Goal: Information Seeking & Learning: Learn about a topic

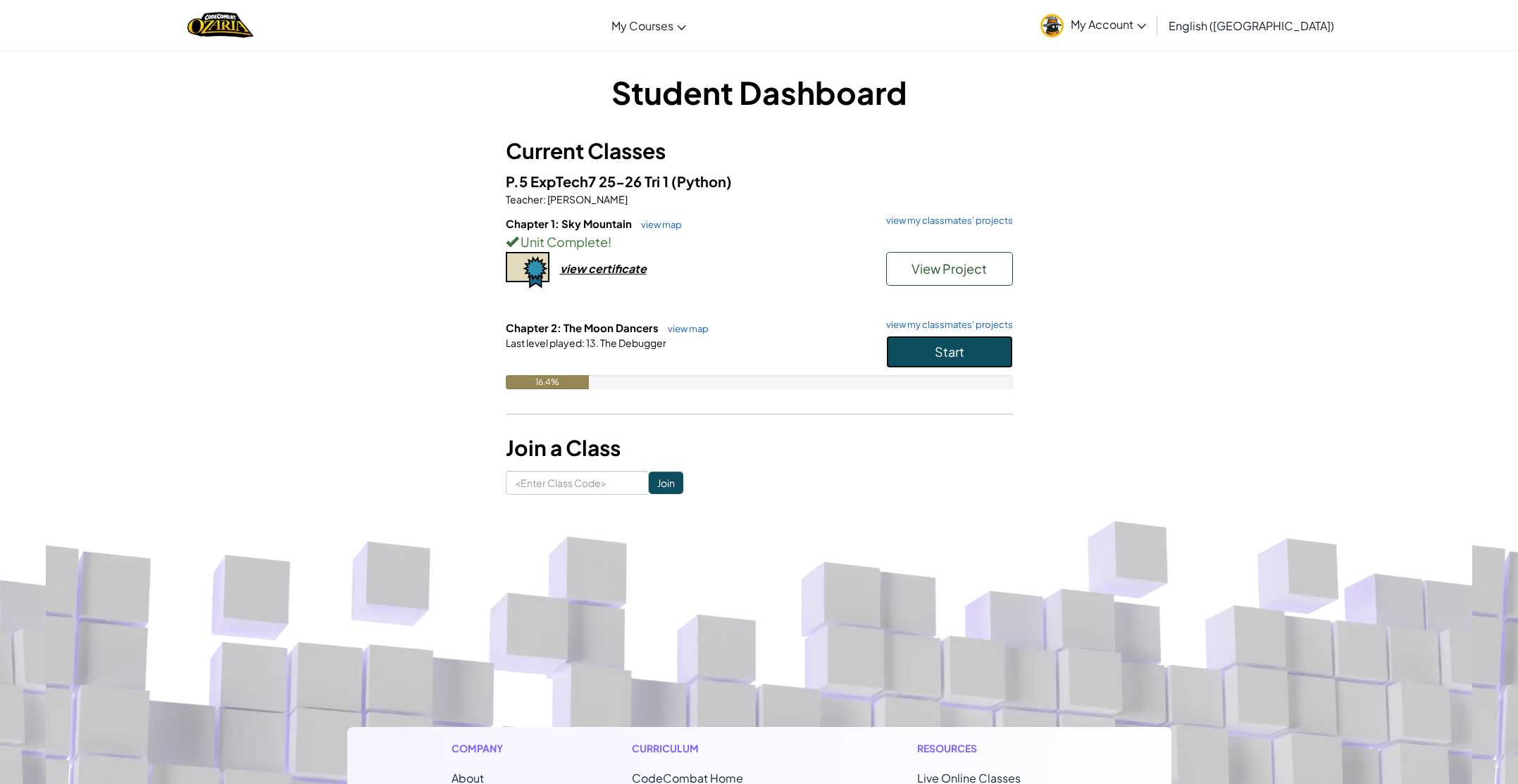
drag, startPoint x: 934, startPoint y: 350, endPoint x: 924, endPoint y: 348, distance: 10.2
click at [935, 350] on span "Start" at bounding box center [949, 352] width 30 height 16
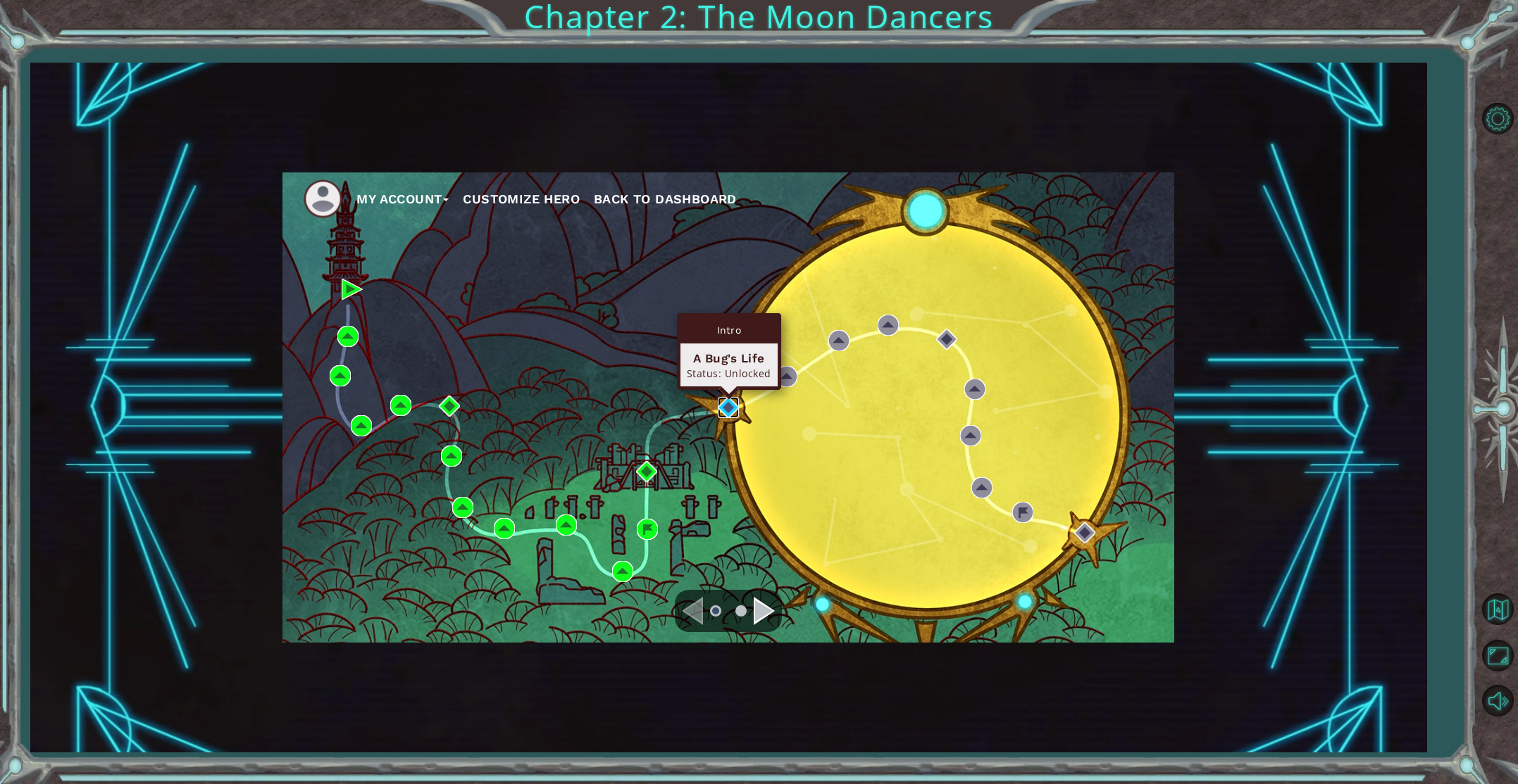
click at [728, 400] on img at bounding box center [728, 407] width 21 height 21
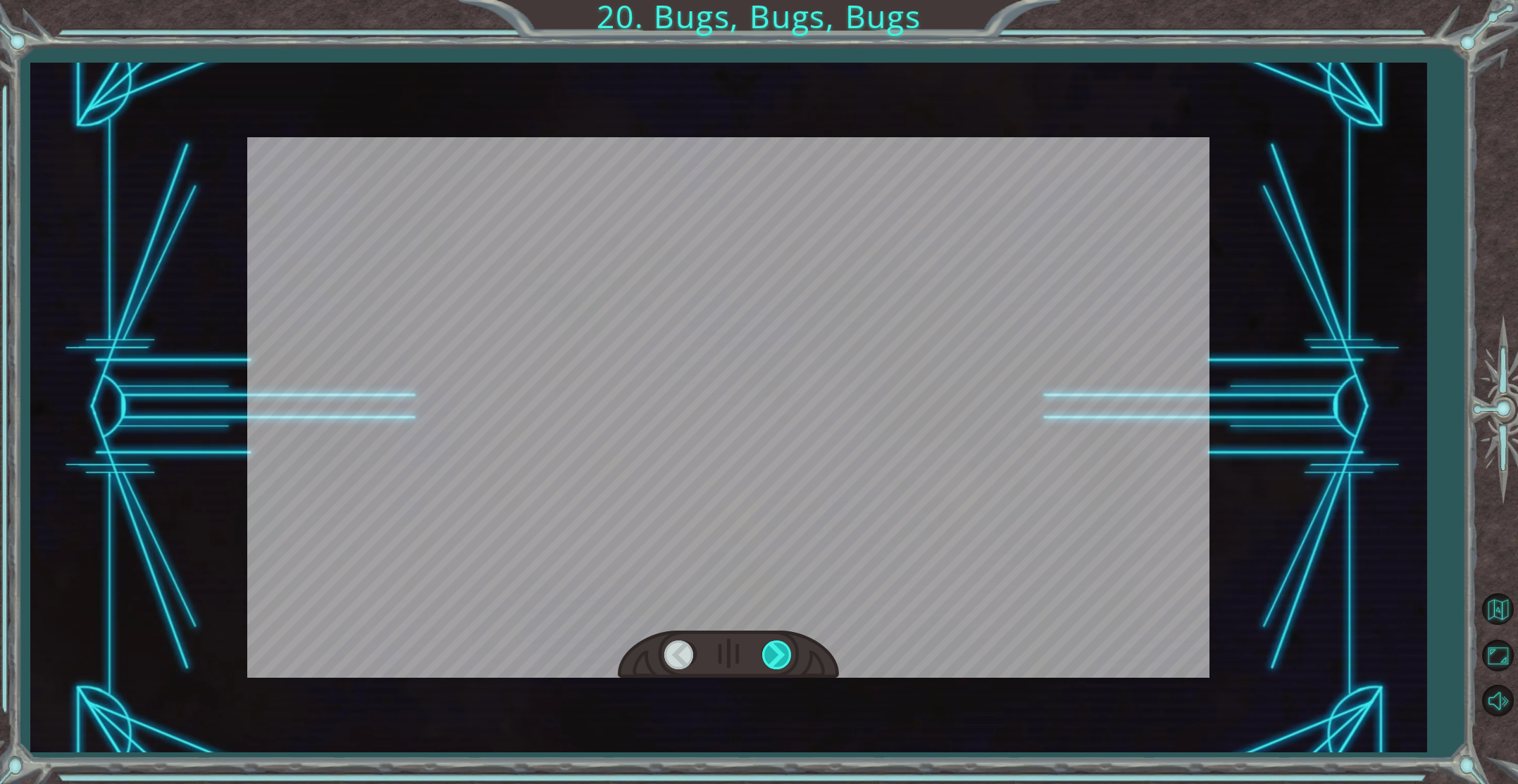
click at [777, 661] on div at bounding box center [778, 655] width 32 height 29
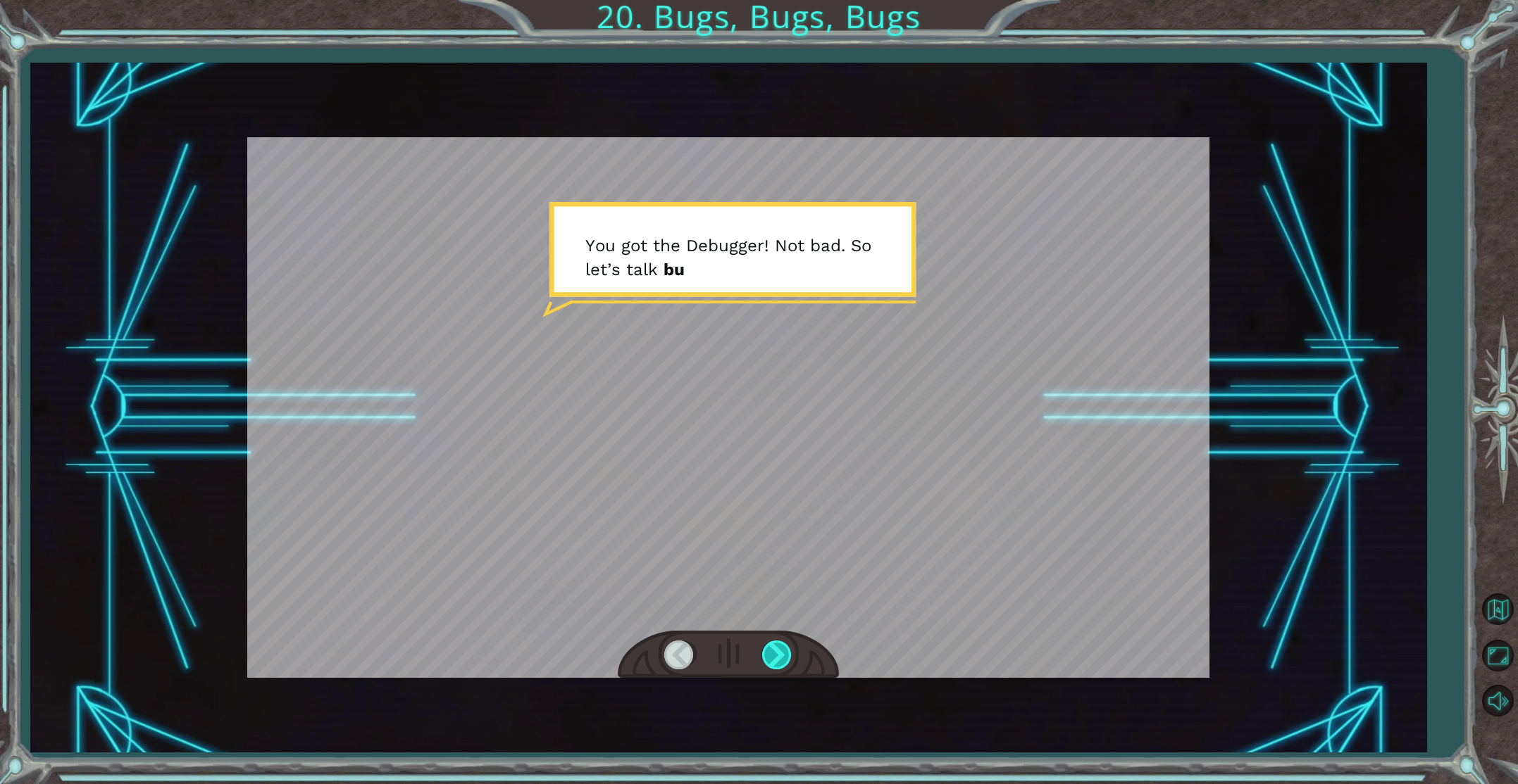
click at [778, 650] on div at bounding box center [778, 655] width 32 height 29
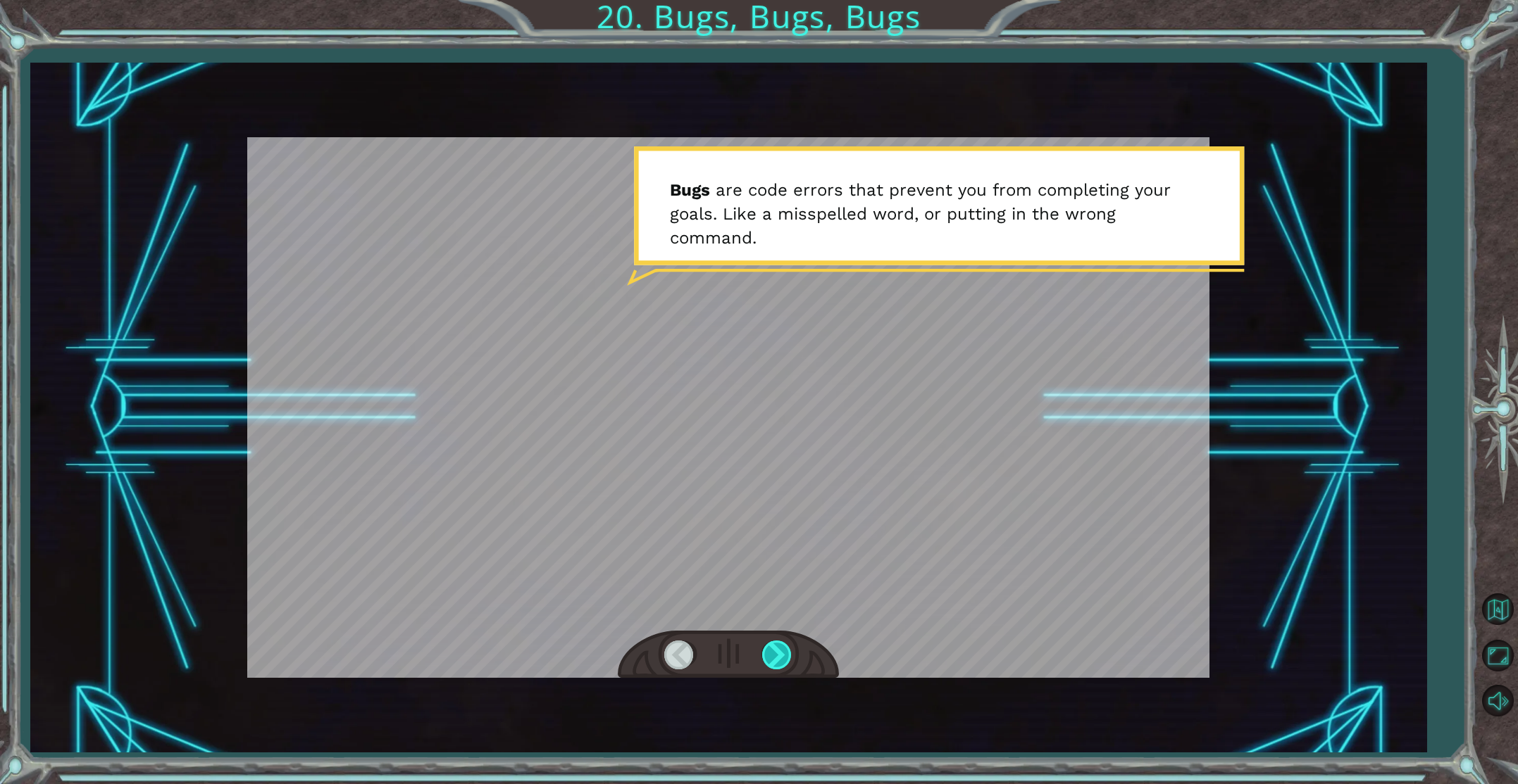
click at [778, 650] on div at bounding box center [778, 655] width 32 height 29
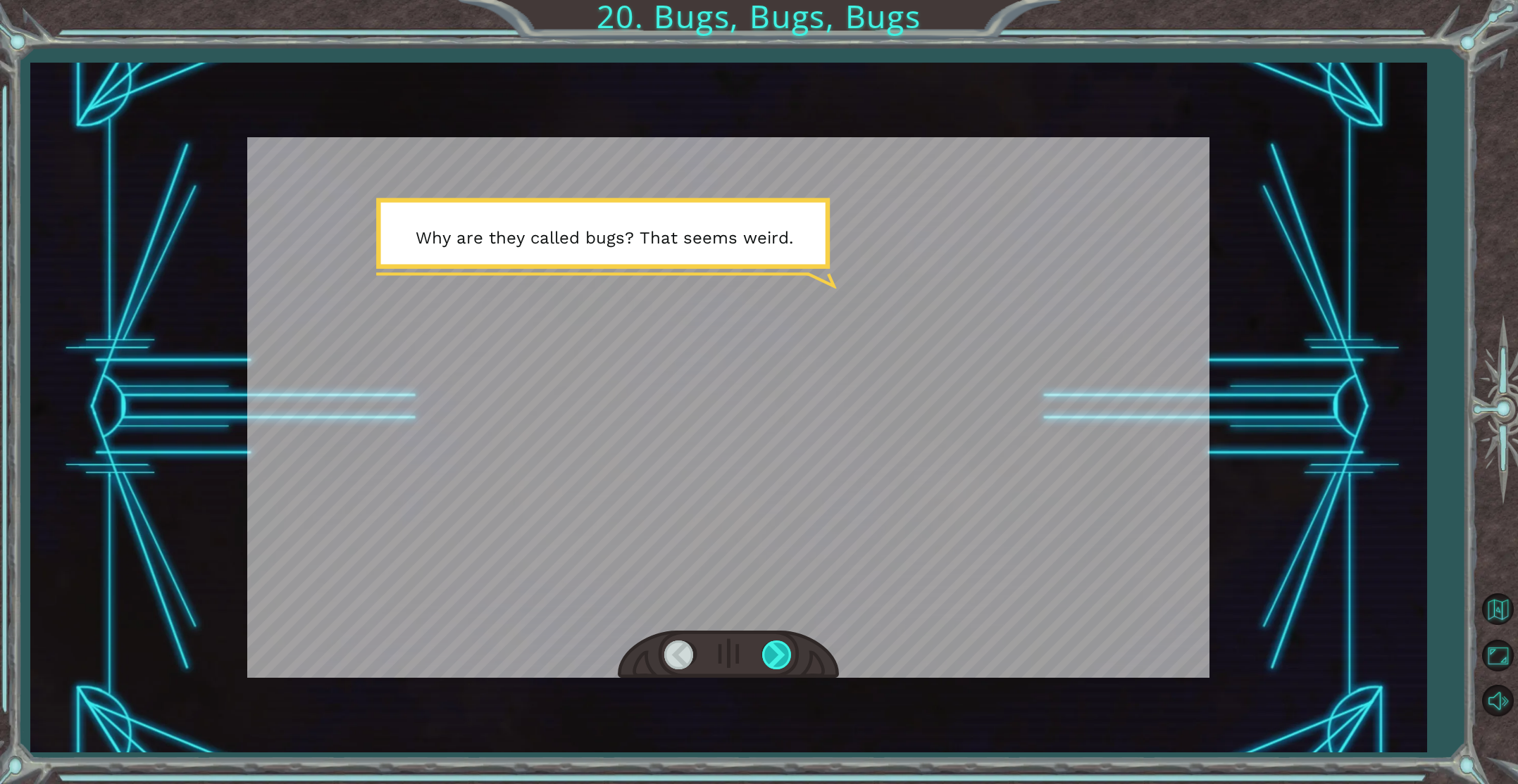
click at [778, 650] on div at bounding box center [778, 655] width 32 height 29
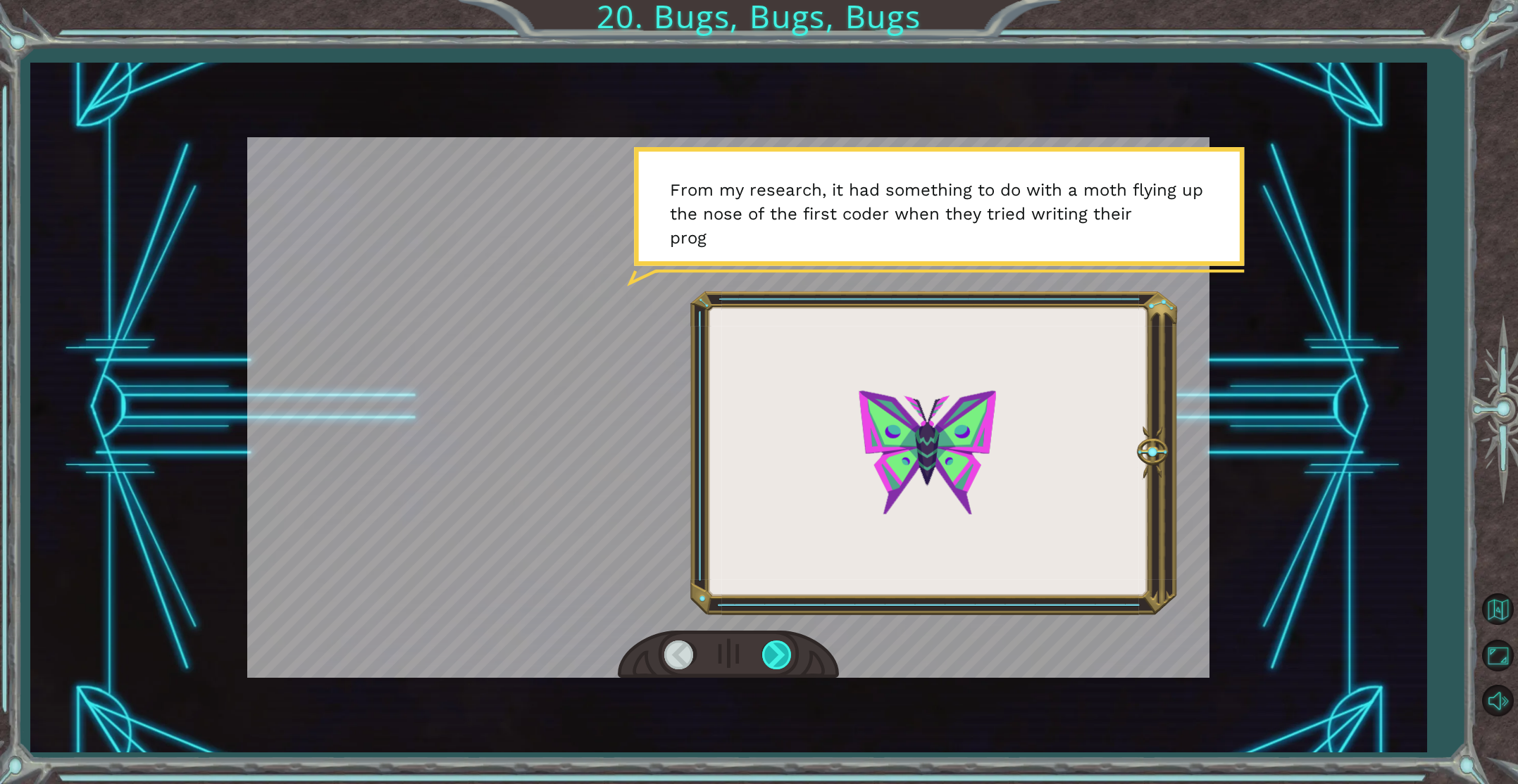
click at [778, 650] on div at bounding box center [778, 655] width 32 height 29
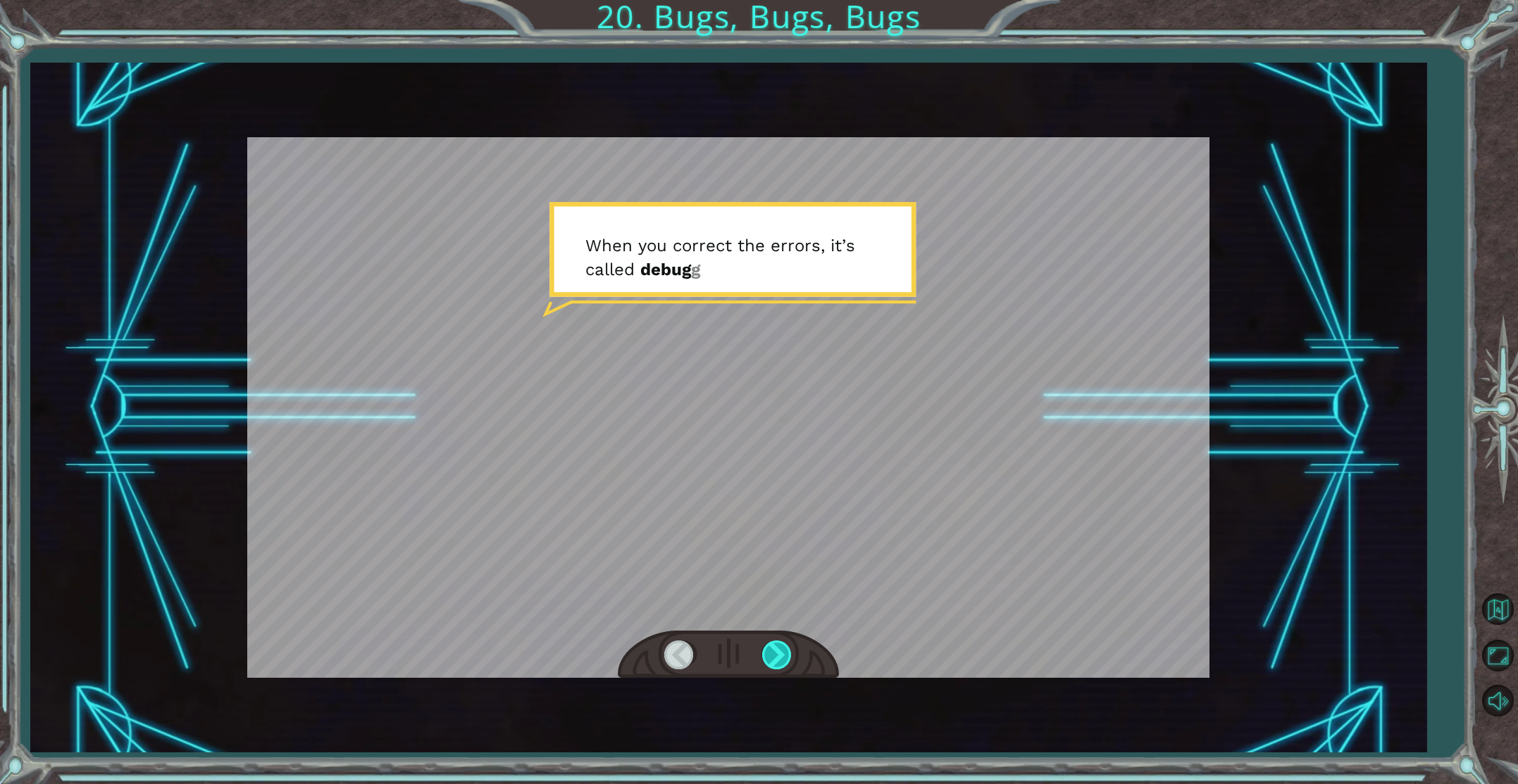
click at [778, 650] on div at bounding box center [778, 655] width 32 height 29
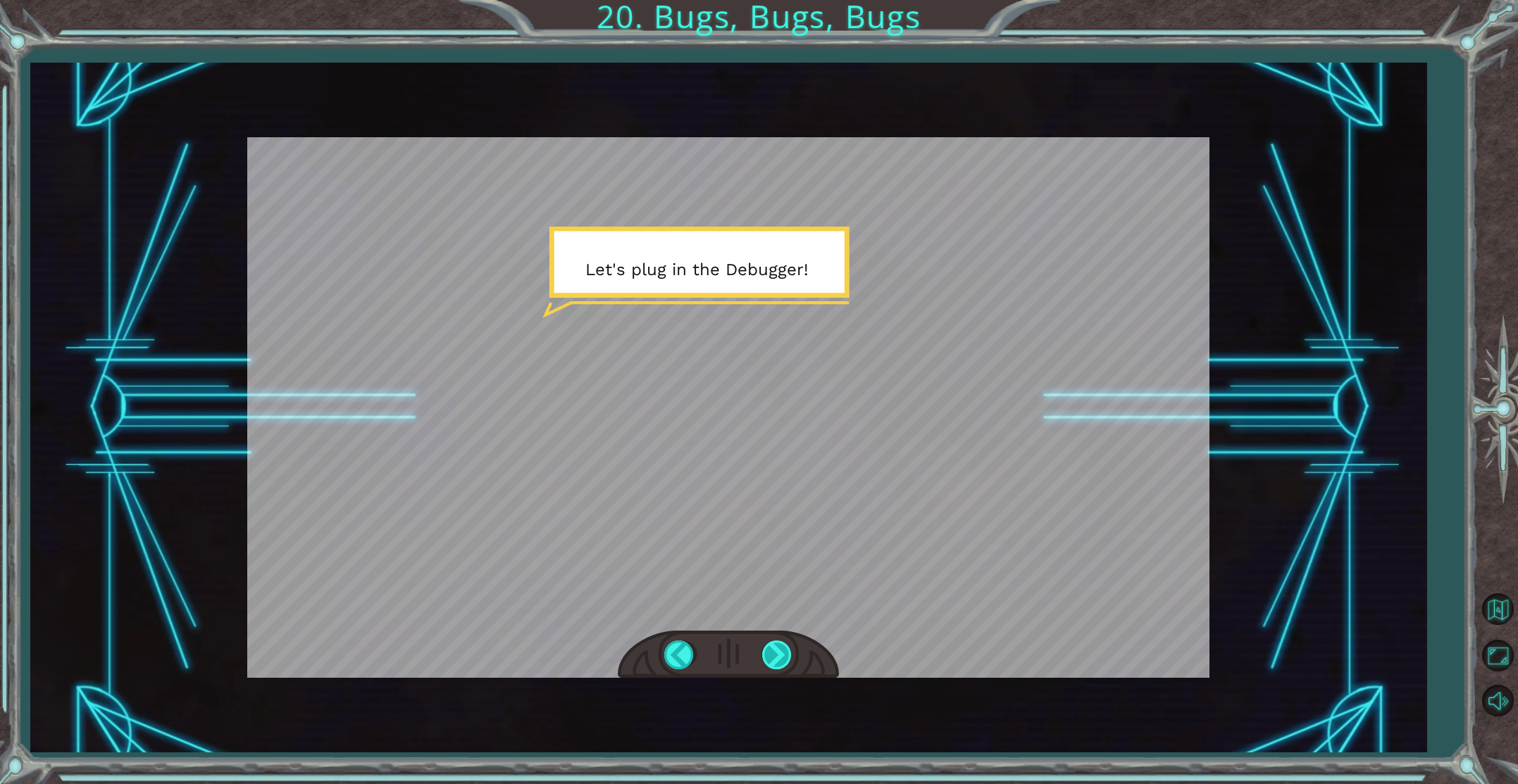
click at [778, 650] on div at bounding box center [778, 655] width 32 height 29
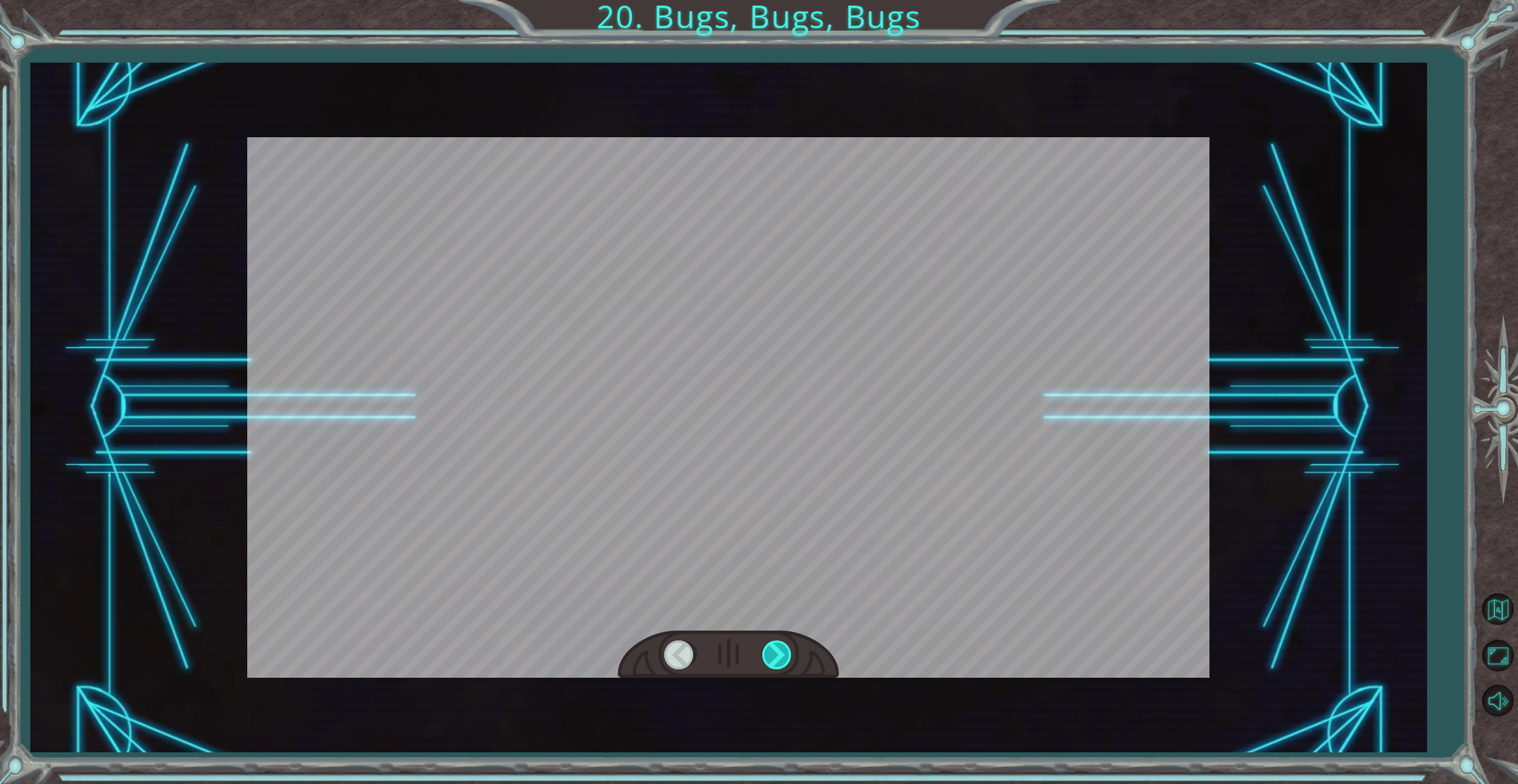
click at [778, 650] on div at bounding box center [778, 655] width 32 height 29
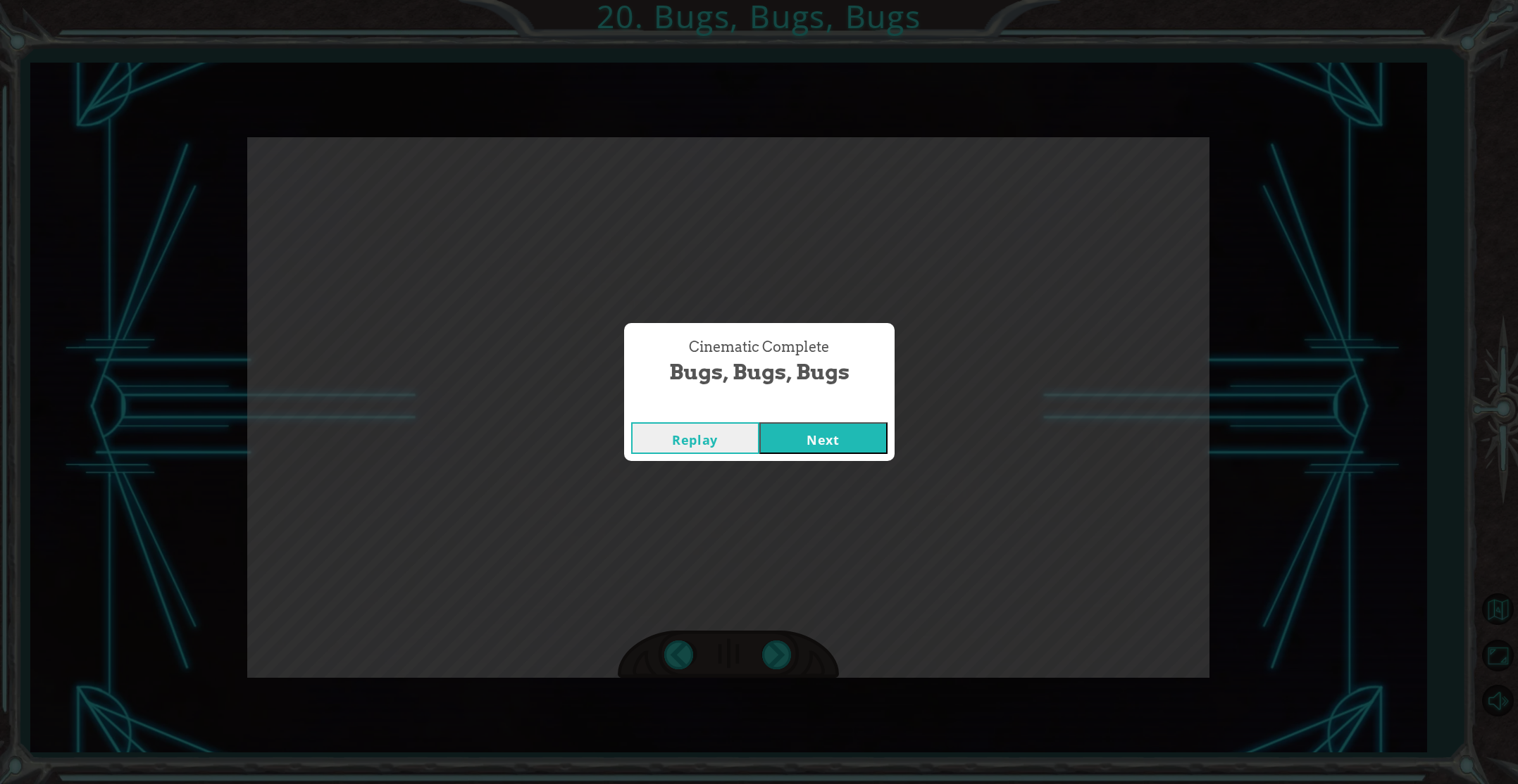
click at [834, 446] on button "Next" at bounding box center [823, 438] width 128 height 32
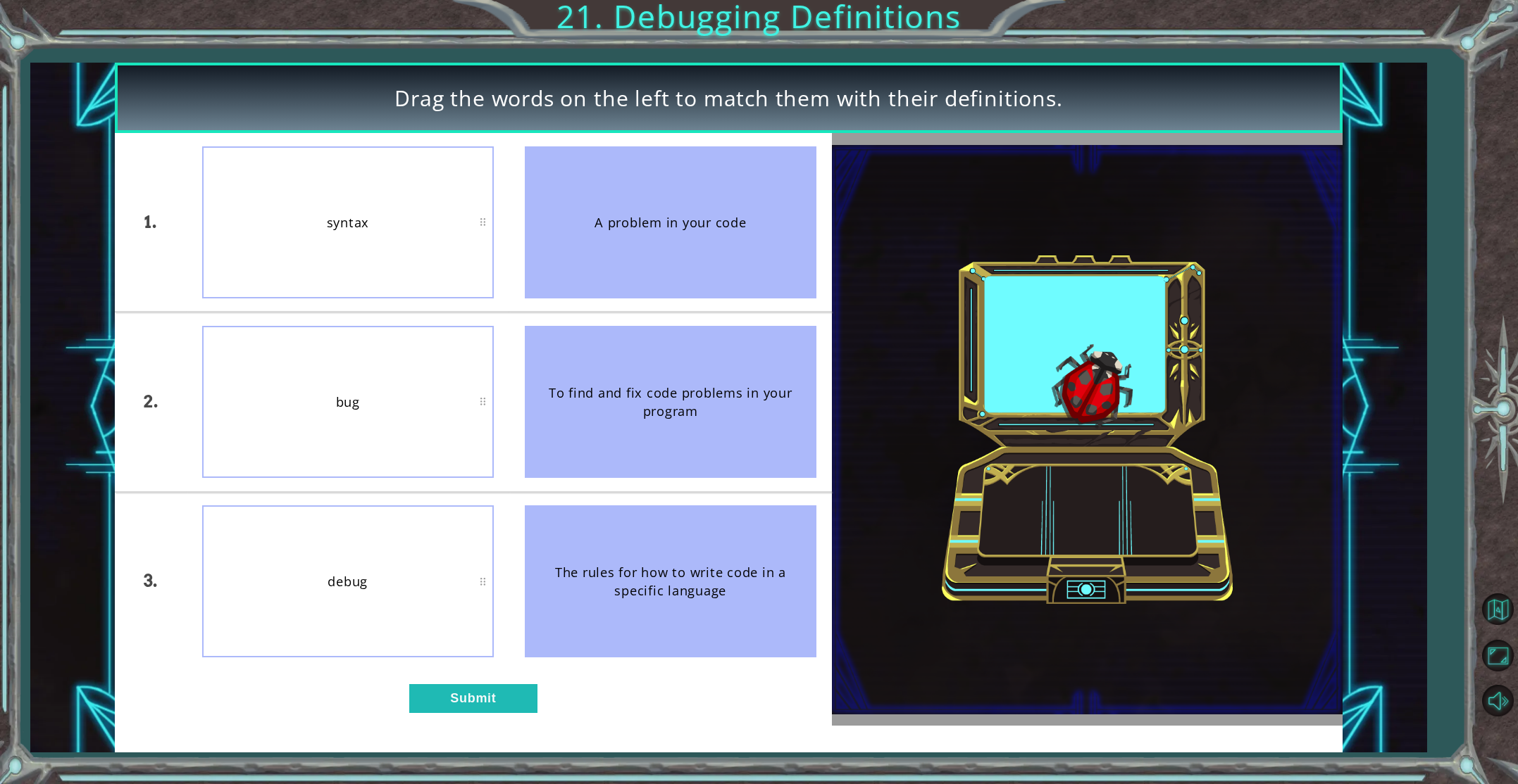
drag, startPoint x: 692, startPoint y: 262, endPoint x: 624, endPoint y: 330, distance: 96.2
click at [624, 330] on ul "A problem in your code To find and fix code problems in your program The rules …" at bounding box center [670, 402] width 322 height 538
click at [508, 707] on button "Submit" at bounding box center [473, 698] width 128 height 29
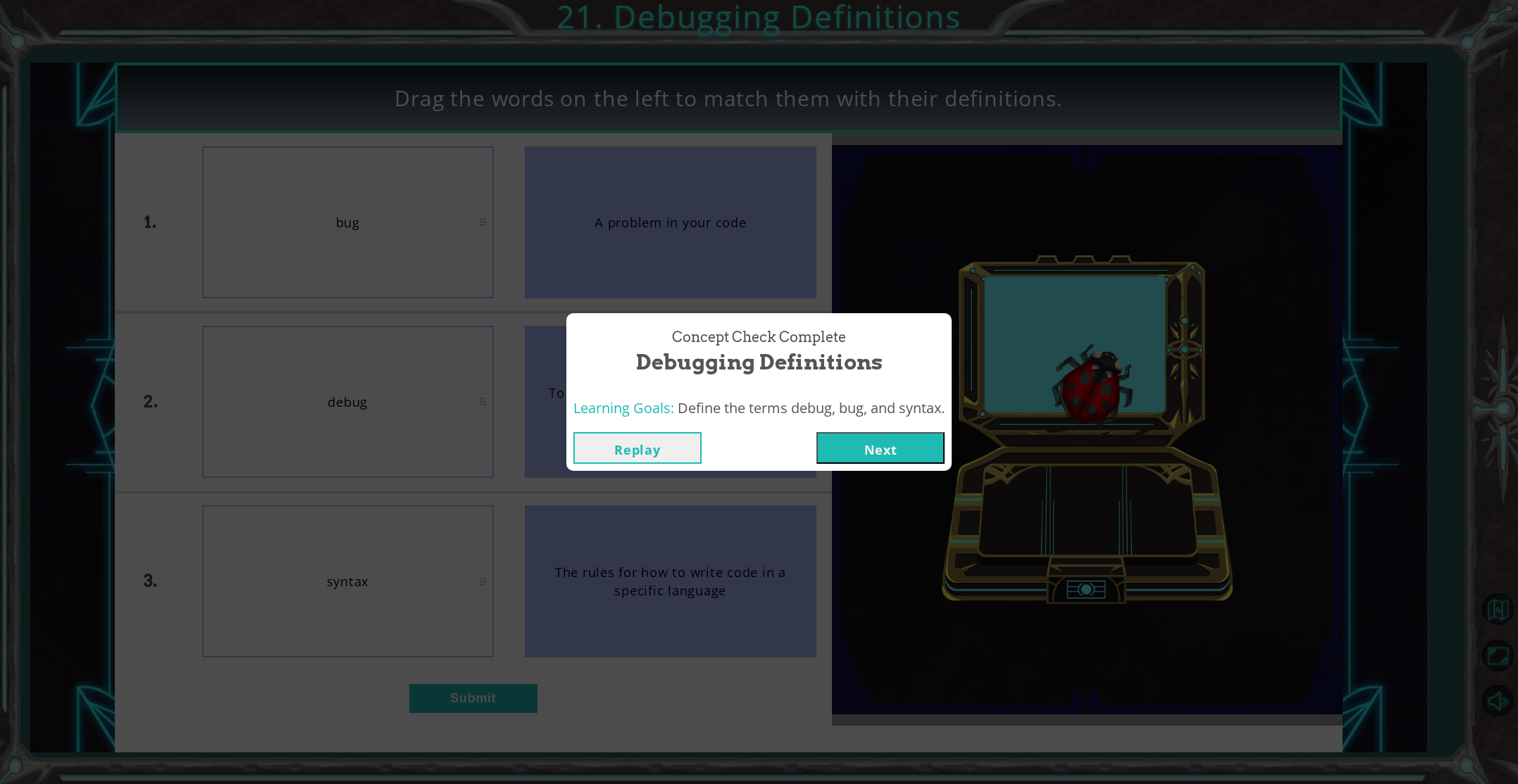
click at [855, 438] on button "Next" at bounding box center [880, 448] width 128 height 32
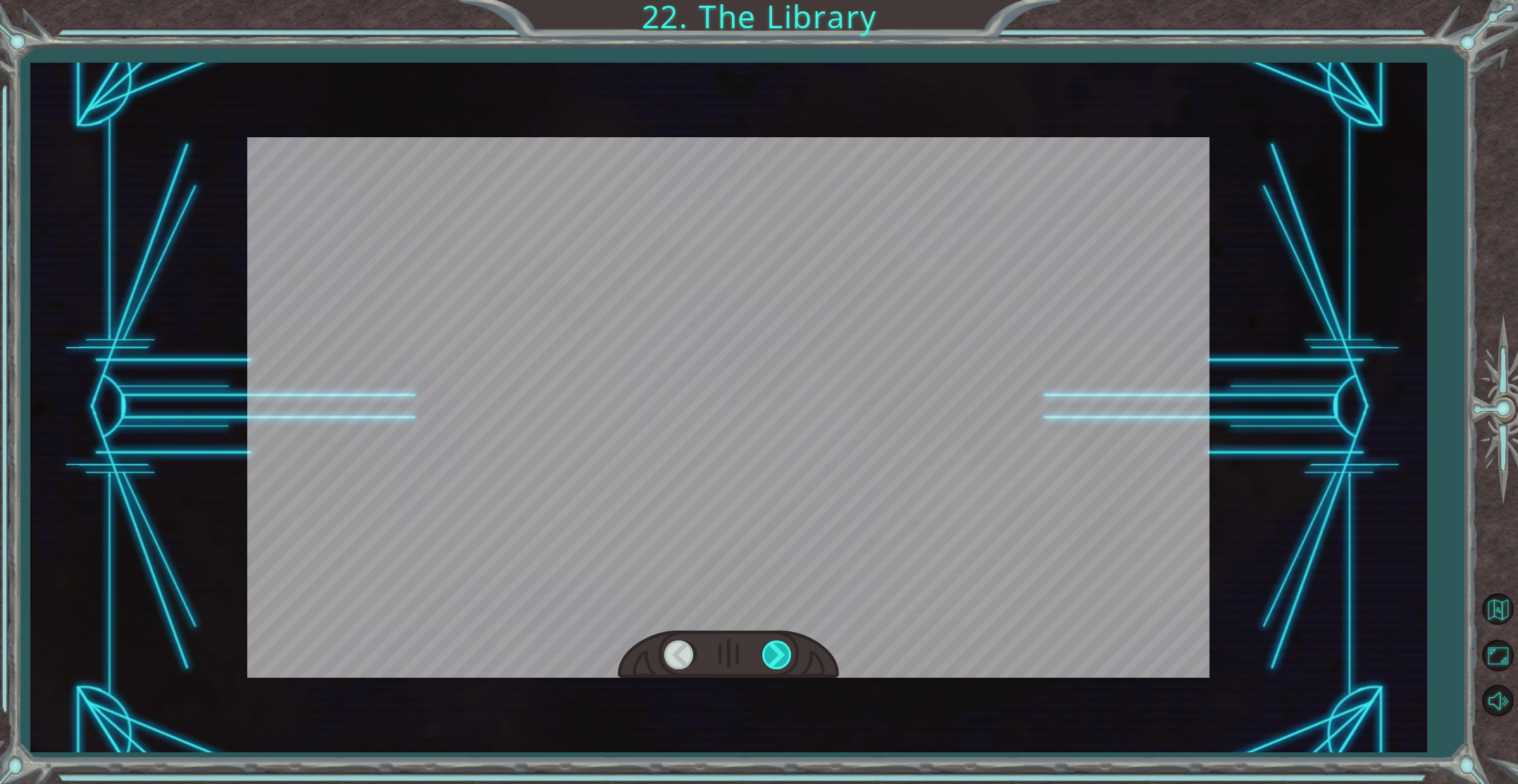
click at [778, 654] on div at bounding box center [778, 655] width 32 height 29
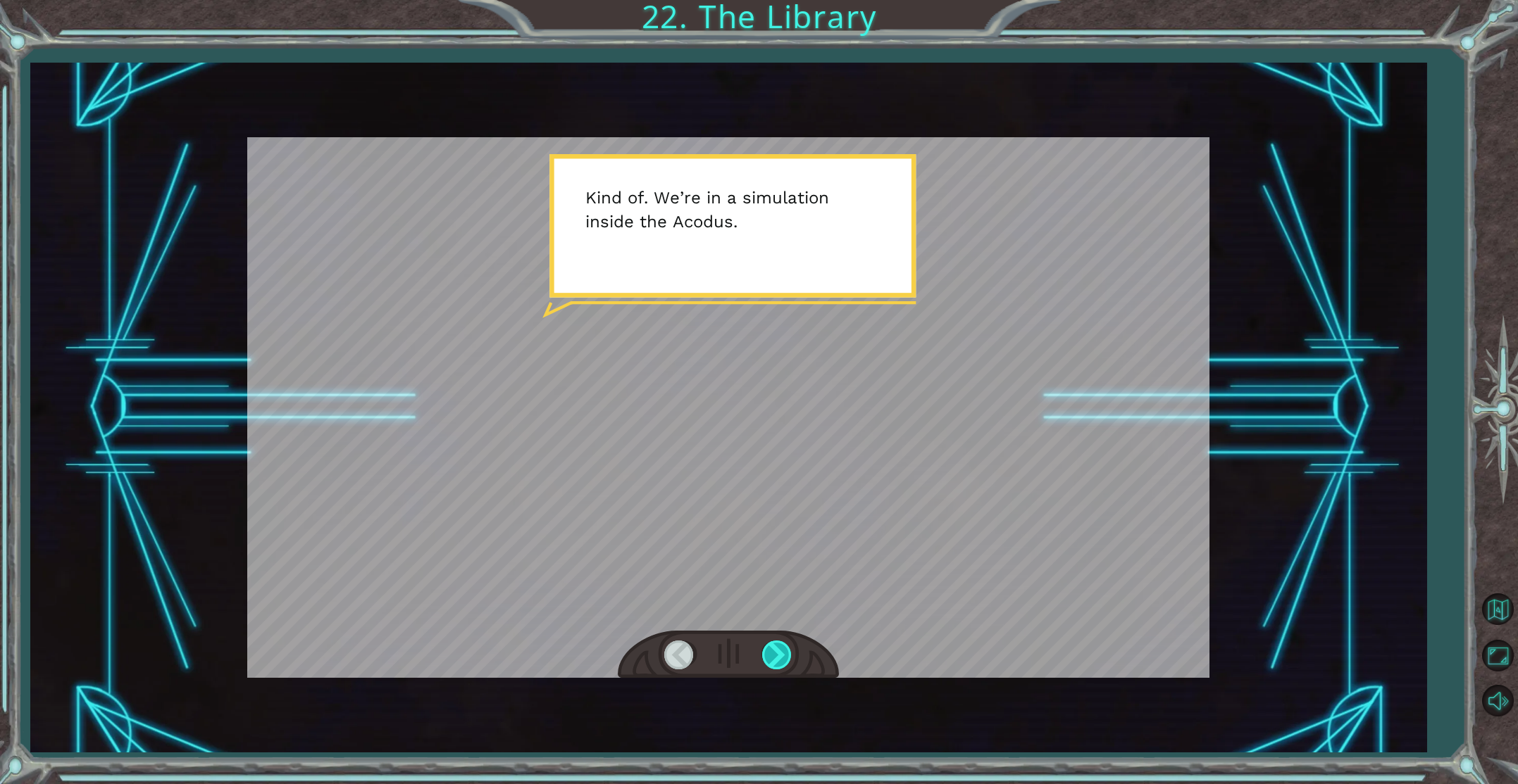
click at [778, 654] on div at bounding box center [778, 655] width 32 height 29
click at [778, 655] on div at bounding box center [778, 655] width 32 height 29
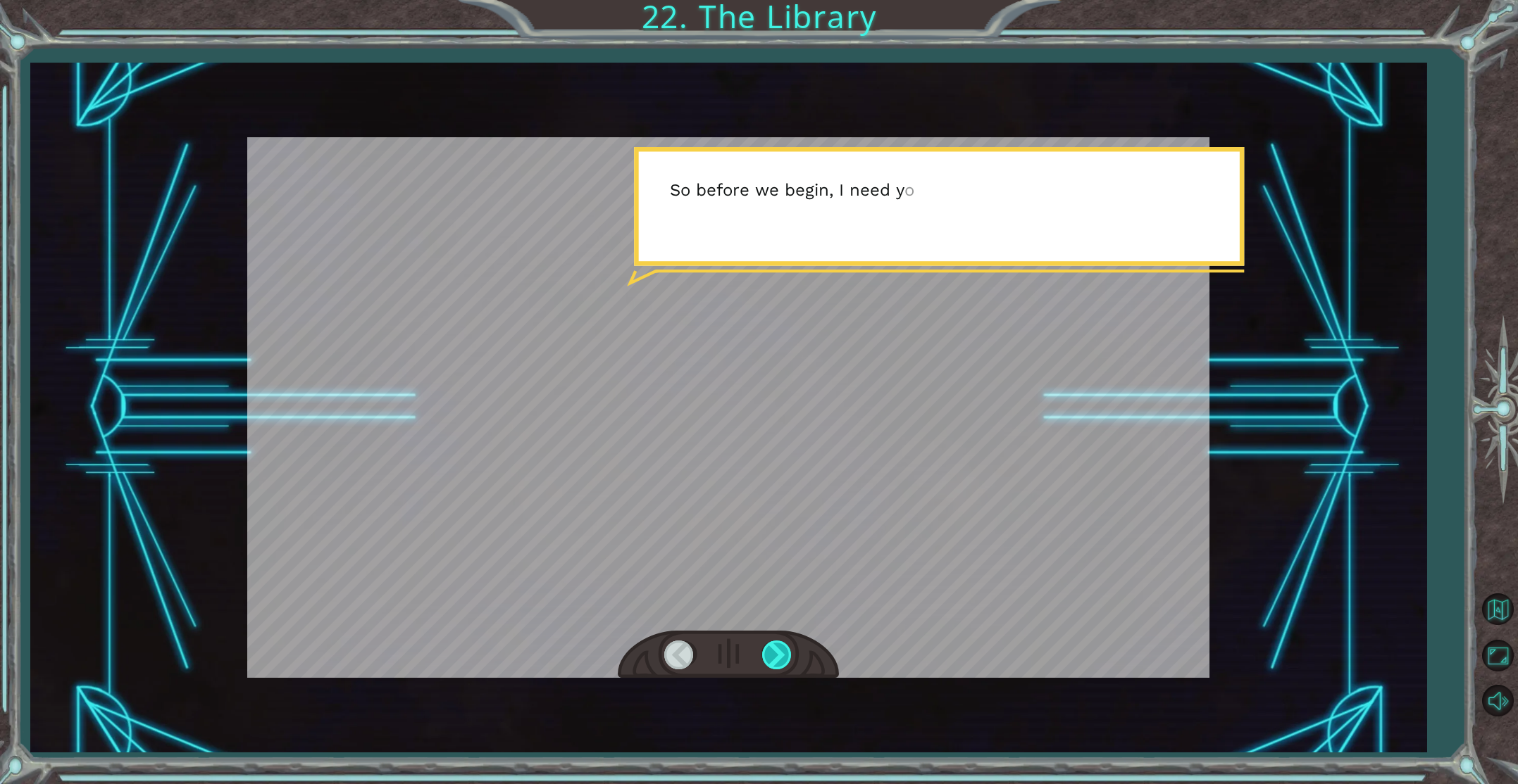
click at [778, 655] on div at bounding box center [778, 655] width 32 height 29
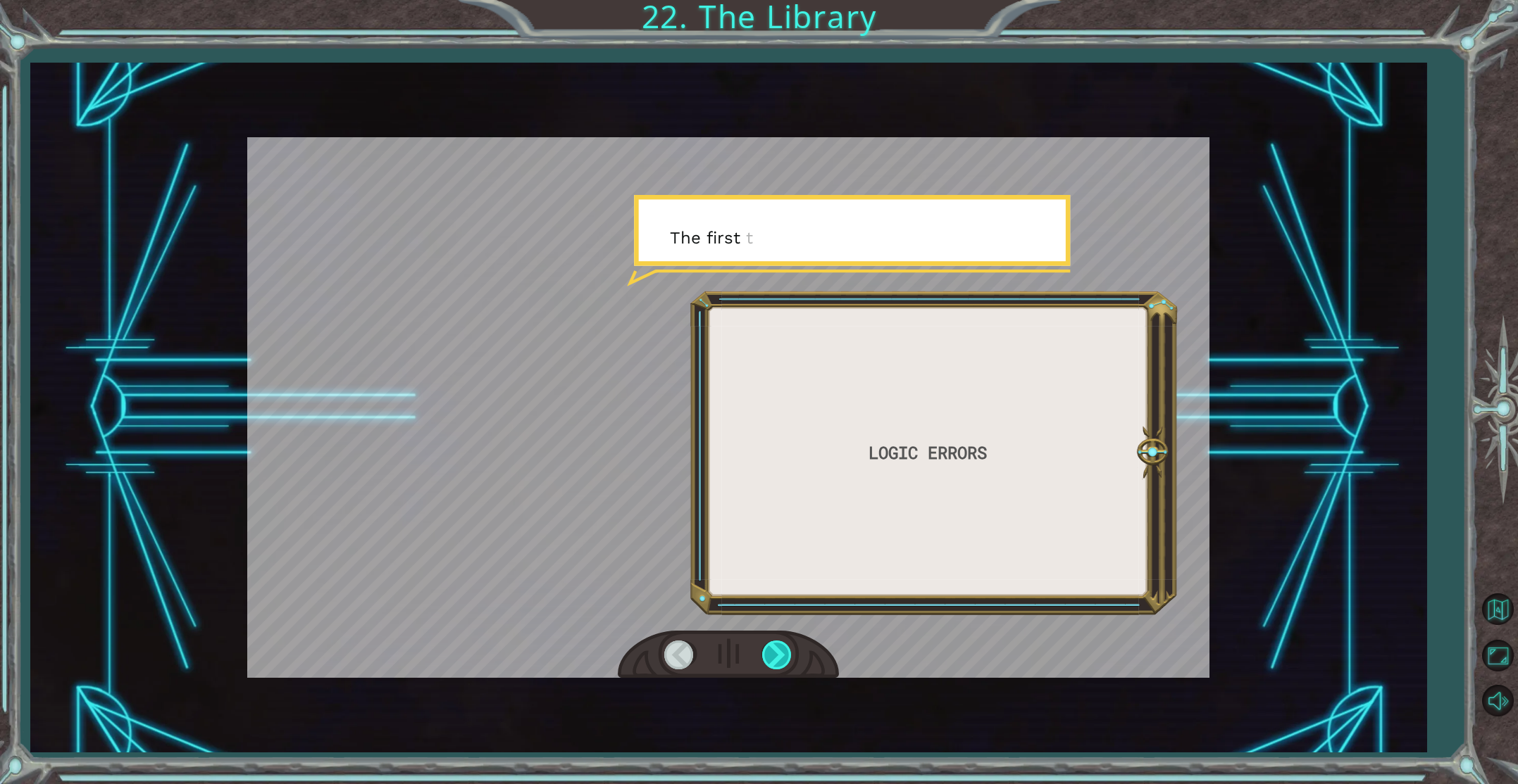
click at [778, 654] on div at bounding box center [778, 655] width 32 height 29
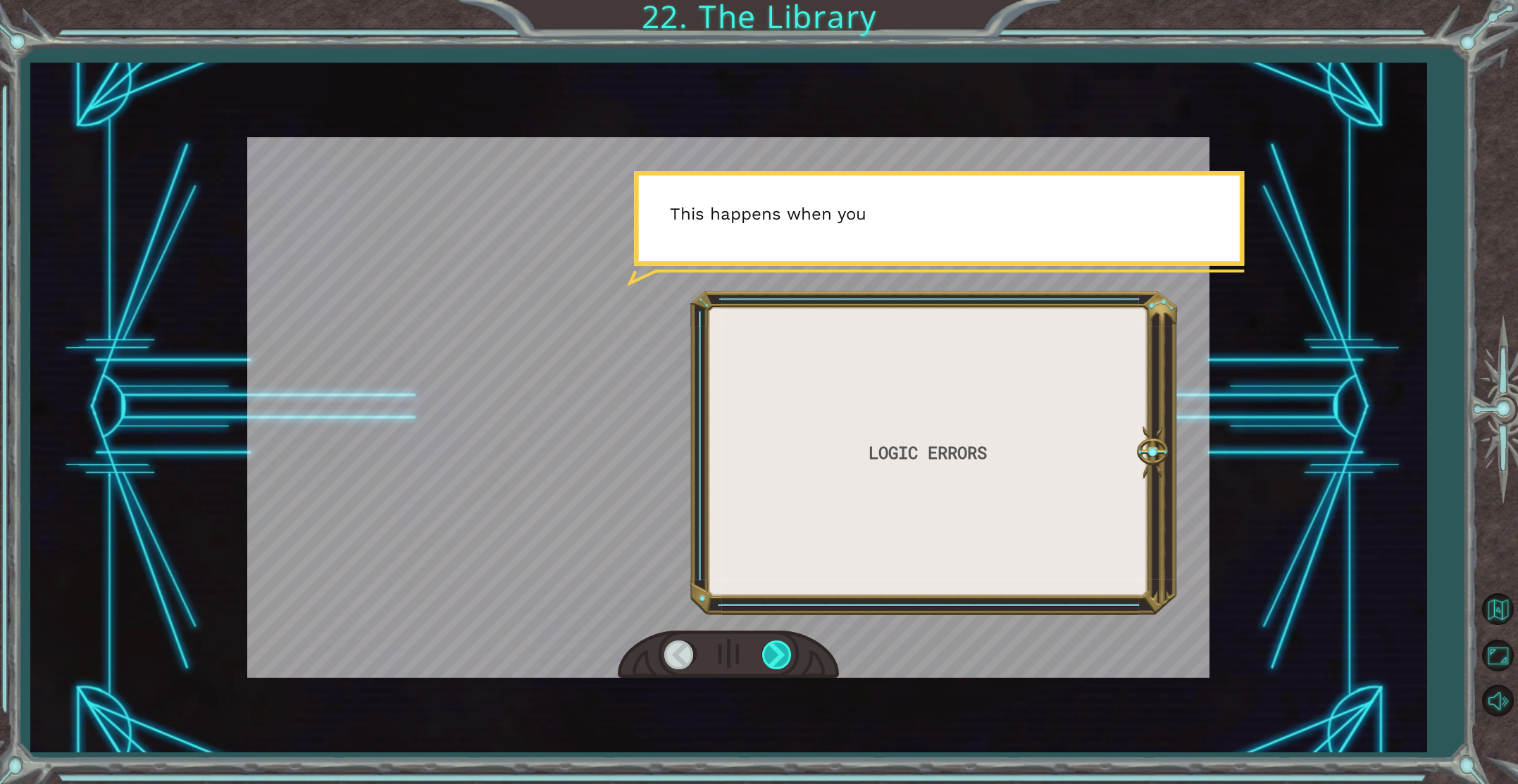
click at [778, 655] on div at bounding box center [778, 655] width 32 height 29
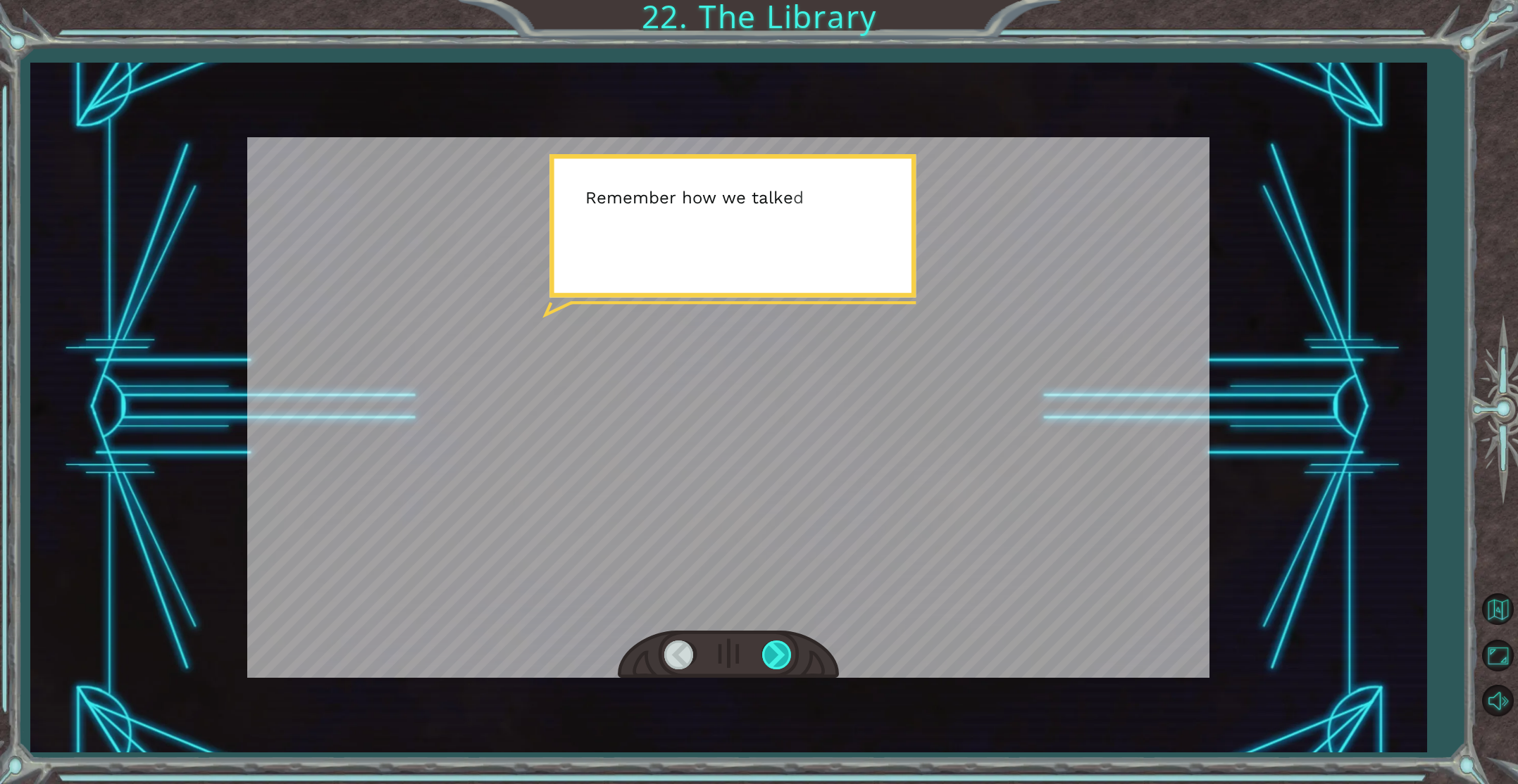
click at [778, 655] on div at bounding box center [778, 655] width 32 height 29
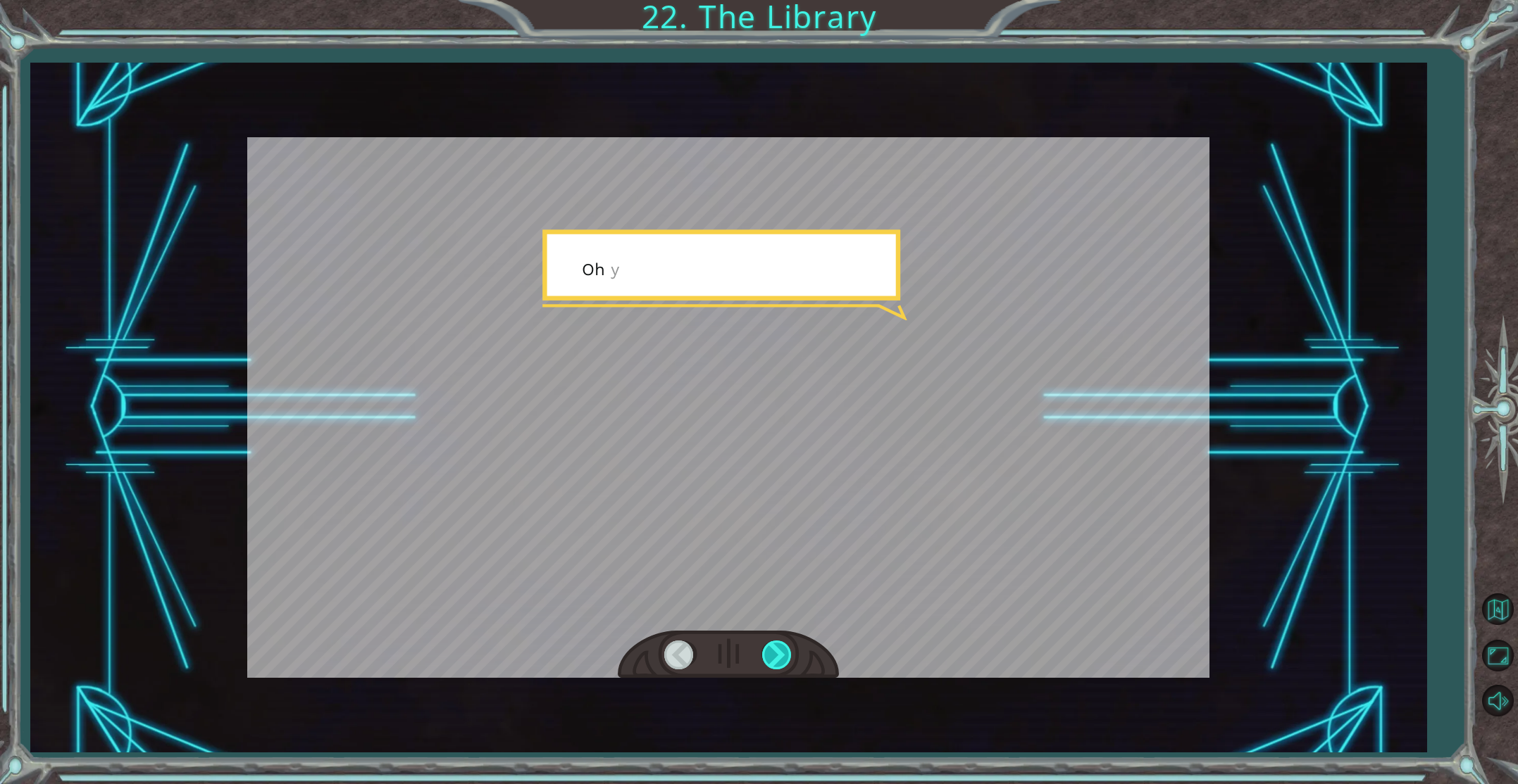
click at [777, 655] on div at bounding box center [778, 655] width 32 height 29
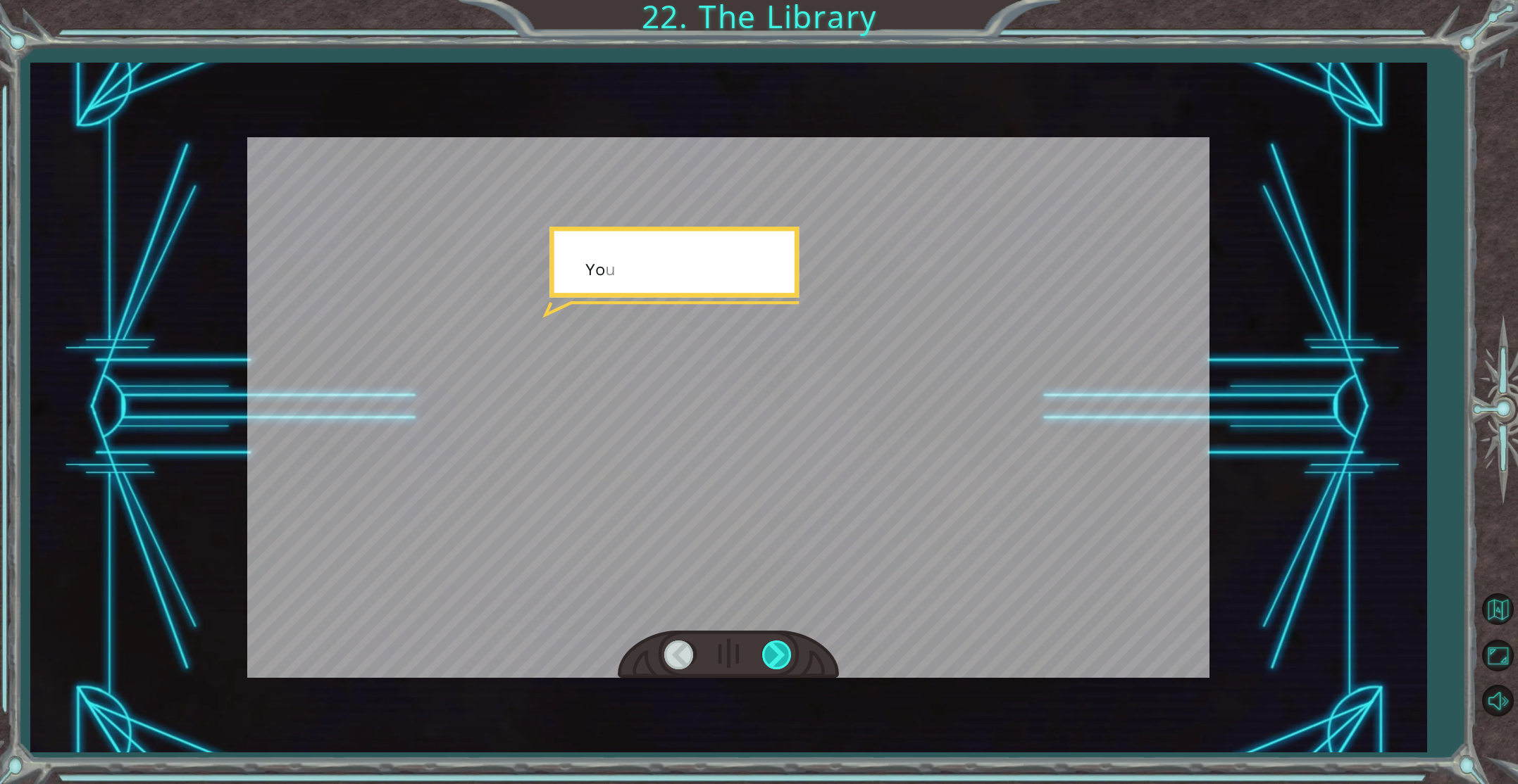
click at [775, 654] on div at bounding box center [778, 655] width 32 height 29
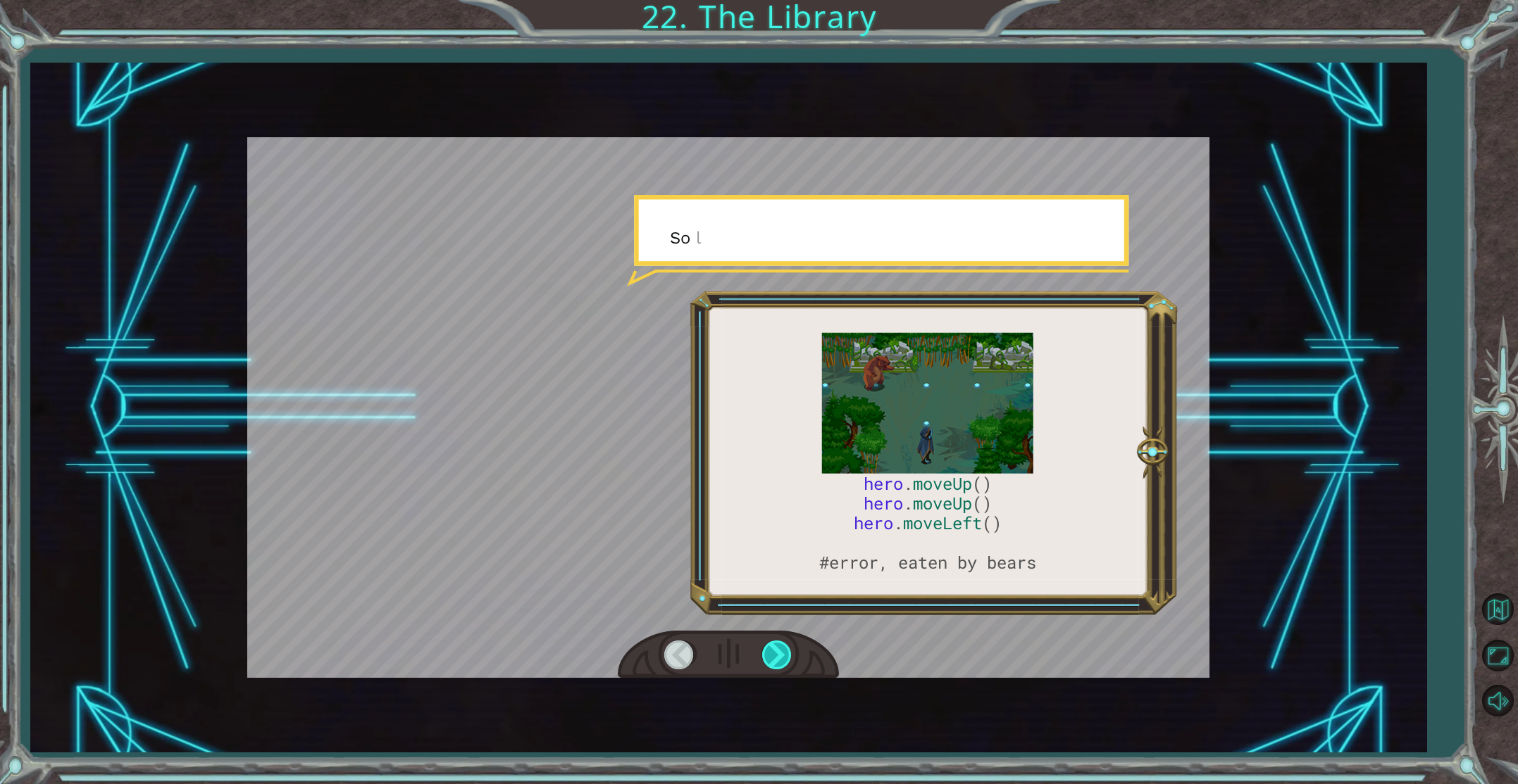
click at [774, 654] on div at bounding box center [778, 655] width 32 height 29
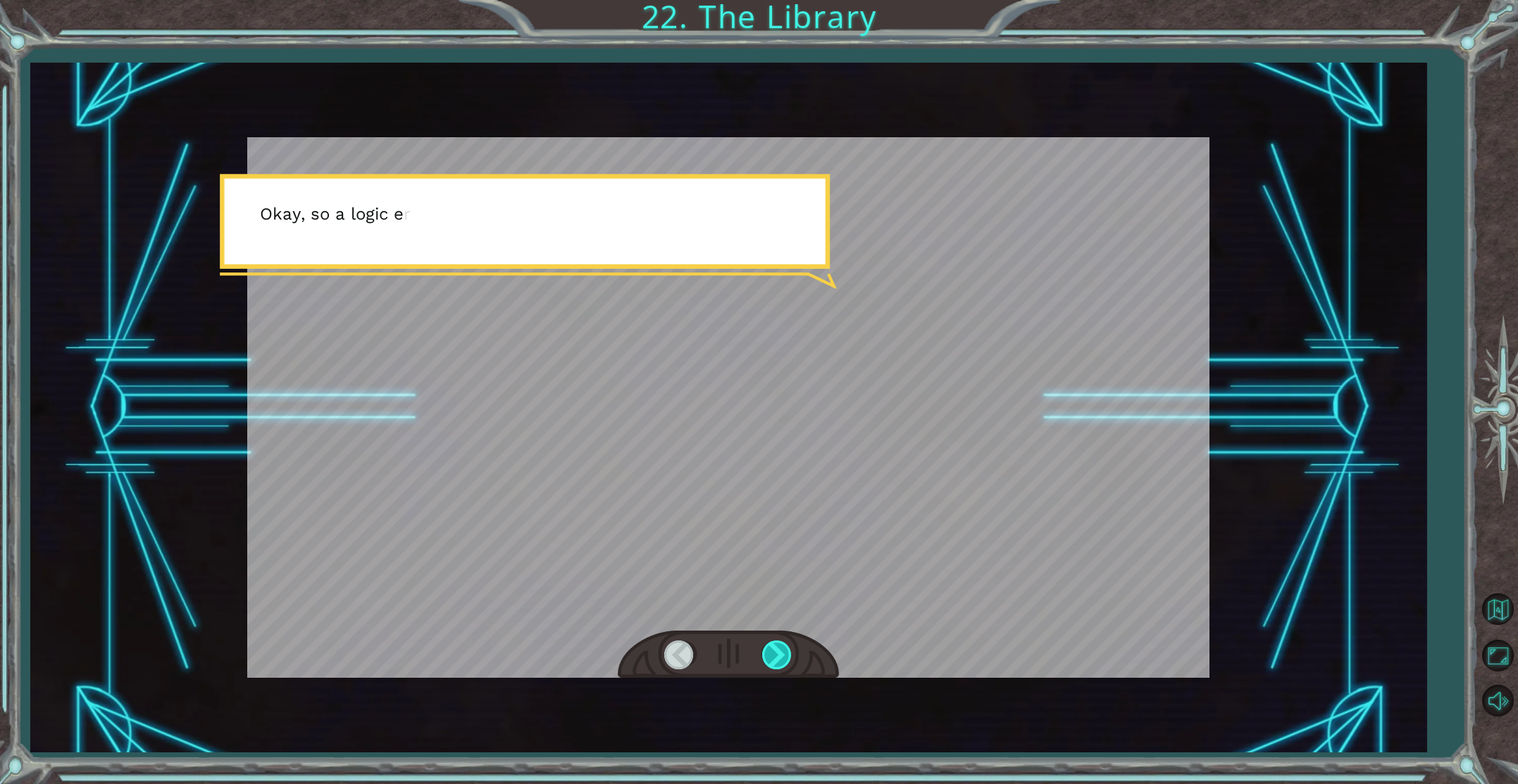
click at [774, 654] on div at bounding box center [778, 655] width 32 height 29
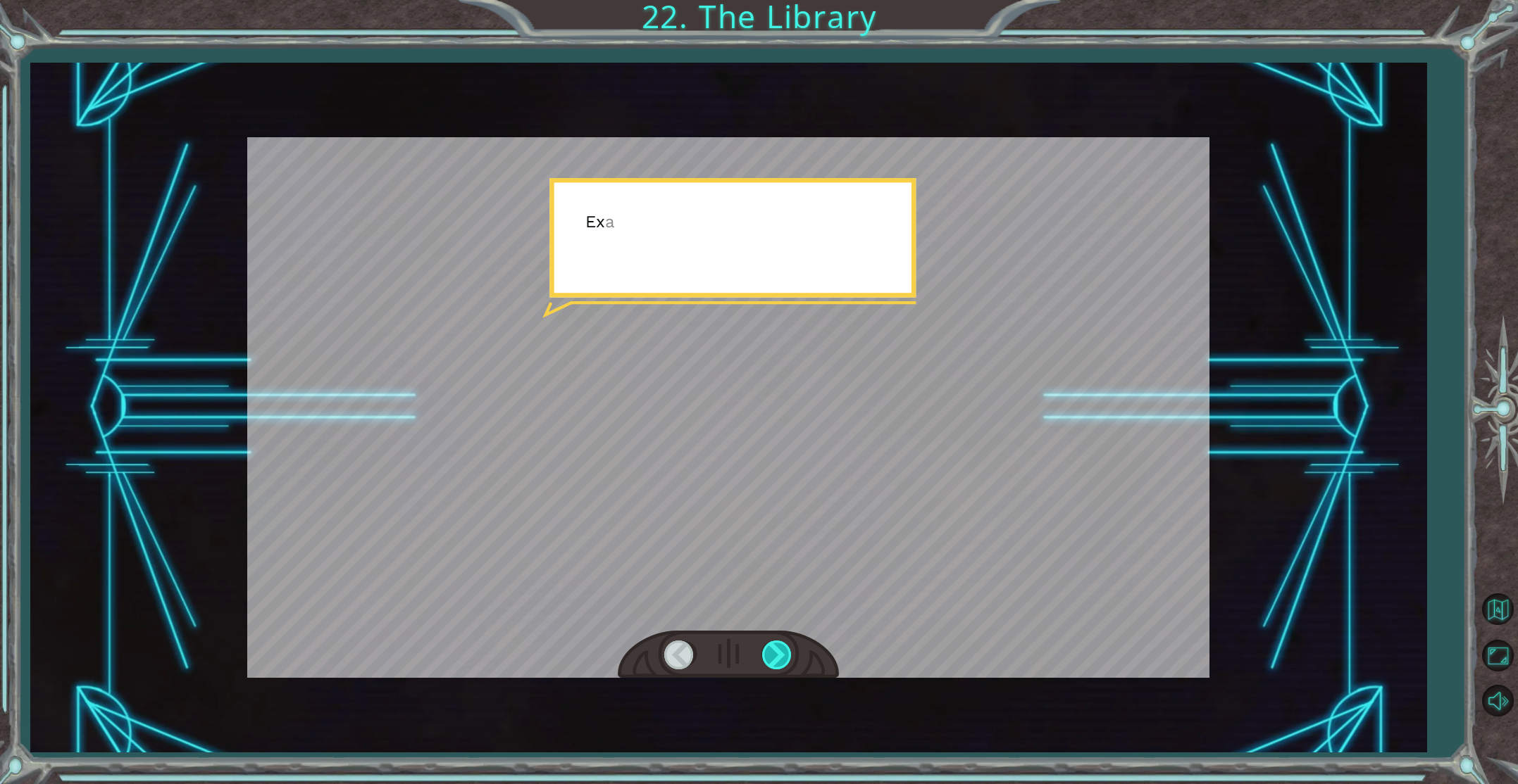
click at [774, 654] on div at bounding box center [778, 655] width 32 height 29
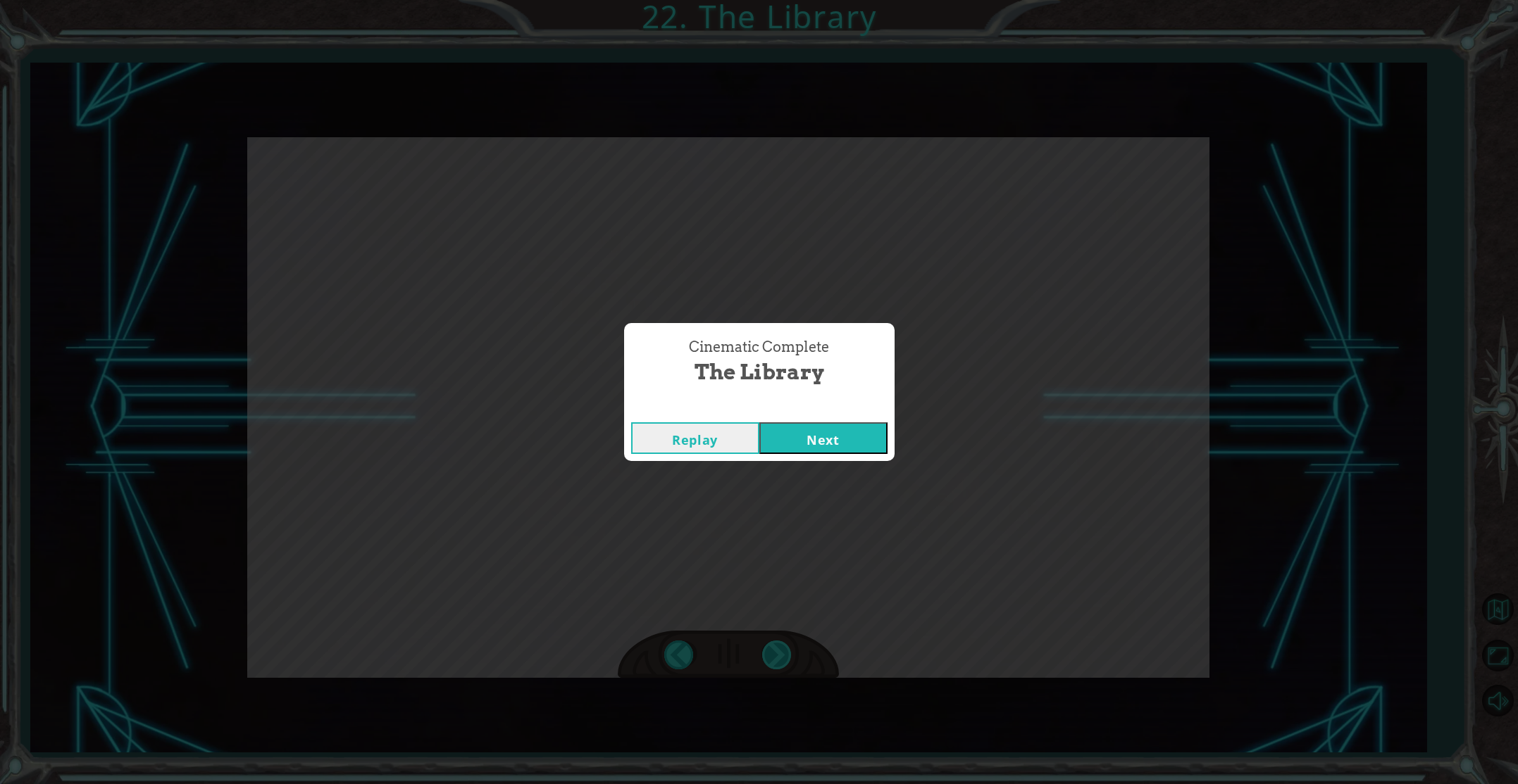
click at [774, 654] on div "Cinematic Complete The Library Replay Next" at bounding box center [759, 392] width 1518 height 784
click at [800, 432] on button "Next" at bounding box center [823, 438] width 128 height 32
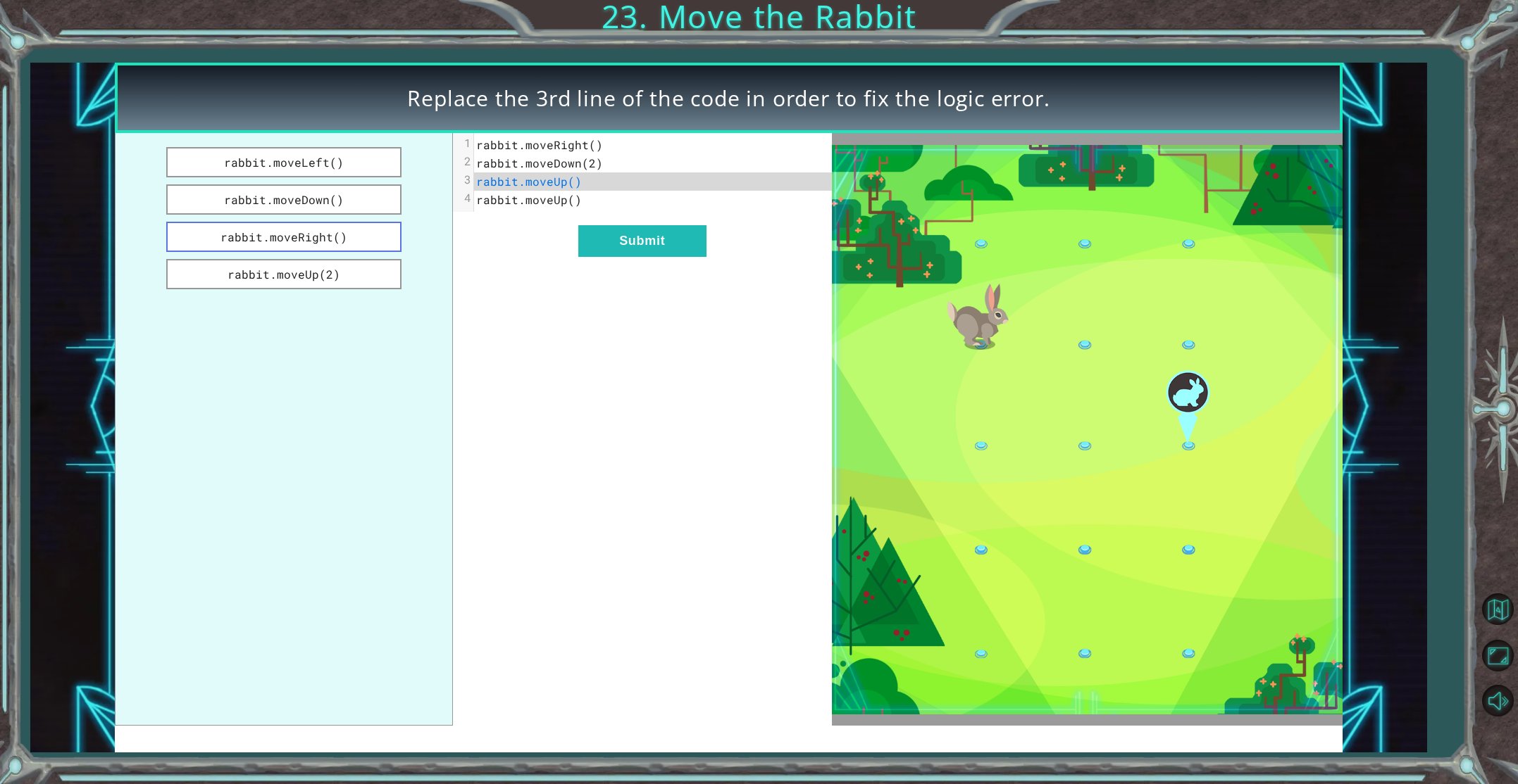
click at [355, 238] on button "rabbit.moveRight()" at bounding box center [284, 237] width 235 height 30
click at [642, 246] on button "Submit" at bounding box center [643, 242] width 128 height 32
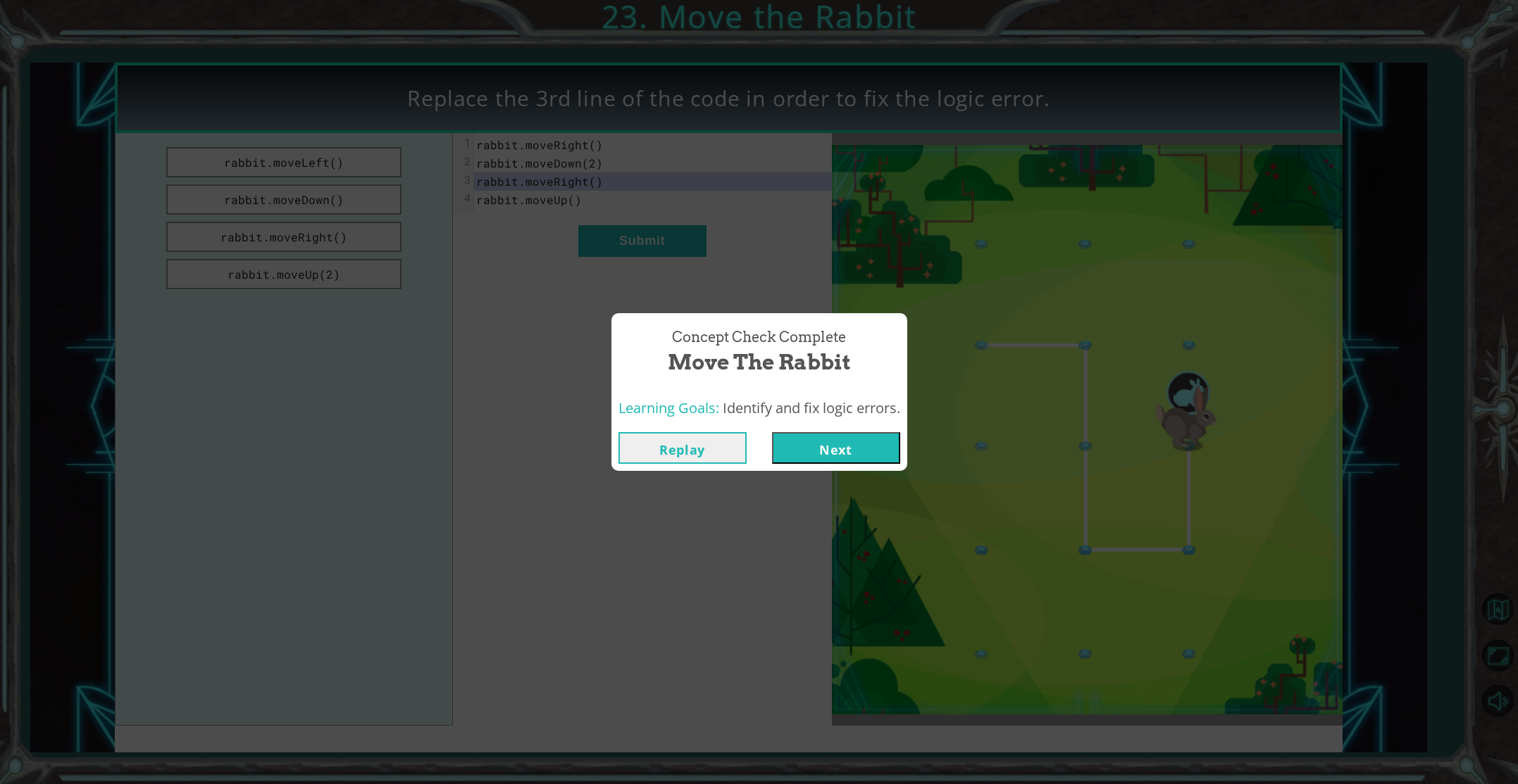
click at [645, 457] on button "Replay" at bounding box center [683, 448] width 128 height 32
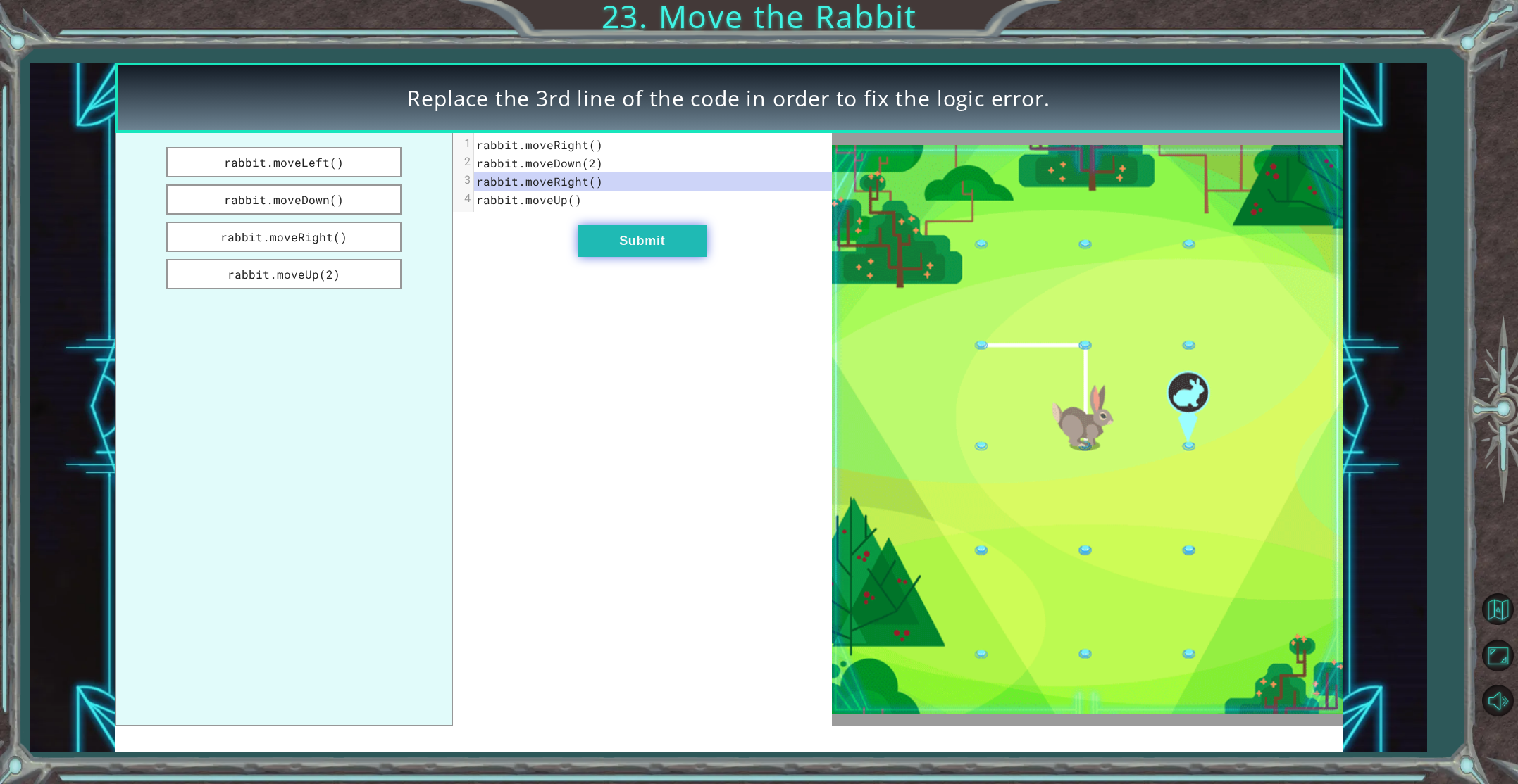
click at [617, 252] on button "Submit" at bounding box center [643, 242] width 128 height 32
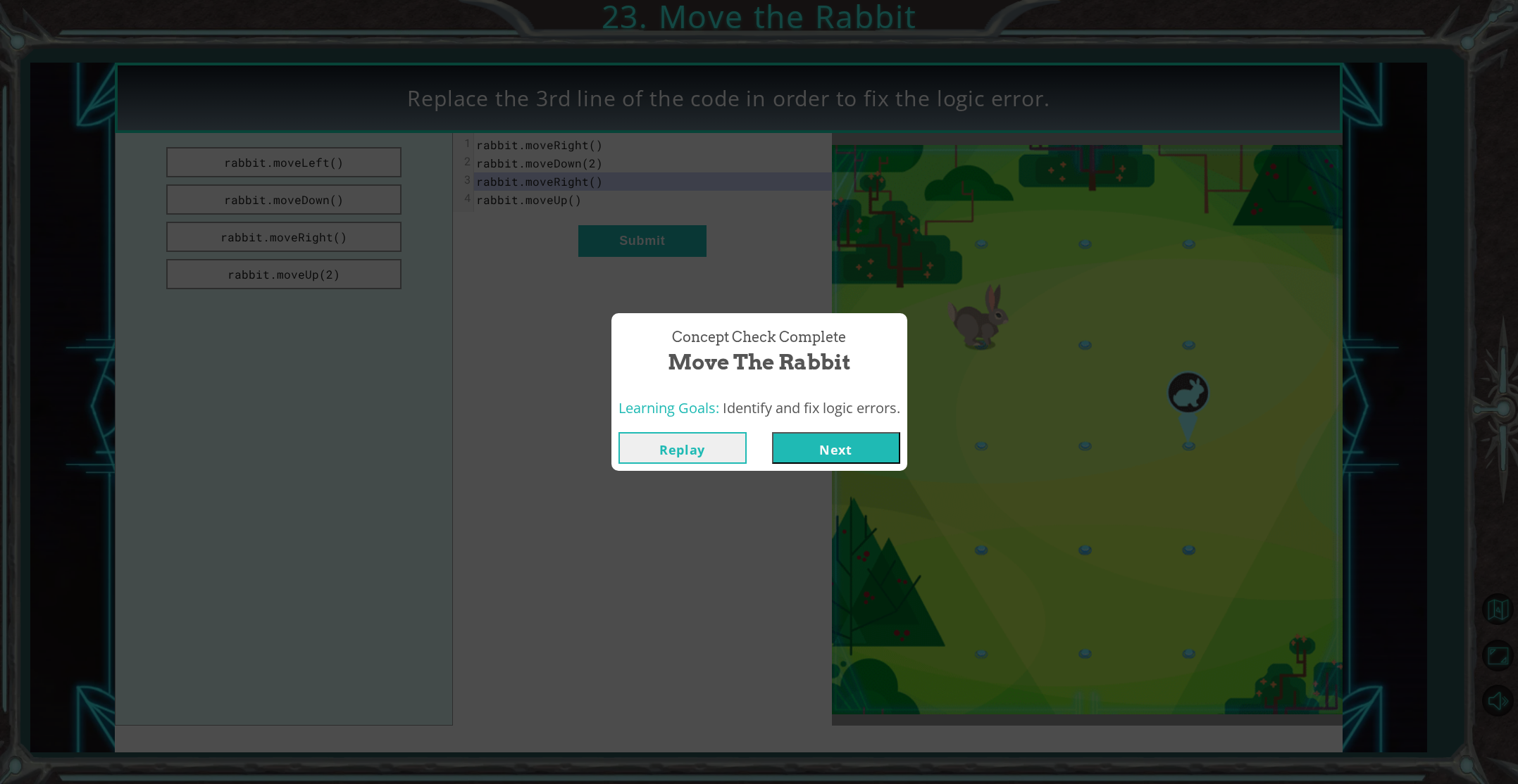
click at [807, 448] on button "Next" at bounding box center [836, 448] width 128 height 32
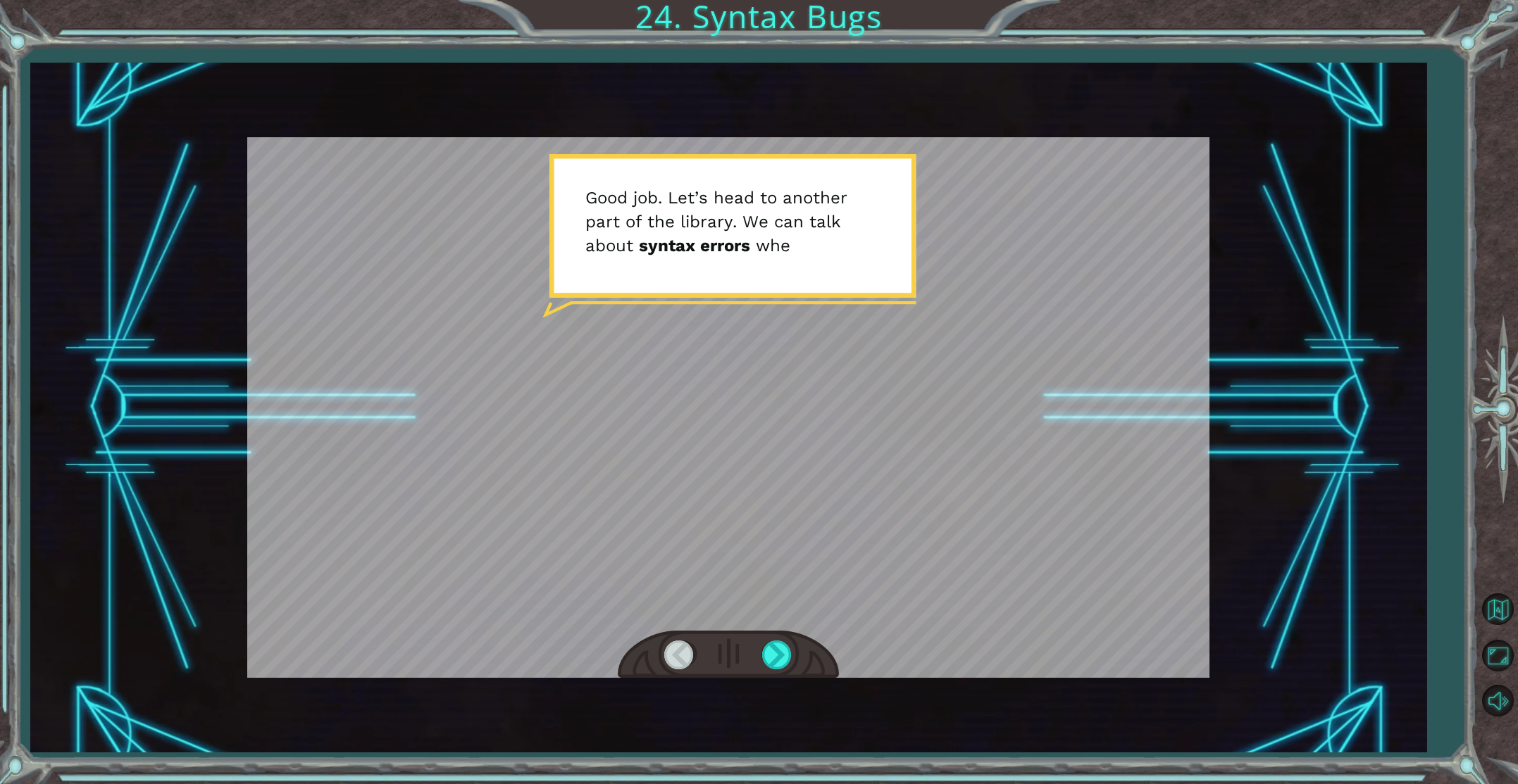
drag, startPoint x: 793, startPoint y: 688, endPoint x: 789, endPoint y: 680, distance: 8.9
click at [791, 686] on div "Temporary Text G o o d j o b . L e t ’ s h e a d t o a n o t h e r p a r t o f …" at bounding box center [728, 407] width 1396 height 690
click at [774, 648] on div at bounding box center [778, 655] width 32 height 29
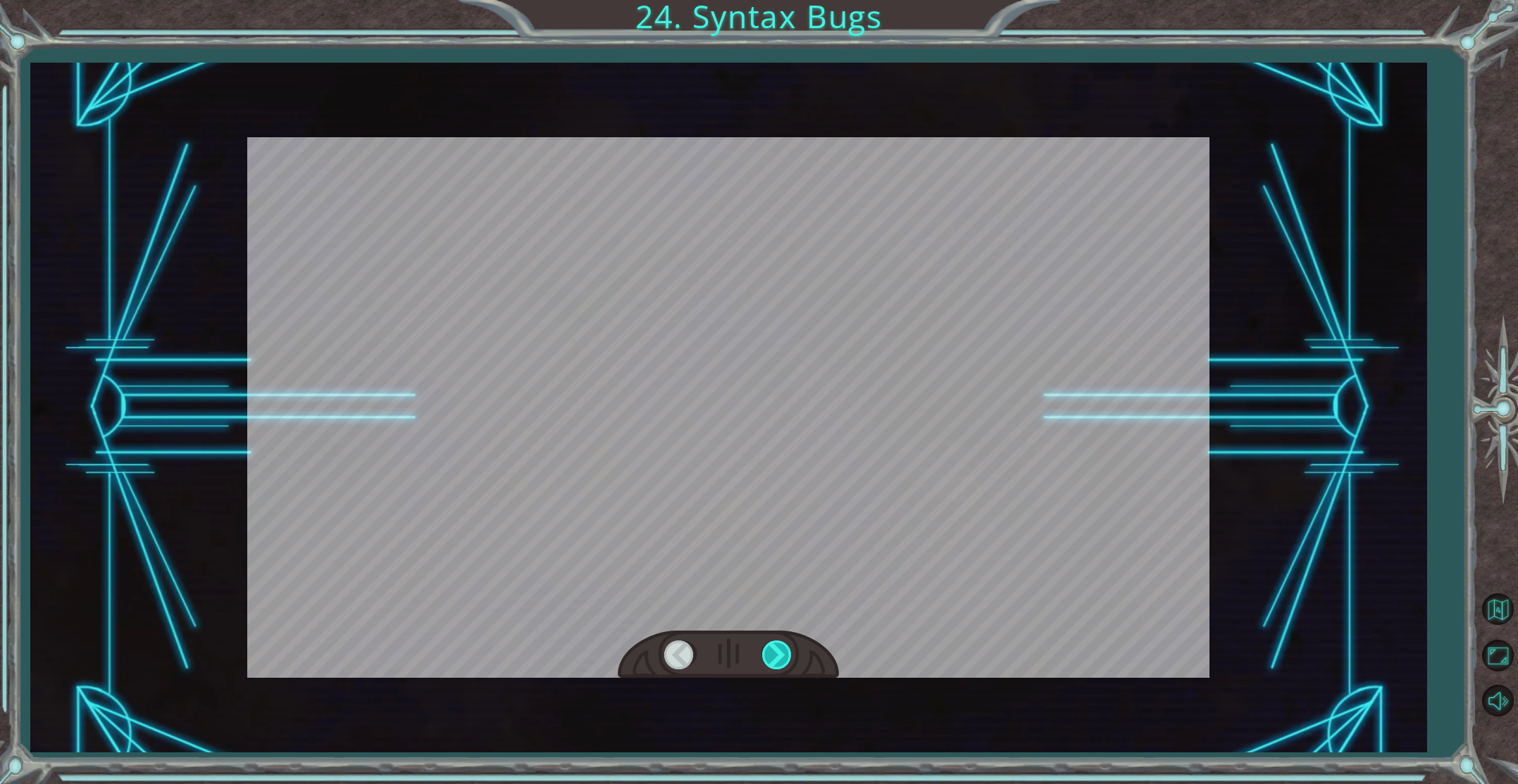
click at [774, 648] on div at bounding box center [778, 655] width 32 height 29
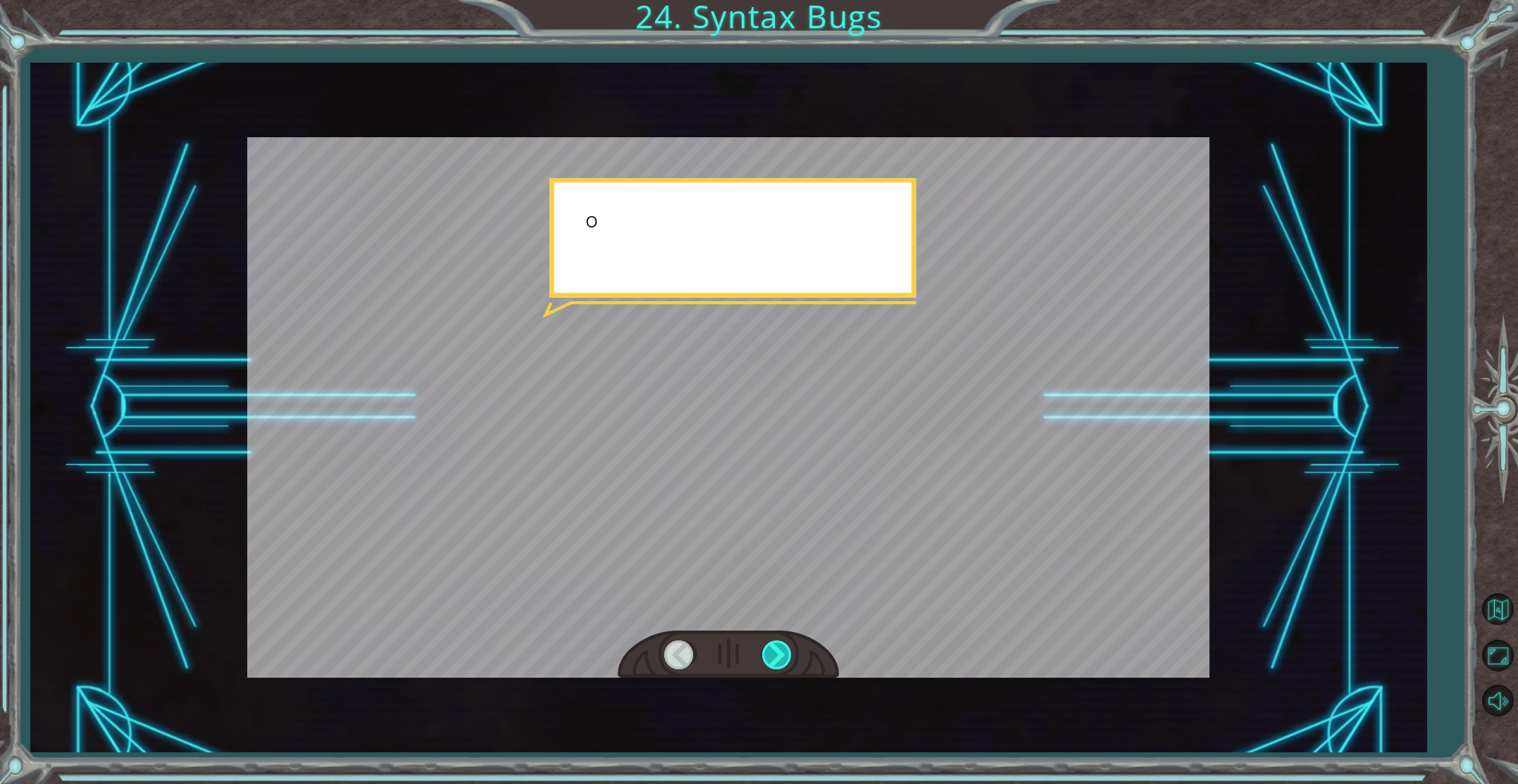
click at [774, 648] on div at bounding box center [778, 655] width 32 height 29
click at [774, 649] on div at bounding box center [778, 655] width 32 height 29
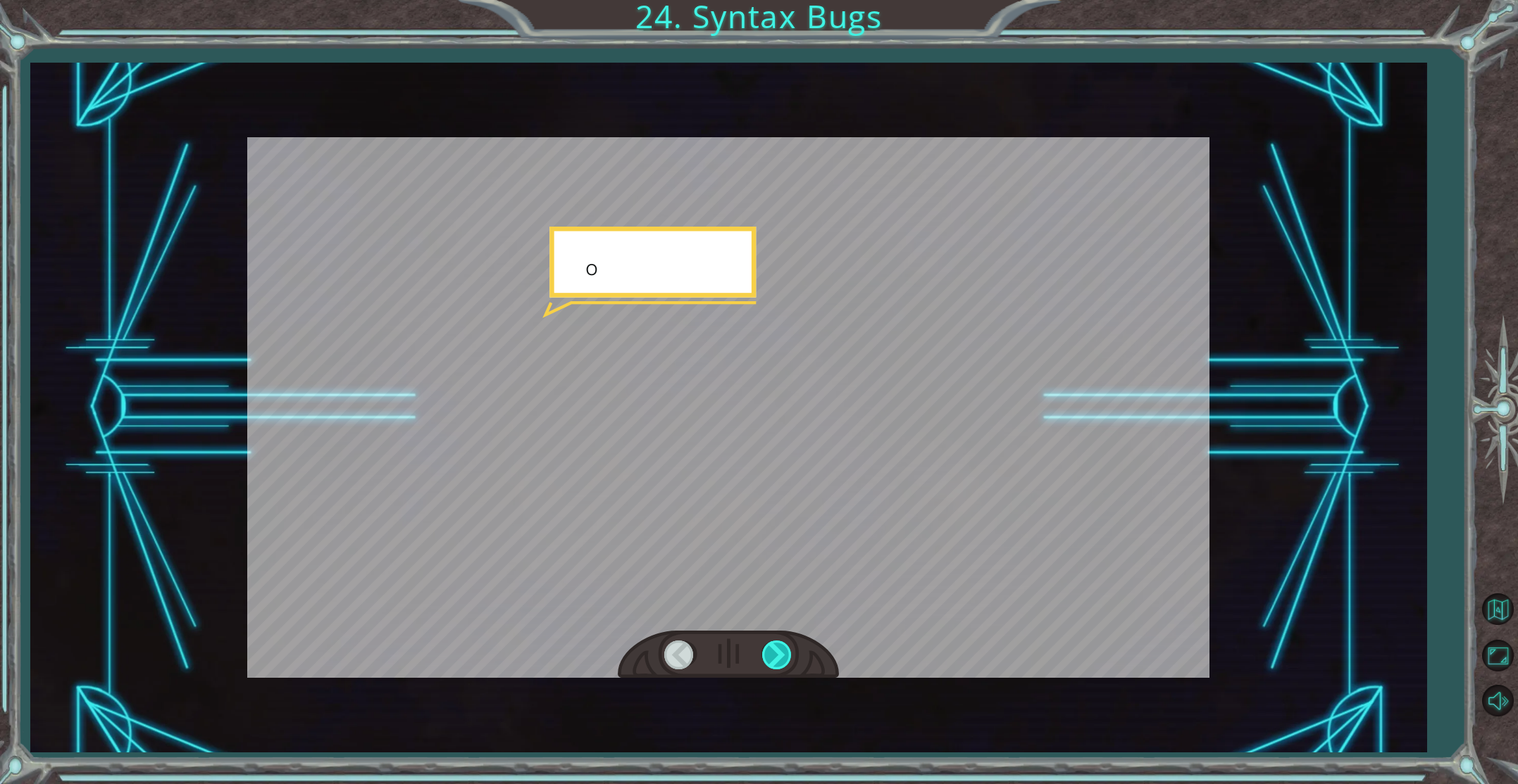
click at [774, 649] on div at bounding box center [778, 655] width 32 height 29
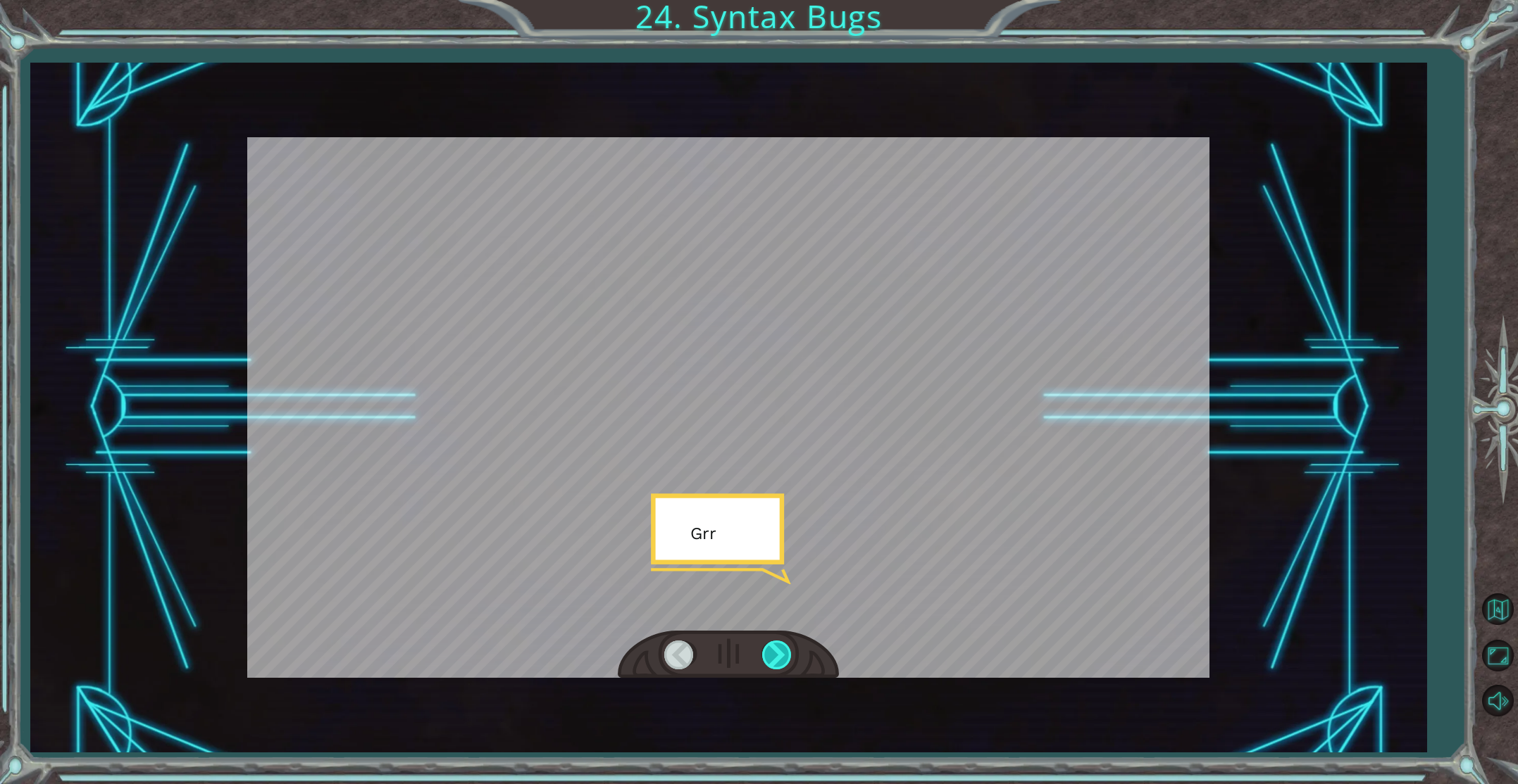
click at [774, 649] on div at bounding box center [778, 655] width 32 height 29
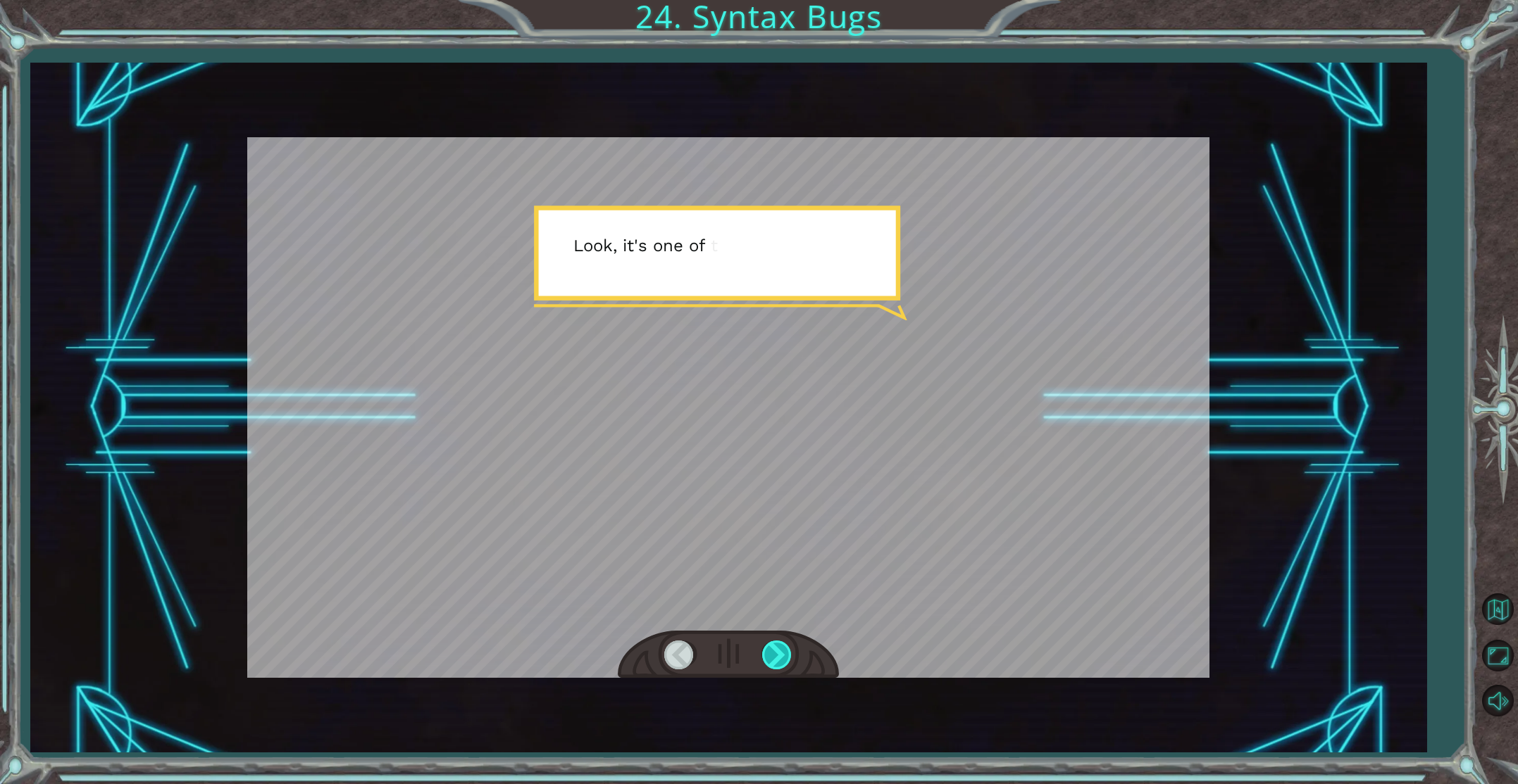
click at [773, 649] on div at bounding box center [778, 655] width 32 height 29
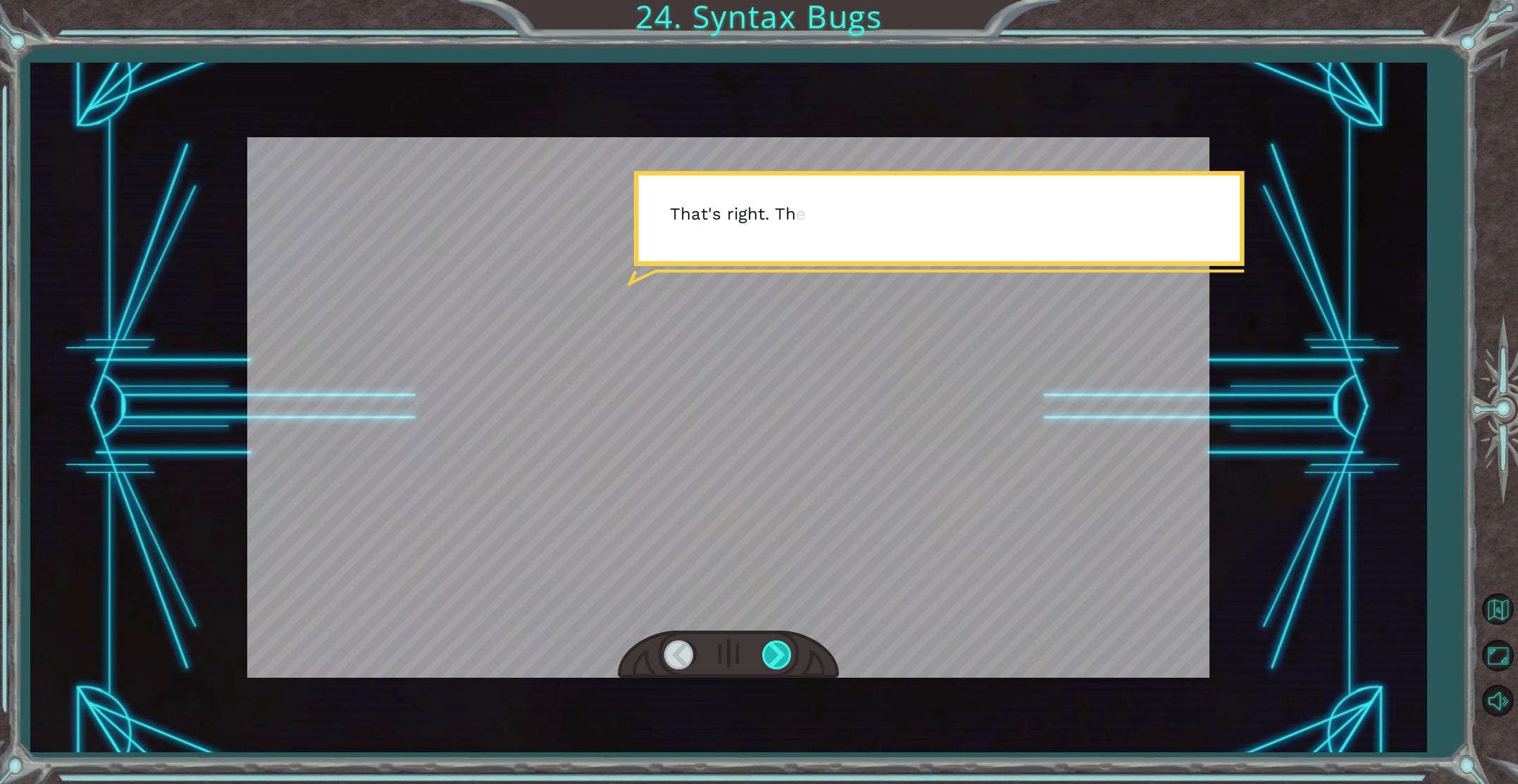
click at [773, 649] on div at bounding box center [778, 655] width 32 height 29
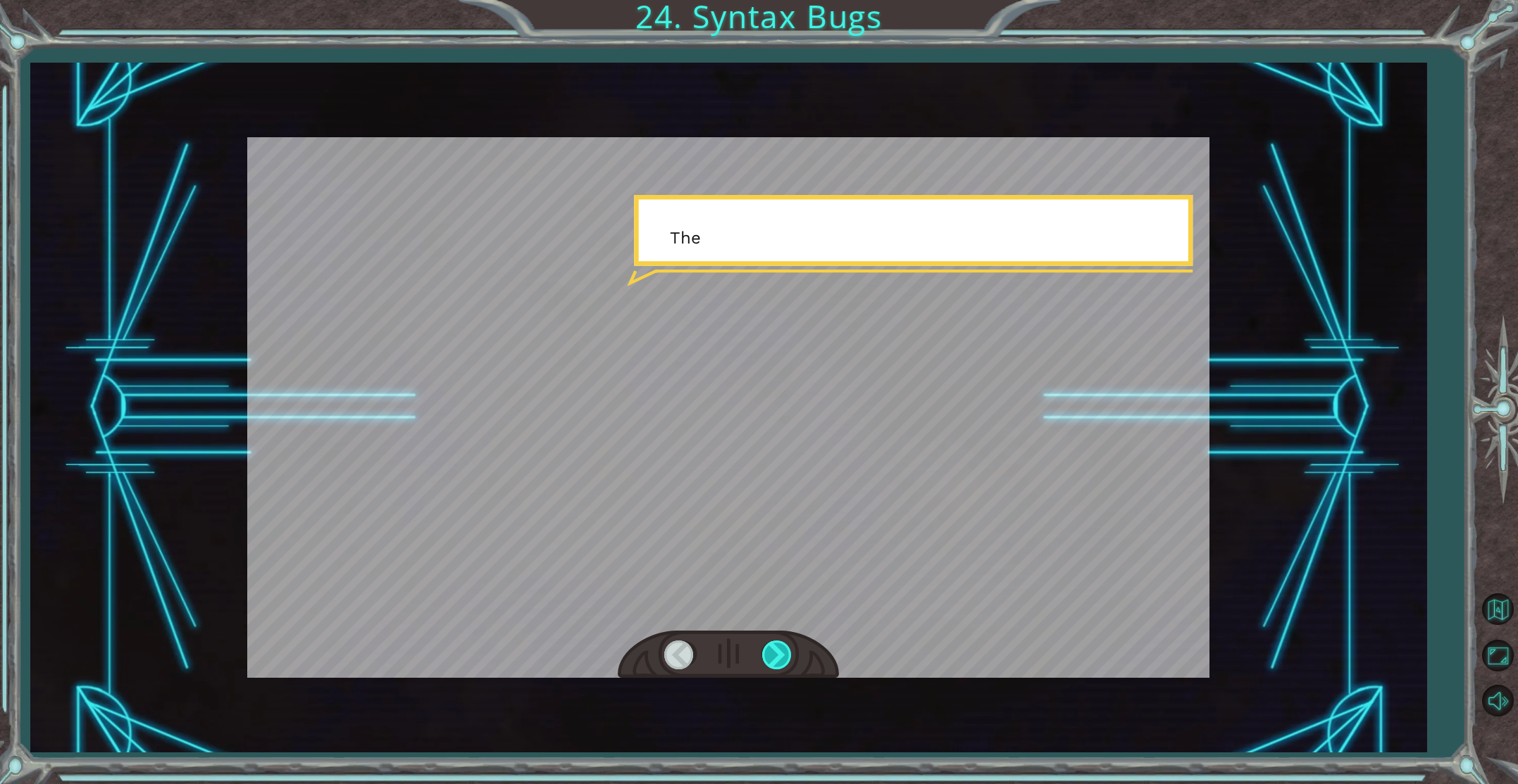
click at [773, 649] on div at bounding box center [778, 655] width 32 height 29
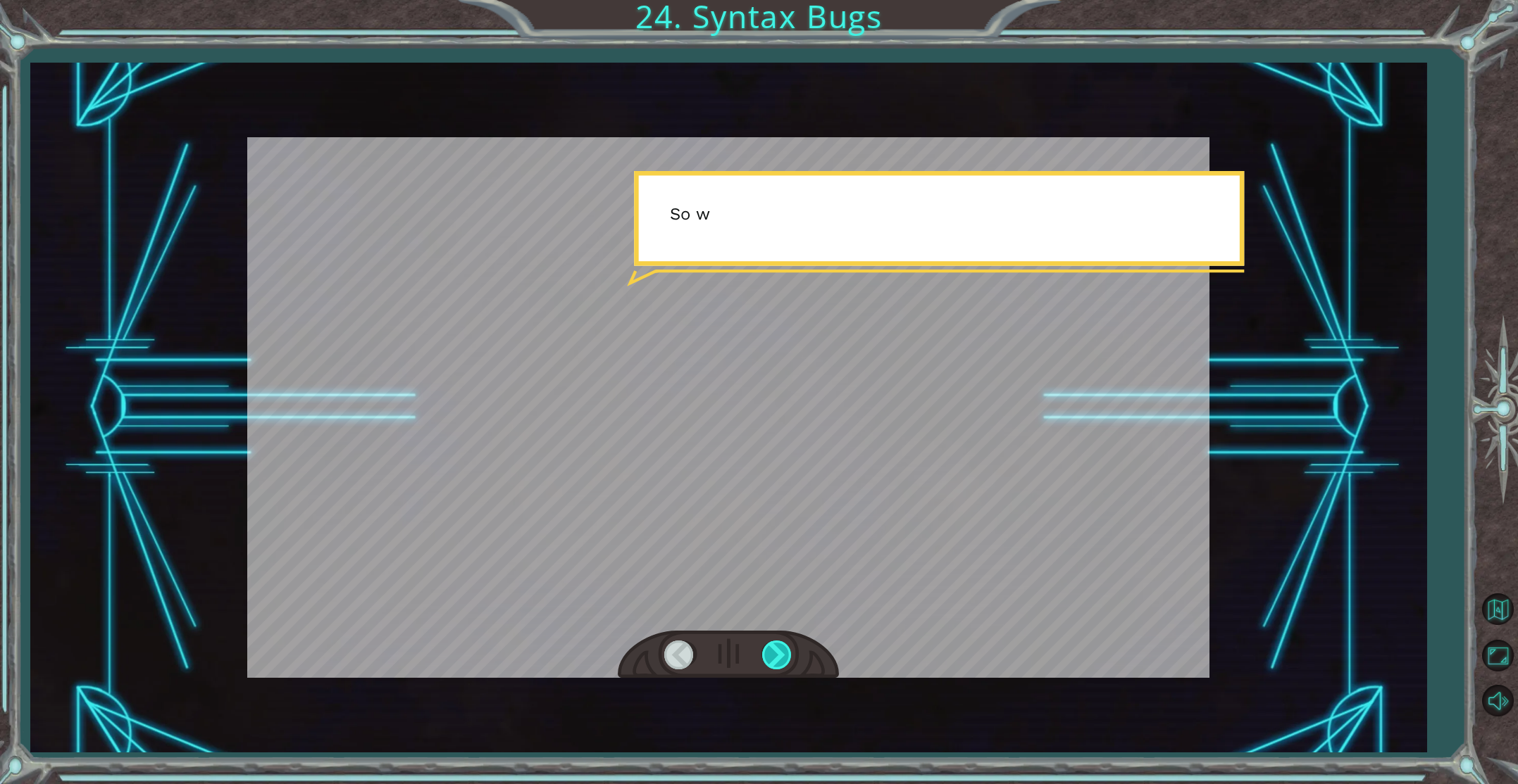
click at [773, 649] on div at bounding box center [778, 655] width 32 height 29
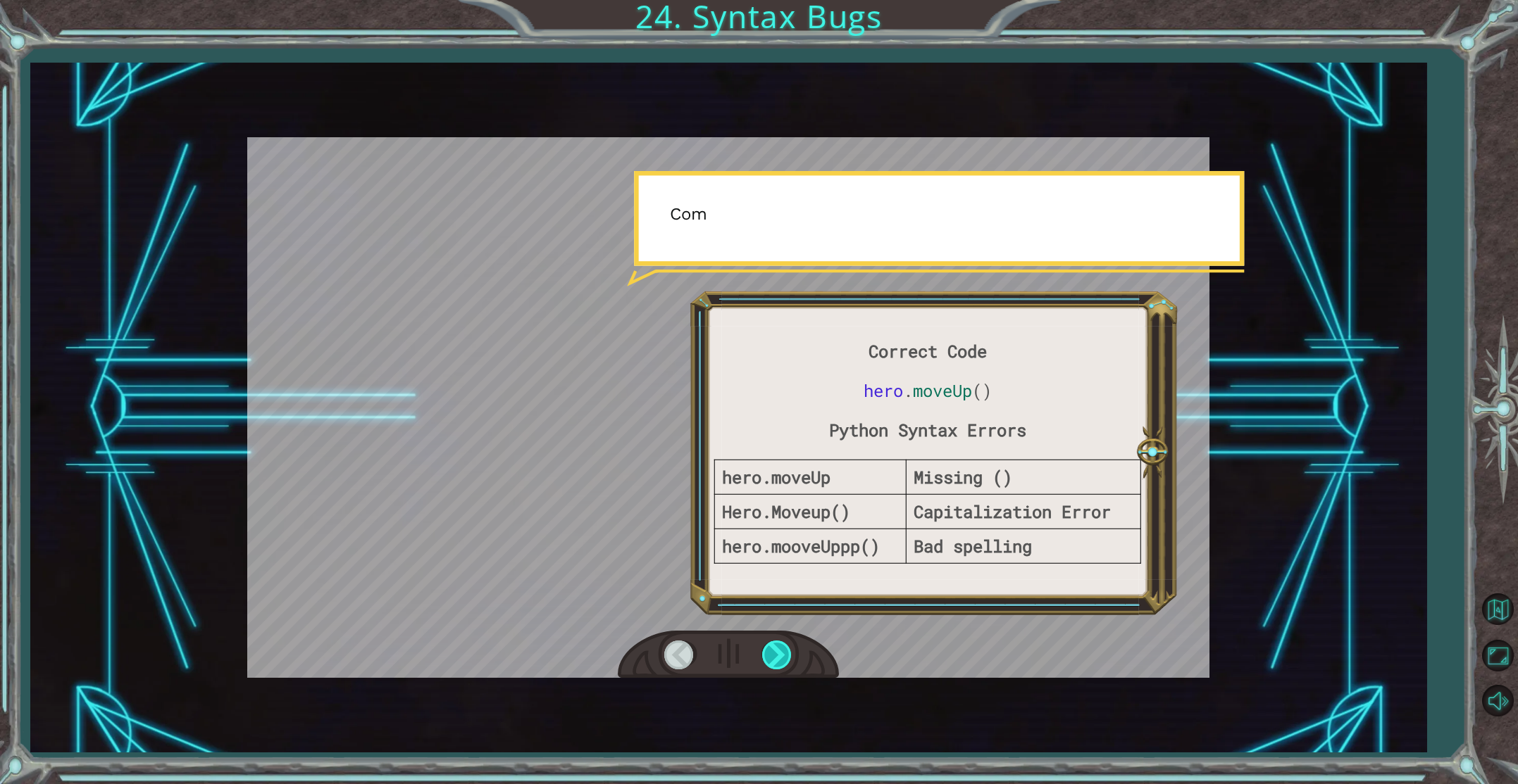
click at [773, 649] on div at bounding box center [778, 655] width 32 height 29
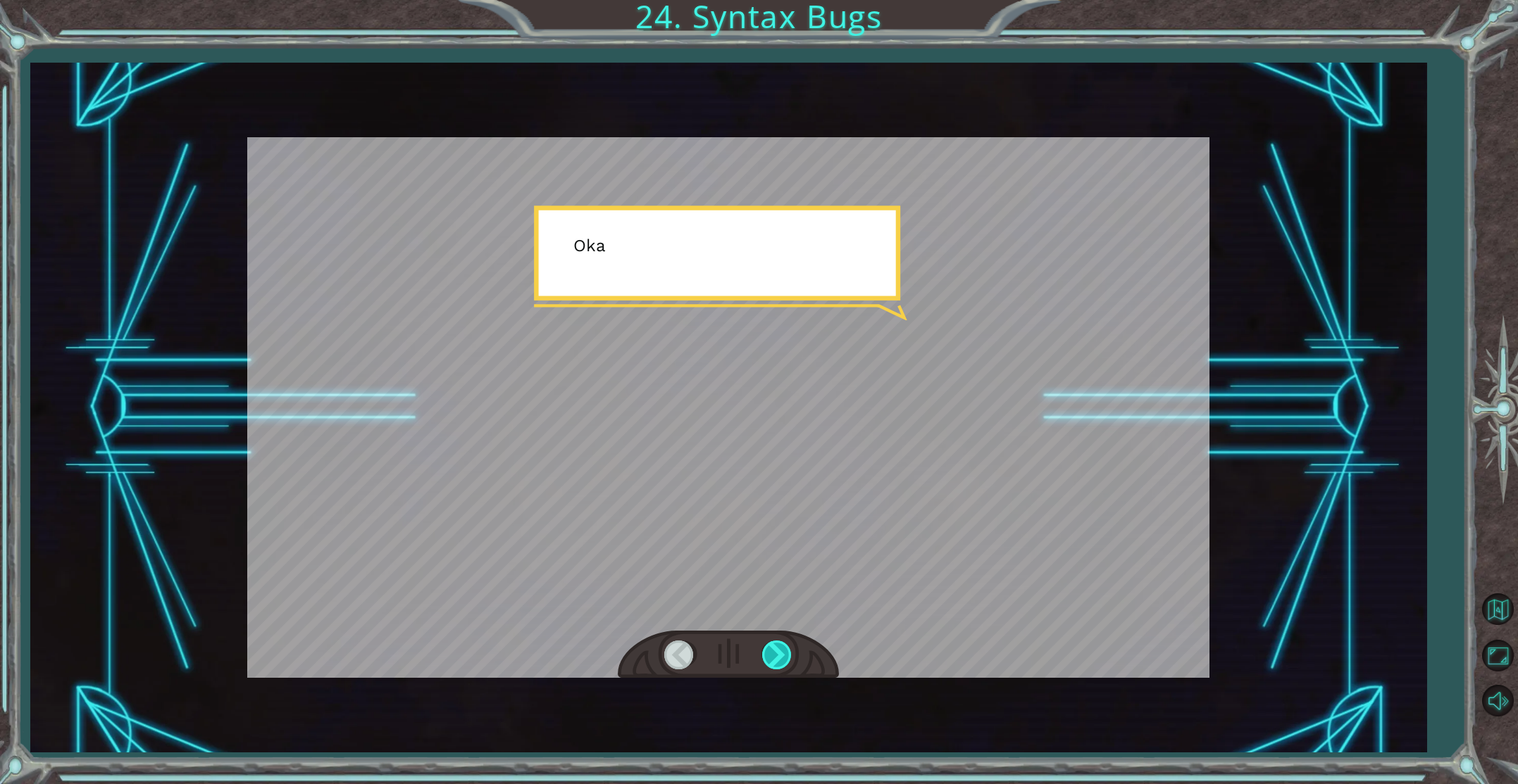
click at [773, 649] on div at bounding box center [778, 655] width 32 height 29
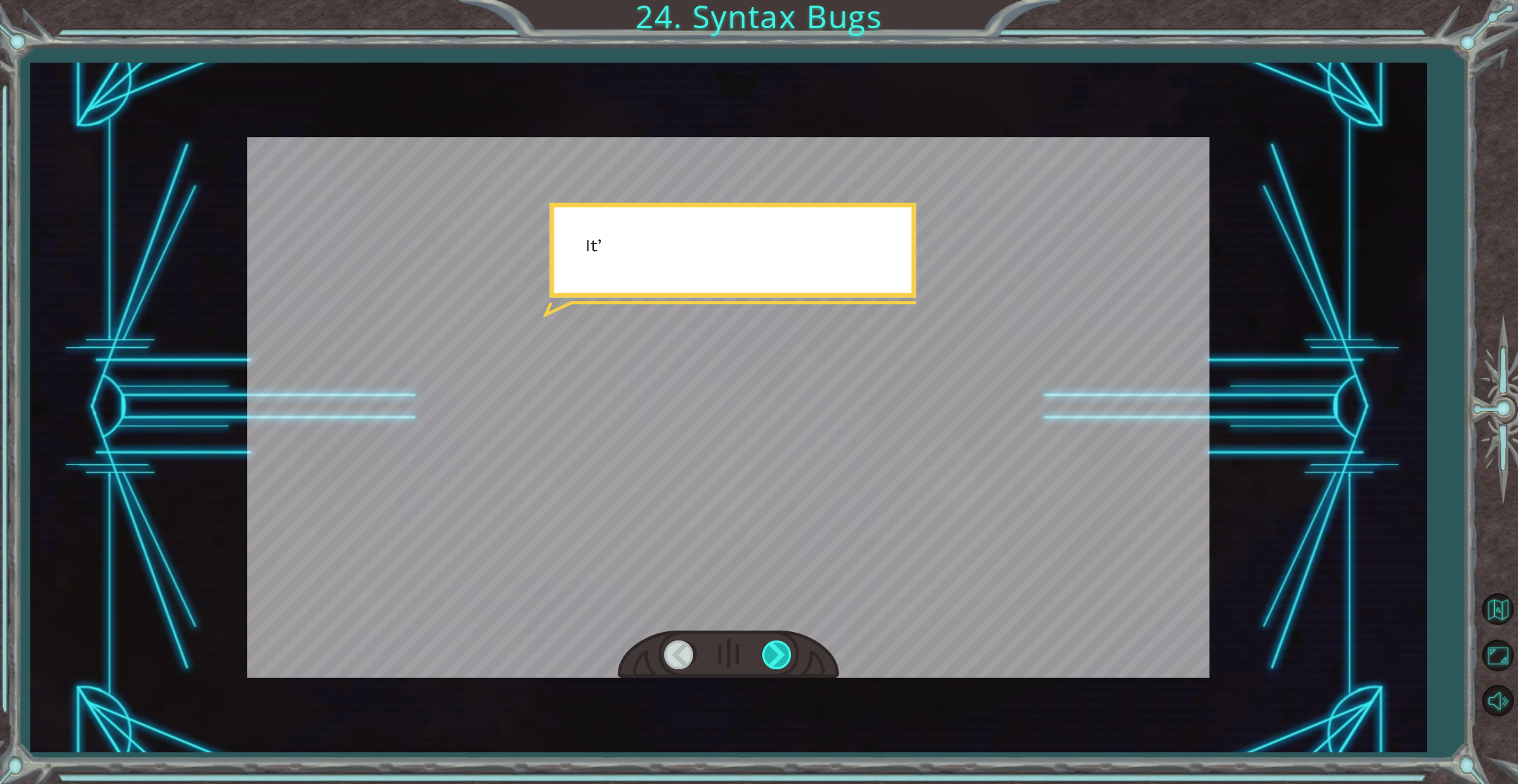
click at [773, 649] on div at bounding box center [778, 655] width 32 height 29
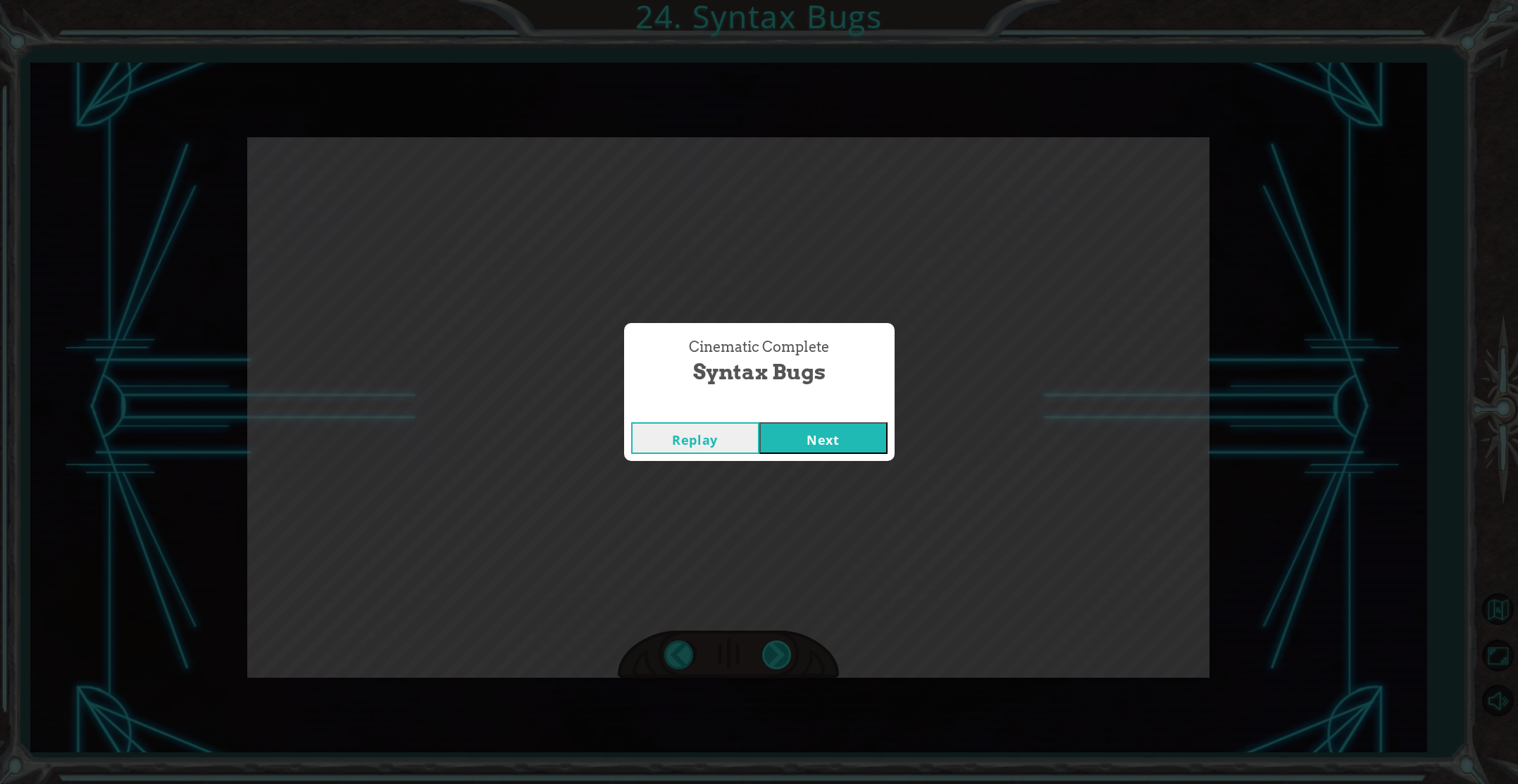
click at [773, 649] on div "Cinematic Complete Syntax Bugs Replay Next" at bounding box center [759, 392] width 1518 height 784
click at [860, 419] on div "Replay Next" at bounding box center [759, 438] width 270 height 46
click at [860, 426] on button "Next" at bounding box center [823, 438] width 128 height 32
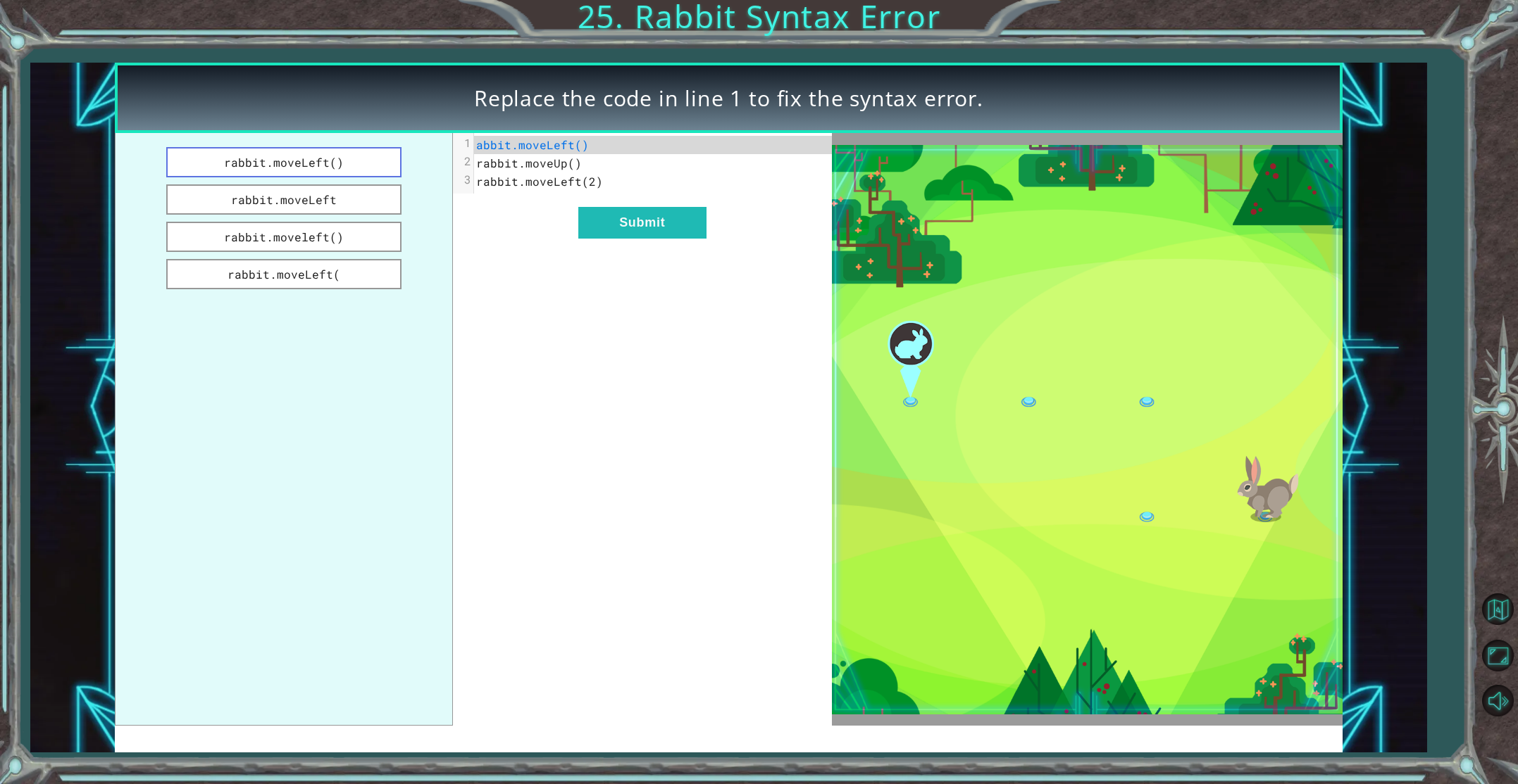
click at [261, 156] on button "rabbit.moveLeft()" at bounding box center [284, 162] width 235 height 30
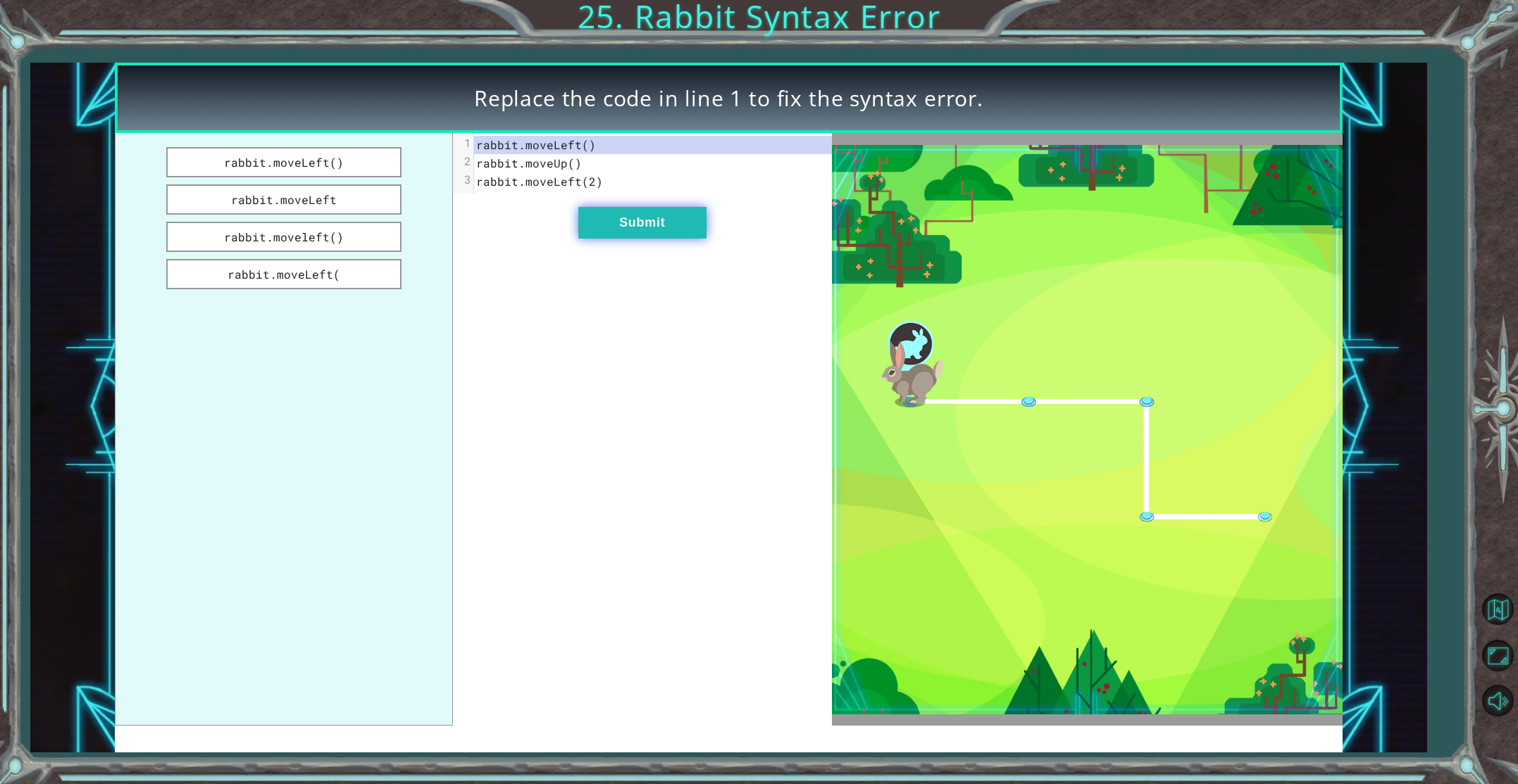
click at [595, 231] on button "Submit" at bounding box center [643, 223] width 128 height 32
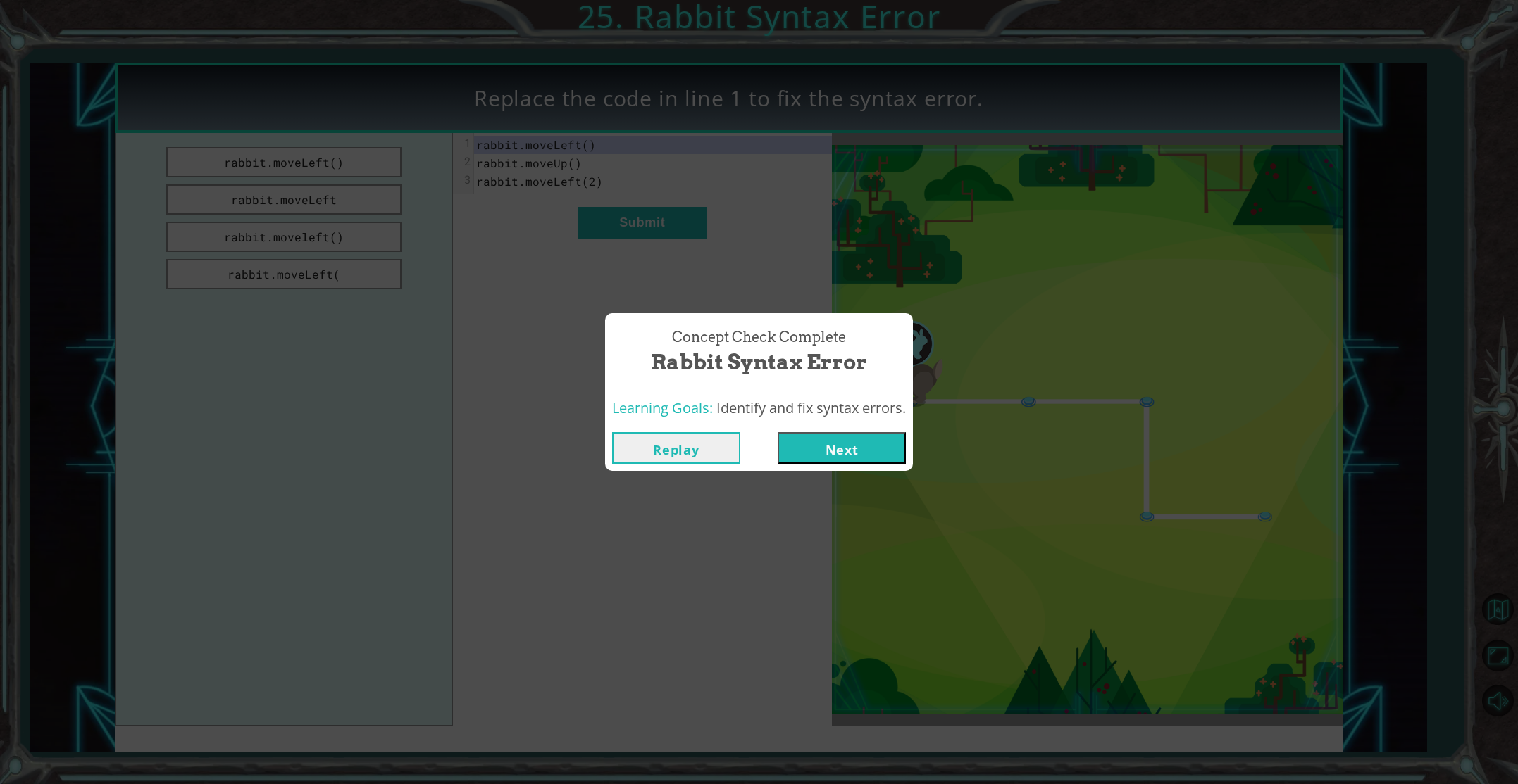
click at [833, 438] on button "Next" at bounding box center [842, 448] width 128 height 32
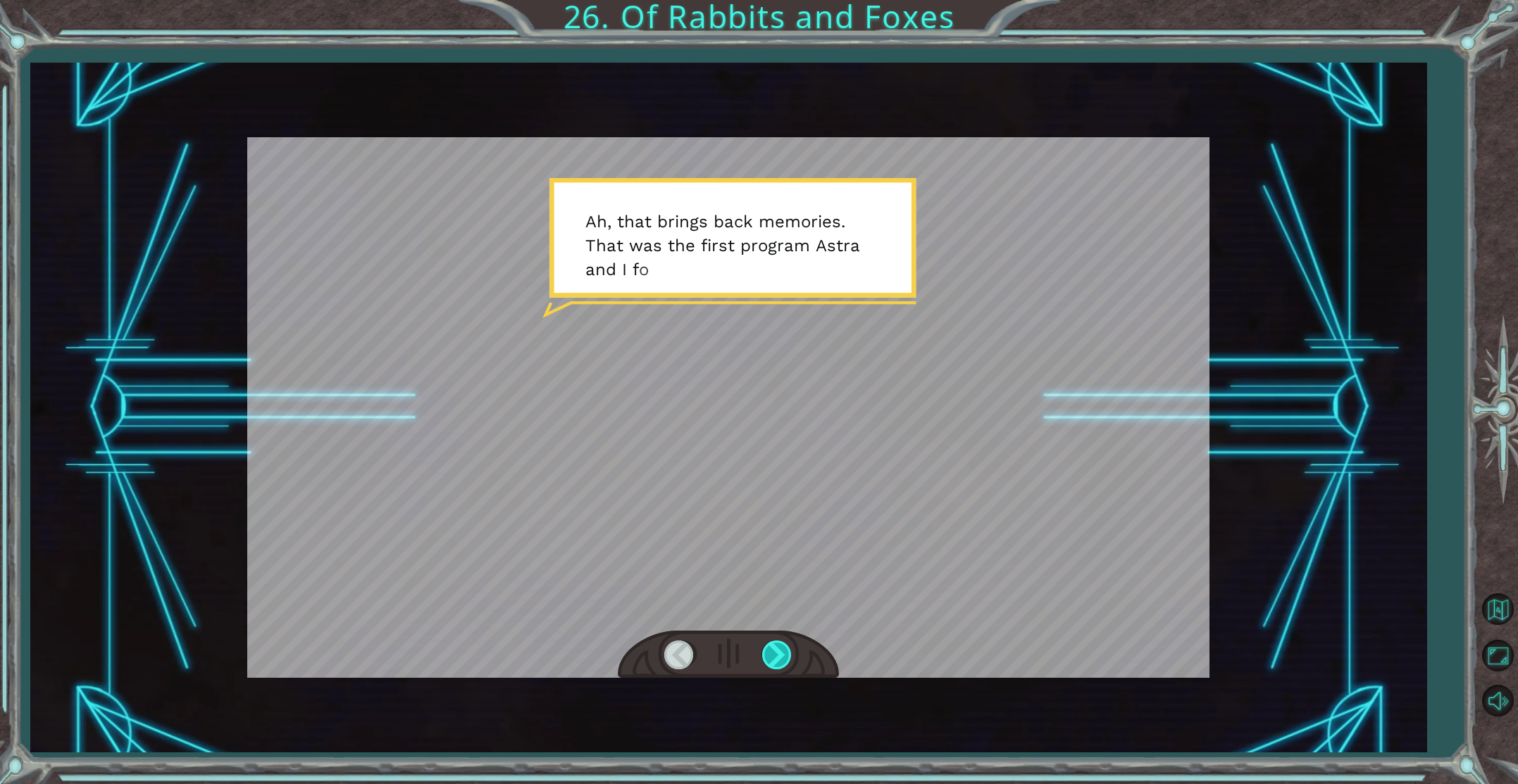
click at [778, 651] on div at bounding box center [778, 655] width 32 height 29
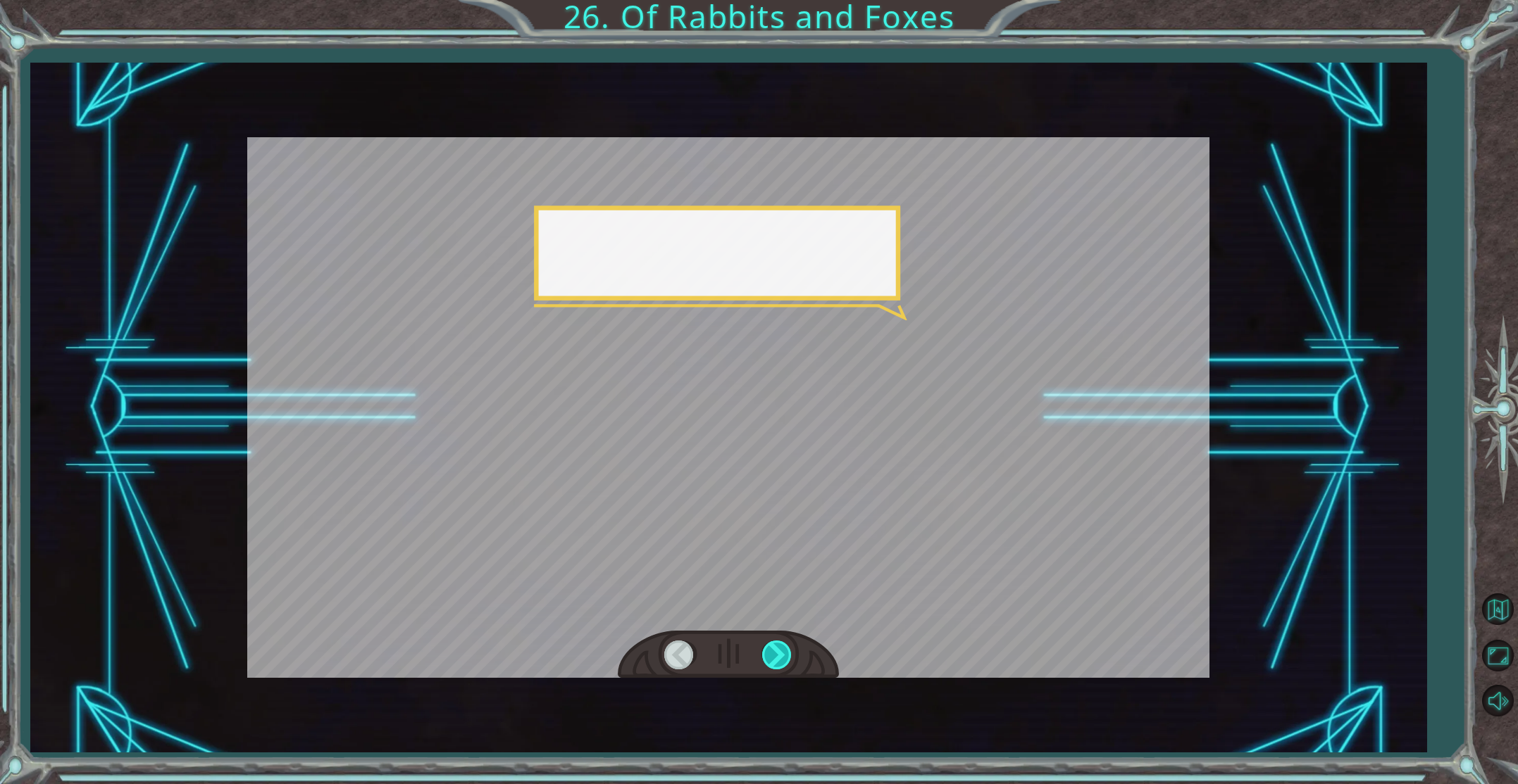
click at [778, 651] on div at bounding box center [778, 655] width 32 height 29
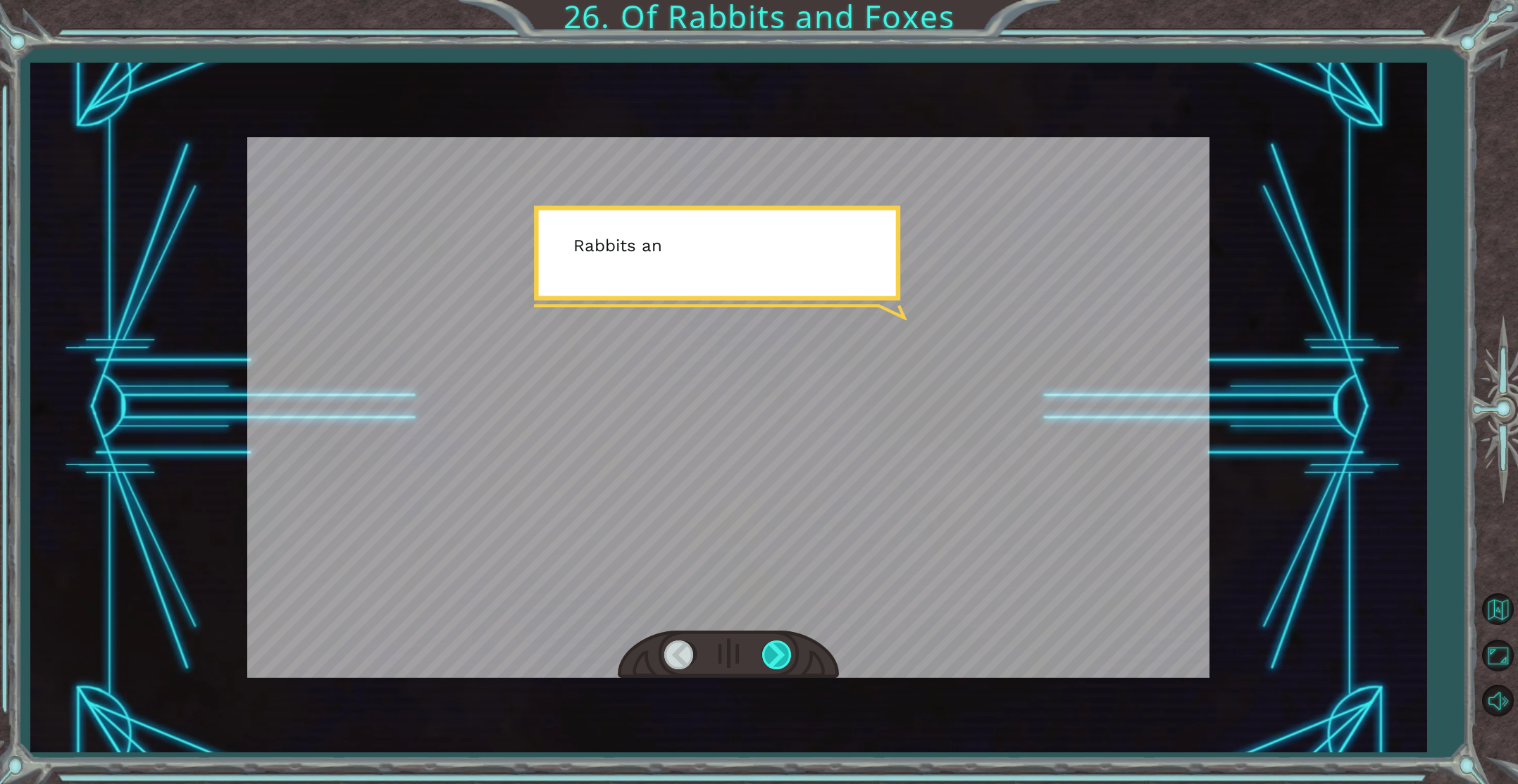
click at [778, 651] on div at bounding box center [778, 655] width 32 height 29
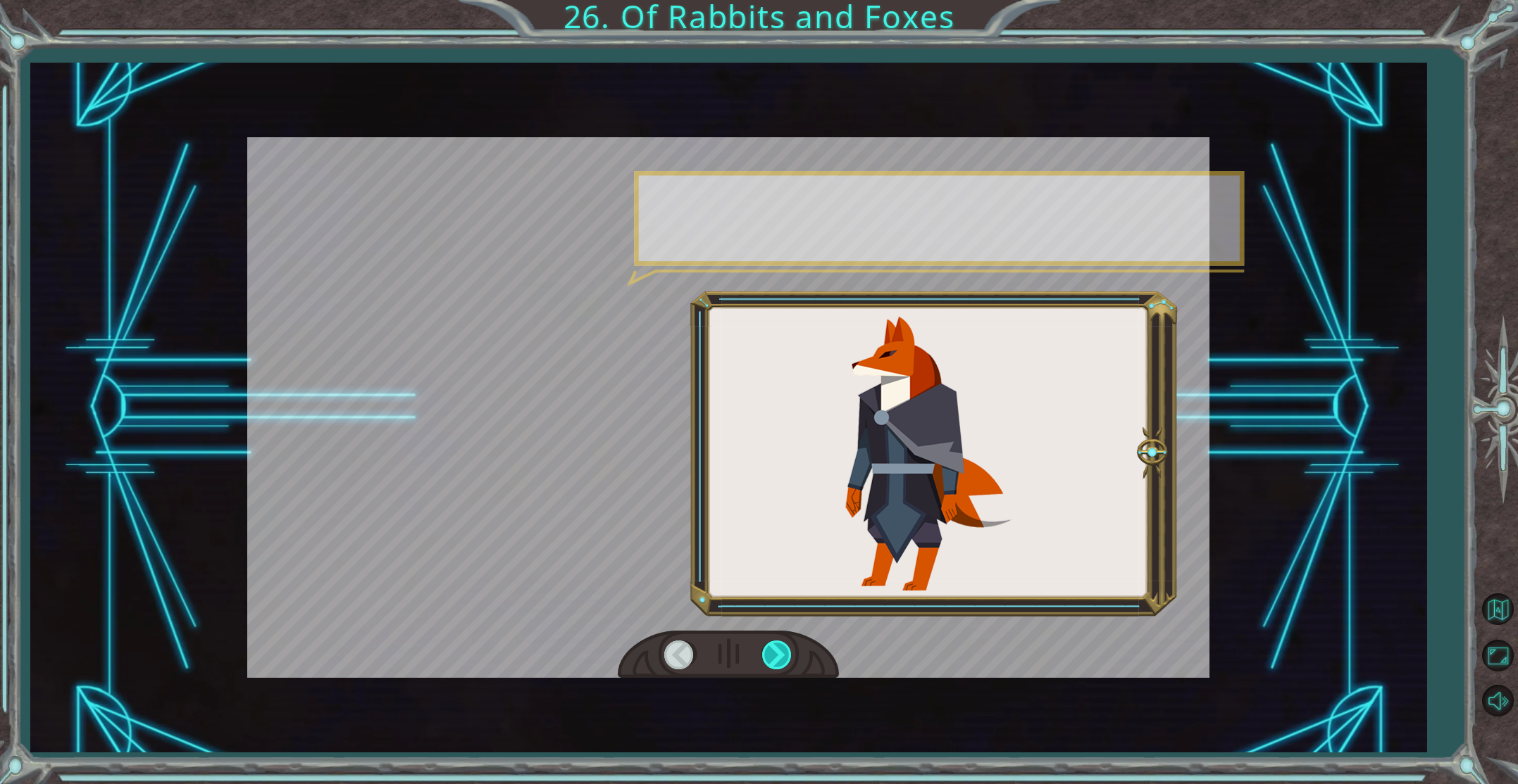
click at [778, 651] on div at bounding box center [778, 655] width 32 height 29
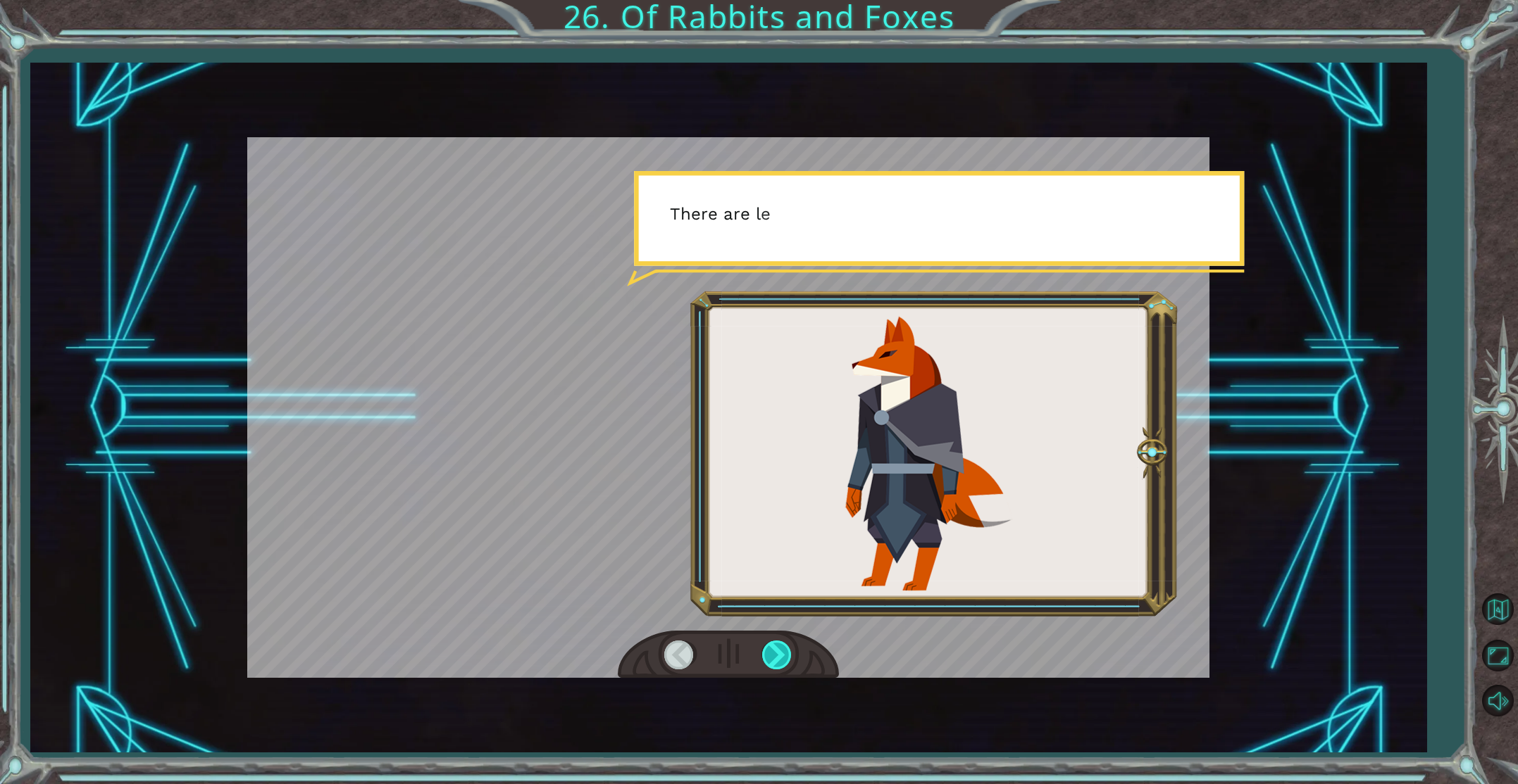
click at [778, 651] on div at bounding box center [778, 655] width 32 height 29
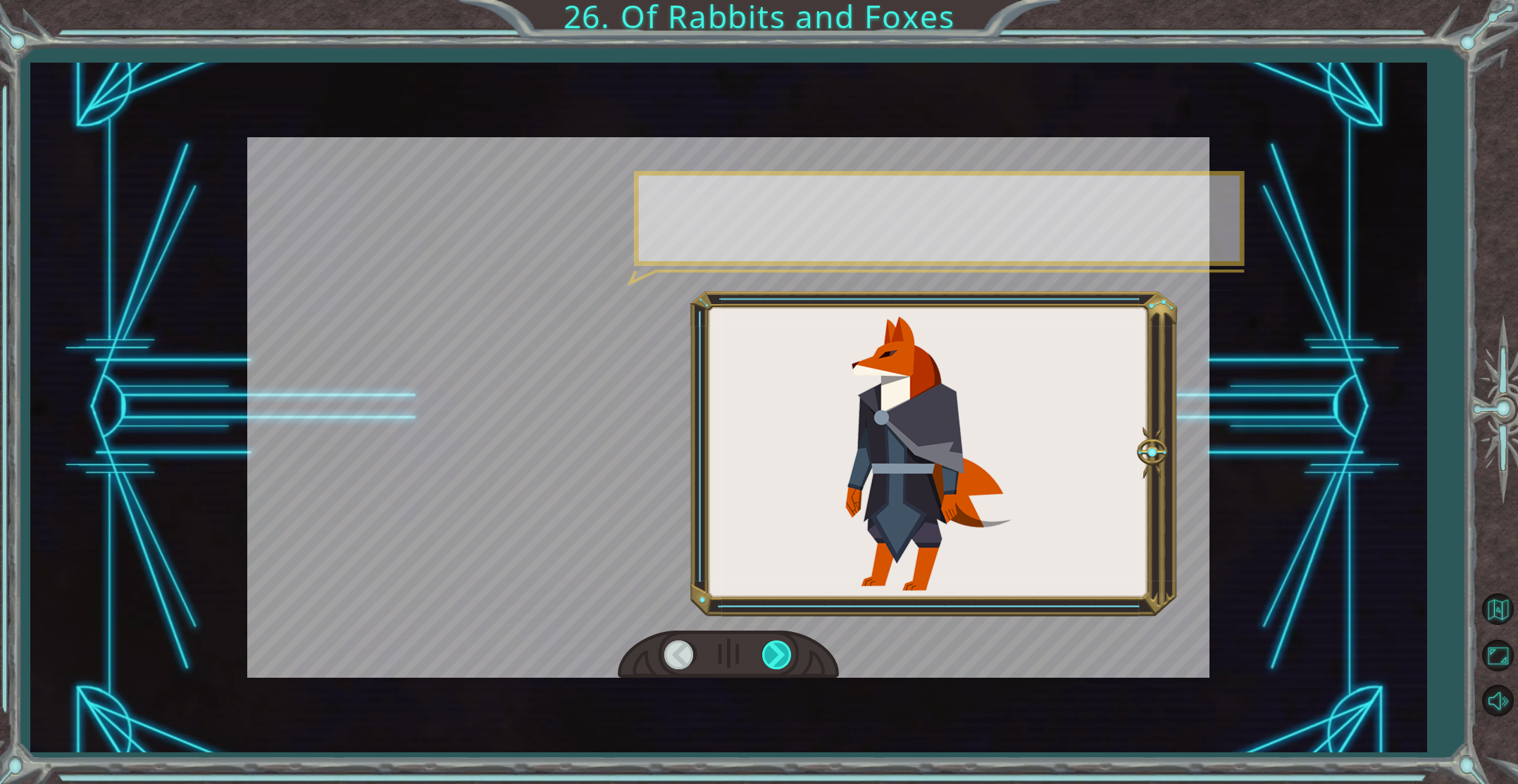
click at [778, 651] on div at bounding box center [778, 655] width 32 height 29
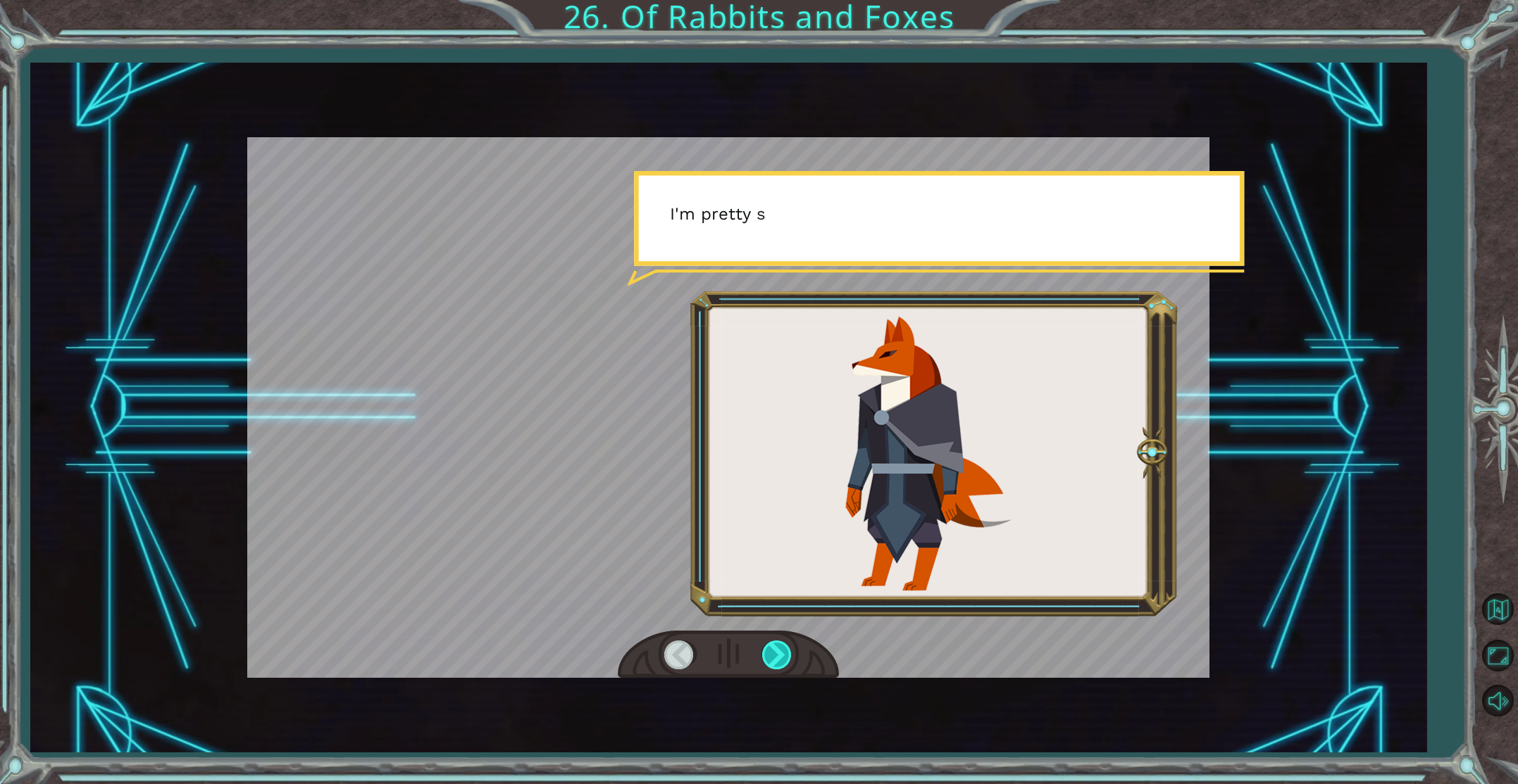
click at [778, 651] on div at bounding box center [778, 655] width 32 height 29
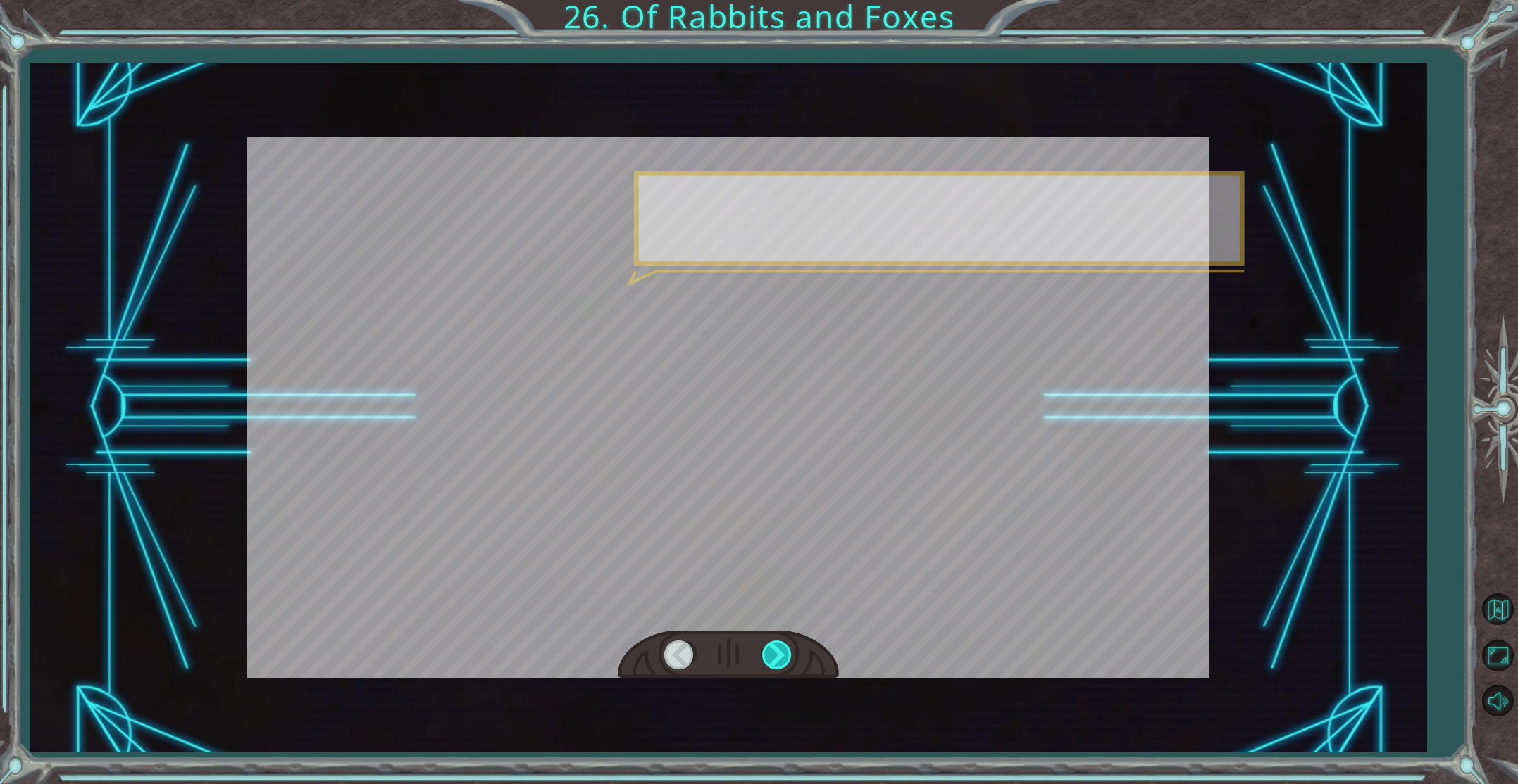
click at [777, 652] on div at bounding box center [778, 655] width 32 height 29
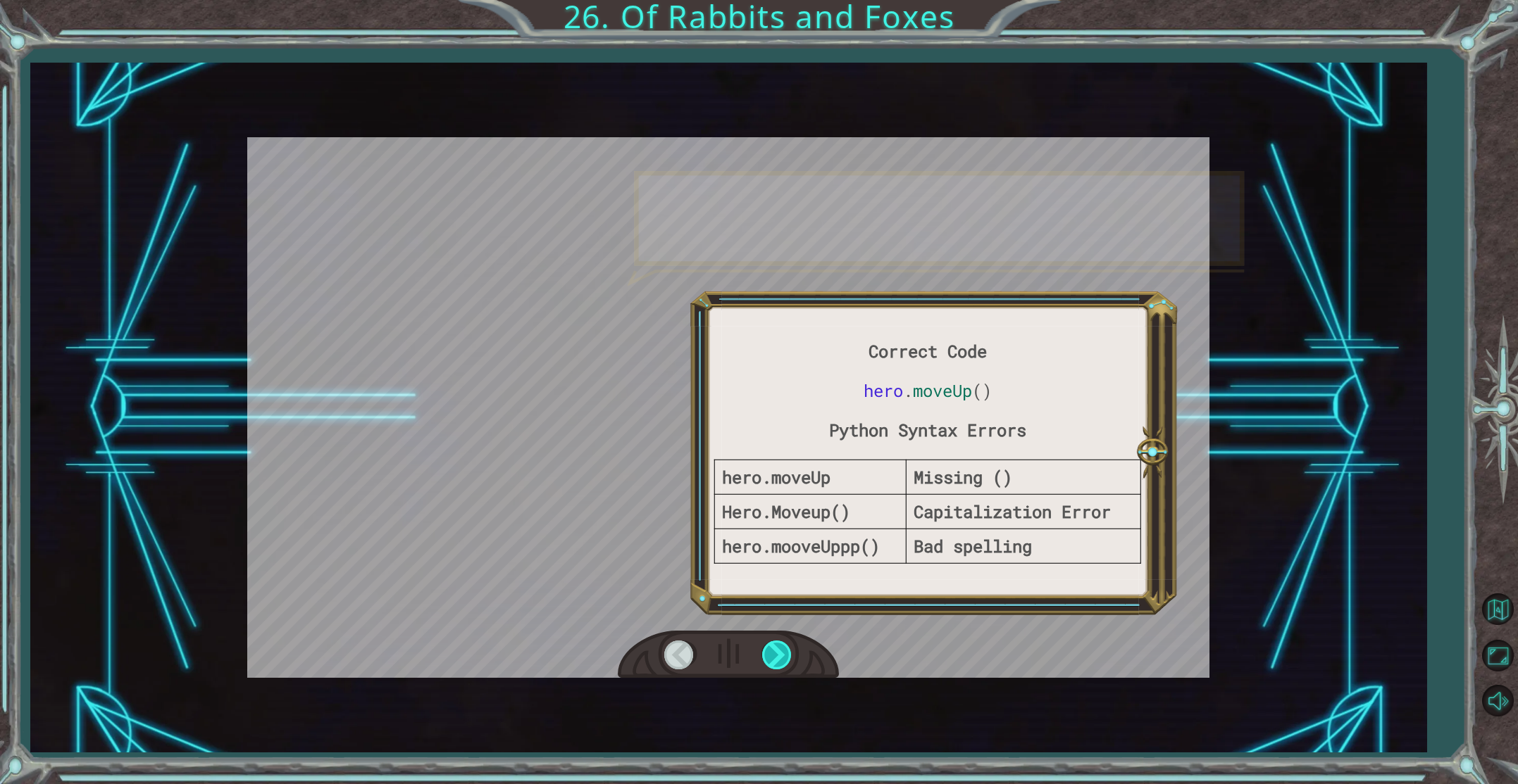
click at [777, 652] on div at bounding box center [778, 655] width 32 height 29
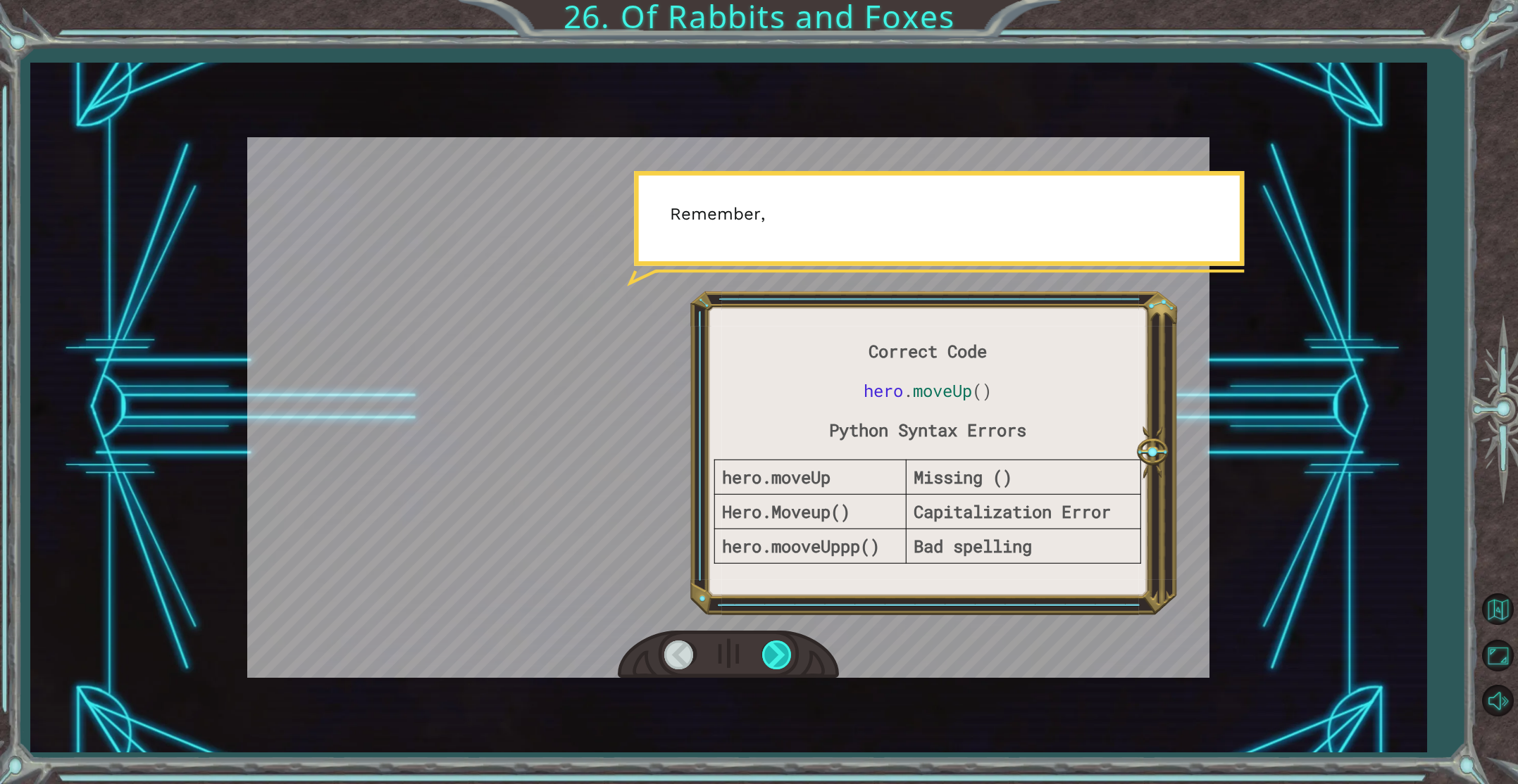
click at [777, 652] on div at bounding box center [778, 655] width 32 height 29
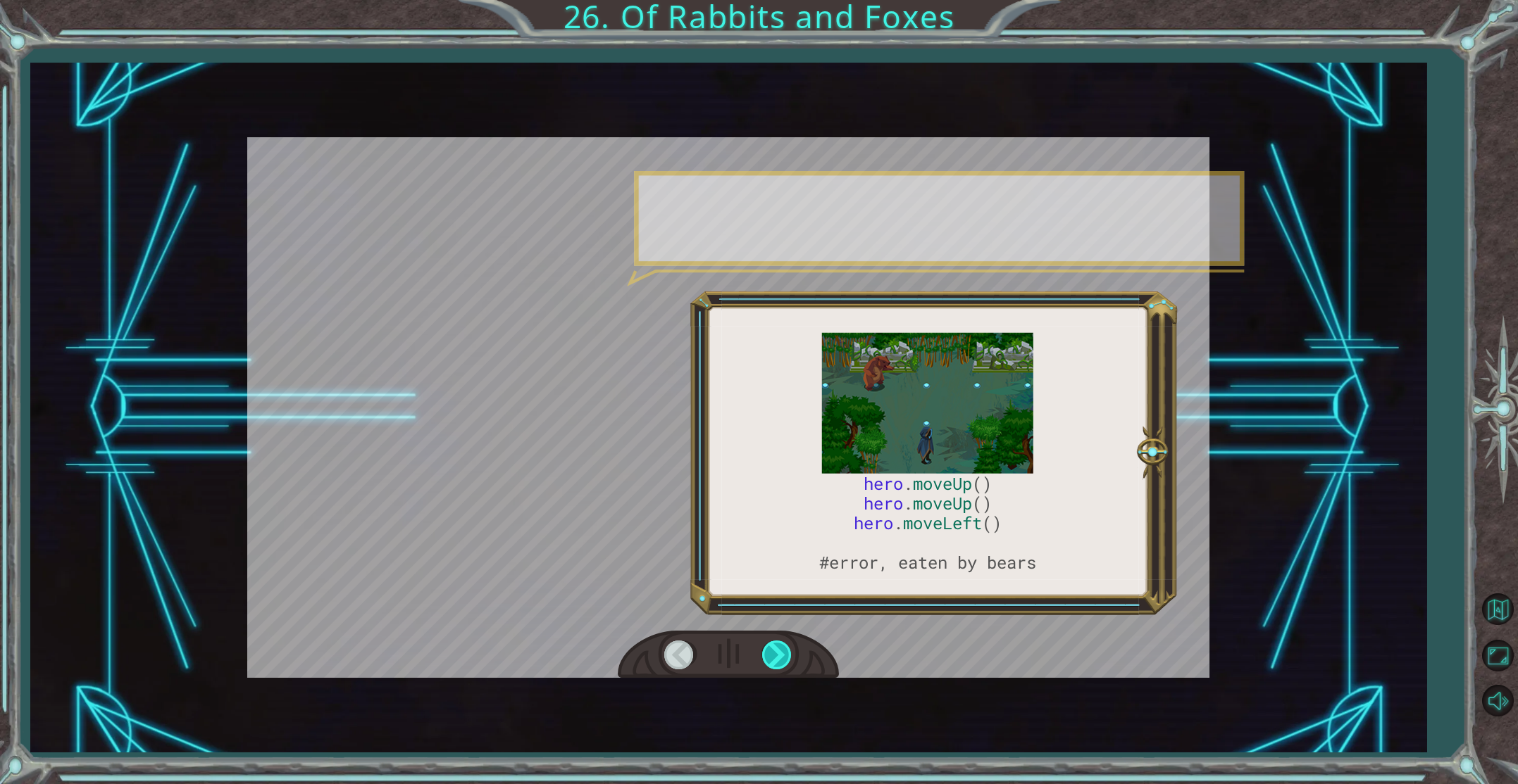
click at [777, 652] on div at bounding box center [778, 655] width 32 height 29
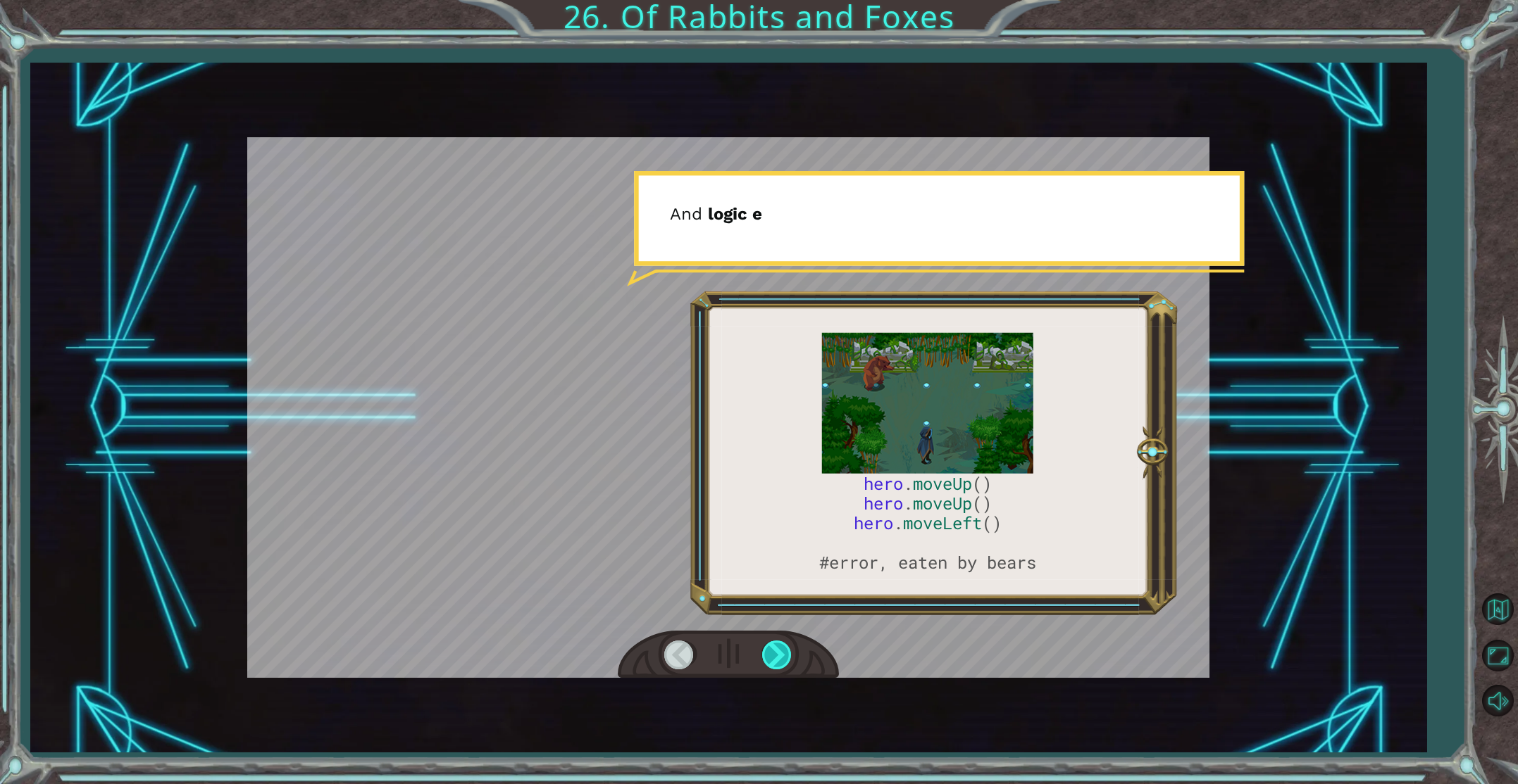
click at [777, 652] on div at bounding box center [778, 655] width 32 height 29
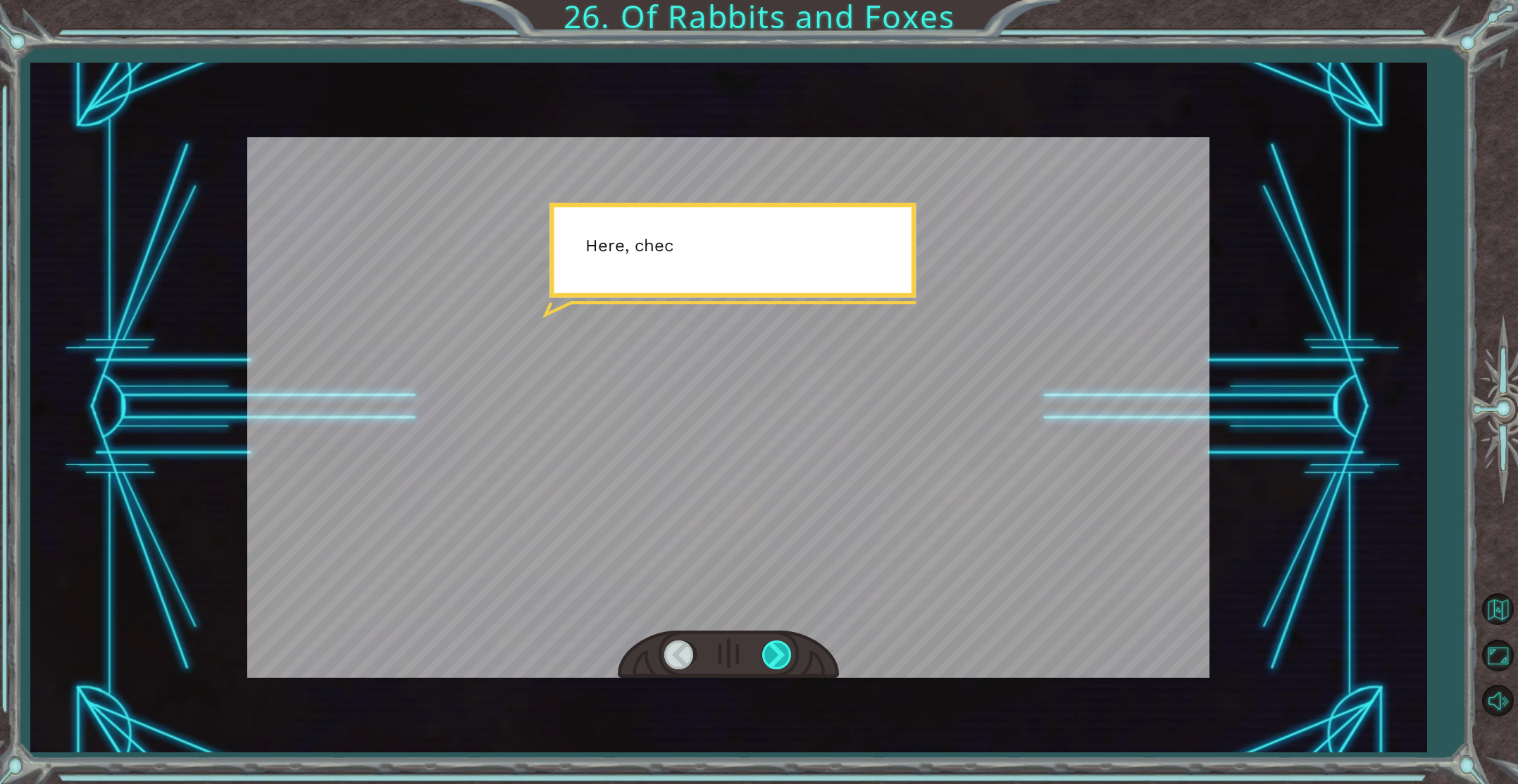
click at [776, 654] on div at bounding box center [778, 655] width 32 height 29
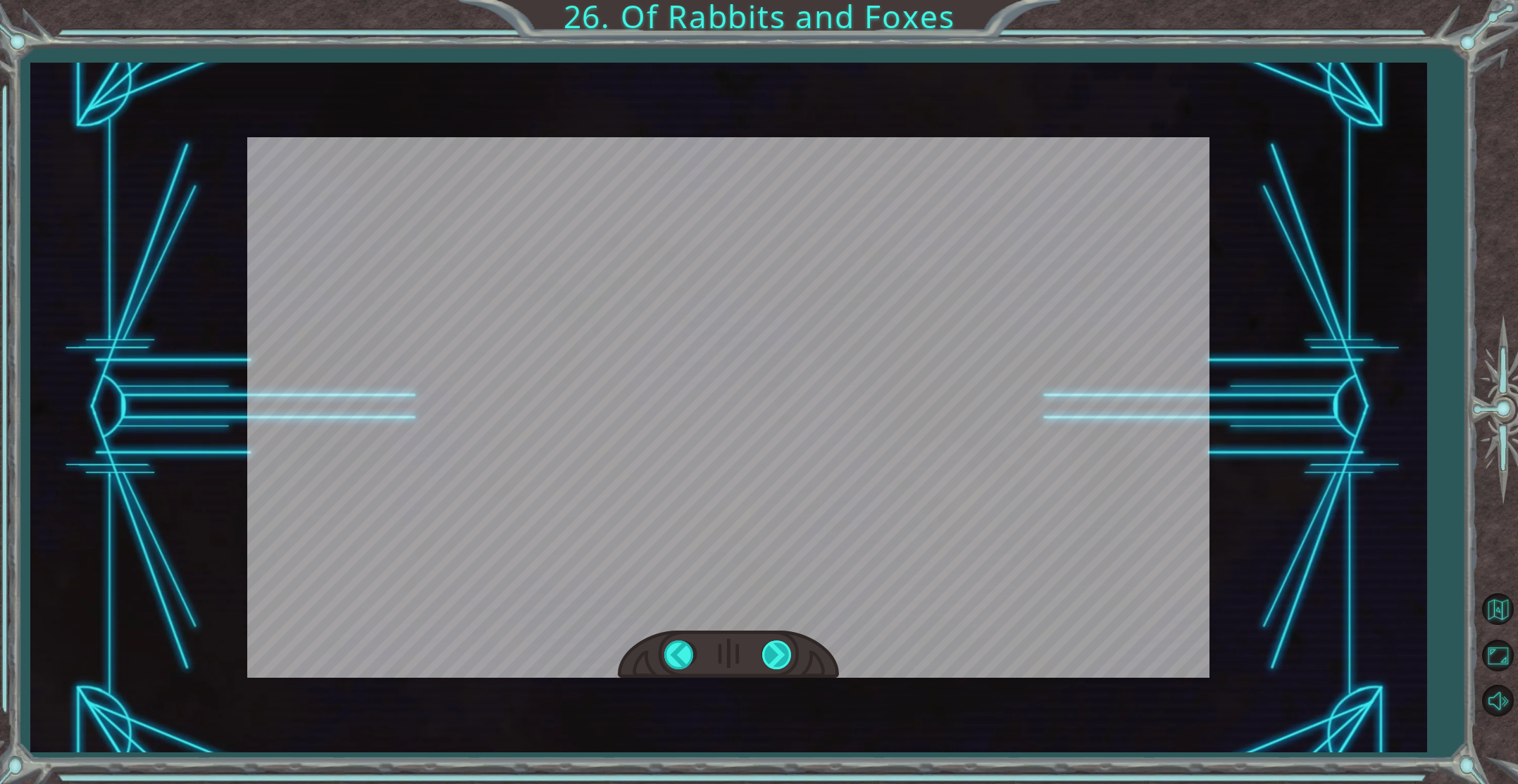
click at [776, 0] on div "hero . moveUp () hero . moveUp () hero . moveLeft () #error, eaten by bears A h…" at bounding box center [759, 0] width 1518 height 0
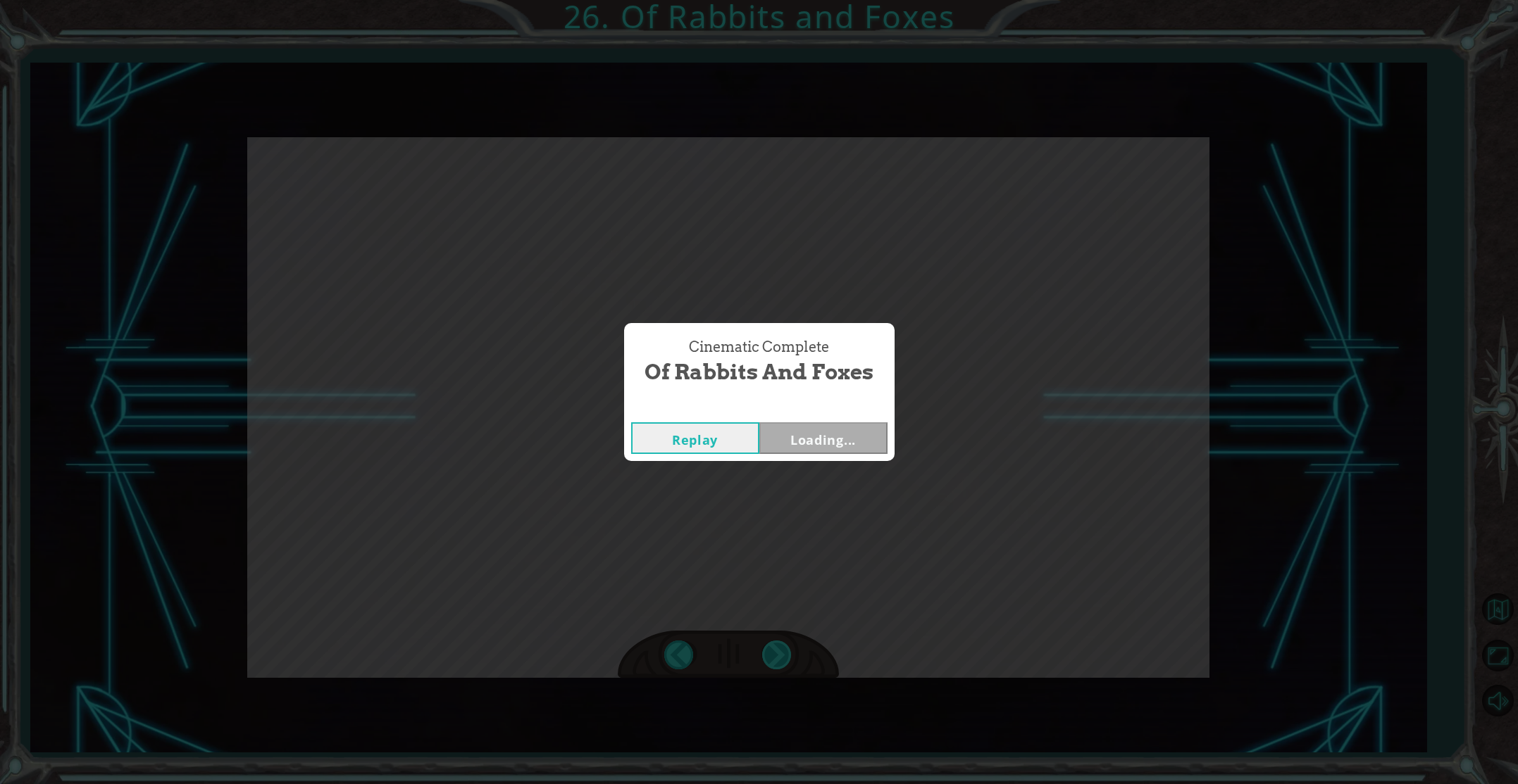
click at [776, 654] on div "Cinematic Complete Of Rabbits and Foxes Replay Loading..." at bounding box center [759, 392] width 1518 height 784
click at [819, 431] on button "Next" at bounding box center [823, 438] width 128 height 32
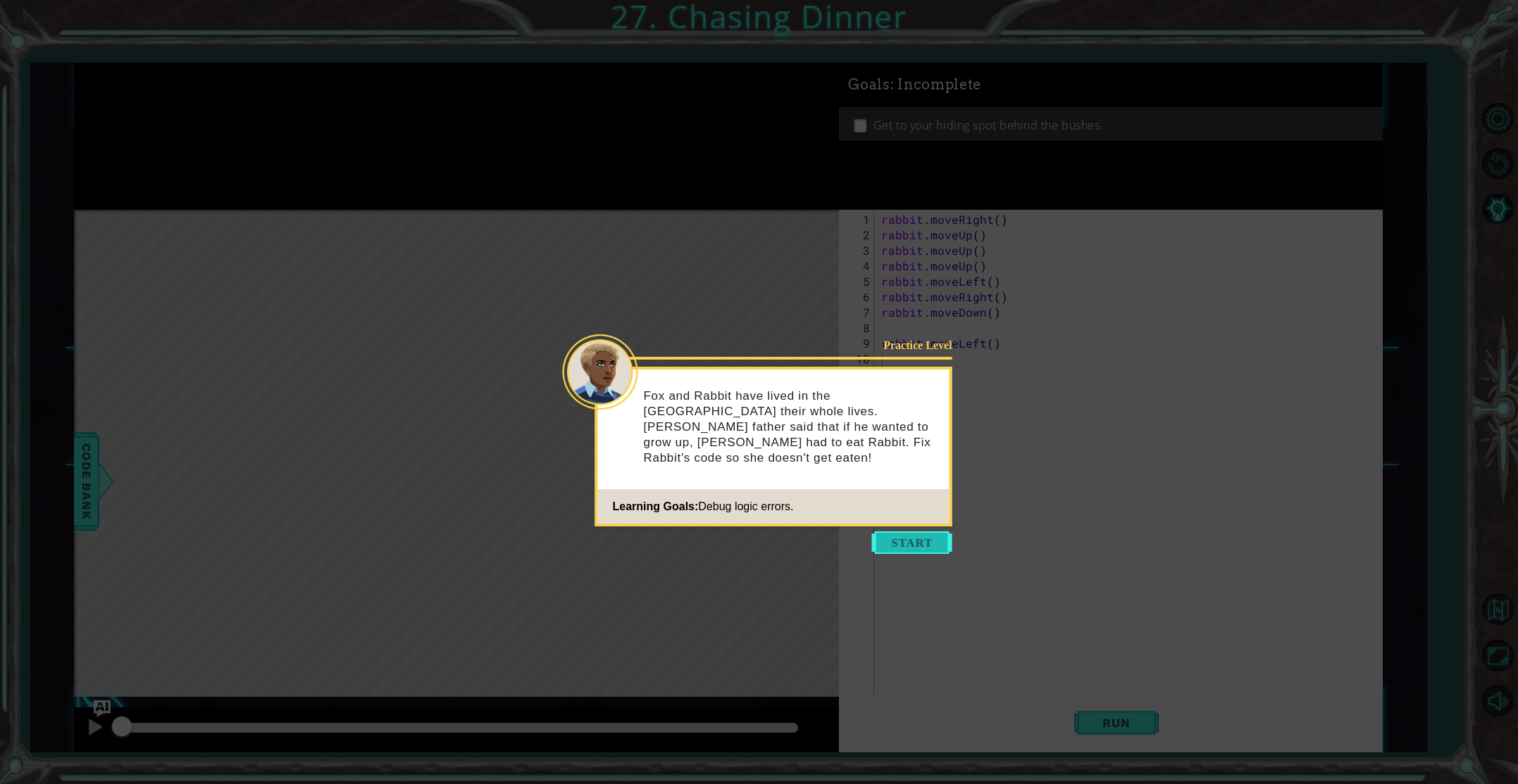
click at [918, 538] on button "Start" at bounding box center [912, 543] width 80 height 22
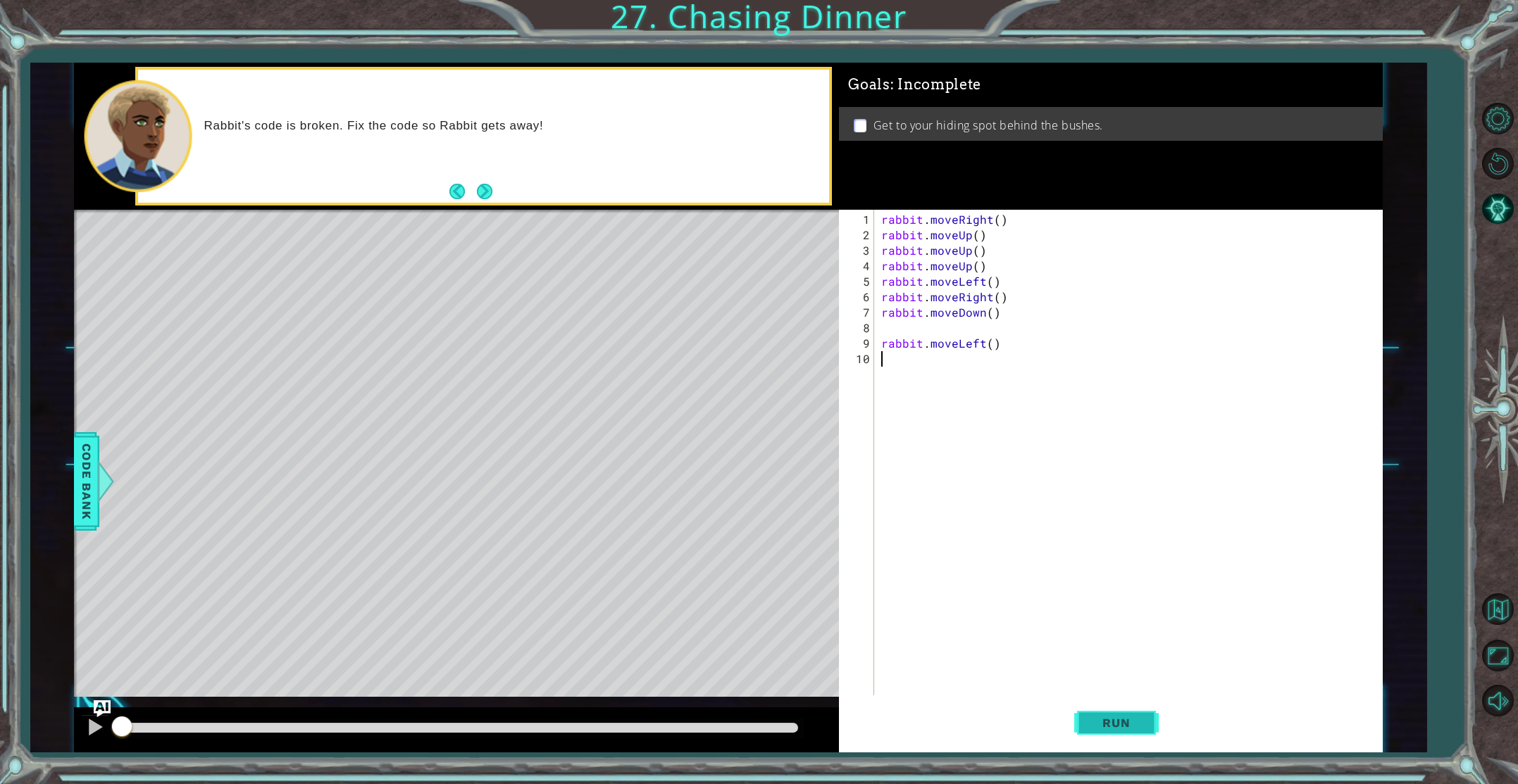
click at [1113, 712] on button "Run" at bounding box center [1116, 723] width 85 height 54
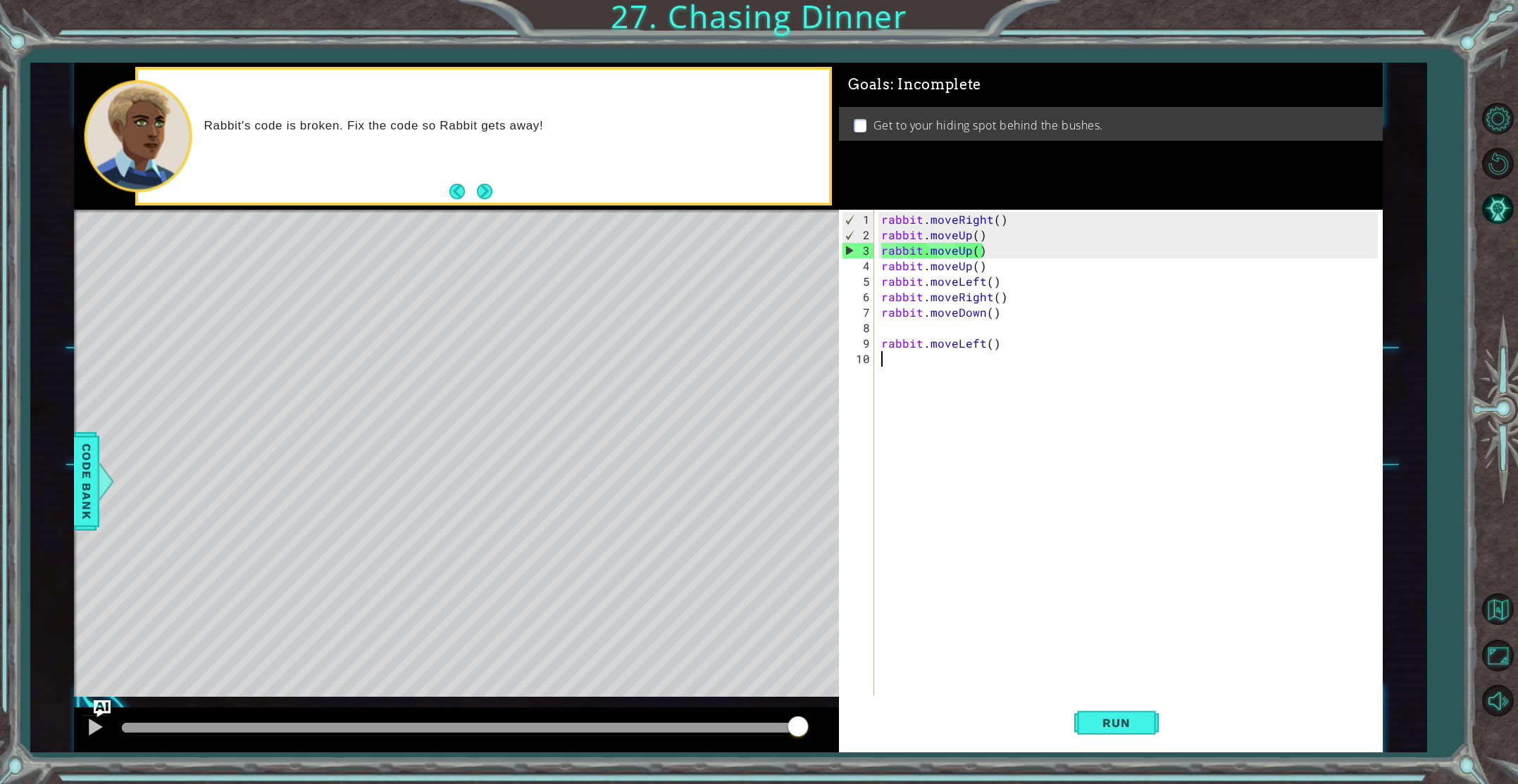
click at [982, 250] on div "rabbit . moveRight ( ) rabbit . moveUp ( ) rabbit . moveUp ( ) rabbit . moveUp …" at bounding box center [1131, 483] width 506 height 542
drag, startPoint x: 881, startPoint y: 232, endPoint x: 912, endPoint y: 243, distance: 32.9
click at [886, 246] on div "rabbit . moveRight ( ) rabbit . moveUp ( ) rabbit . moveUp ( ) rabbit . moveUp …" at bounding box center [1131, 483] width 506 height 542
click at [1019, 244] on div "rabbit . moveRight ( ) rabbit . moveUp ( ) rabbit . moveUp ( ) rabbit . moveUp …" at bounding box center [1131, 483] width 506 height 542
type textarea "rabbit.moveUp()"
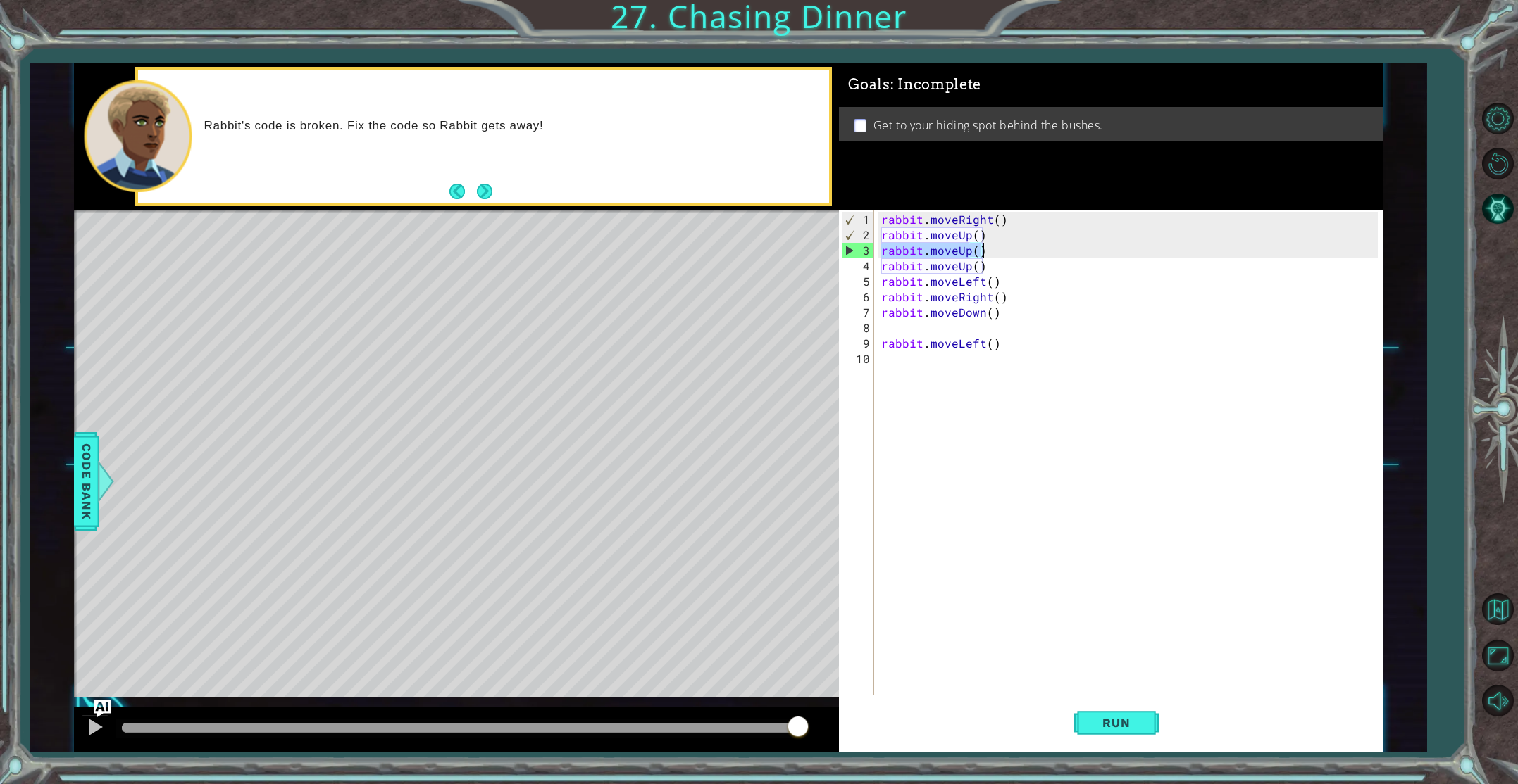
drag, startPoint x: 879, startPoint y: 254, endPoint x: 984, endPoint y: 254, distance: 105.0
click at [984, 254] on div "rabbit . moveRight ( ) rabbit . moveUp ( ) rabbit . moveUp ( ) rabbit . moveUp …" at bounding box center [1131, 483] width 506 height 542
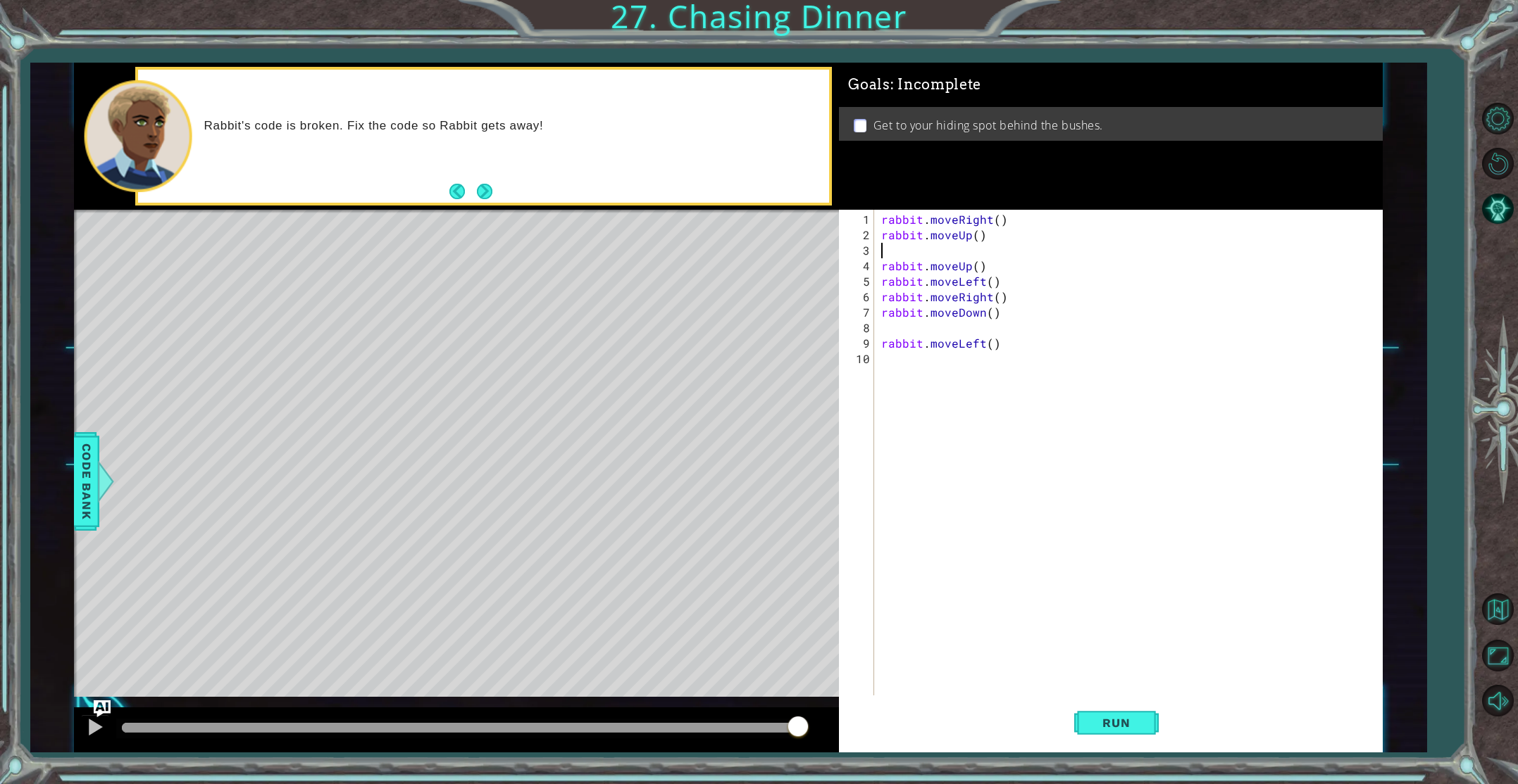
type textarea "rabbit.moveUp()"
click at [1131, 726] on span "Run" at bounding box center [1116, 723] width 56 height 14
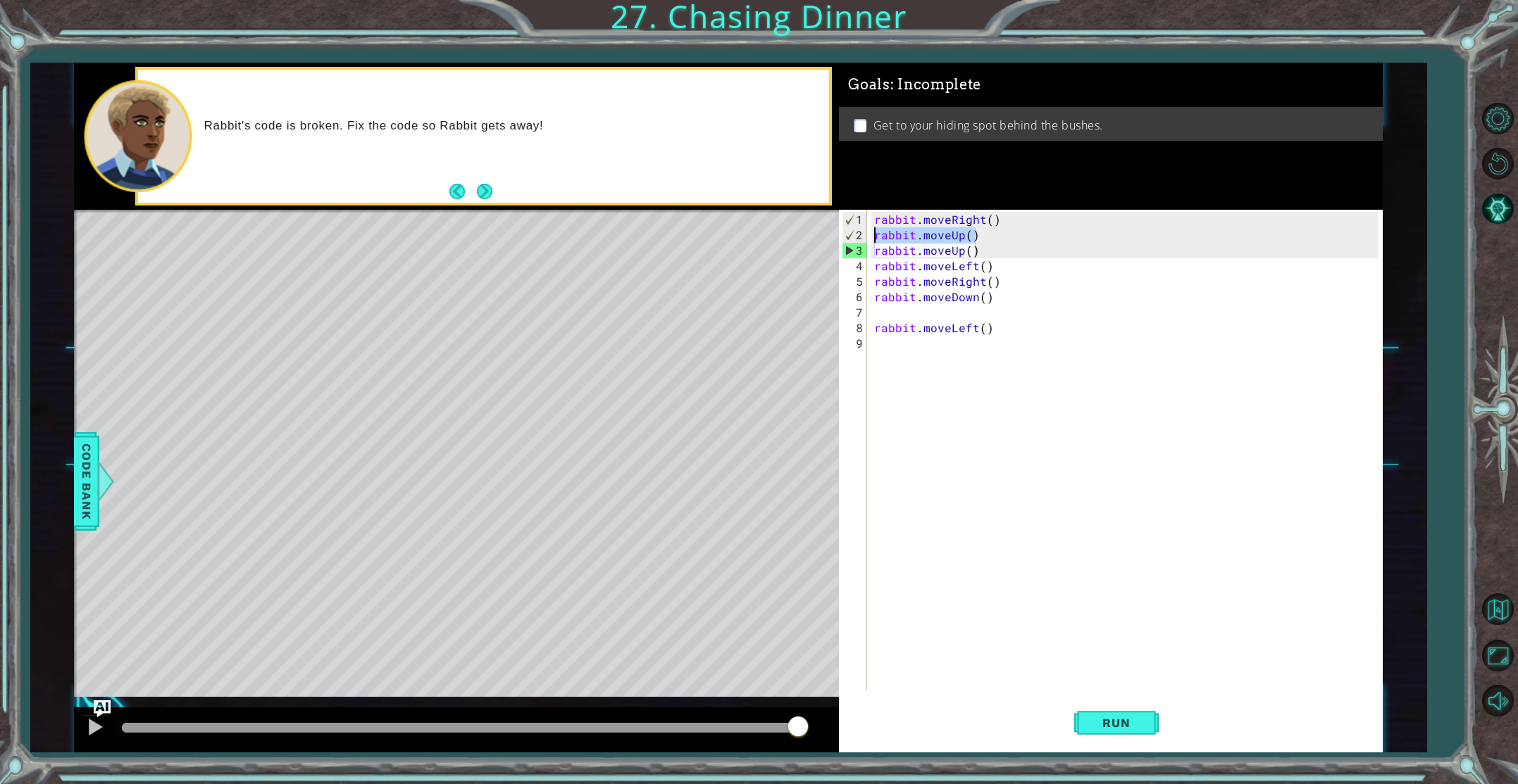
drag, startPoint x: 973, startPoint y: 235, endPoint x: 875, endPoint y: 234, distance: 98.0
click at [875, 234] on div "rabbit . moveRight ( ) rabbit . moveUp ( ) rabbit . moveUp ( ) rabbit . moveLef…" at bounding box center [1127, 467] width 513 height 511
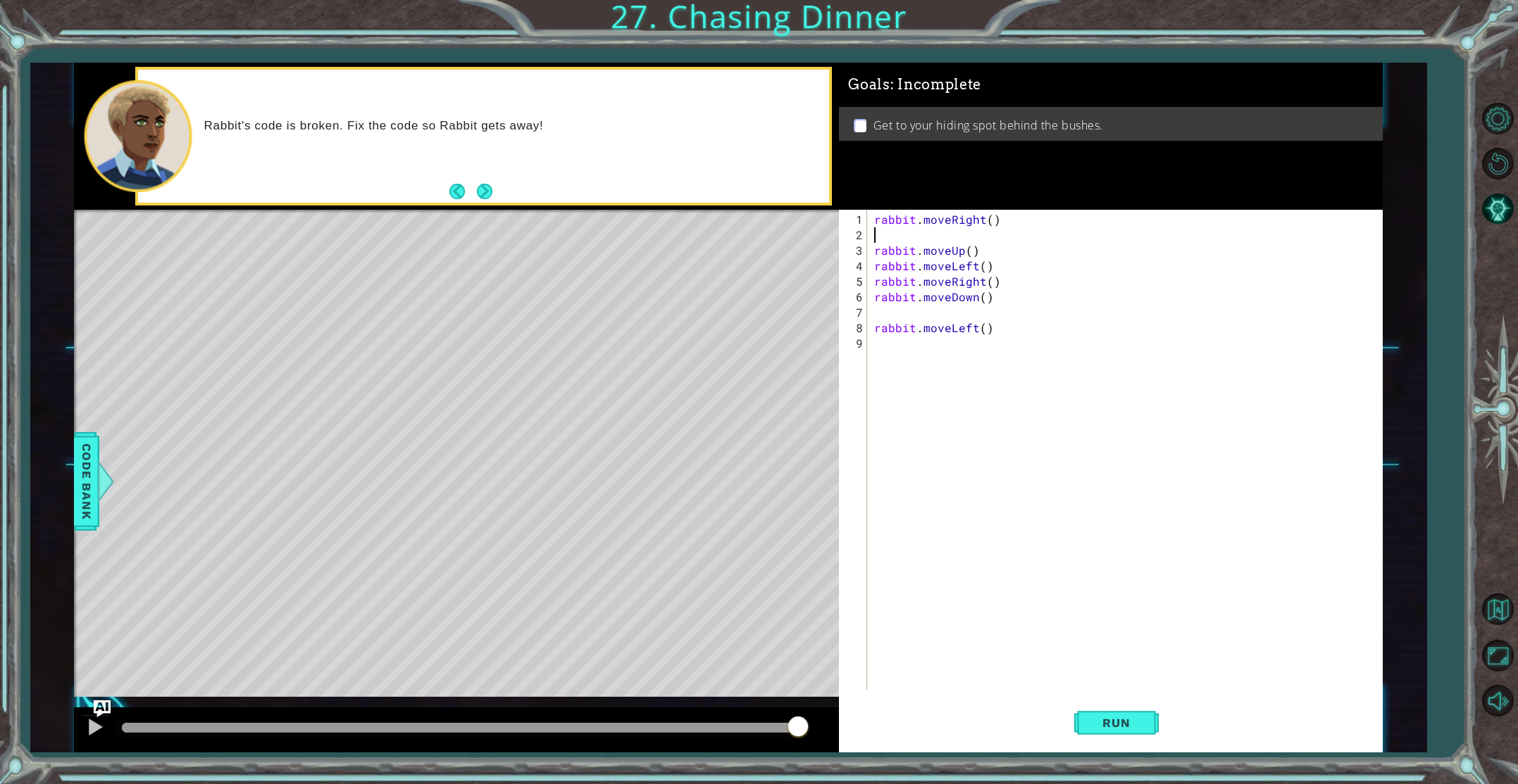
click at [990, 220] on div "rabbit . moveRight ( ) rabbit . moveUp ( ) rabbit . moveLeft ( ) rabbit . moveR…" at bounding box center [1127, 467] width 513 height 511
click at [1113, 726] on span "Run" at bounding box center [1116, 723] width 56 height 14
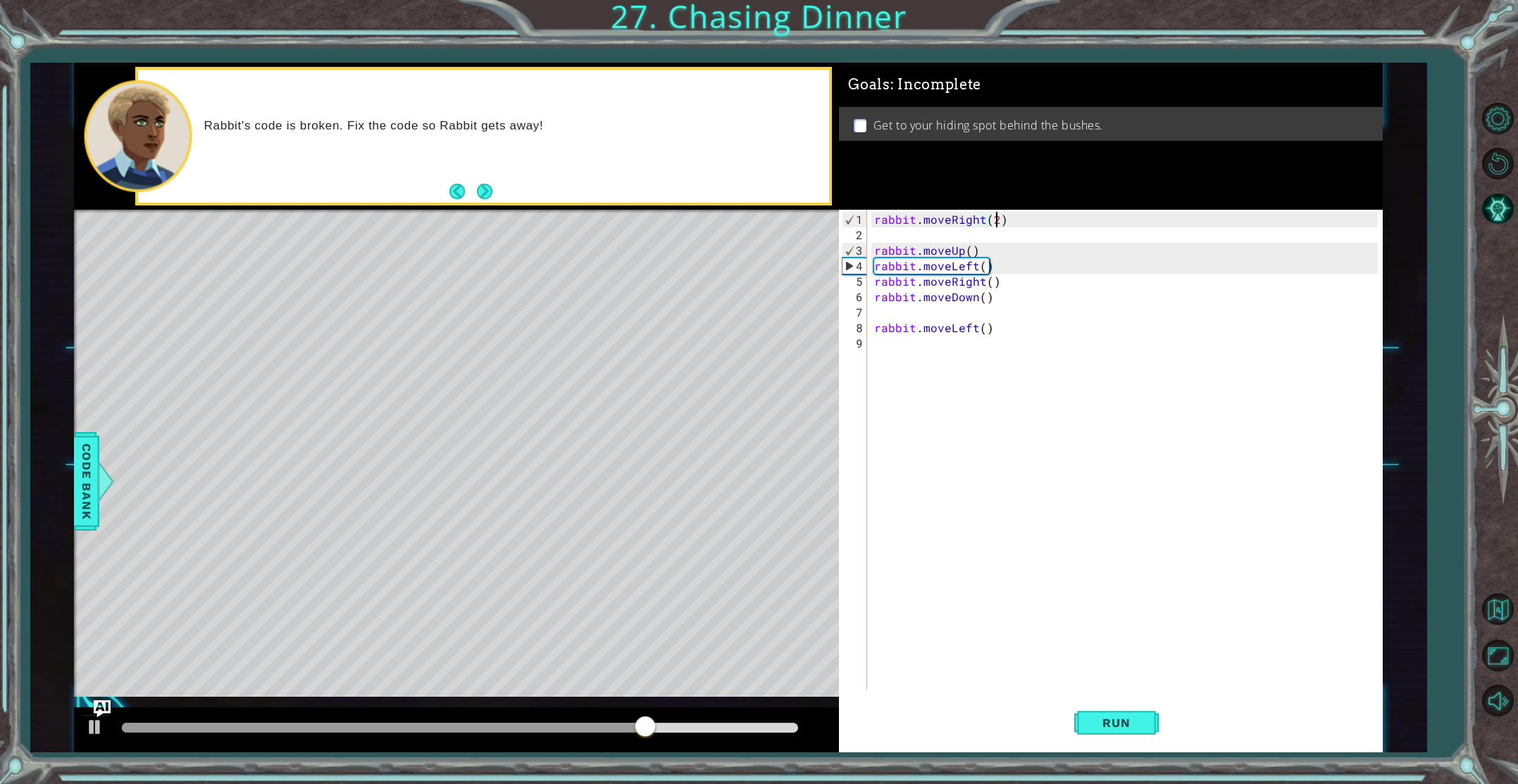
click at [967, 251] on div "rabbit . moveRight ( 2 ) rabbit . moveUp ( ) rabbit . moveLeft ( ) rabbit . mov…" at bounding box center [1127, 467] width 513 height 511
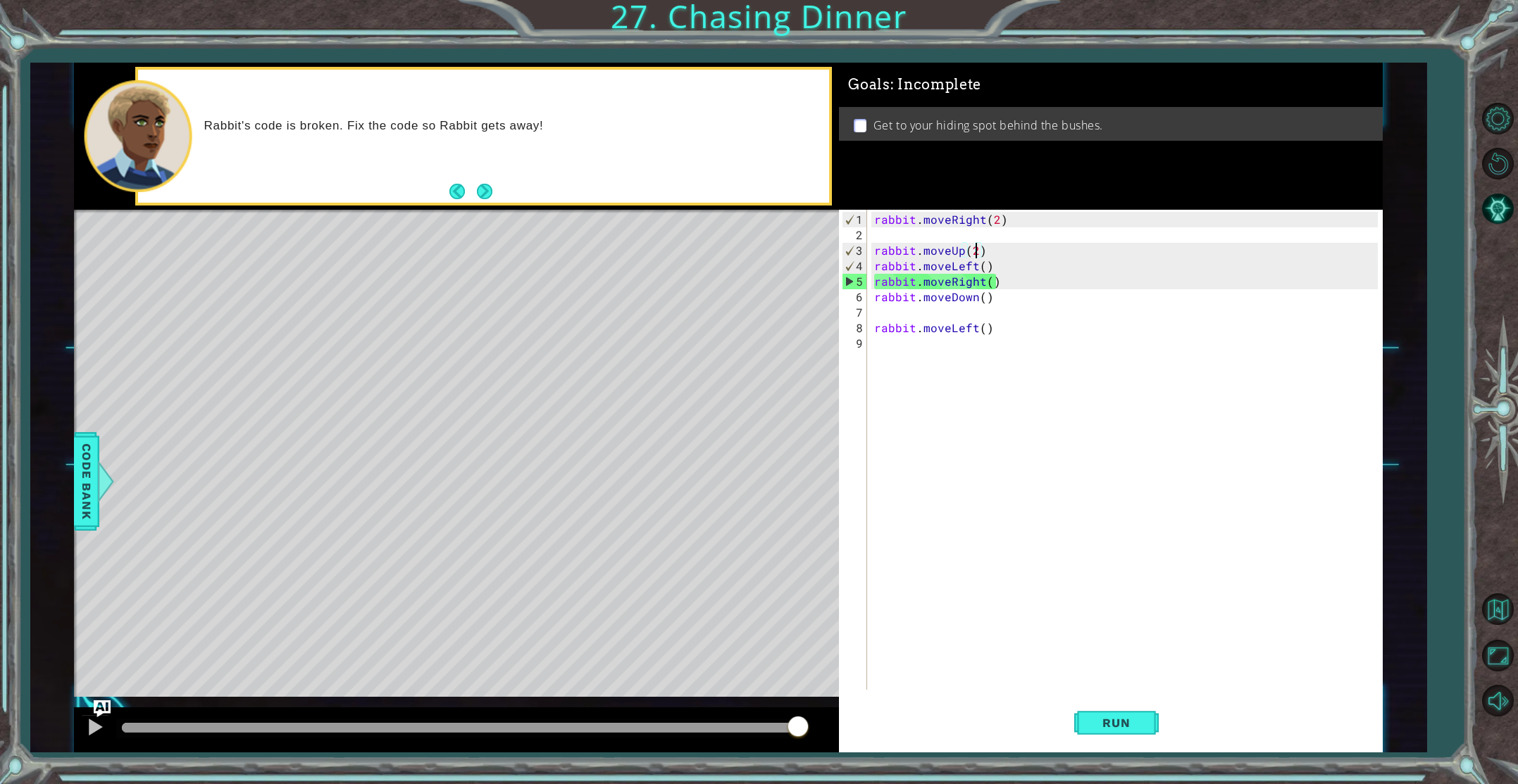
click at [983, 270] on div "rabbit . moveRight ( 2 ) rabbit . moveUp ( 2 ) rabbit . moveLeft ( ) rabbit . m…" at bounding box center [1127, 467] width 513 height 511
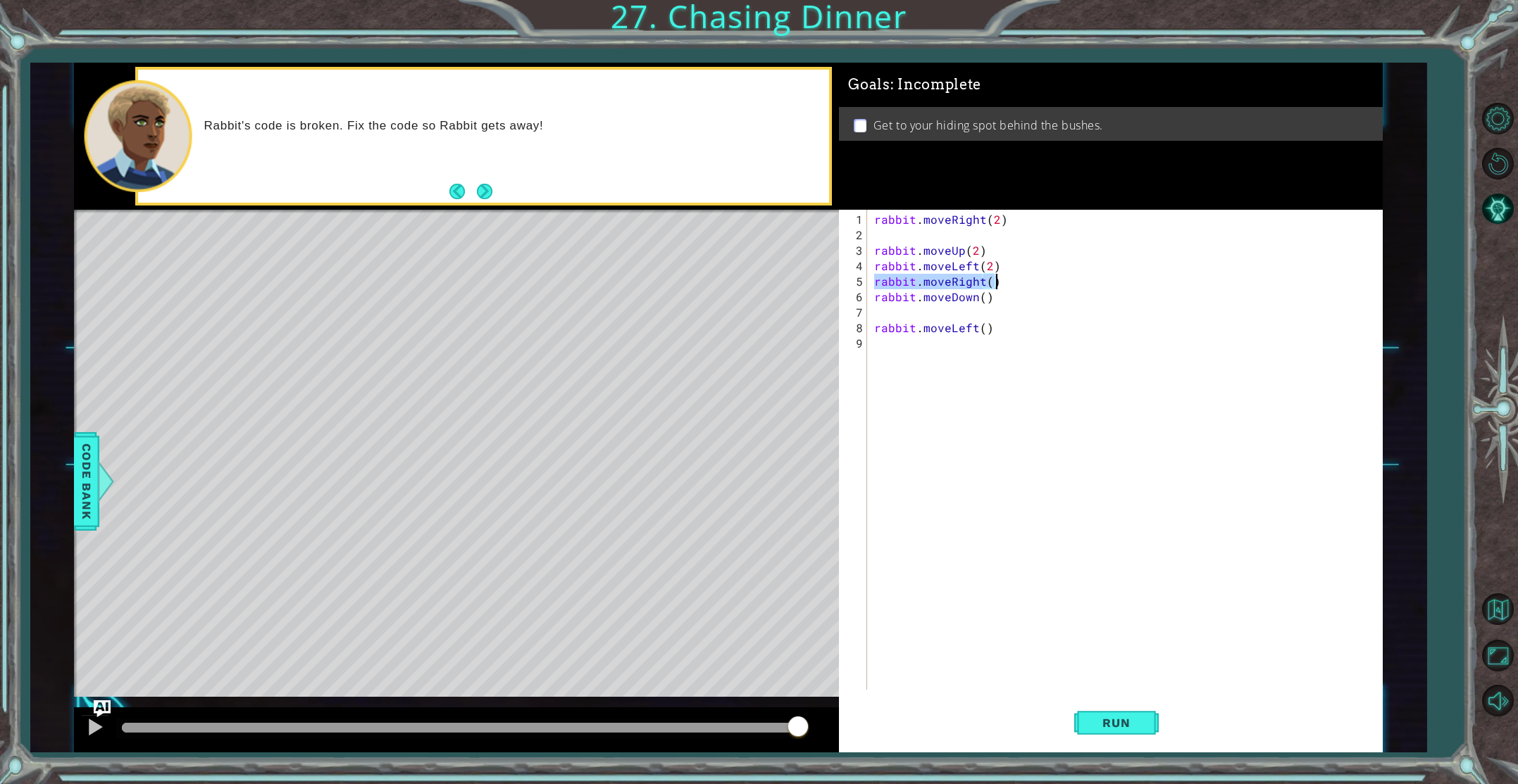
drag, startPoint x: 873, startPoint y: 281, endPoint x: 999, endPoint y: 286, distance: 126.1
click at [999, 286] on div "rabbit . moveRight ( 2 ) rabbit . moveUp ( 2 ) rabbit . moveLeft ( 2 ) rabbit .…" at bounding box center [1127, 467] width 513 height 511
type textarea "rabbit.moveRight()"
click at [1114, 727] on span "Run" at bounding box center [1116, 723] width 56 height 14
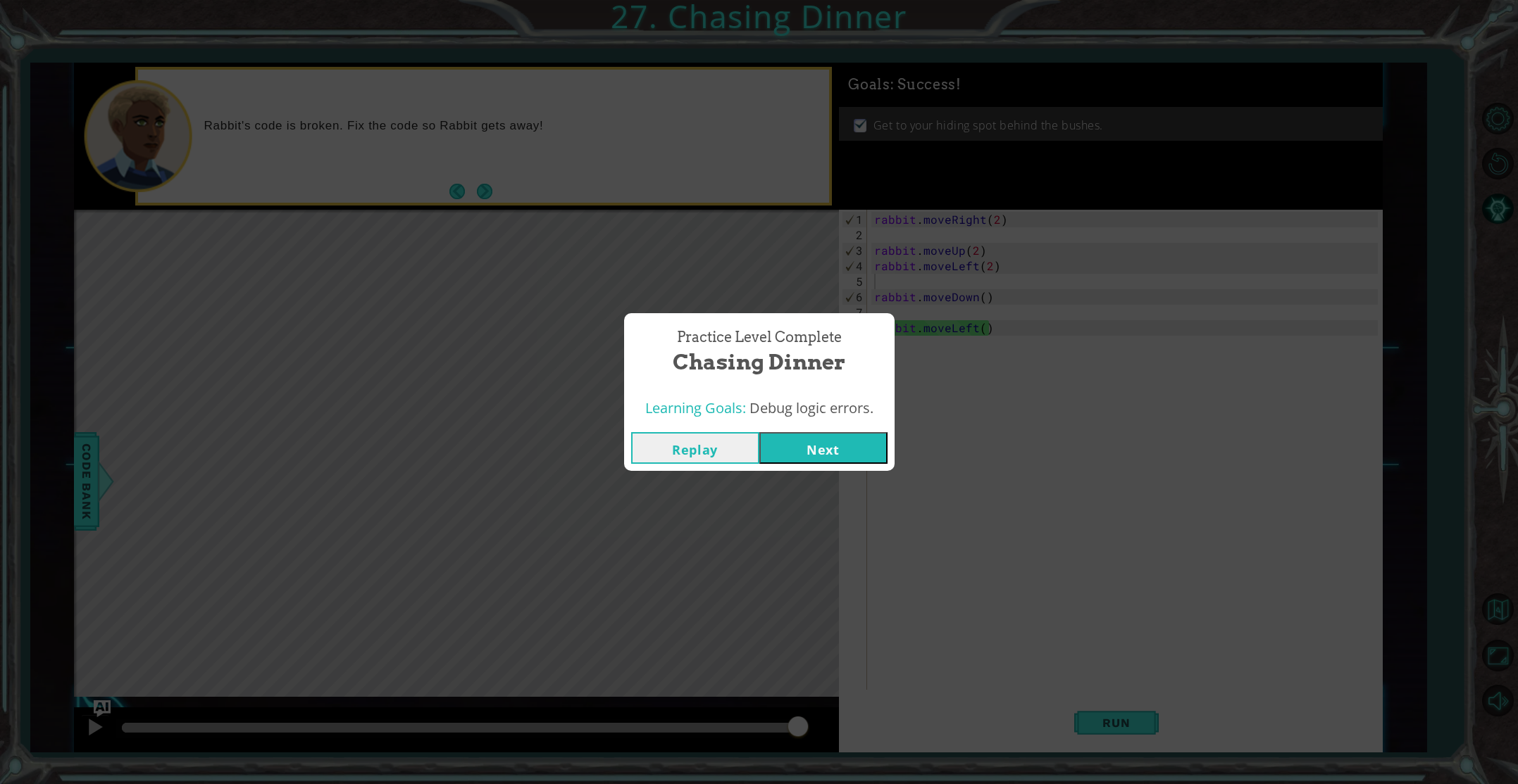
click at [839, 447] on button "Next" at bounding box center [823, 448] width 128 height 32
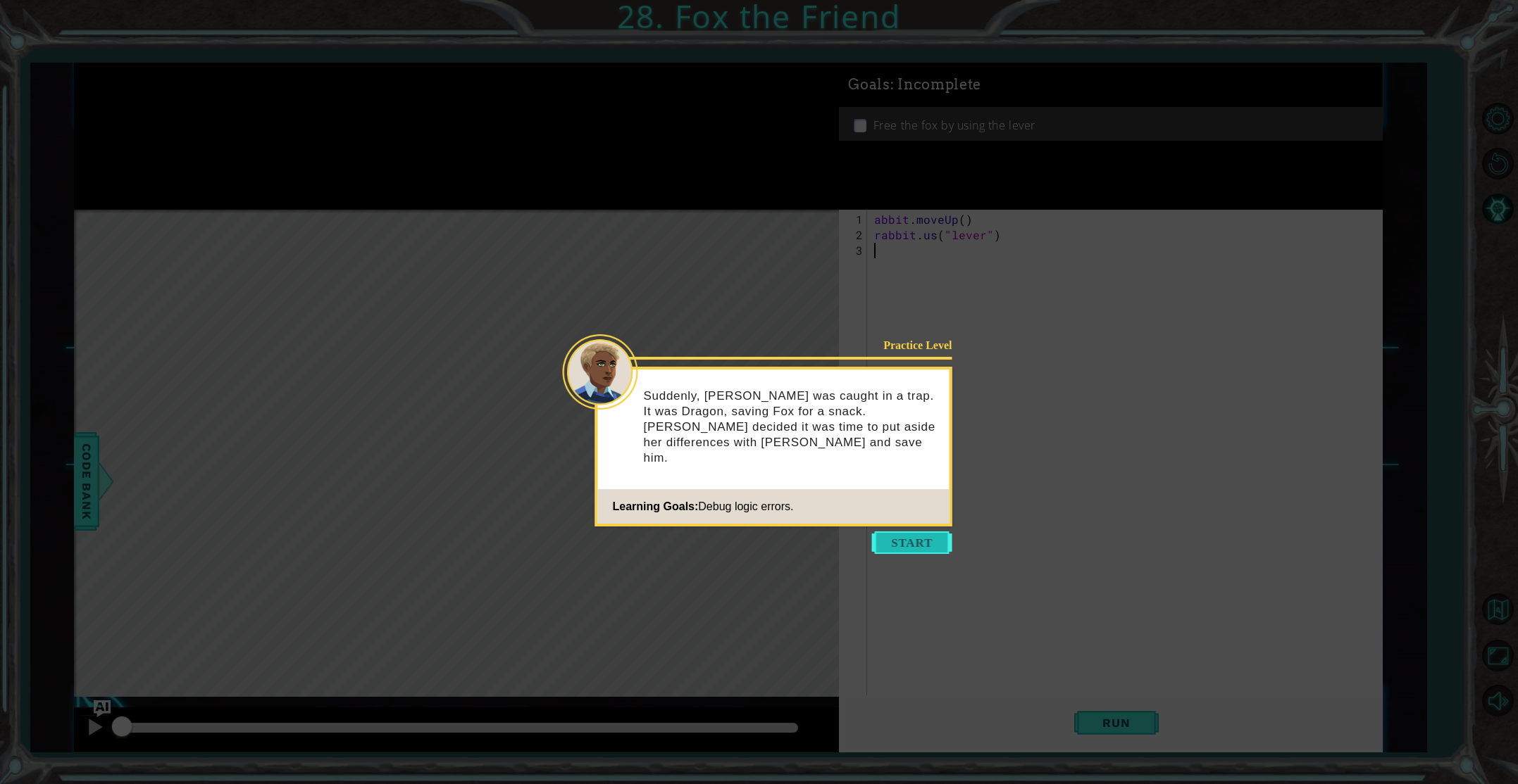
click at [919, 543] on button "Start" at bounding box center [912, 543] width 80 height 22
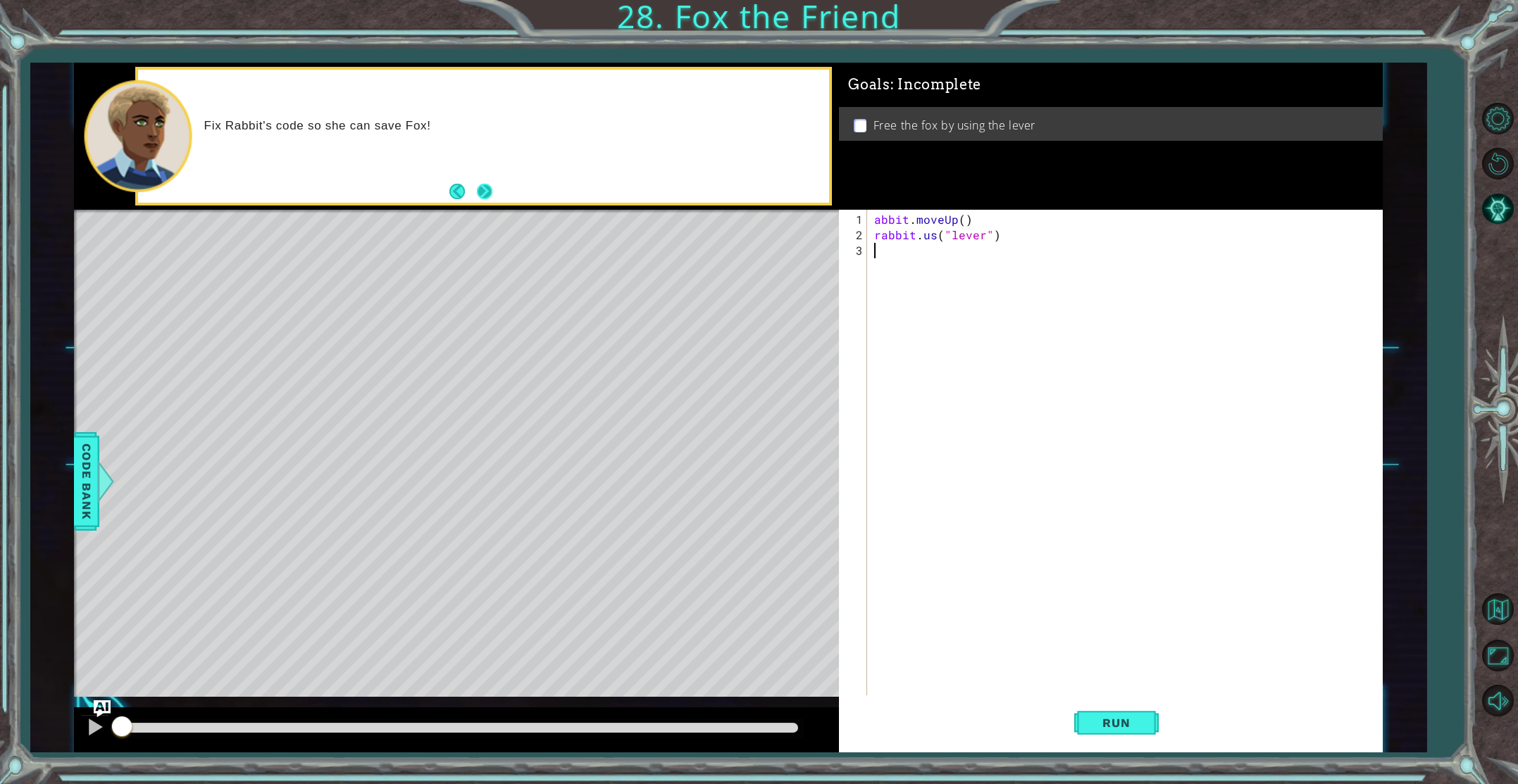
click at [485, 188] on button "Next" at bounding box center [485, 192] width 16 height 16
click at [485, 187] on button "Next" at bounding box center [484, 191] width 15 height 15
click at [915, 250] on div "abbit . moveUp ( ) rabbit . us ( "lever" )" at bounding box center [1127, 483] width 513 height 542
click at [875, 220] on div "abbit . moveUp ( ) rabbit . us ( "lever" )" at bounding box center [1127, 483] width 513 height 542
click at [999, 218] on div "rabbit . moveUp ( ) rabbit . us ( "lever" )" at bounding box center [1127, 483] width 513 height 542
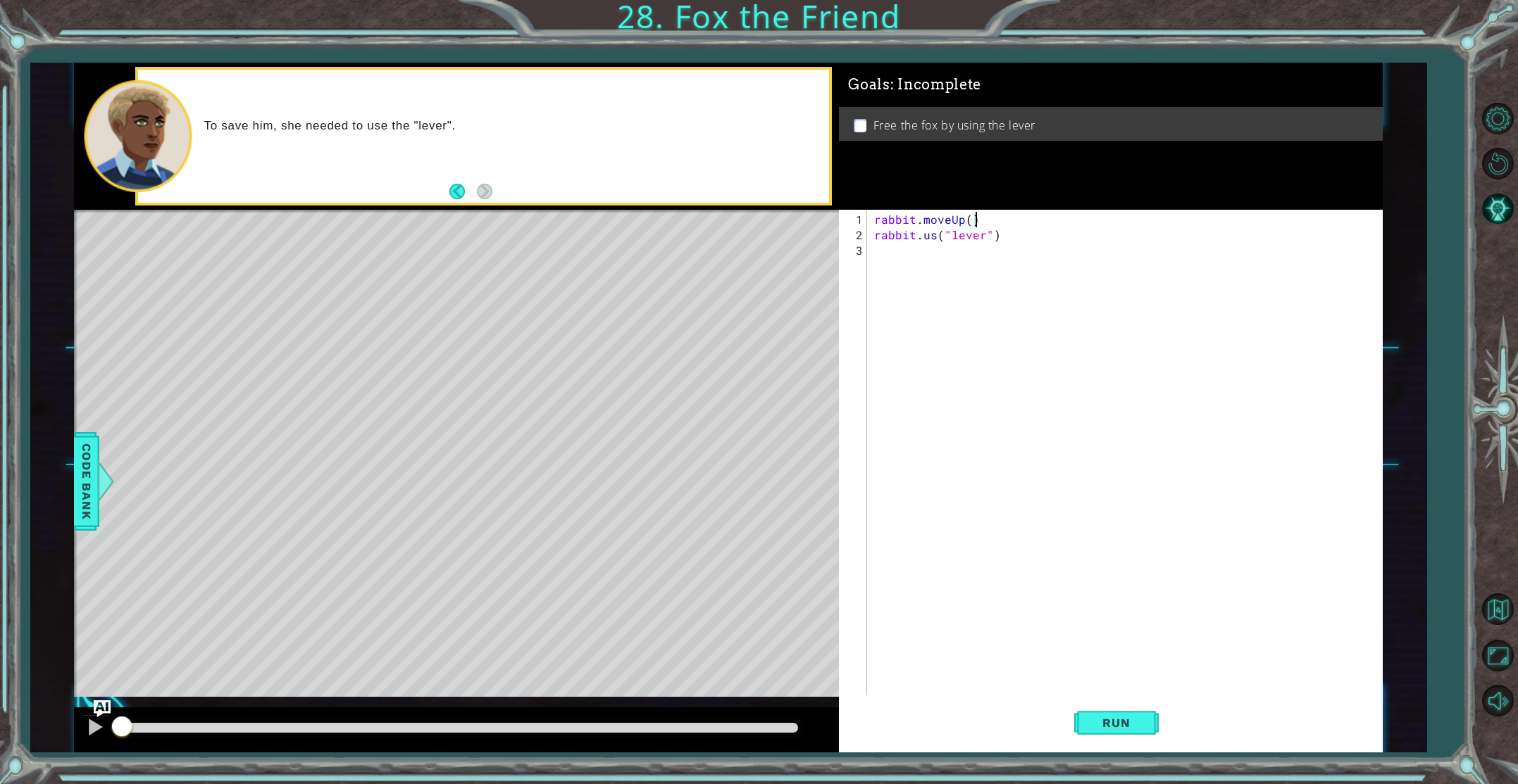
click at [935, 237] on div "rabbit . moveUp ( ) rabbit . us ( "lever" )" at bounding box center [1127, 483] width 513 height 542
type textarea "rabbit.use("lever")"
click at [1148, 719] on button "Run" at bounding box center [1116, 723] width 85 height 54
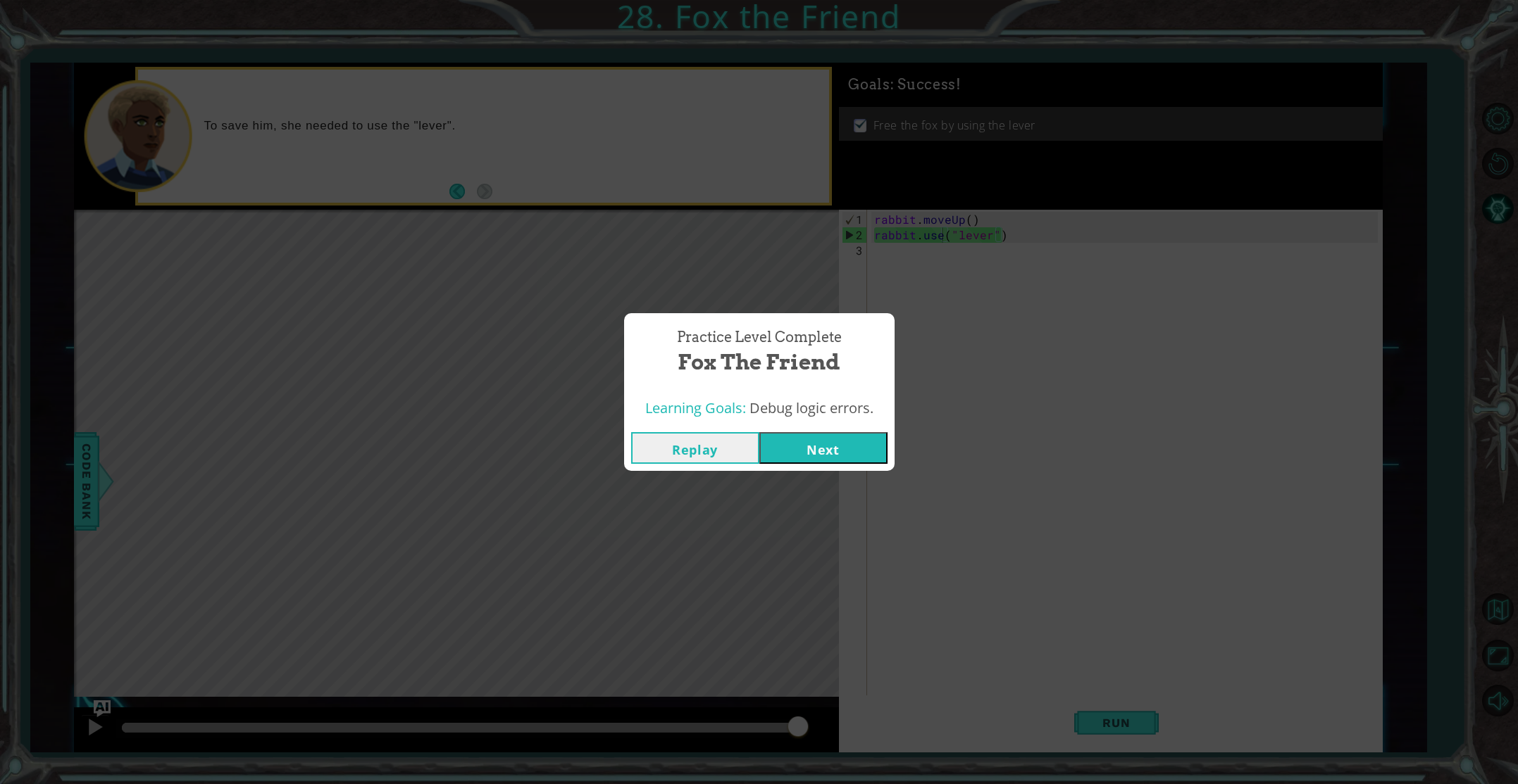
click at [828, 438] on button "Next" at bounding box center [823, 448] width 128 height 32
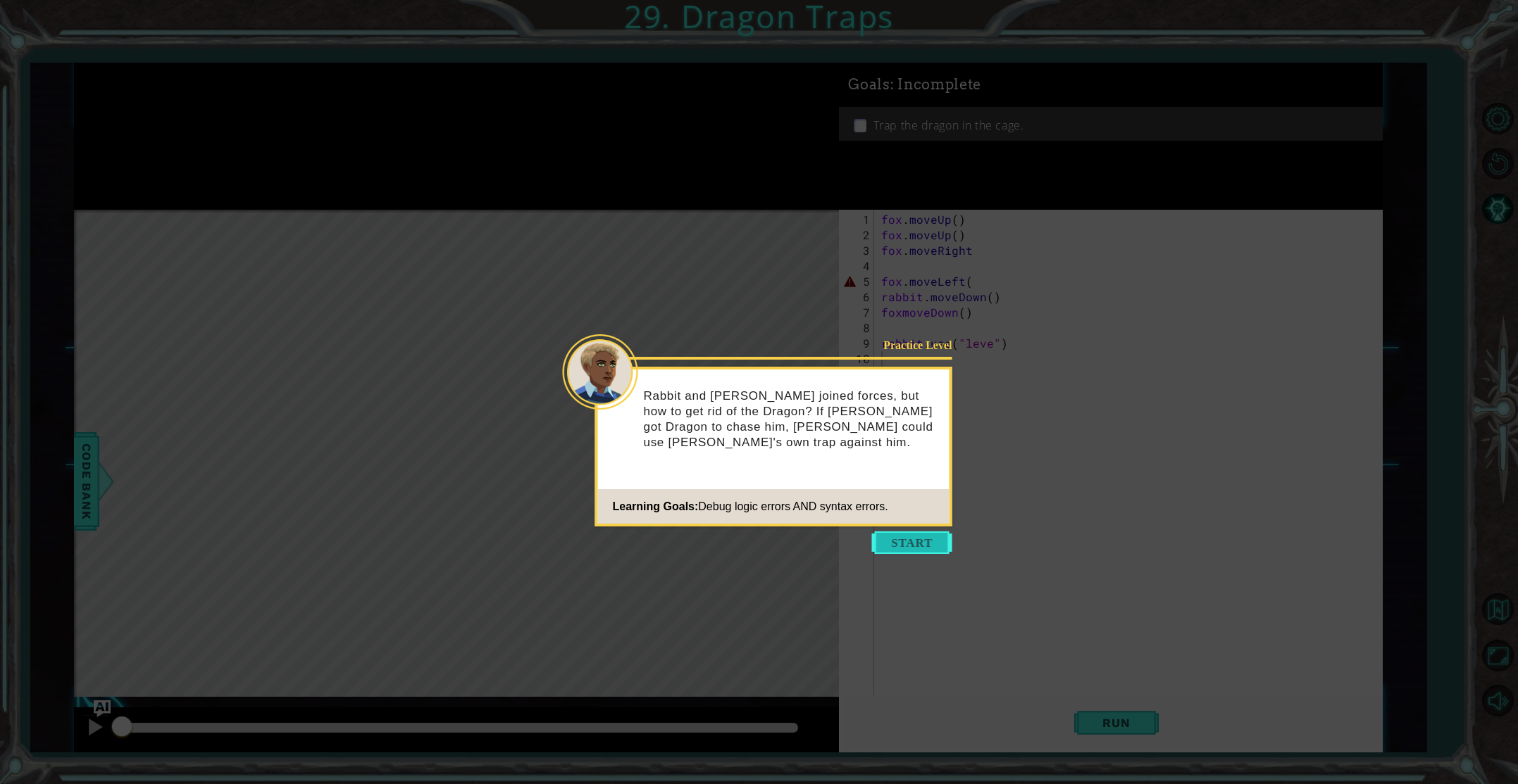
click at [897, 539] on button "Start" at bounding box center [912, 543] width 80 height 22
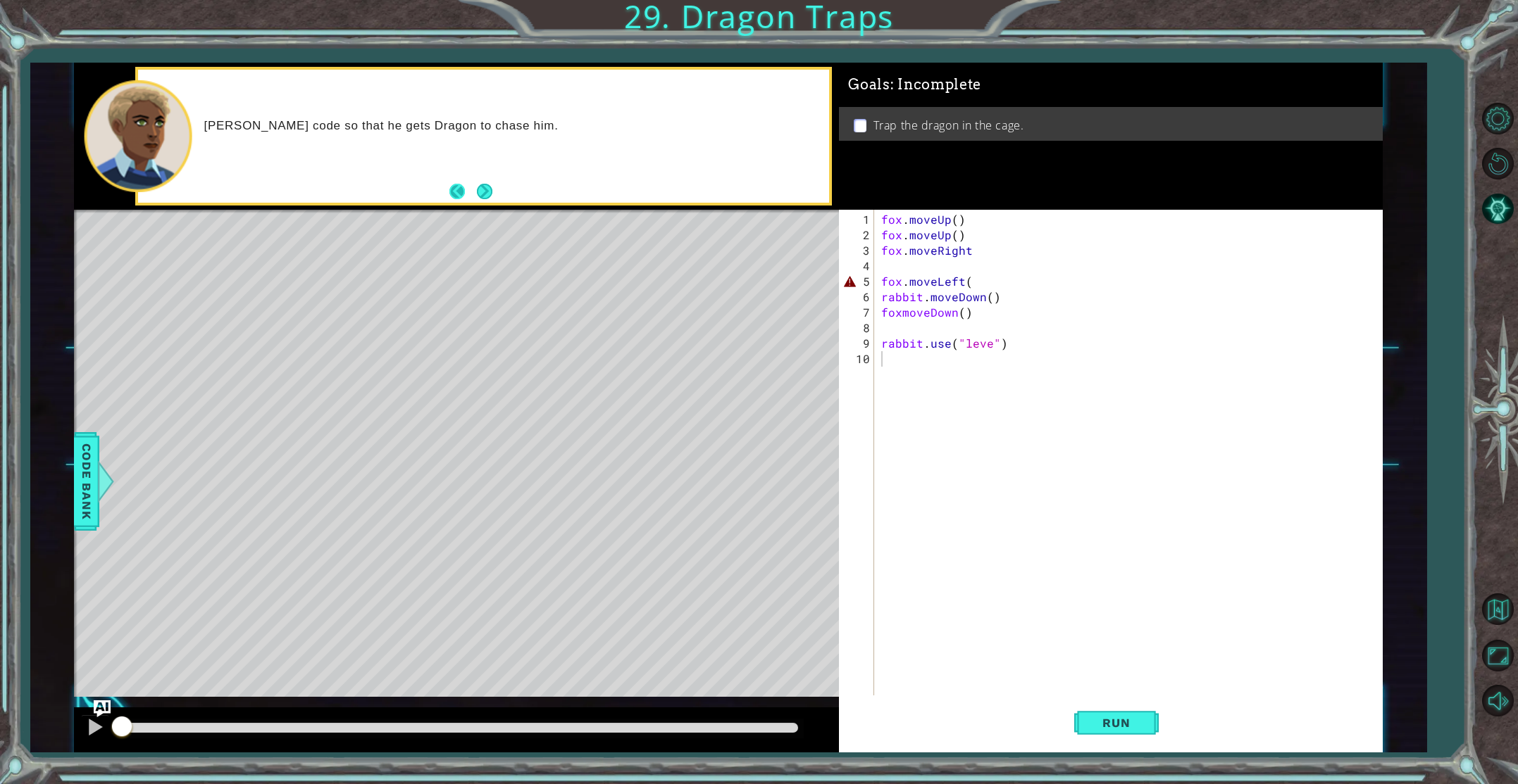
click at [476, 191] on footer at bounding box center [471, 191] width 43 height 21
click at [484, 194] on button "Next" at bounding box center [484, 191] width 15 height 15
click at [988, 346] on div "fox . moveUp ( ) fox . moveUp ( ) fox . moveRight fox . moveLeft ( rabbit . mov…" at bounding box center [1131, 483] width 506 height 542
click at [1110, 731] on button "Run" at bounding box center [1116, 723] width 85 height 54
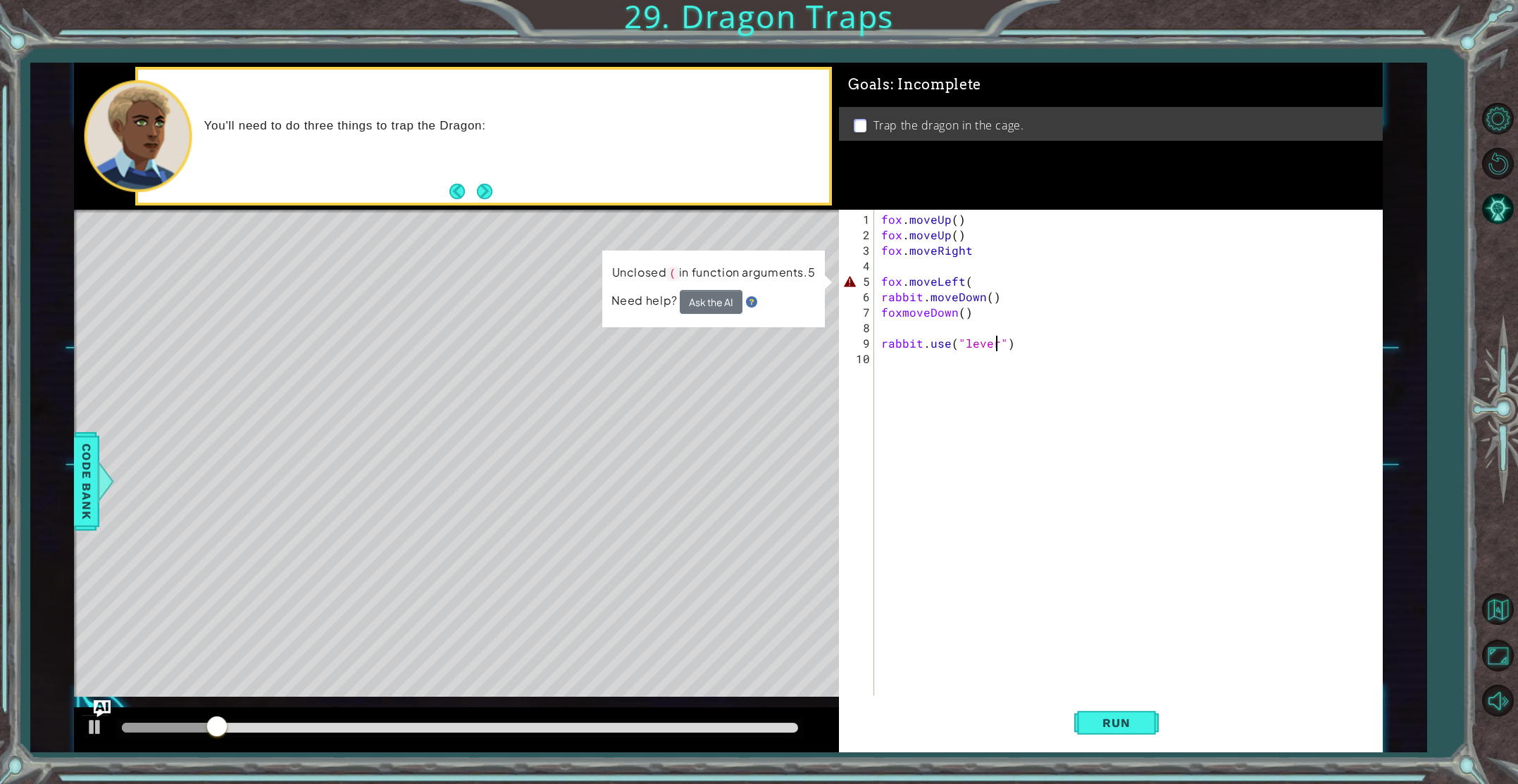
click at [977, 282] on div "fox . moveUp ( ) fox . moveUp ( ) fox . moveRight fox . moveLeft ( rabbit . mov…" at bounding box center [1131, 483] width 506 height 542
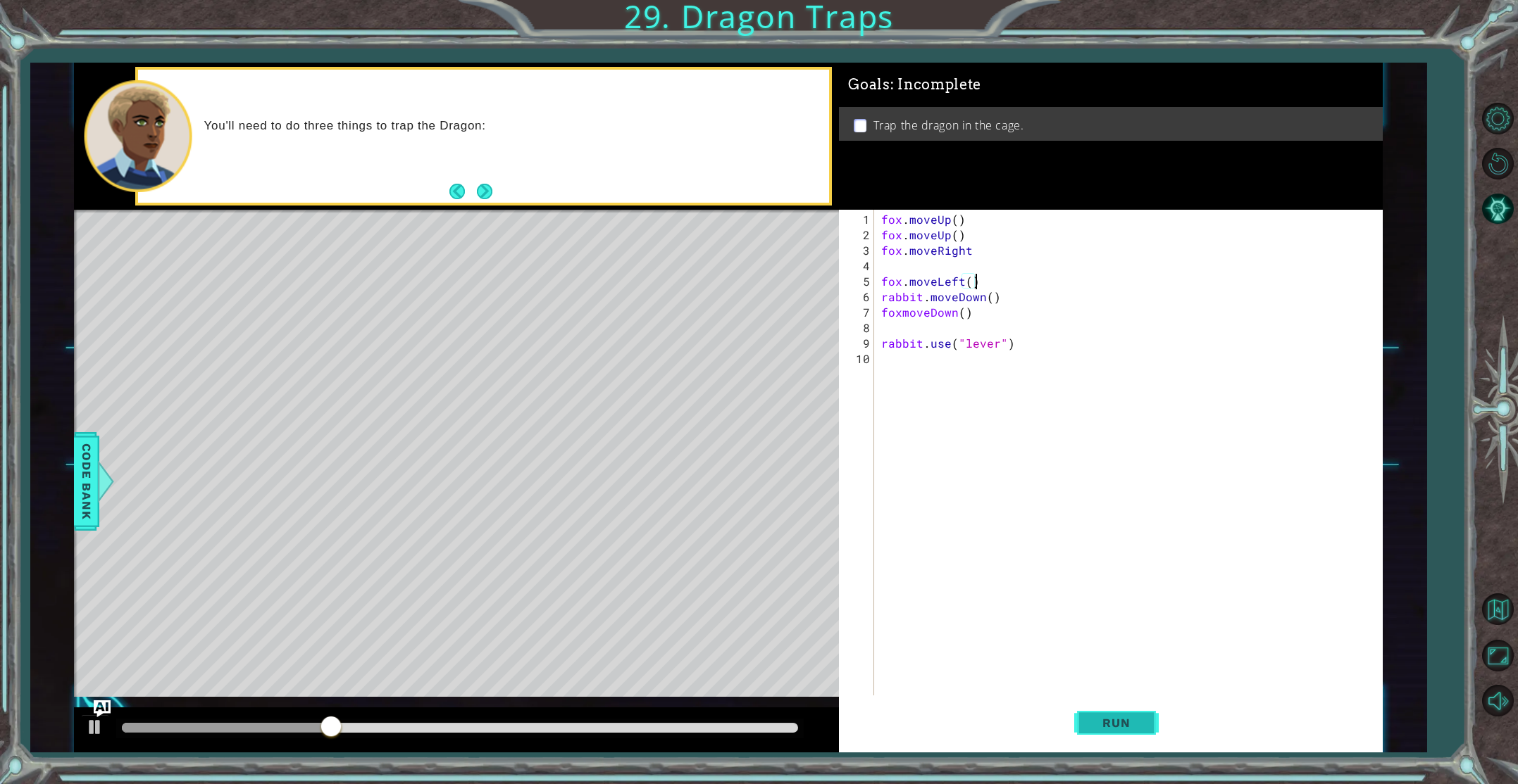
type textarea "fox.moveLeft()"
click at [1111, 716] on span "Run" at bounding box center [1116, 723] width 56 height 14
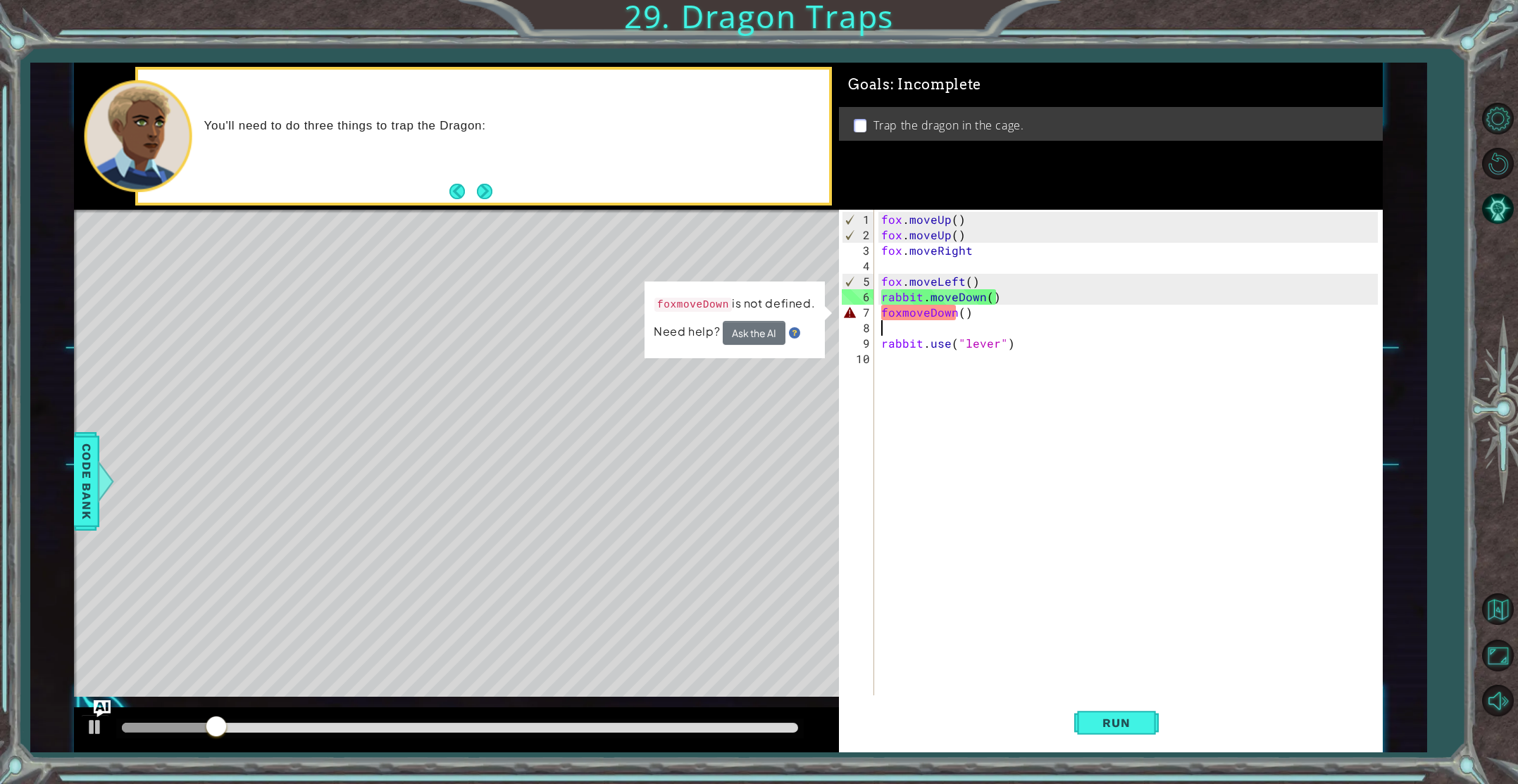
click at [905, 319] on div "fox . moveUp ( ) fox . moveUp ( ) fox . moveRight fox . moveLeft ( ) rabbit . m…" at bounding box center [1131, 483] width 506 height 542
click at [902, 315] on div "fox . moveUp ( ) fox . moveUp ( ) fox . moveRight fox . moveLeft ( ) rabbit . m…" at bounding box center [1131, 483] width 506 height 542
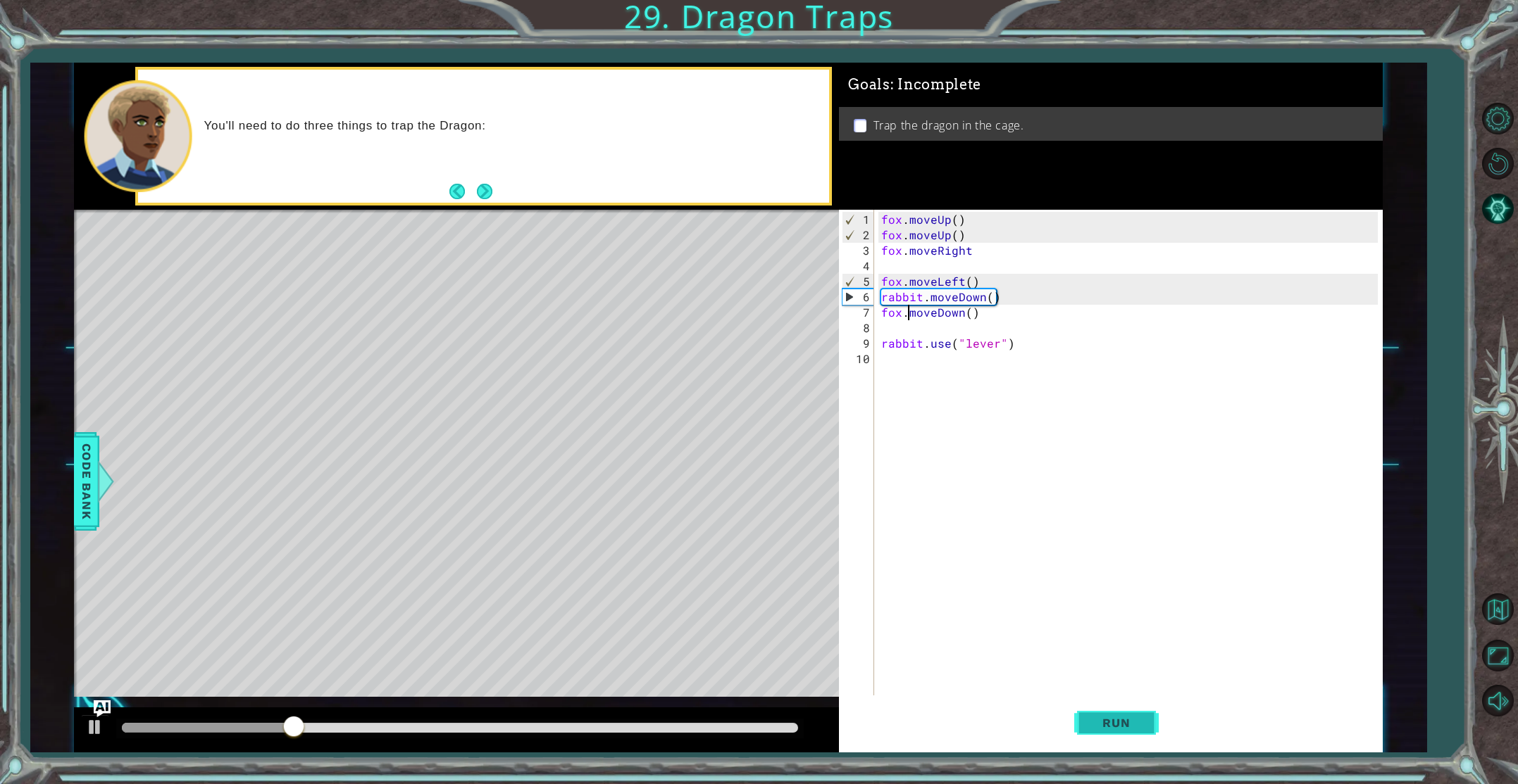
type textarea "fox.moveDown()"
click at [1103, 711] on button "Run" at bounding box center [1116, 723] width 85 height 54
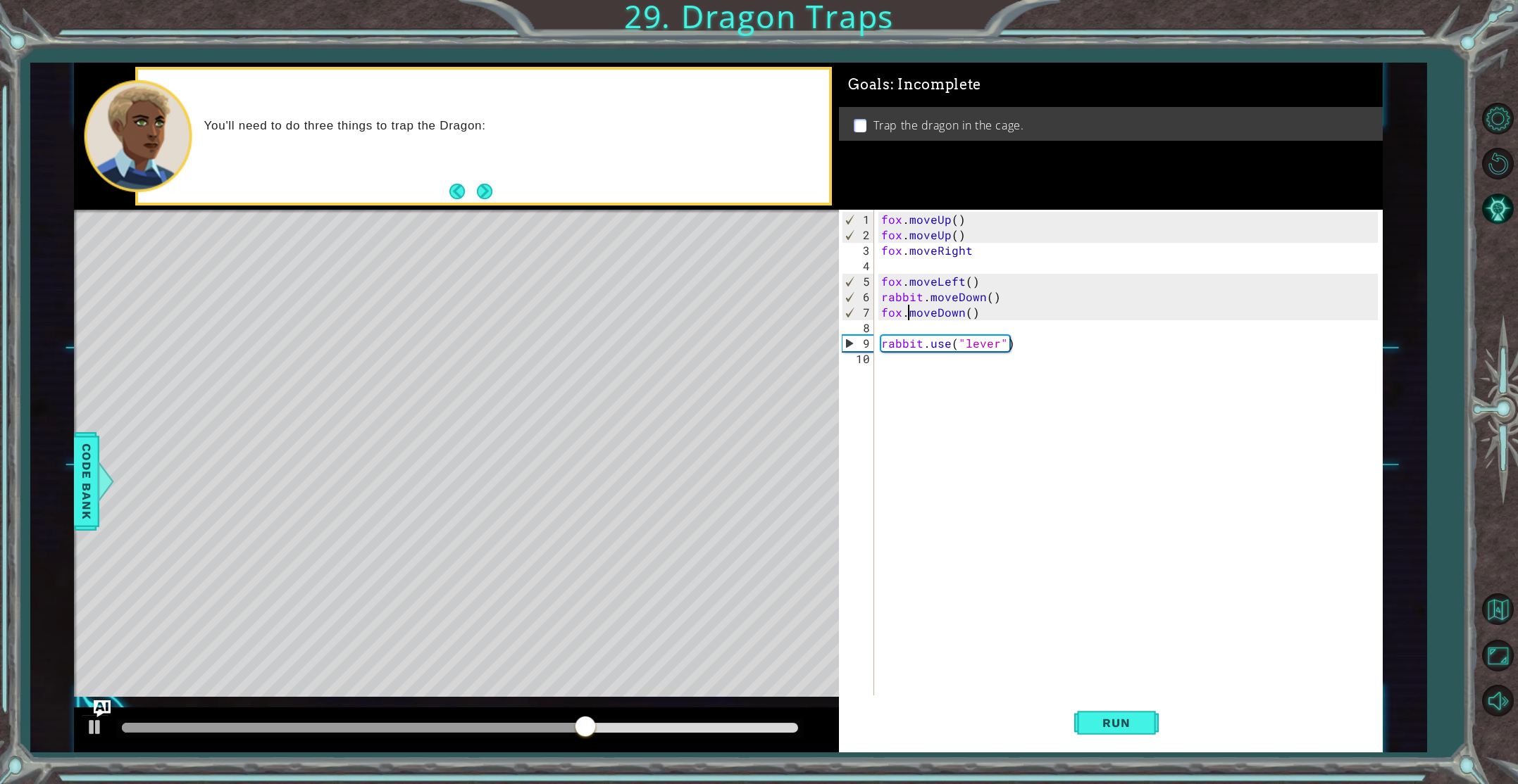
scroll to position [0, 0]
drag, startPoint x: 1114, startPoint y: 719, endPoint x: 1048, endPoint y: 684, distance: 74.7
click at [1091, 714] on button "Run" at bounding box center [1116, 723] width 85 height 54
drag, startPoint x: 1004, startPoint y: 302, endPoint x: 875, endPoint y: 292, distance: 129.4
click at [875, 292] on div "1 2 3 4 5 6 7 8 9 10 fox . moveUp ( ) fox . moveUp ( ) fox . moveRight fox . mo…" at bounding box center [1107, 465] width 538 height 511
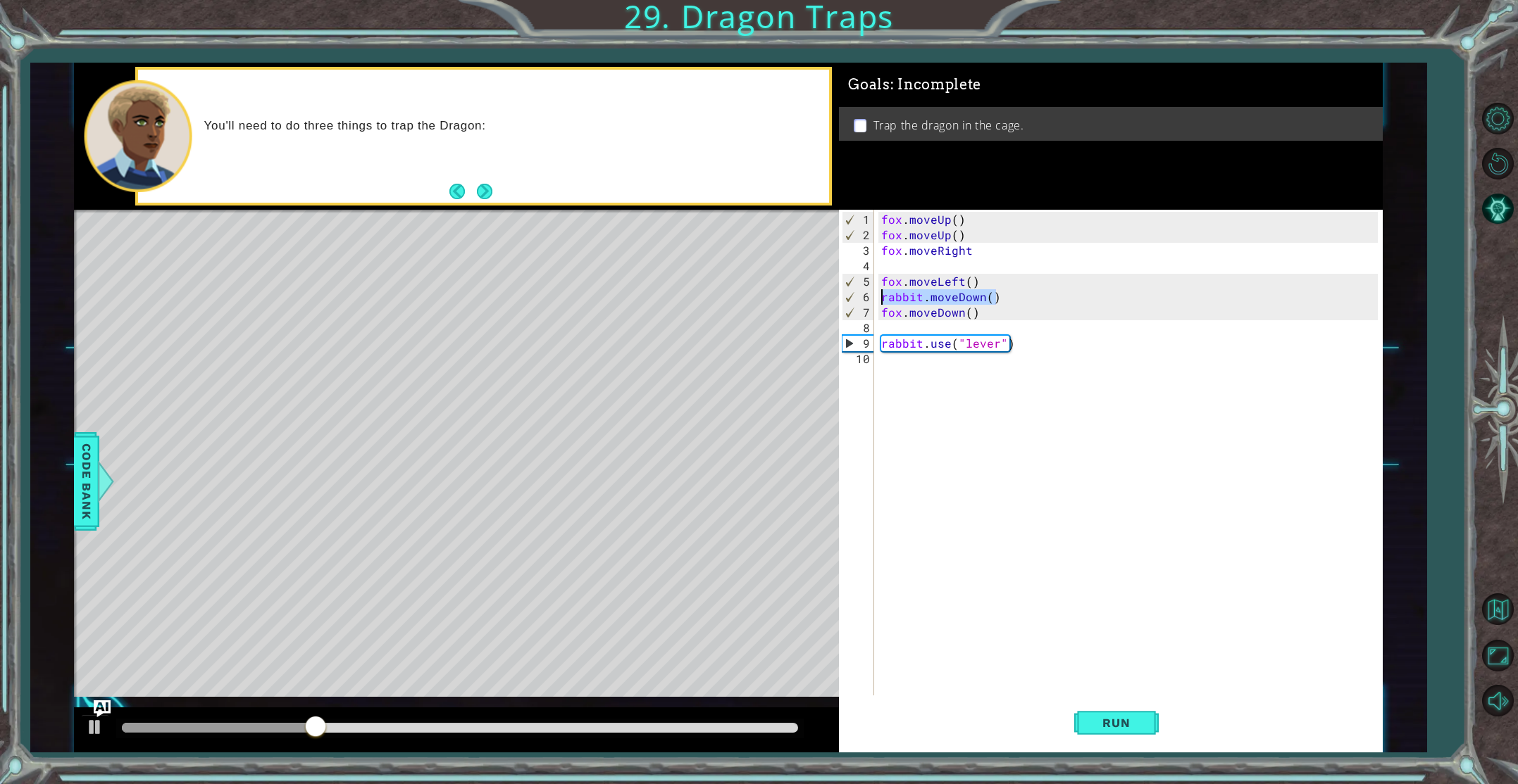
type textarea "rabbit.moveDown()"
click at [905, 323] on div "fox . moveUp ( ) fox . moveUp ( ) fox . moveRight fox . moveLeft ( ) rabbit . m…" at bounding box center [1131, 483] width 506 height 542
drag, startPoint x: 880, startPoint y: 232, endPoint x: 965, endPoint y: 236, distance: 85.1
click at [965, 236] on div "fox . moveUp ( ) fox . moveUp ( ) fox . moveRight fox . moveLeft ( ) rabbit . m…" at bounding box center [1131, 483] width 506 height 542
type textarea "fox.moveUp()"
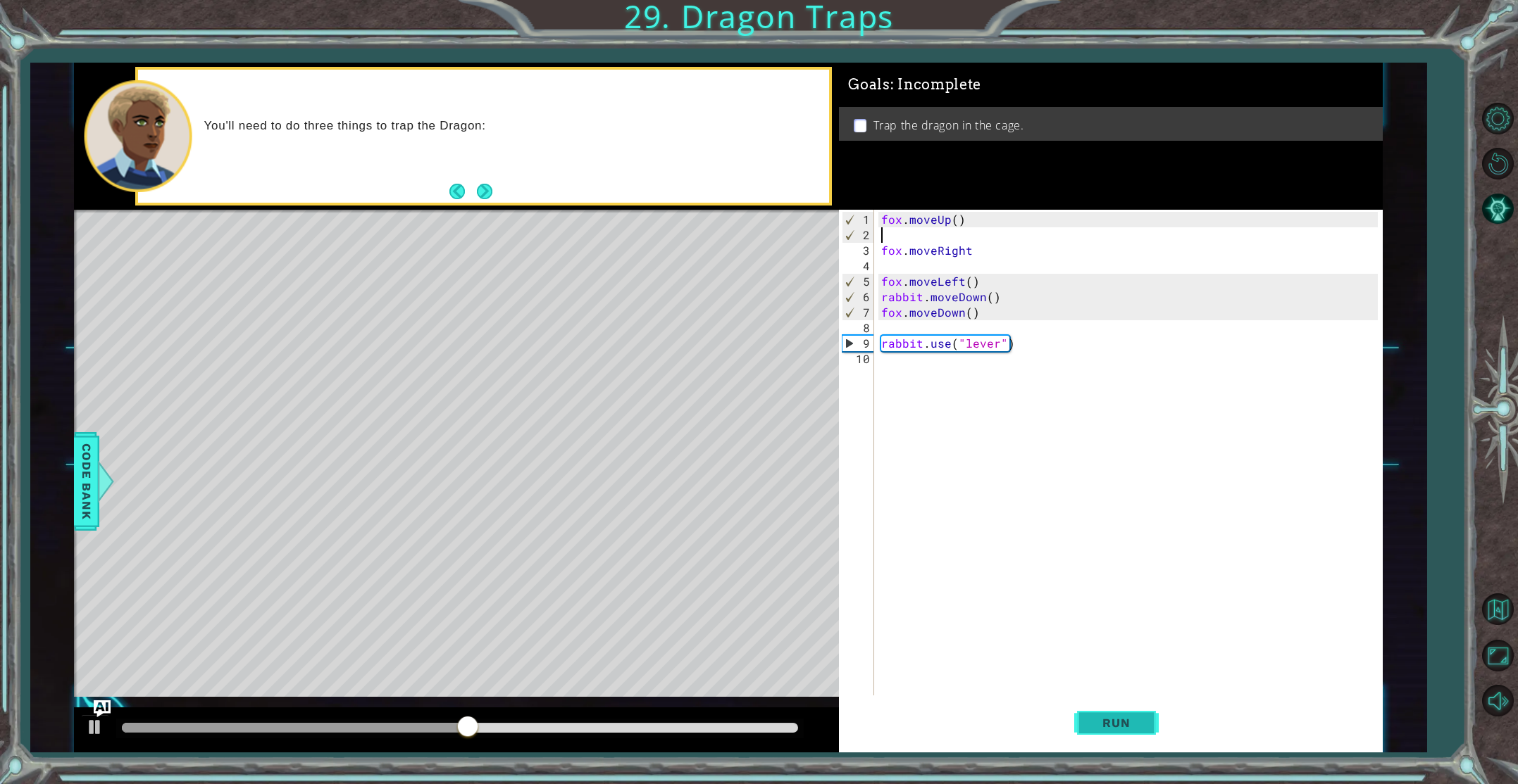
click at [1112, 738] on button "Run" at bounding box center [1116, 723] width 85 height 54
click at [911, 360] on div "fox . moveUp ( ) fox . moveRight fox . moveLeft ( ) rabbit . moveDown ( ) fox .…" at bounding box center [1131, 483] width 506 height 542
type textarea "f"
type textarea "d"
click at [1488, 176] on button "Restart Level" at bounding box center [1497, 163] width 41 height 41
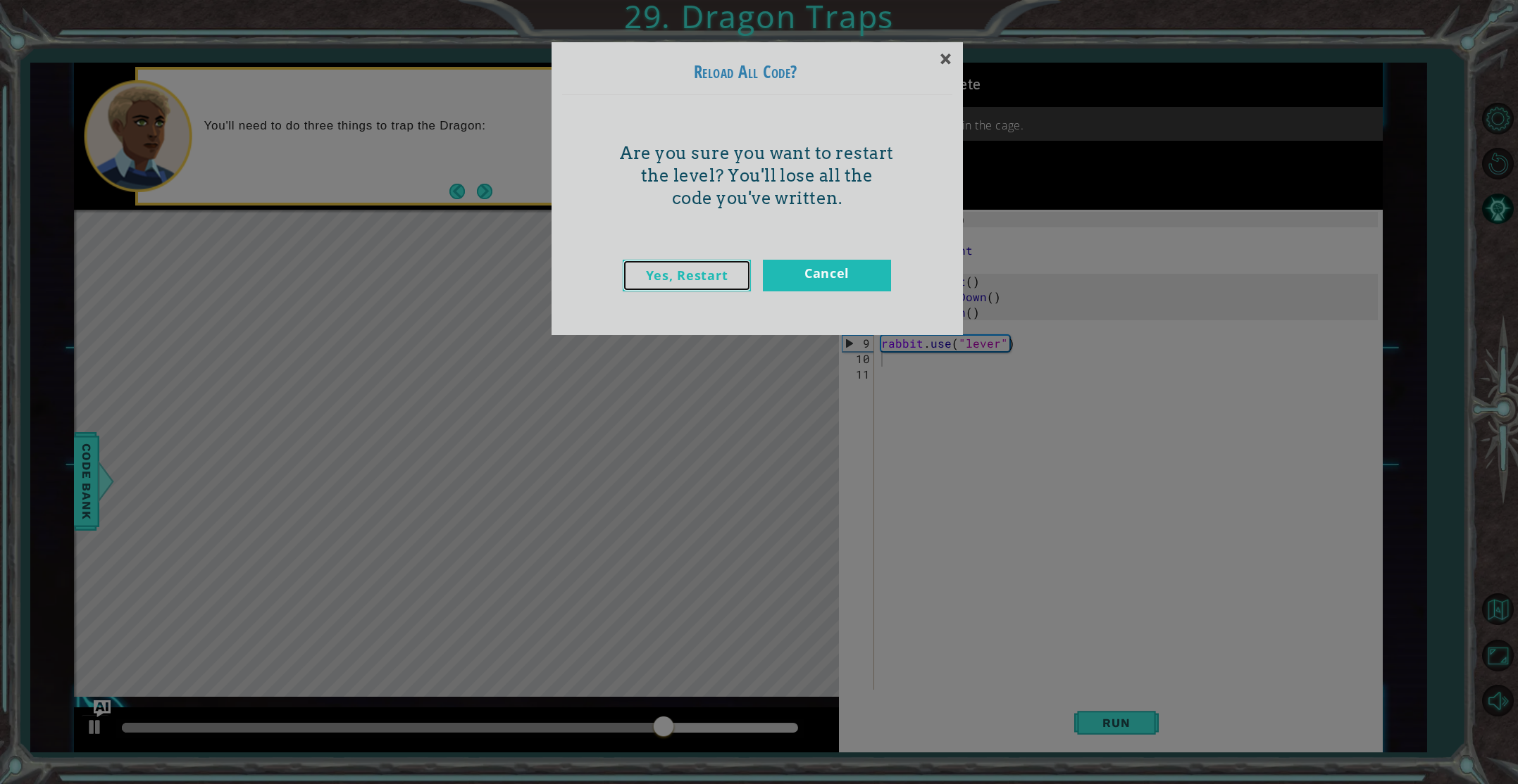
click at [696, 278] on link "Yes, Restart" at bounding box center [687, 276] width 128 height 32
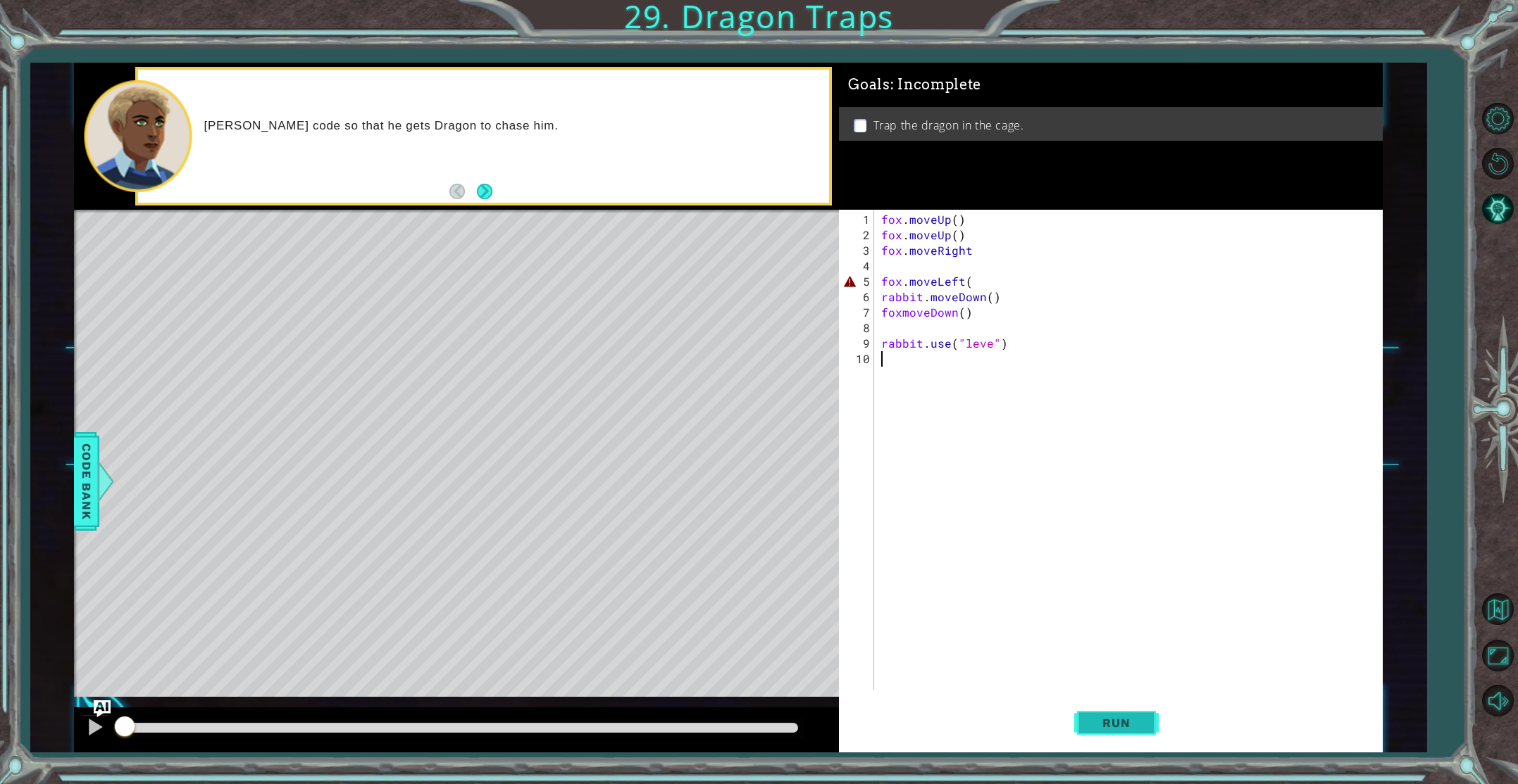
click at [1115, 736] on button "Run" at bounding box center [1116, 723] width 85 height 54
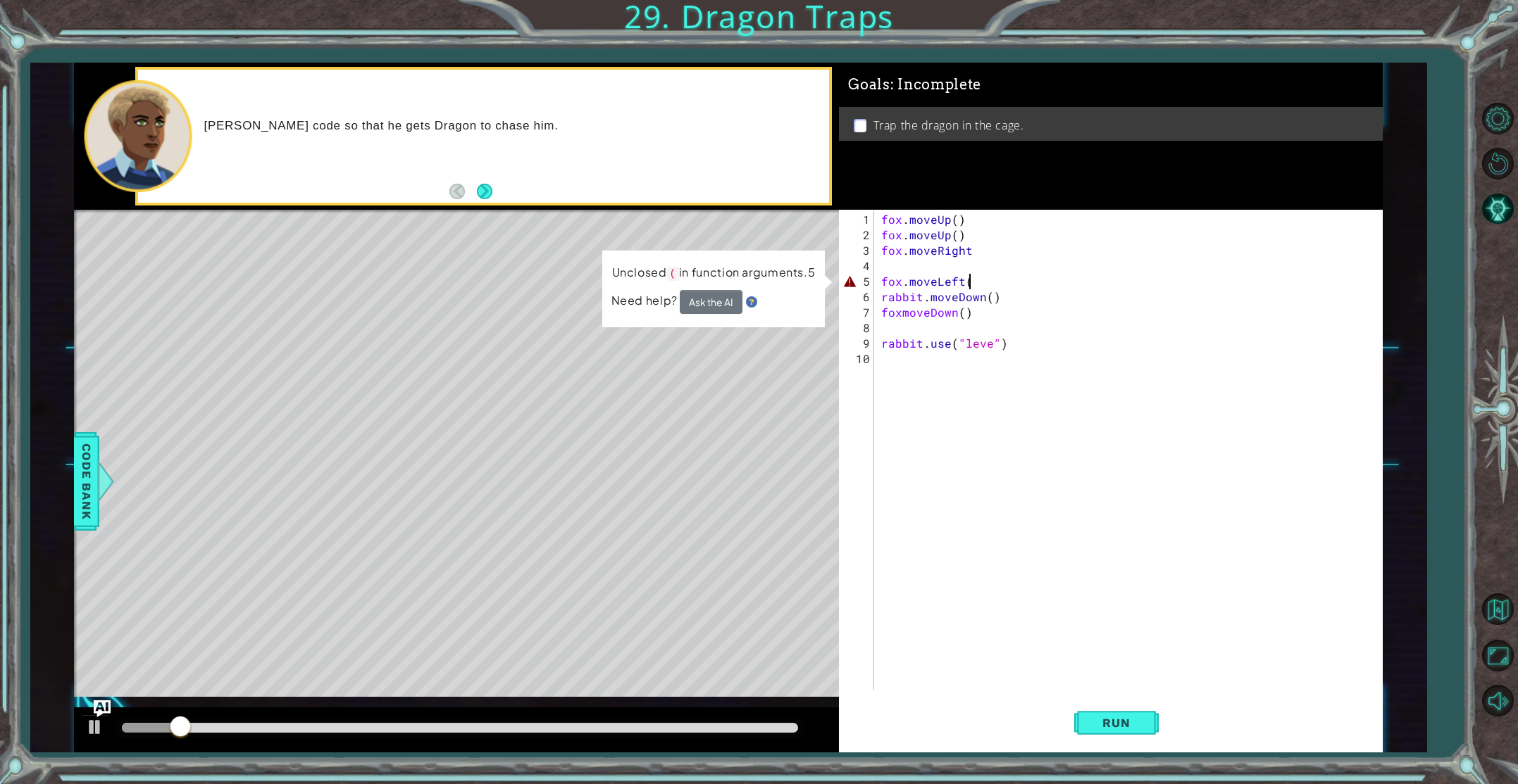
click at [983, 283] on div "fox . moveUp ( ) fox . moveUp ( ) fox . moveRight fox . moveLeft ( rabbit . mov…" at bounding box center [1131, 467] width 506 height 511
type textarea "fox.moveLeft()"
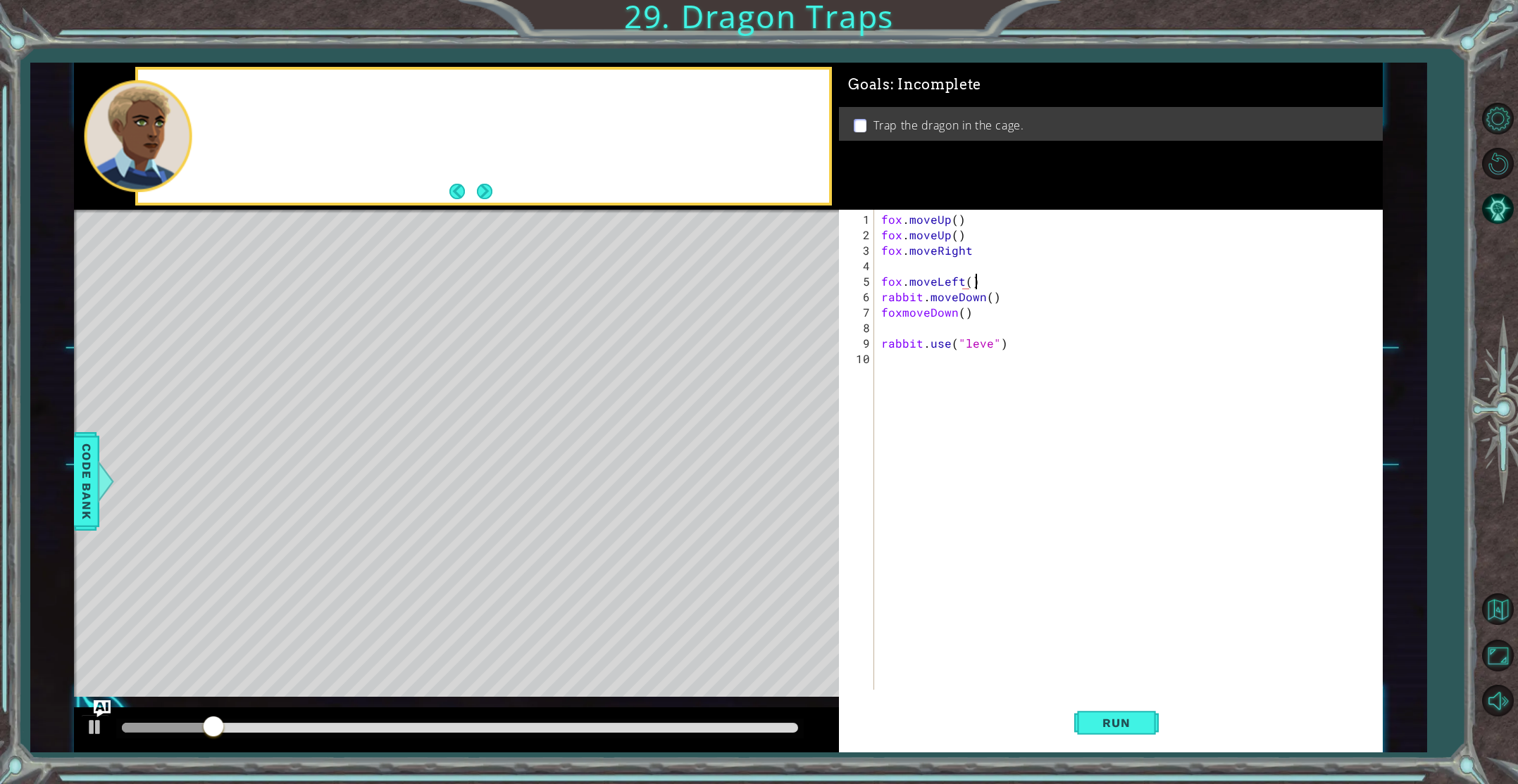
scroll to position [0, 5]
click at [989, 350] on div "fox . moveUp ( ) fox . moveUp ( ) fox . moveRight fox . moveLeft ( ) rabbit . m…" at bounding box center [1131, 467] width 506 height 511
click at [989, 349] on div "fox . moveUp ( ) fox . moveUp ( ) fox . moveRight fox . moveLeft ( ) rabbit . m…" at bounding box center [1131, 467] width 506 height 511
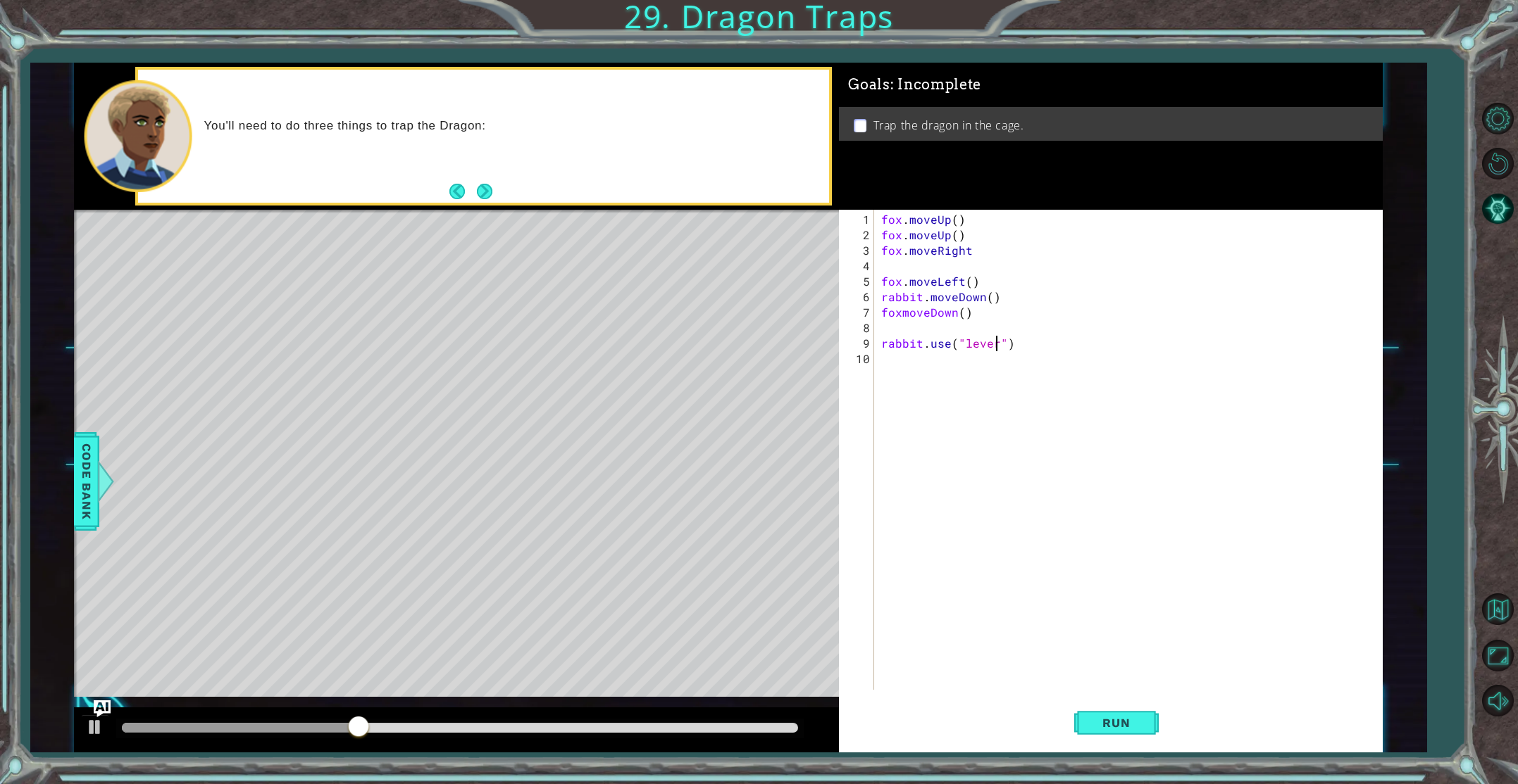
click at [903, 313] on div "fox . moveUp ( ) fox . moveUp ( ) fox . moveRight fox . moveLeft ( ) rabbit . m…" at bounding box center [1131, 467] width 506 height 511
type textarea "fox.moveDown()"
click at [1123, 718] on span "Run" at bounding box center [1116, 723] width 56 height 14
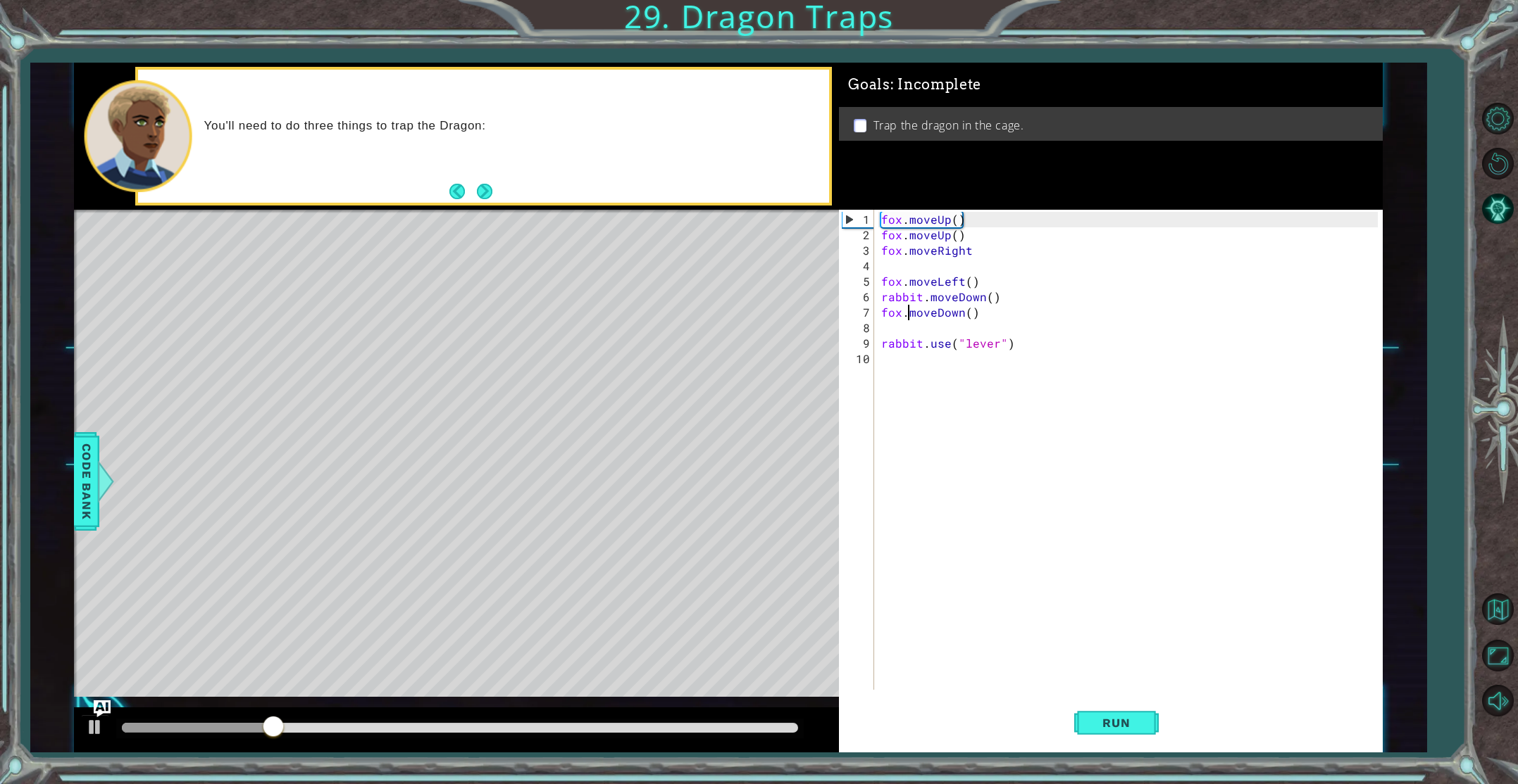
click at [902, 362] on div "fox . moveUp ( ) fox . moveUp ( ) fox . moveRight fox . moveLeft ( ) rabbit . m…" at bounding box center [1131, 467] width 506 height 511
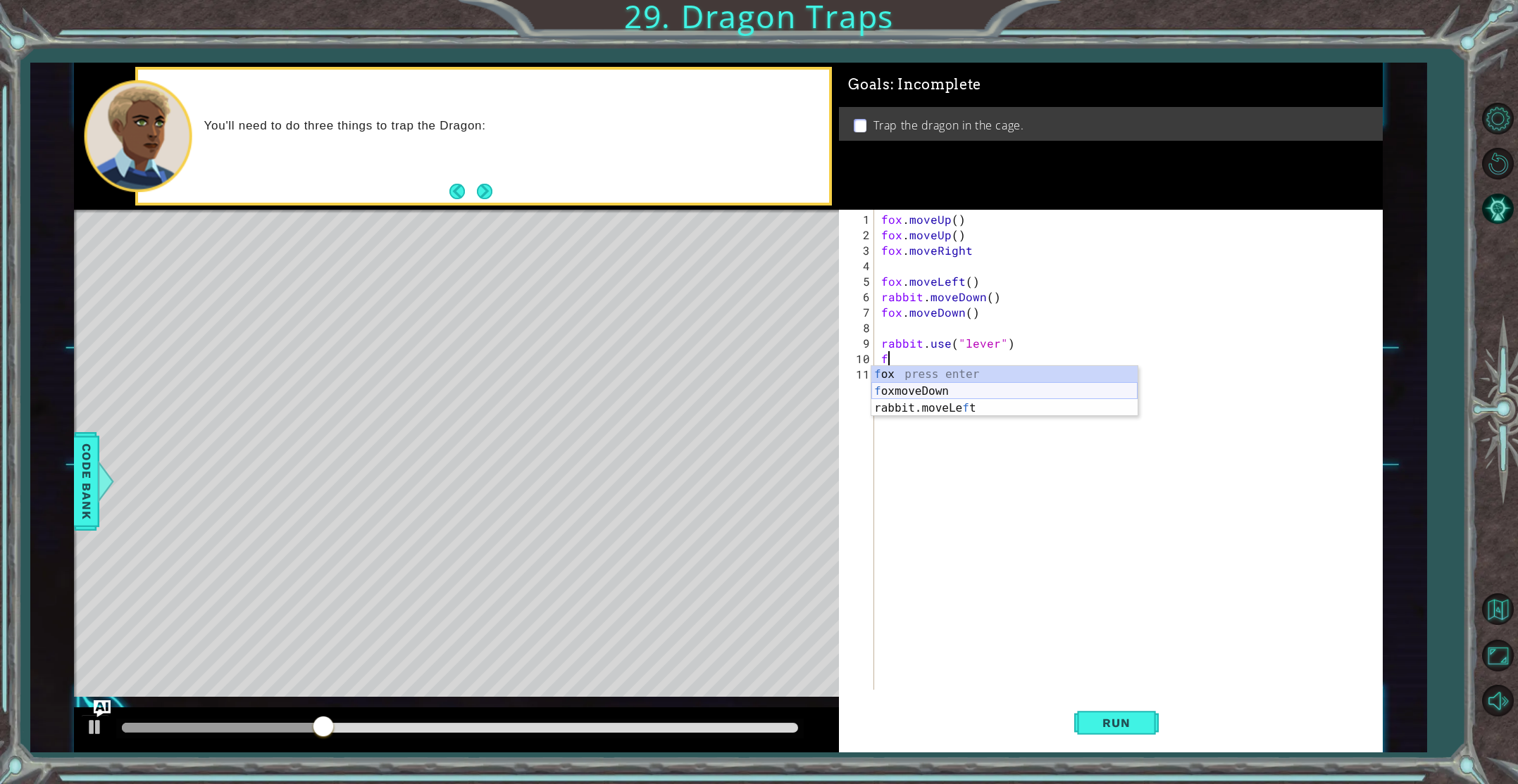
click at [932, 386] on div "f ox press enter f oxmoveDown press enter rabbit.moveLe f t press enter" at bounding box center [1004, 409] width 266 height 85
type textarea "foxmoveDown"
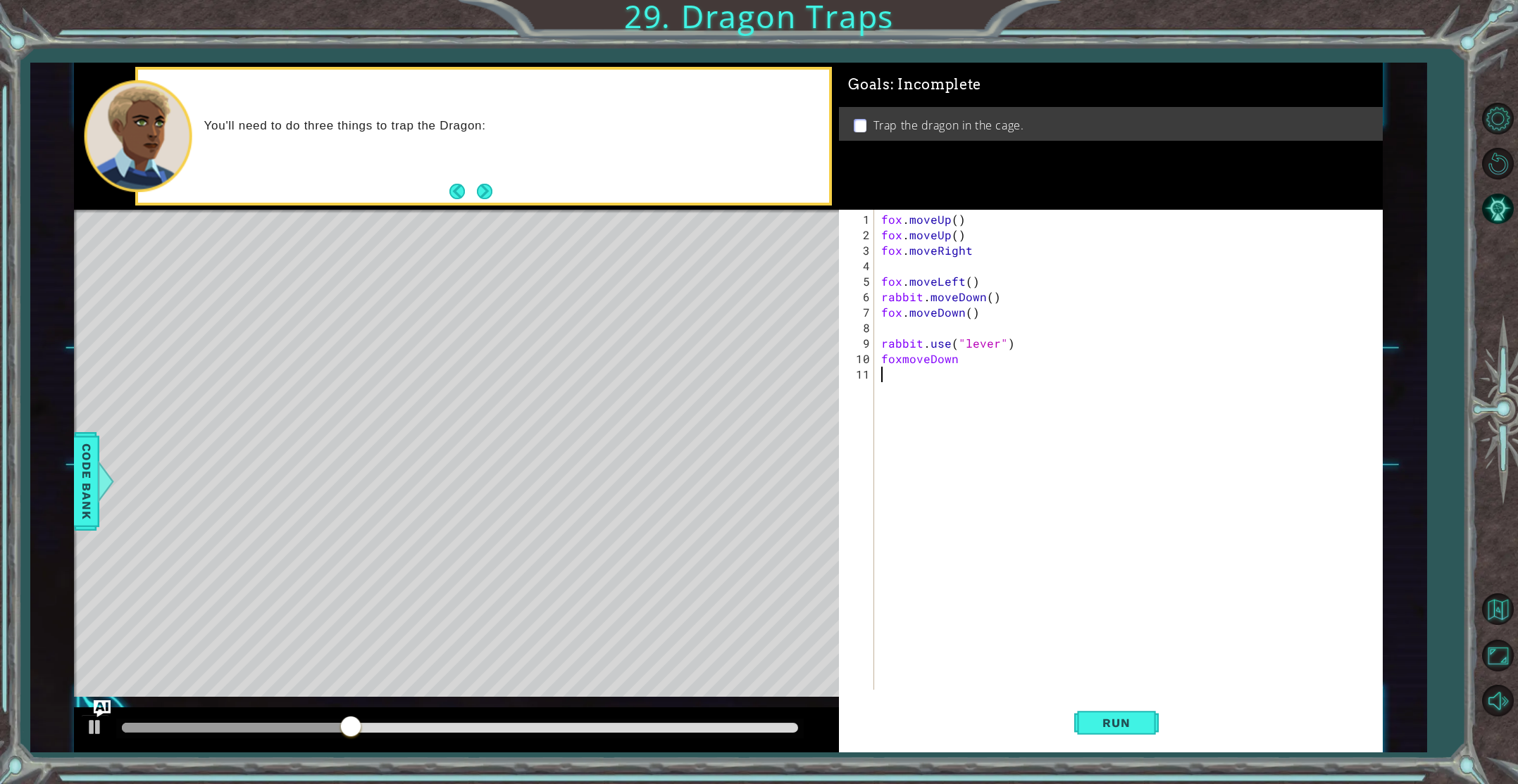
click at [914, 377] on div "fox . moveUp ( ) fox . moveUp ( ) fox . moveRight fox . moveLeft ( ) rabbit . m…" at bounding box center [1131, 467] width 506 height 511
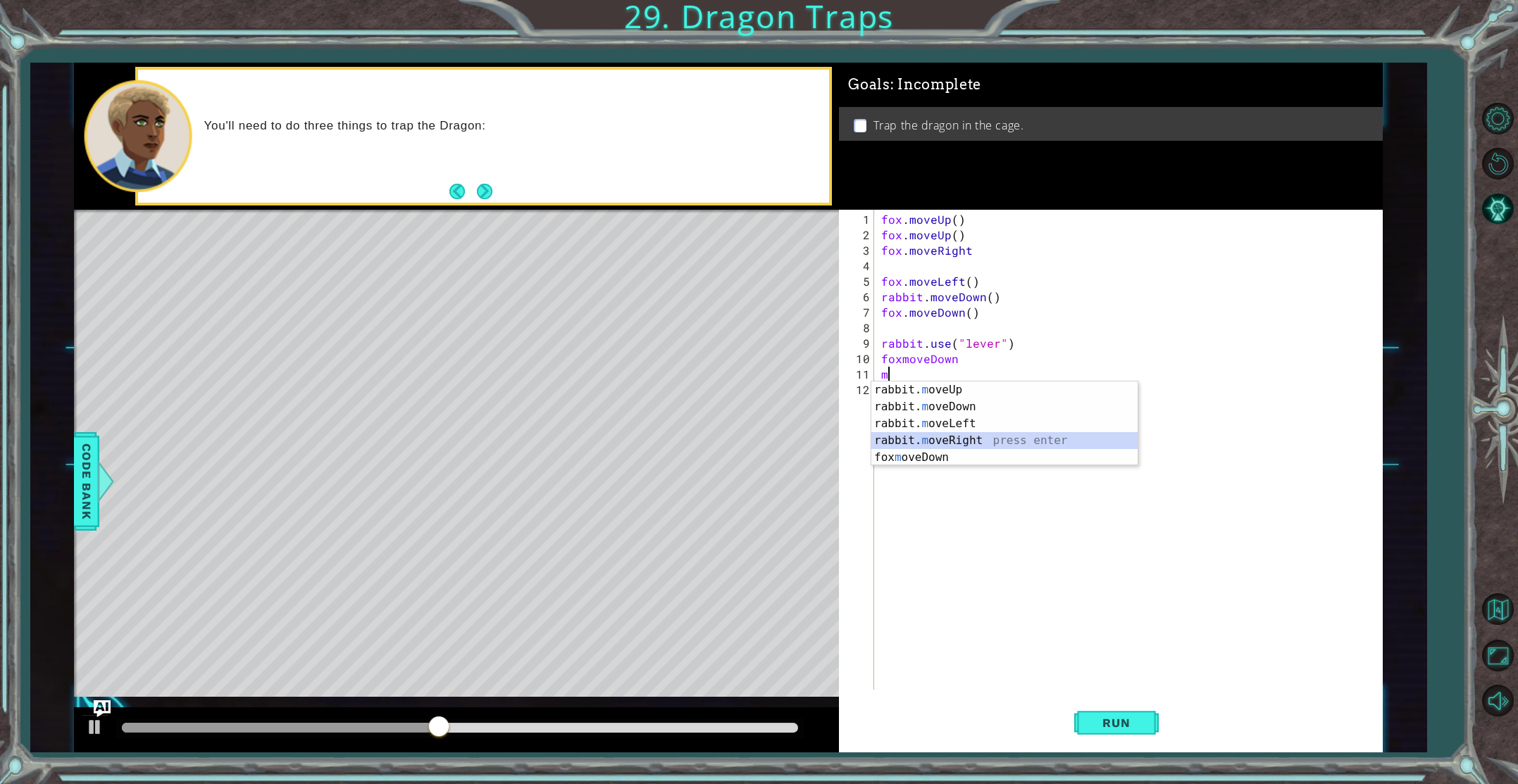
click at [992, 434] on div "rabbit. m oveUp press enter rabbit. m oveDown press enter rabbit. m oveLeft pre…" at bounding box center [1004, 441] width 266 height 118
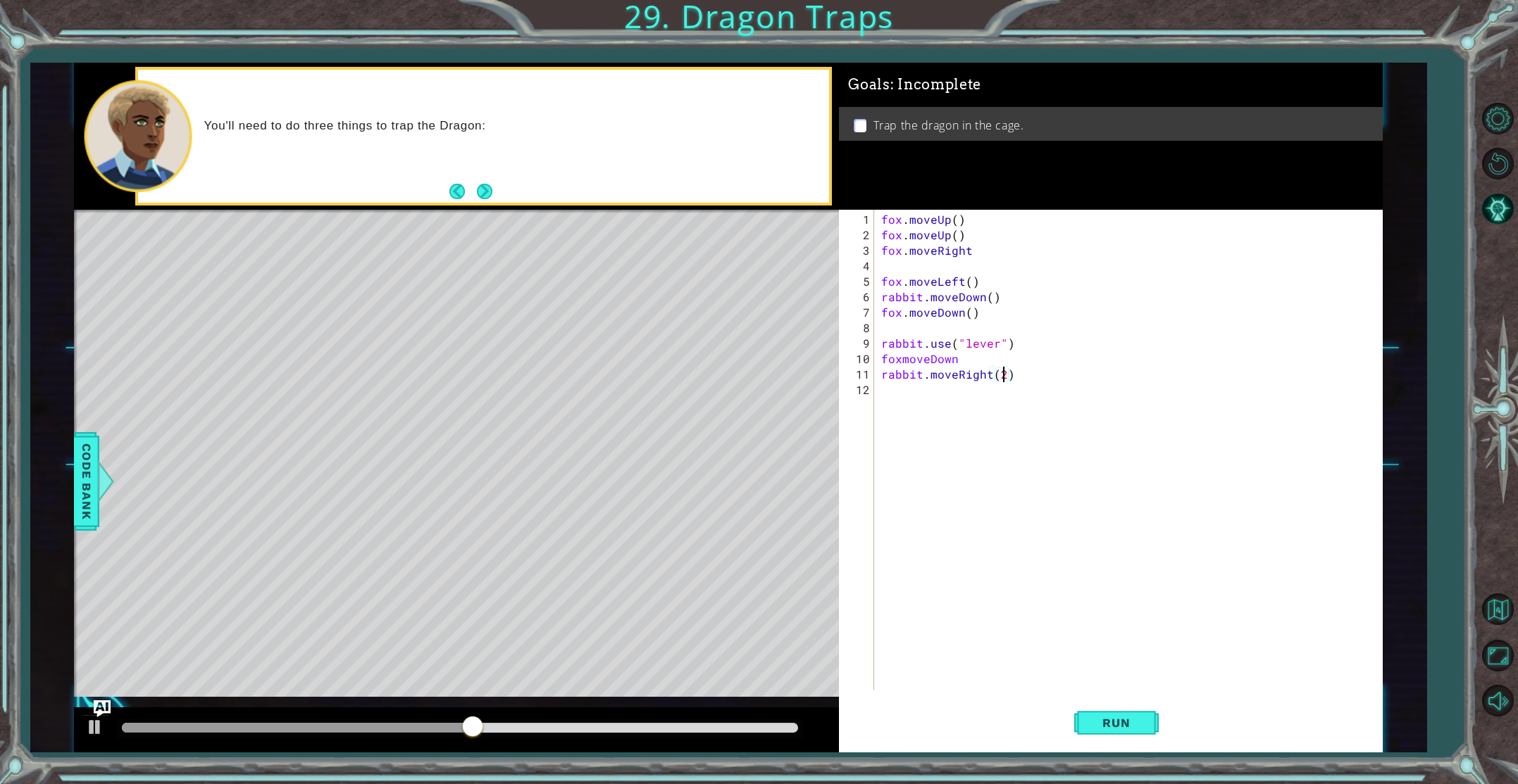
scroll to position [0, 7]
click at [922, 379] on div "fox . moveUp ( ) fox . moveUp ( ) fox . moveRight fox . moveLeft ( ) rabbit . m…" at bounding box center [1131, 467] width 506 height 511
type textarea "fox.moveRight(2)"
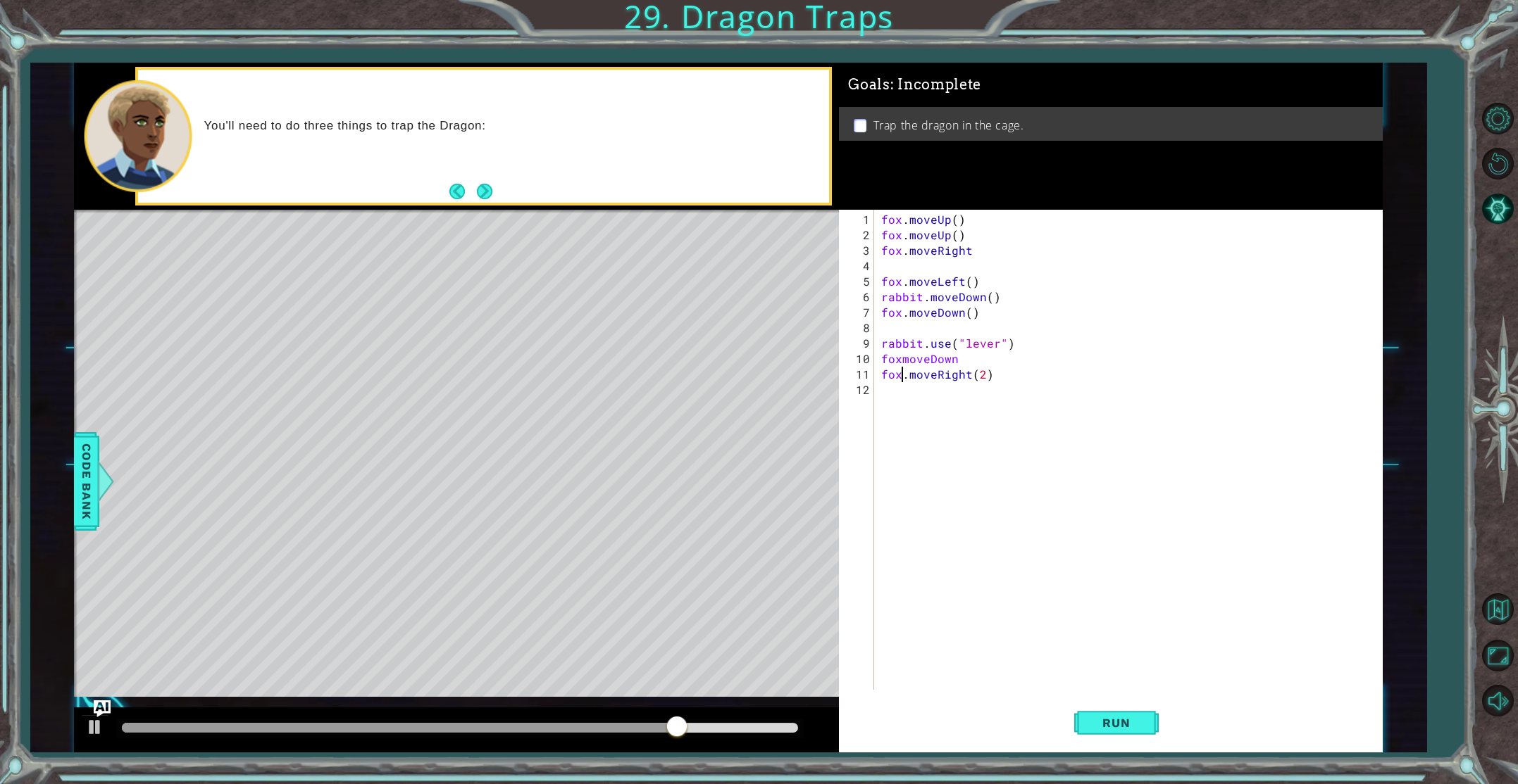
click at [903, 401] on div "fox . moveUp ( ) fox . moveUp ( ) fox . moveRight fox . moveLeft ( ) rabbit . m…" at bounding box center [1131, 467] width 506 height 511
type textarea "fox.moveUp(2)"
click at [899, 414] on div "fox . moveUp ( ) fox . moveUp ( ) fox . moveRight fox . moveLeft ( ) rabbit . m…" at bounding box center [1131, 467] width 506 height 511
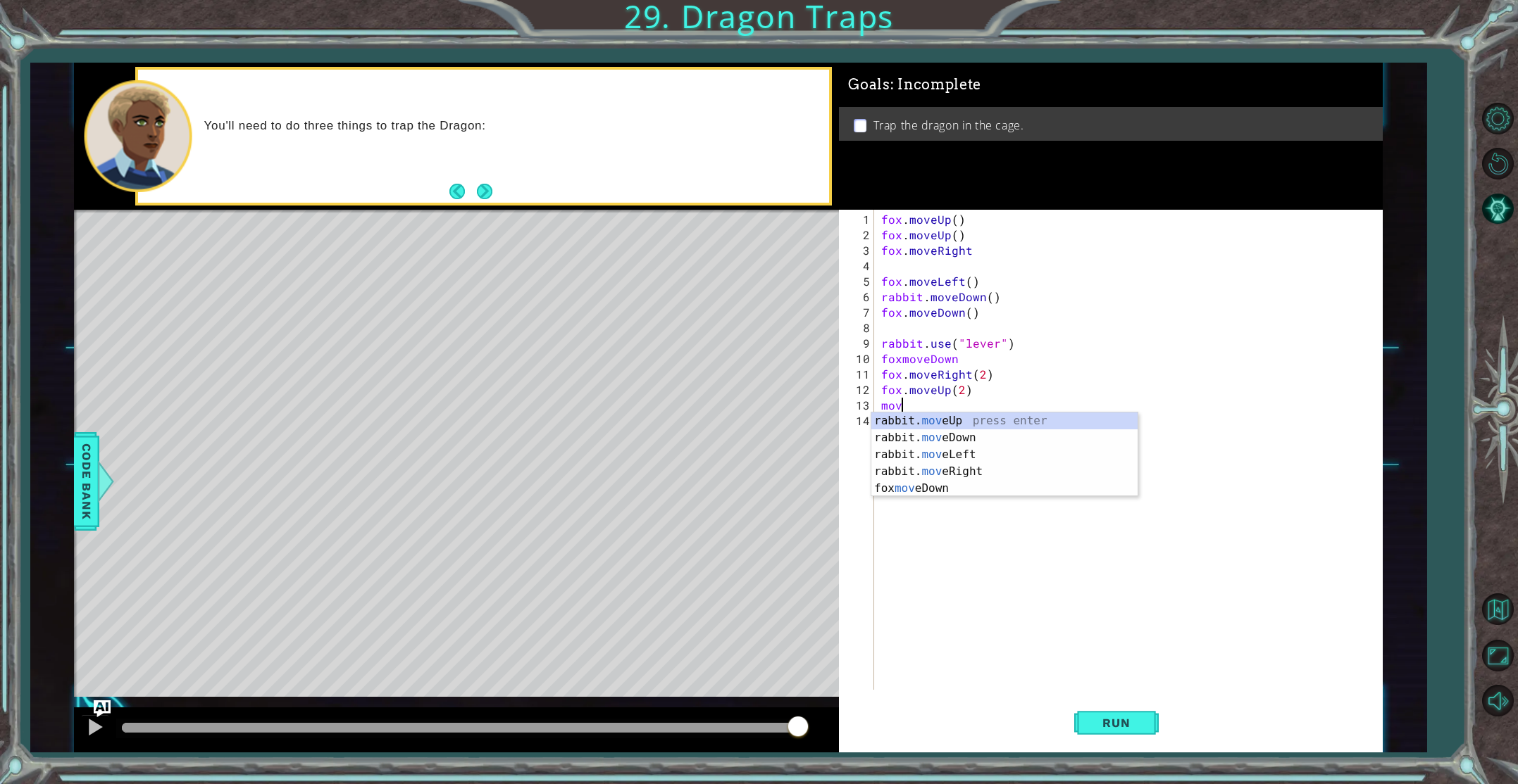
scroll to position [0, 0]
click at [949, 488] on div "rabbit. mov eUp press enter rabbit. mov eDown press enter rabbit. mov eLeft pre…" at bounding box center [1004, 472] width 266 height 118
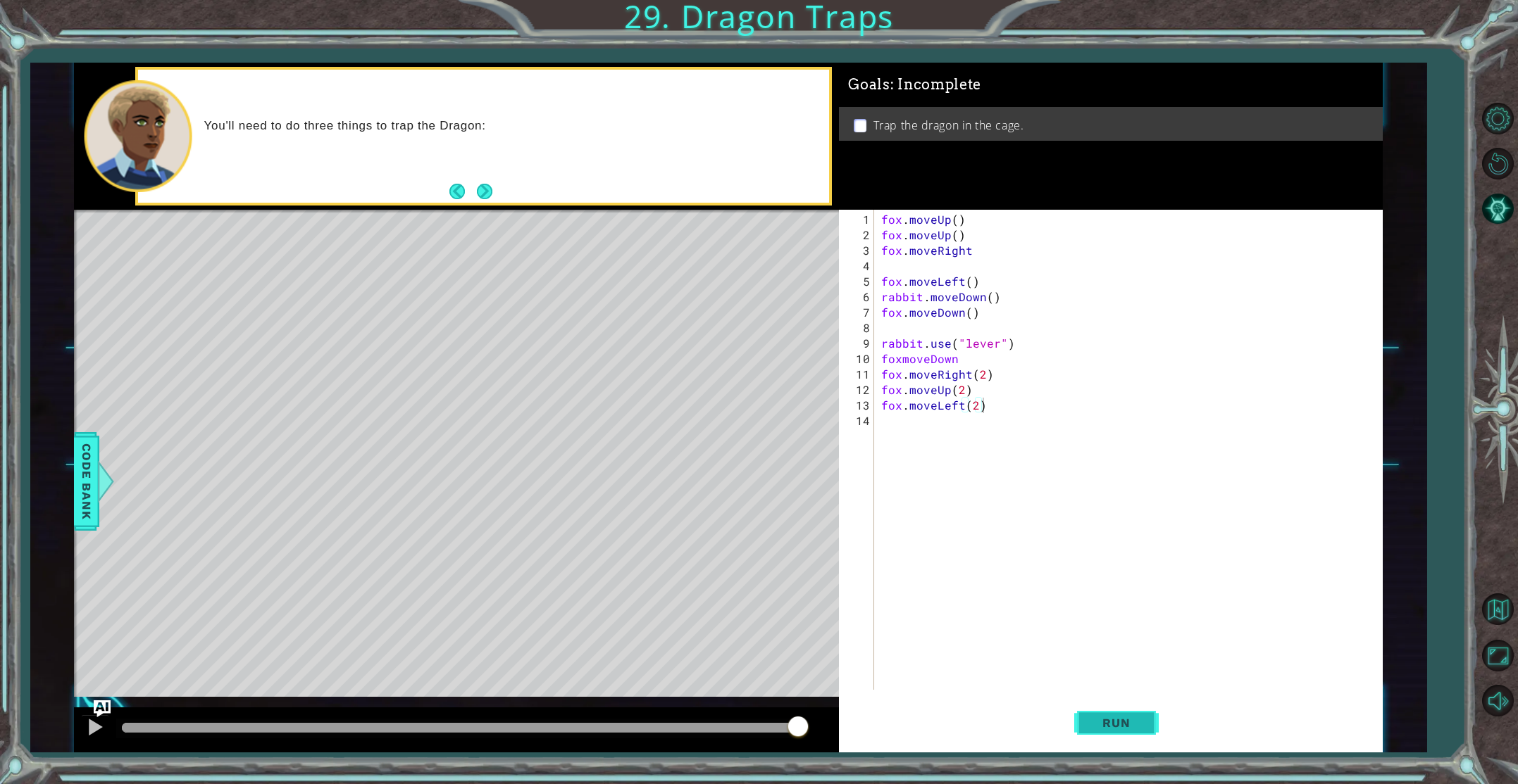
click at [1115, 719] on span "Run" at bounding box center [1116, 723] width 56 height 14
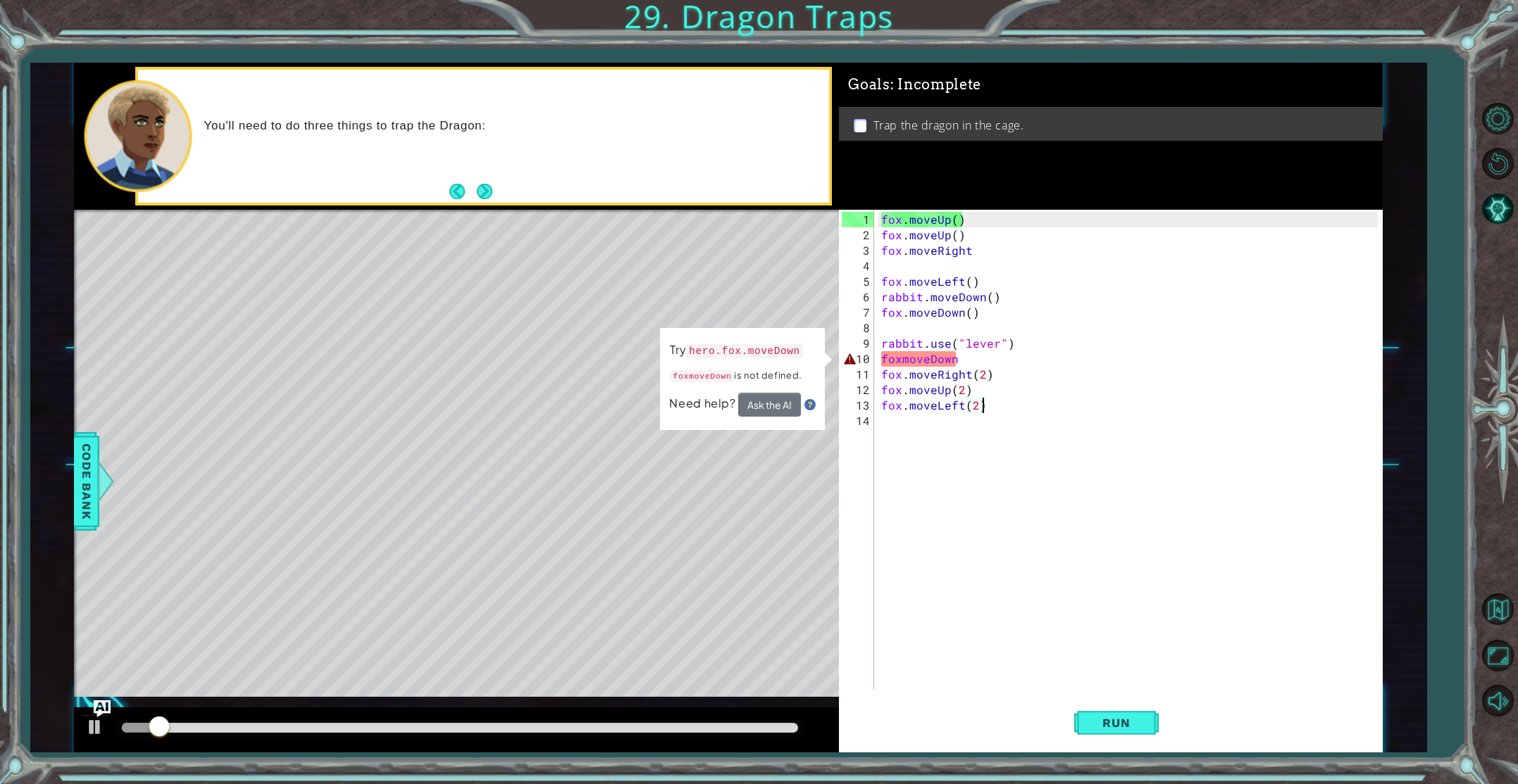
click at [957, 358] on div "fox . moveUp ( ) fox . moveUp ( ) fox . moveRight fox . moveLeft ( ) rabbit . m…" at bounding box center [1131, 467] width 506 height 511
click at [902, 361] on div "fox . moveUp ( ) fox . moveUp ( ) fox . moveRight fox . moveLeft ( ) rabbit . m…" at bounding box center [1131, 467] width 506 height 511
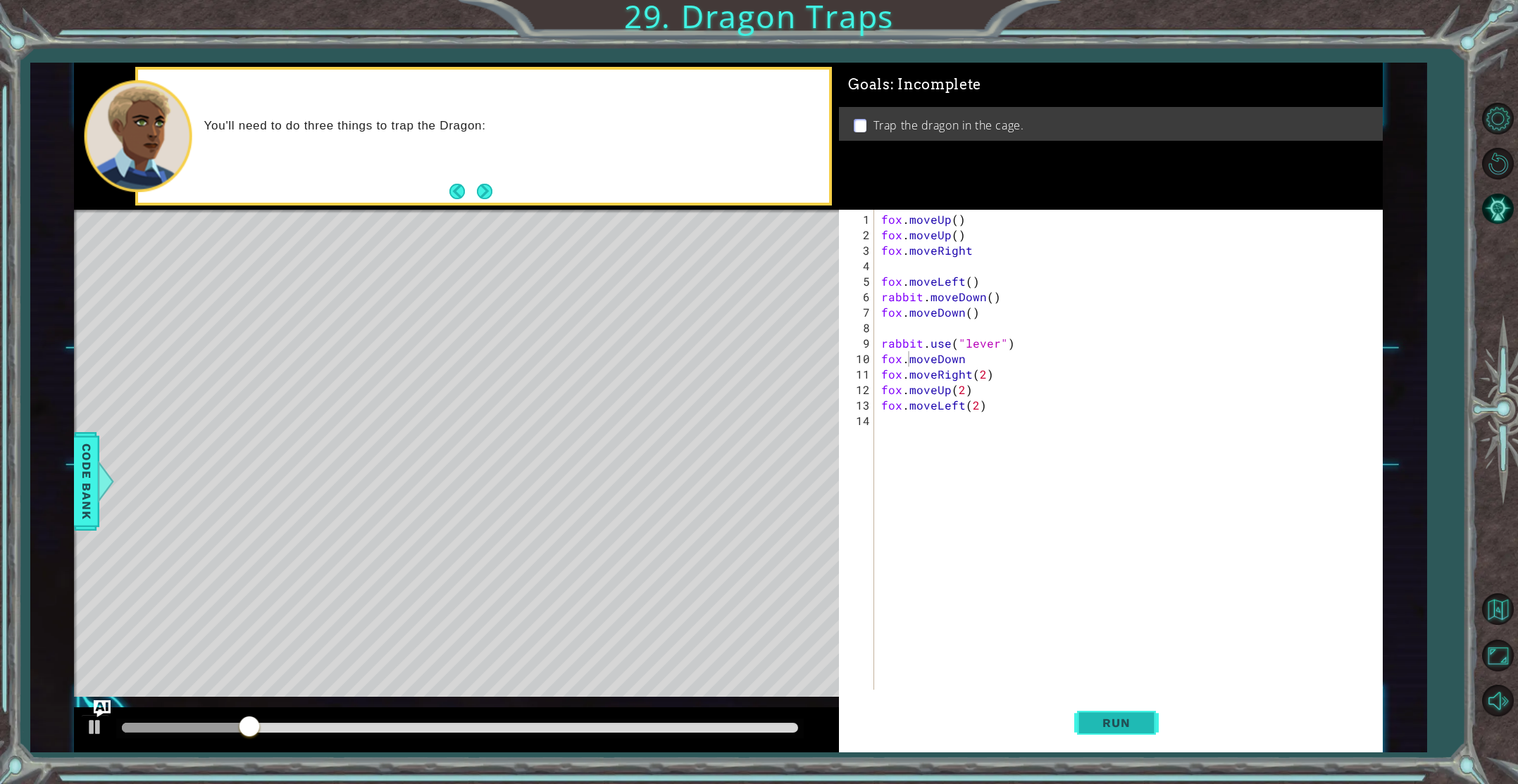
drag, startPoint x: 1115, startPoint y: 726, endPoint x: 1108, endPoint y: 720, distance: 9.2
click at [1115, 726] on span "Run" at bounding box center [1116, 723] width 56 height 14
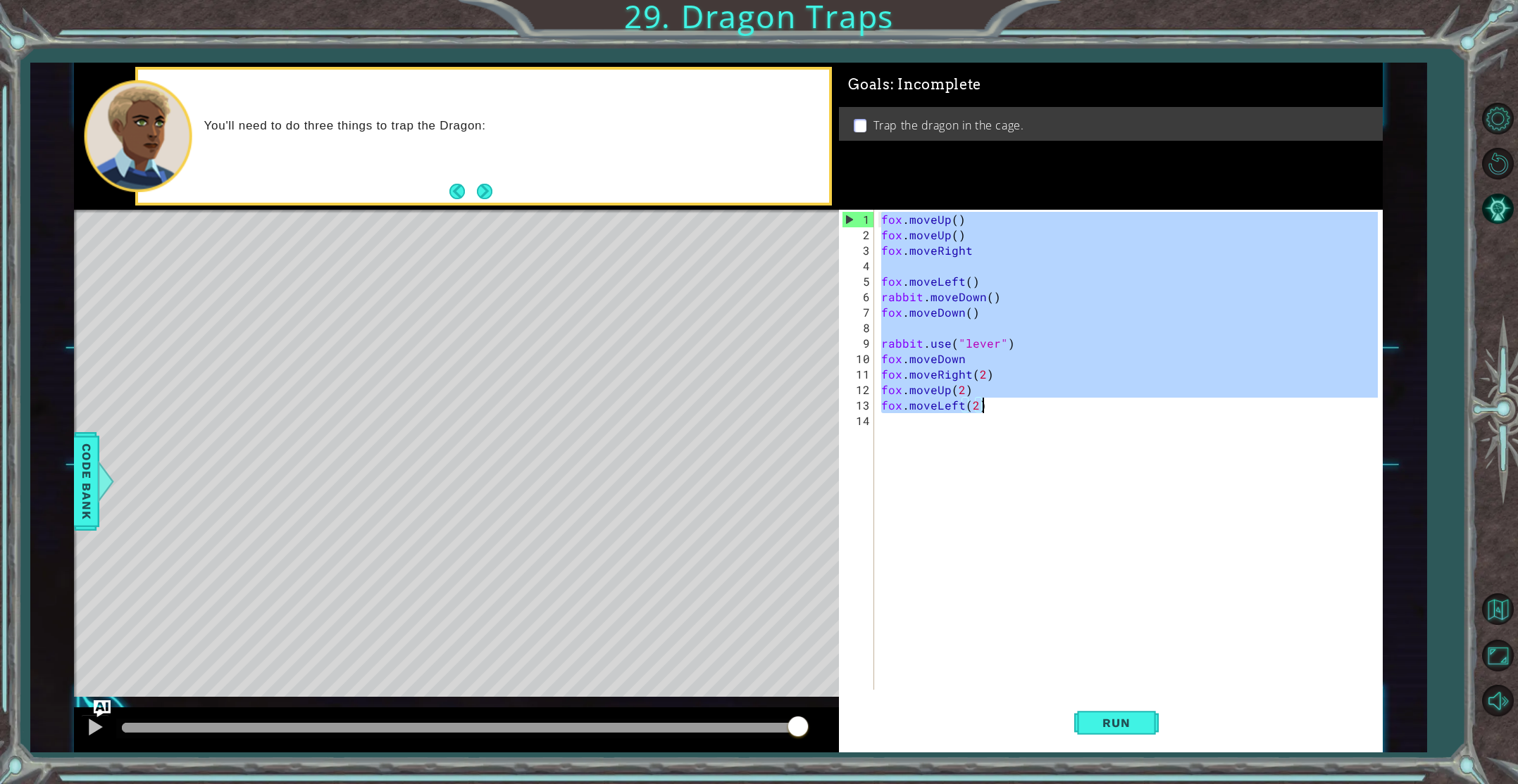
drag, startPoint x: 882, startPoint y: 218, endPoint x: 1191, endPoint y: 274, distance: 314.0
click at [1133, 321] on div "fox . moveUp ( ) fox . moveUp ( ) fox . moveRight fox . moveLeft ( ) rabbit . m…" at bounding box center [1131, 467] width 506 height 511
type textarea "fox.moveDown()"
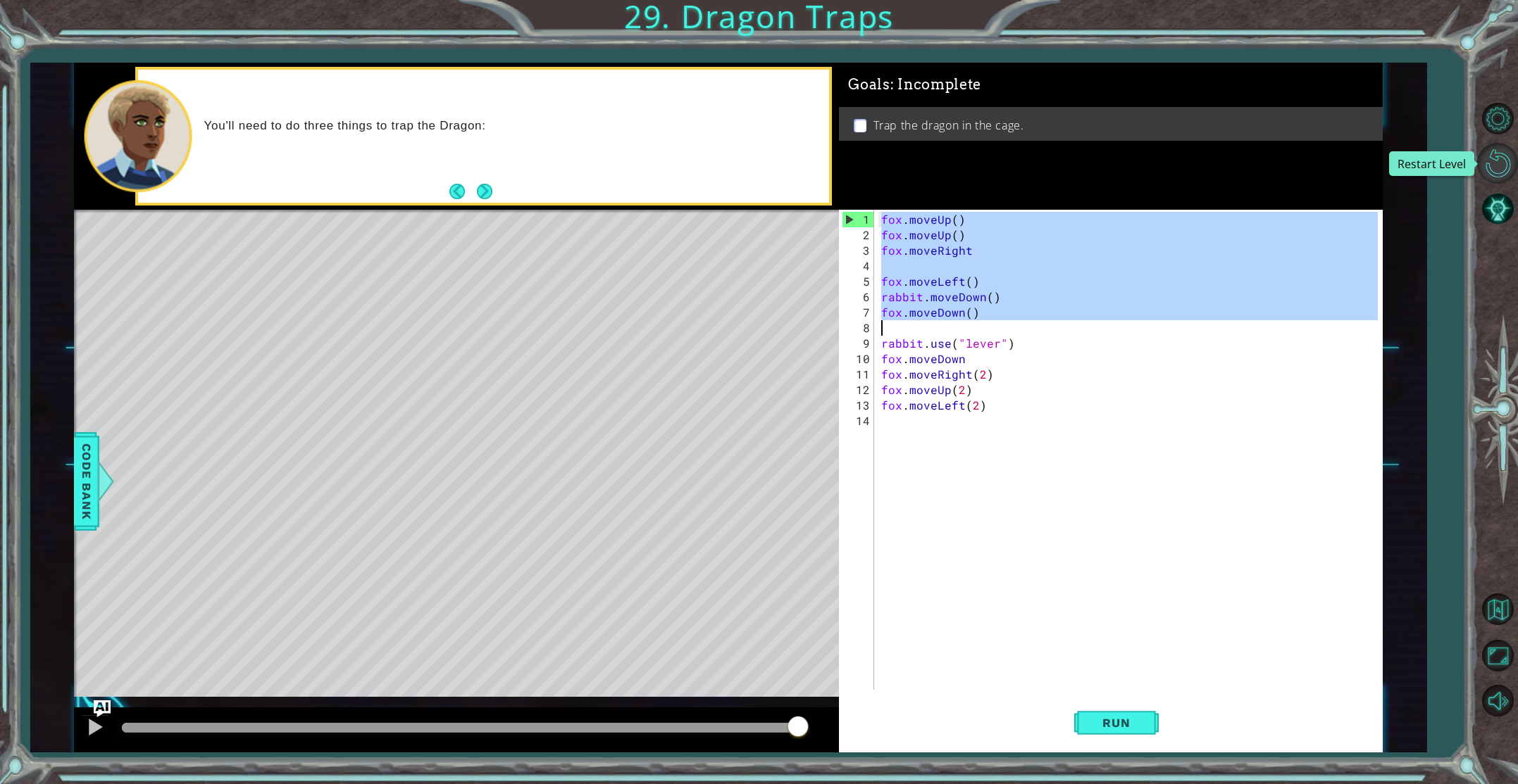
click at [1507, 173] on button "Restart Level" at bounding box center [1497, 163] width 41 height 41
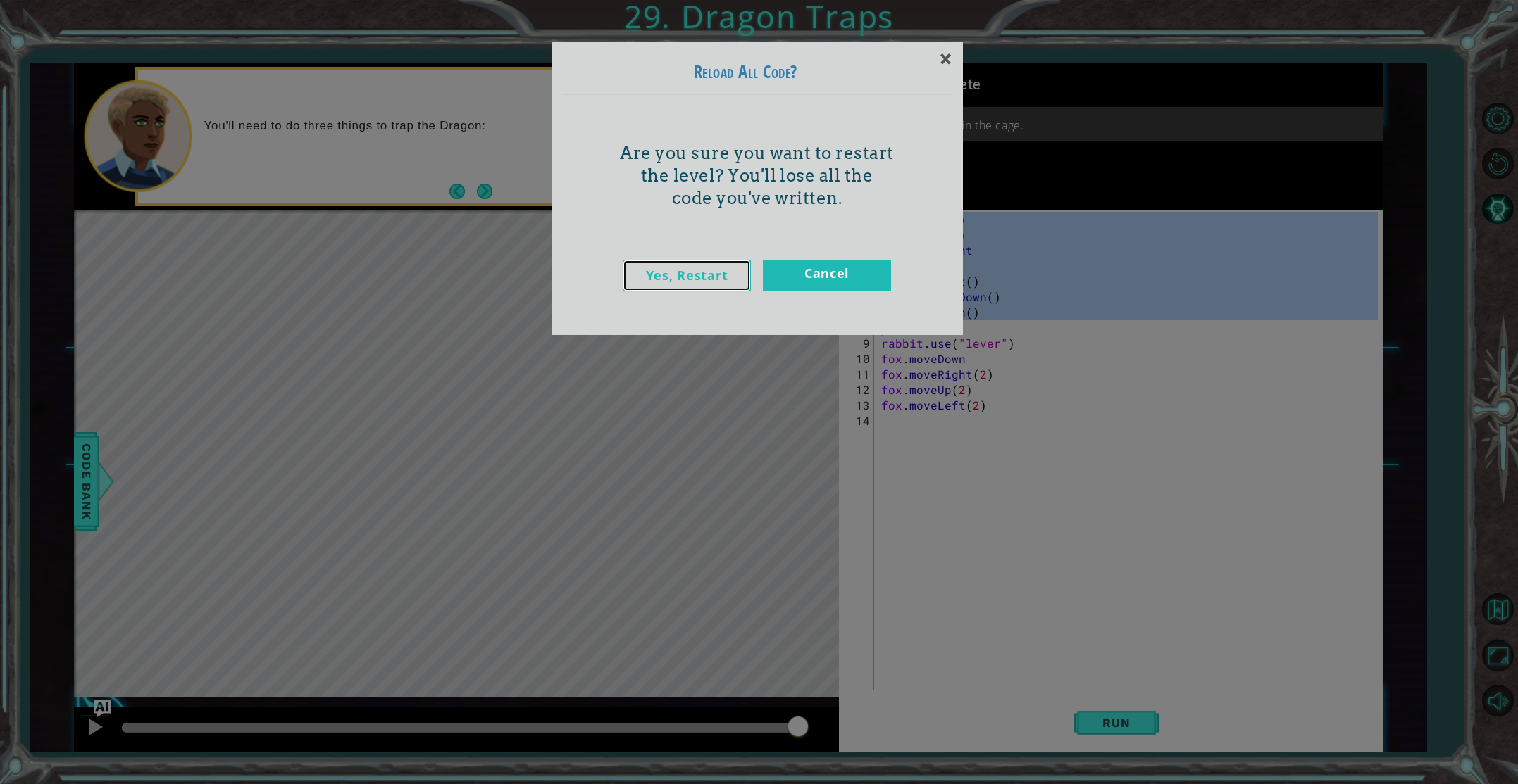
click at [659, 285] on link "Yes, Restart" at bounding box center [687, 276] width 128 height 32
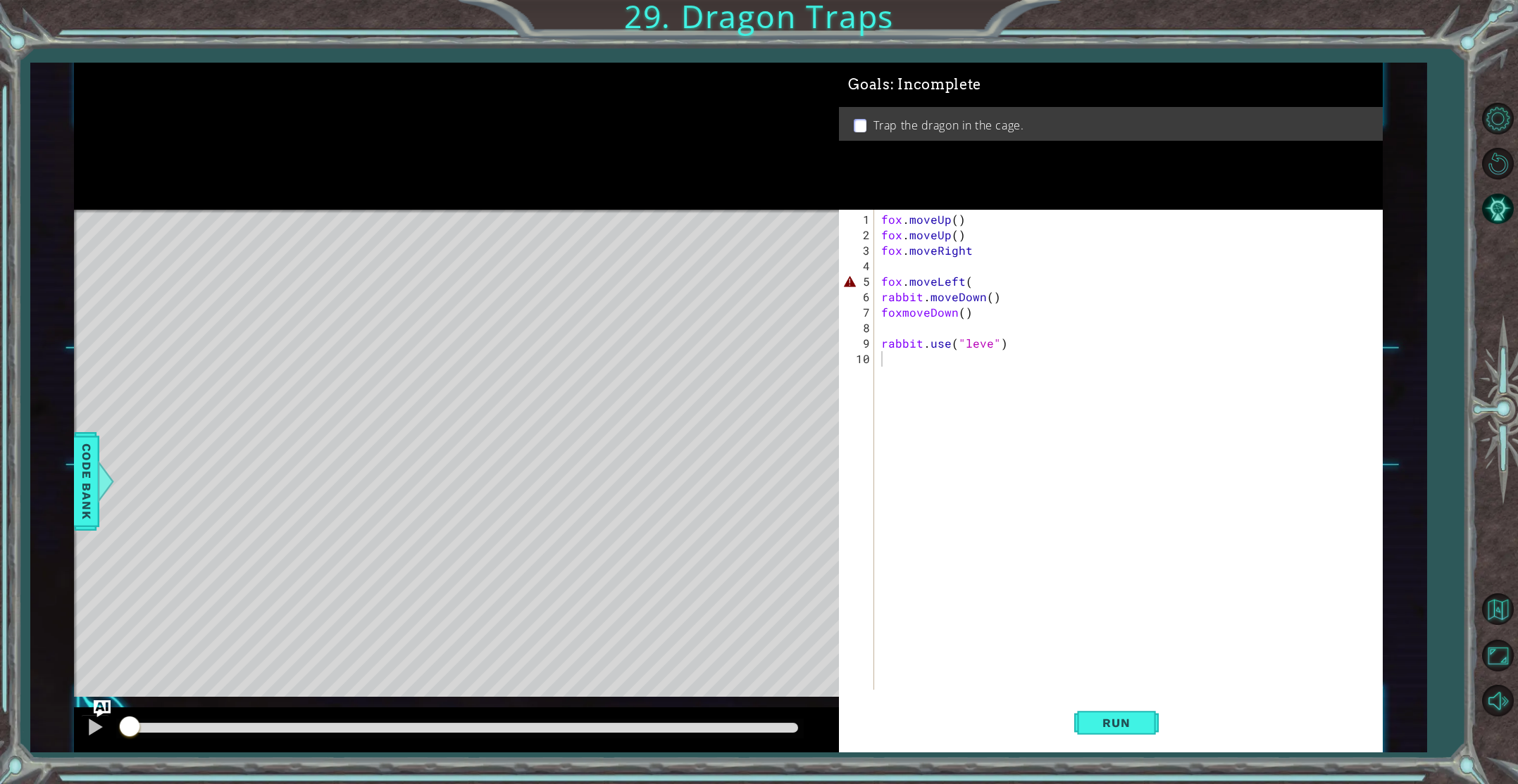
scroll to position [0, 0]
click at [988, 344] on div "fox . moveUp ( ) fox . moveUp ( ) fox . moveRight fox . moveLeft ( rabbit . mov…" at bounding box center [1131, 467] width 506 height 511
click at [902, 314] on div "fox . moveUp ( ) fox . moveUp ( ) fox . moveRight fox . moveLeft ( rabbit . mov…" at bounding box center [1131, 467] width 506 height 511
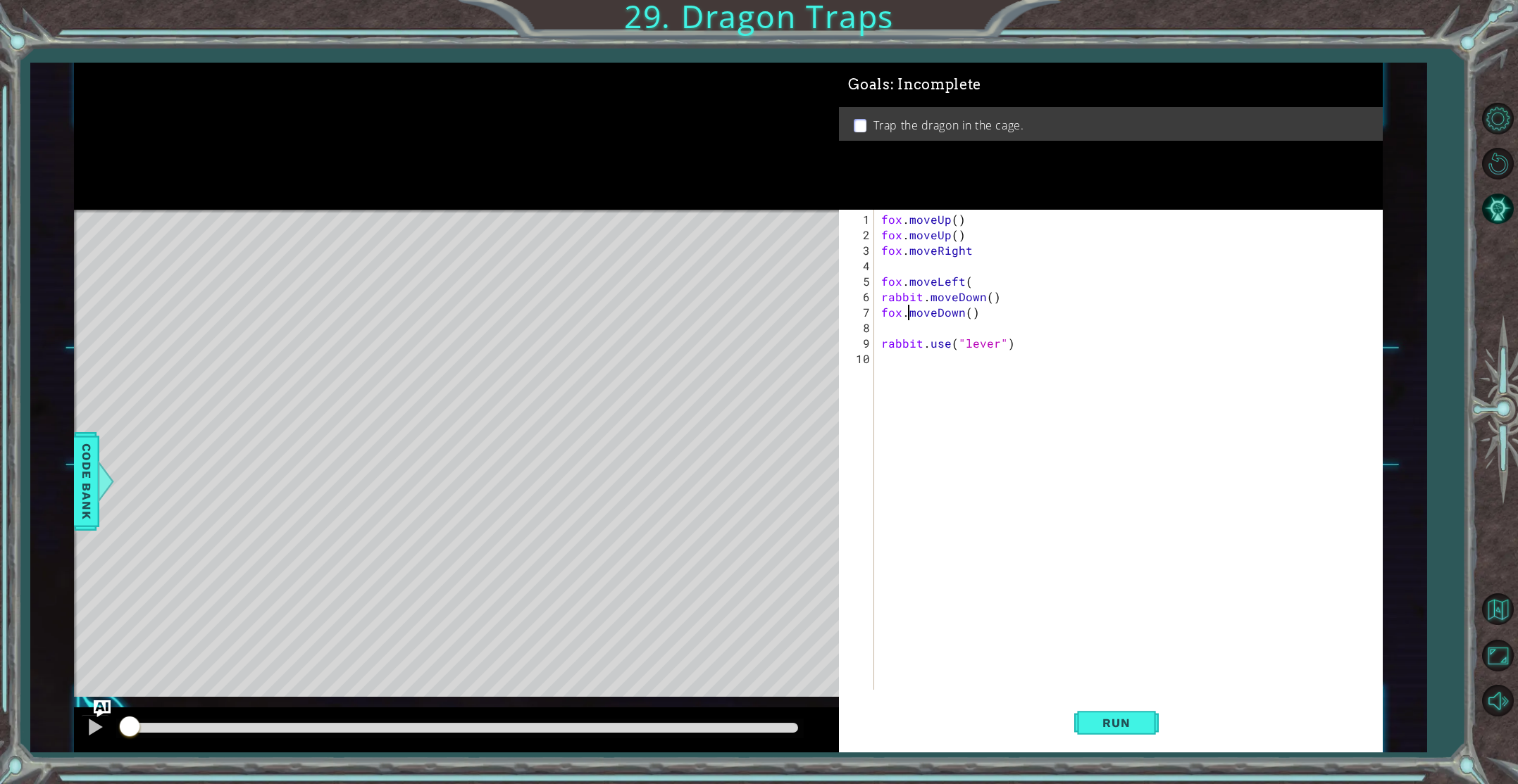
click at [985, 282] on div "fox . moveUp ( ) fox . moveUp ( ) fox . moveRight fox . moveLeft ( rabbit . mov…" at bounding box center [1131, 467] width 506 height 511
type textarea "fox.moveLeft()"
click at [959, 354] on div "fox . moveUp ( ) fox . moveUp ( ) fox . moveRight fox . moveLeft ( ) rabbit . m…" at bounding box center [1131, 467] width 506 height 511
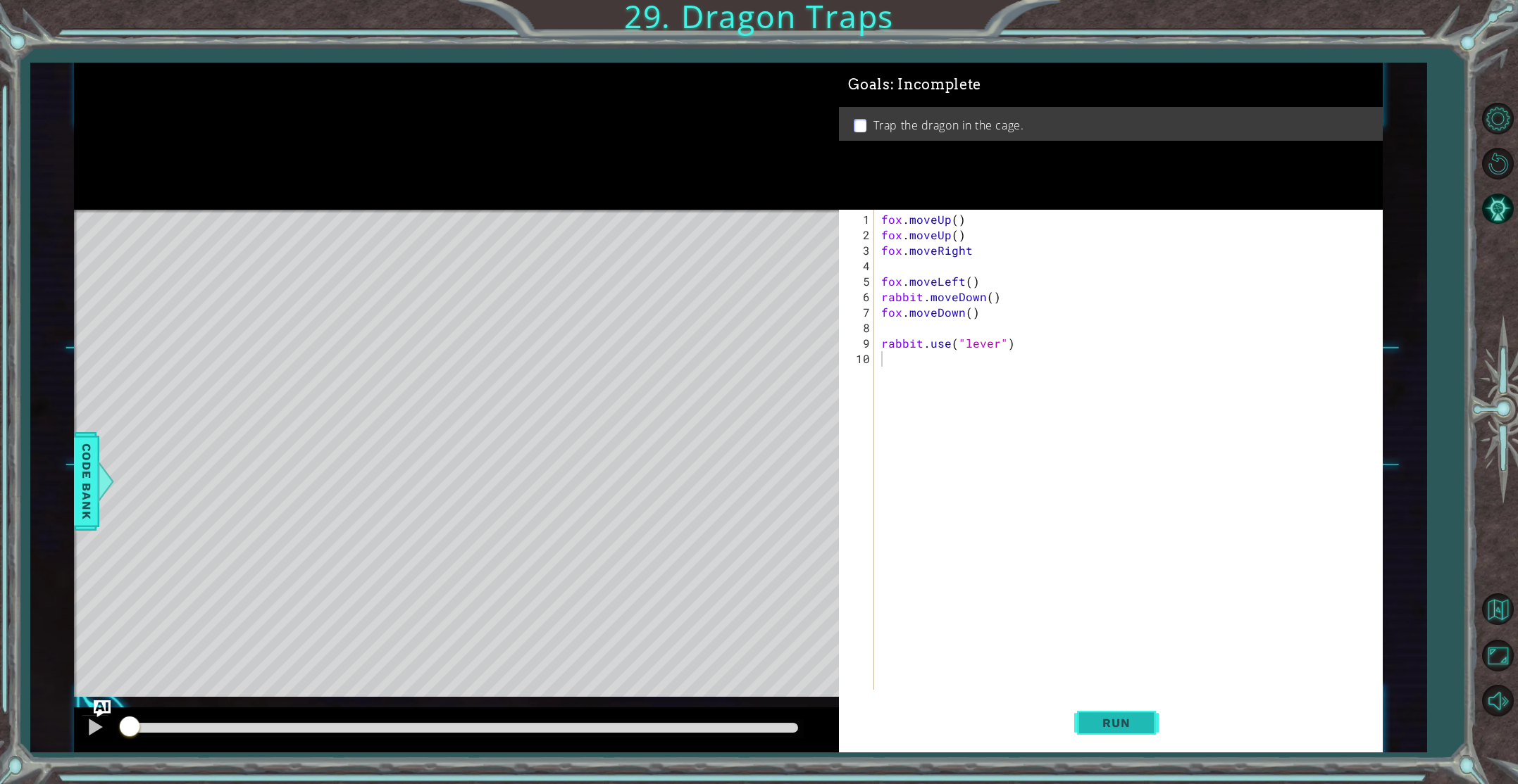
click at [1087, 710] on button "Run" at bounding box center [1116, 723] width 85 height 54
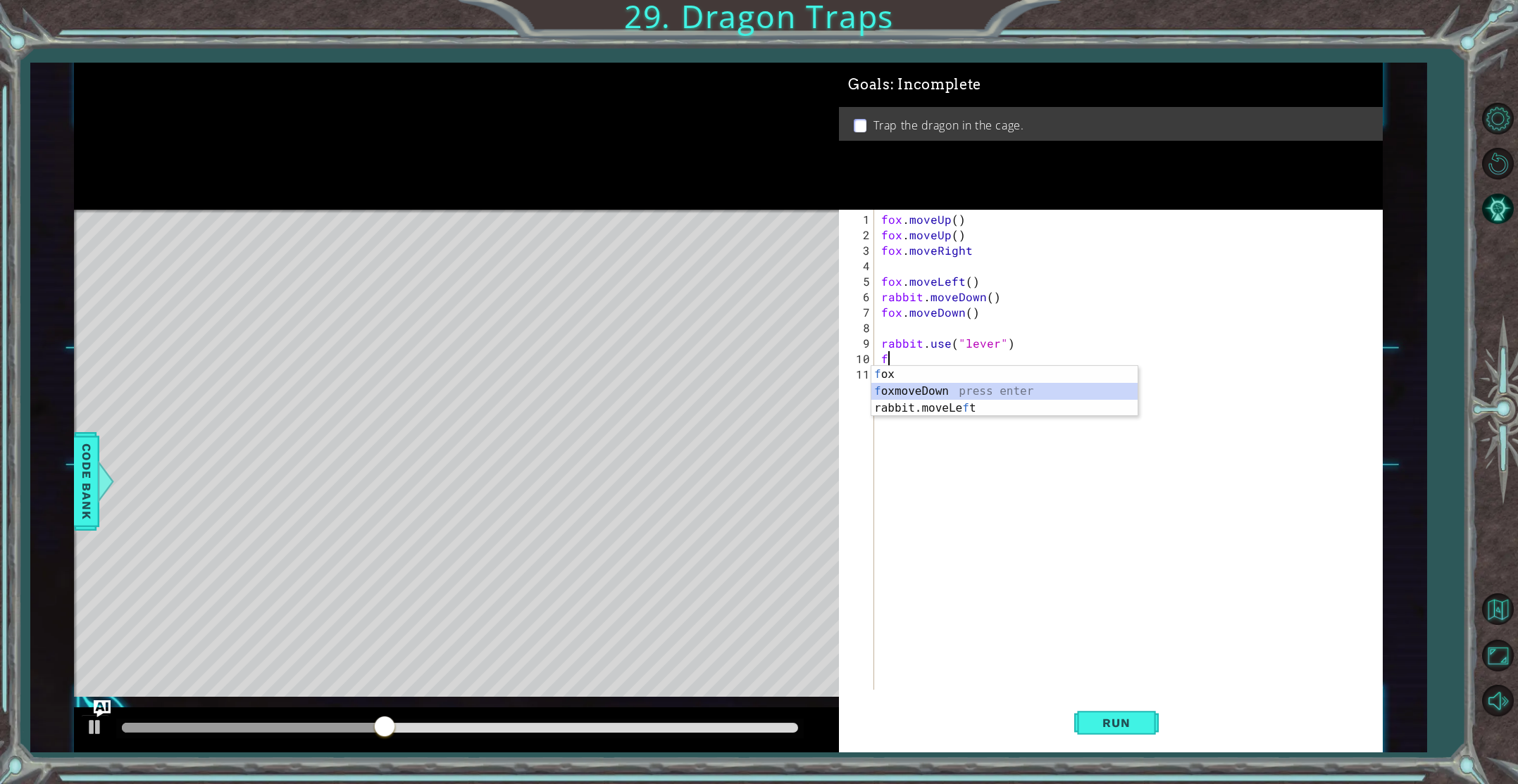
click at [926, 395] on div "f ox press enter f oxmoveDown press enter rabbit.moveLe f t press enter" at bounding box center [1004, 409] width 266 height 85
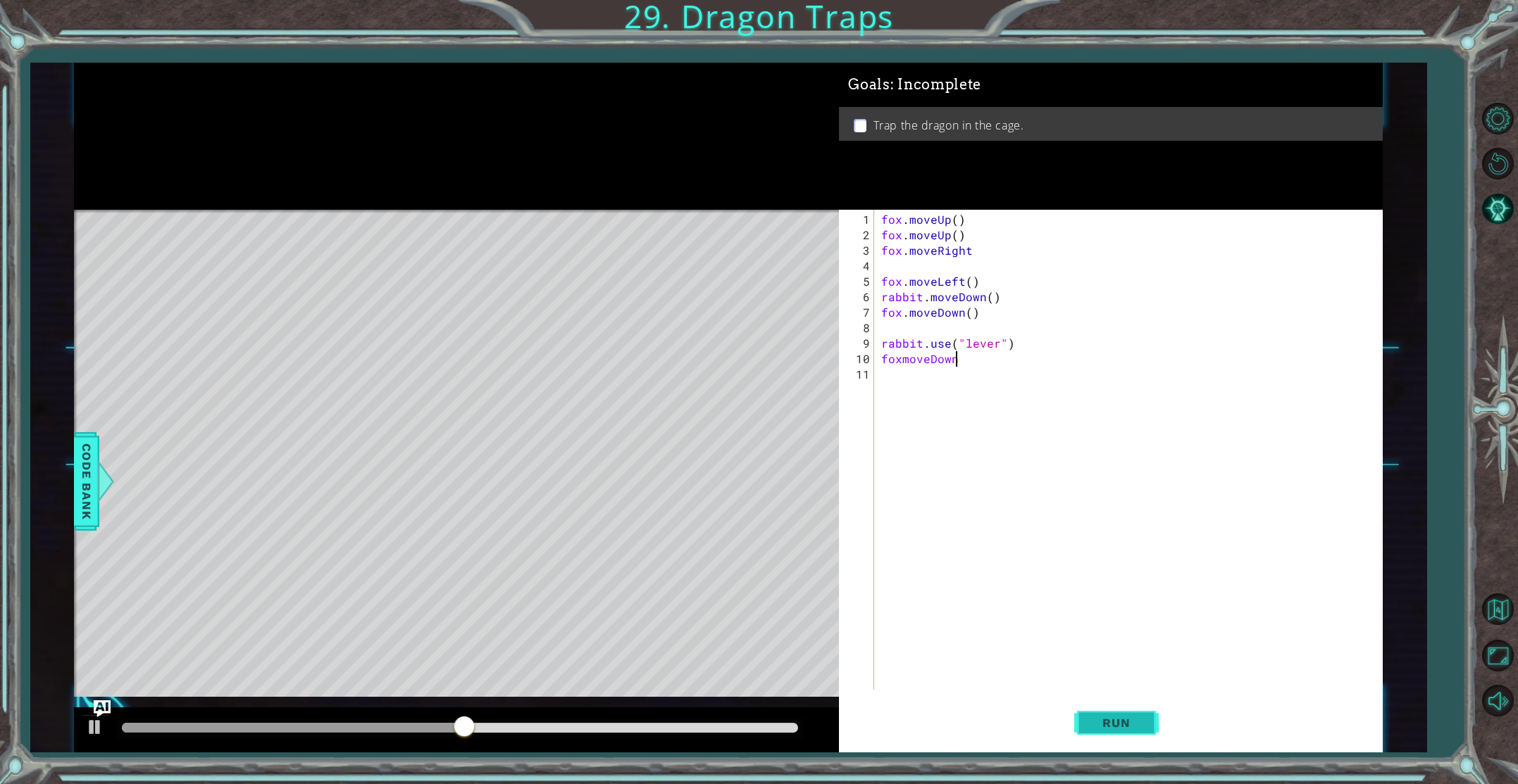
type textarea "foxmoveDown"
click at [1122, 721] on span "Run" at bounding box center [1116, 723] width 56 height 14
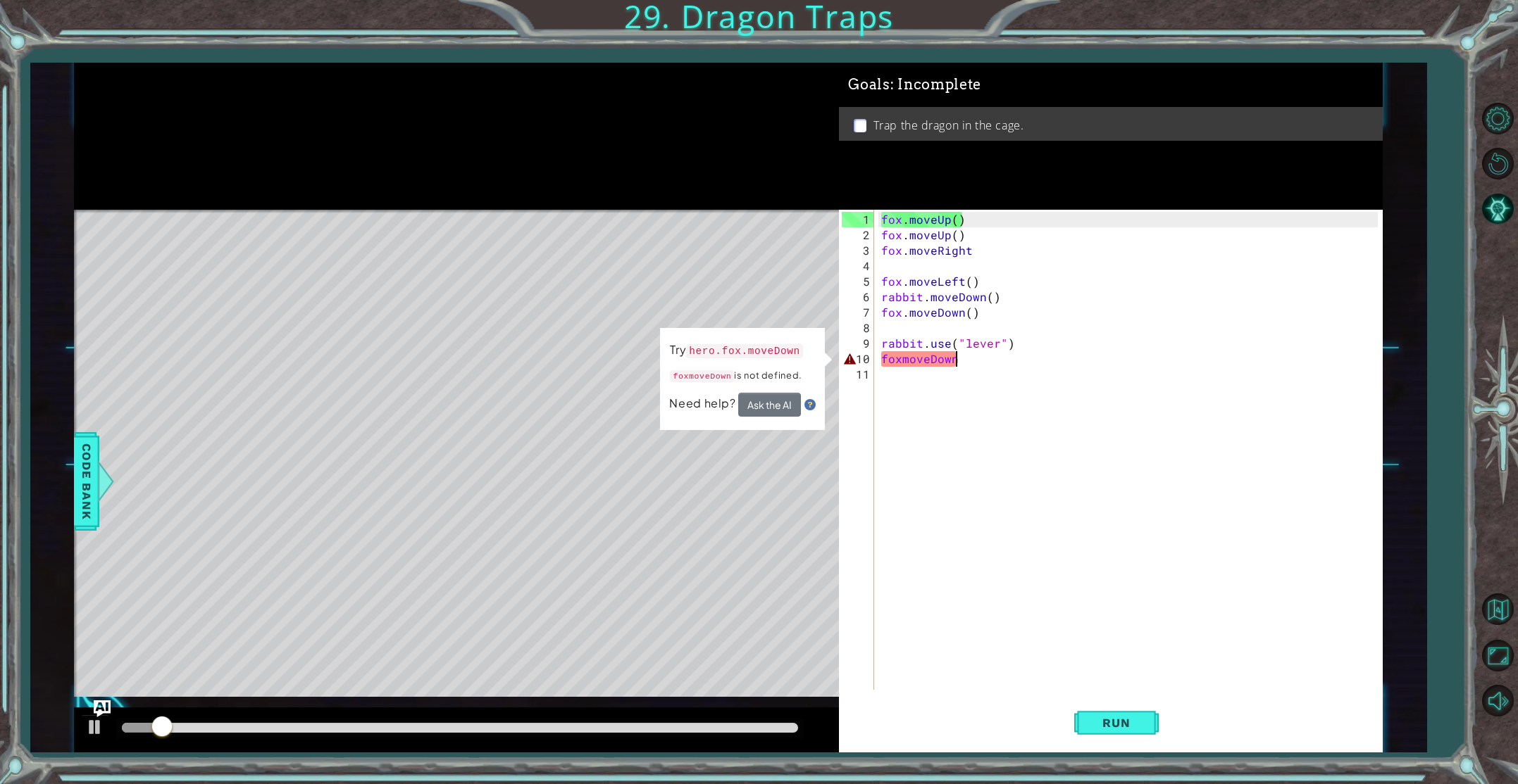
click at [902, 366] on div "fox . moveUp ( ) fox . moveUp ( ) fox . moveRight fox . moveLeft ( ) rabbit . m…" at bounding box center [1131, 467] width 506 height 511
click at [898, 358] on div "fox . moveUp ( ) fox . moveUp ( ) fox . moveRight fox . moveLeft ( ) rabbit . m…" at bounding box center [1131, 467] width 506 height 511
click at [900, 359] on div "fox . moveUp ( ) fox . moveUp ( ) fox . moveRight fox . moveLeft ( ) rabbit . m…" at bounding box center [1131, 467] width 506 height 511
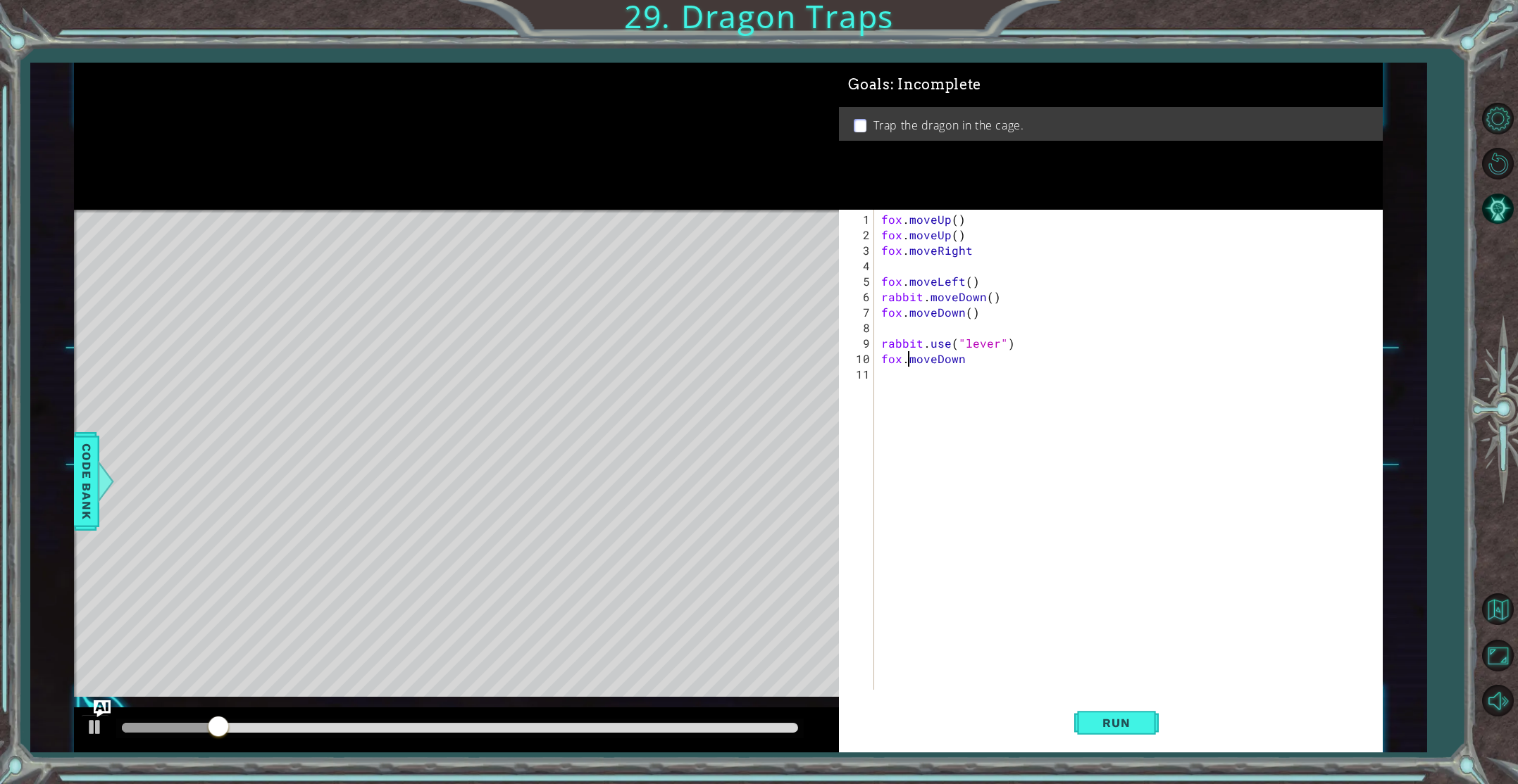
scroll to position [0, 2]
type textarea "fox.moveDown"
click at [1120, 726] on span "Run" at bounding box center [1116, 723] width 56 height 14
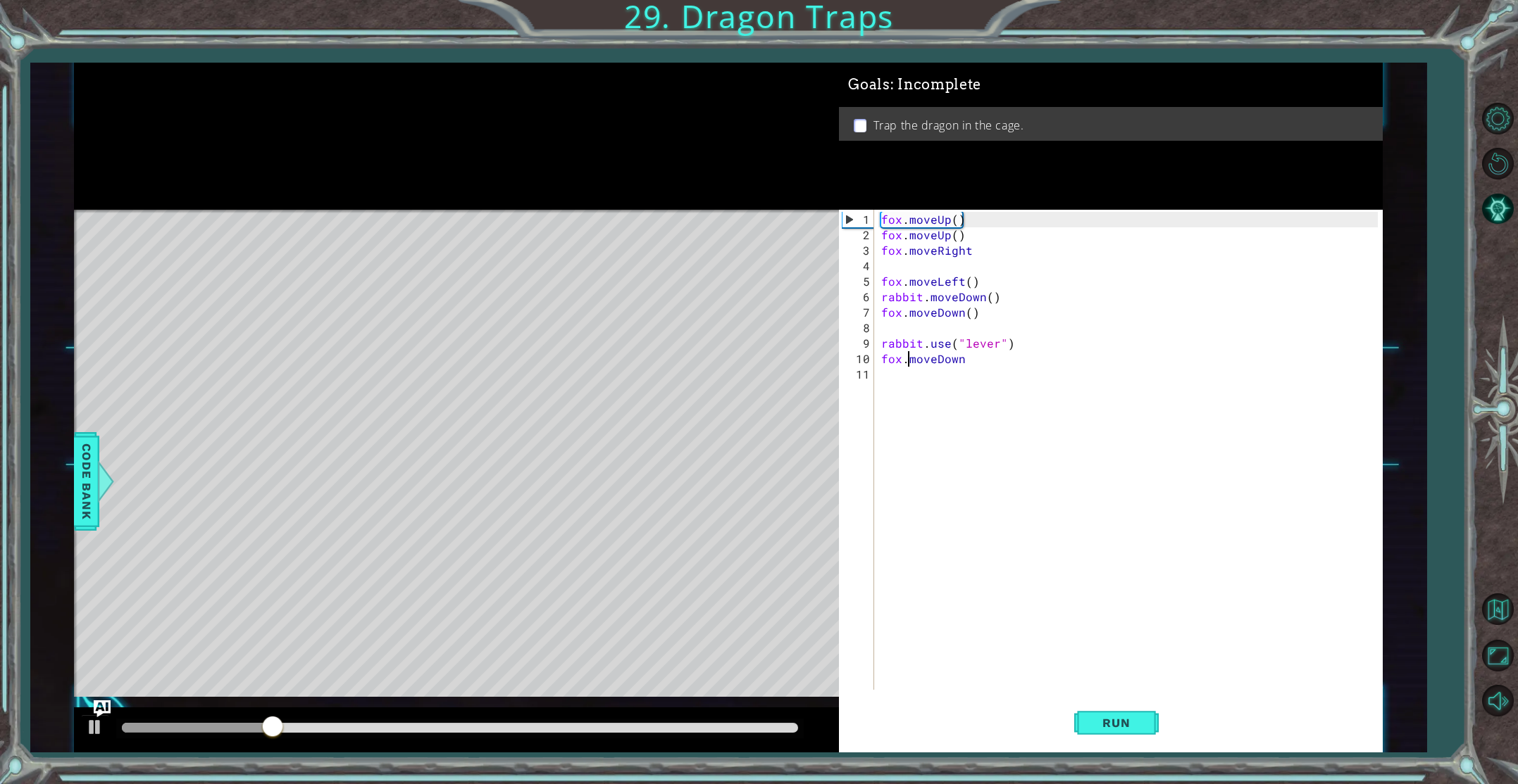
click at [972, 370] on div "fox . moveUp ( ) fox . moveUp ( ) fox . moveRight fox . moveLeft ( ) rabbit . m…" at bounding box center [1131, 467] width 506 height 511
click at [969, 366] on div "fox . moveUp ( ) fox . moveUp ( ) fox . moveRight fox . moveLeft ( ) rabbit . m…" at bounding box center [1131, 467] width 506 height 511
click at [968, 363] on div "fox . moveUp ( ) fox . moveUp ( ) fox . moveRight fox . moveLeft ( ) rabbit . m…" at bounding box center [1131, 467] width 506 height 511
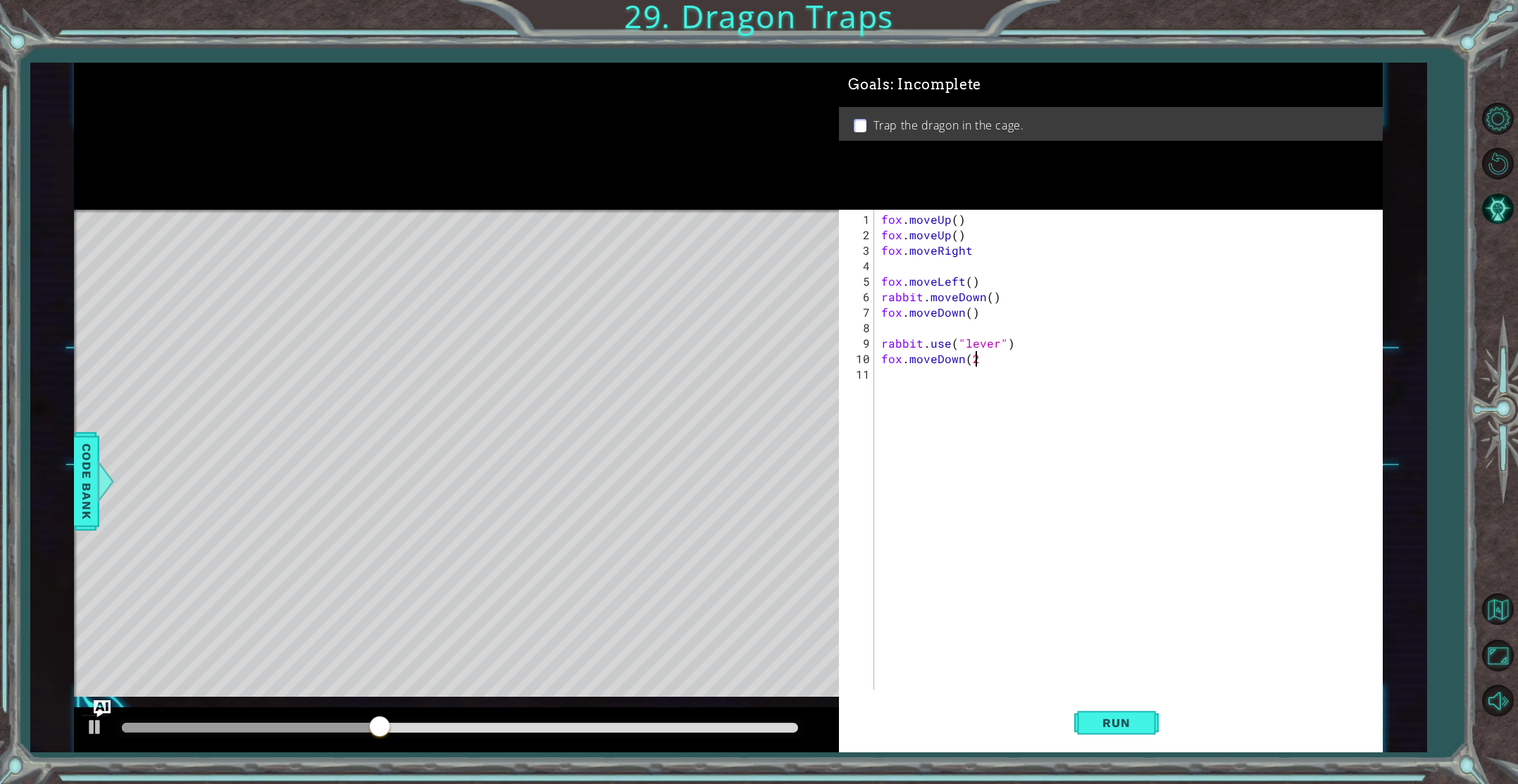
type textarea "fox.moveDown(2)"
click at [927, 372] on div "fox . moveUp ( ) fox . moveUp ( ) fox . moveRight fox . moveLeft ( ) rabbit . m…" at bounding box center [1131, 467] width 506 height 511
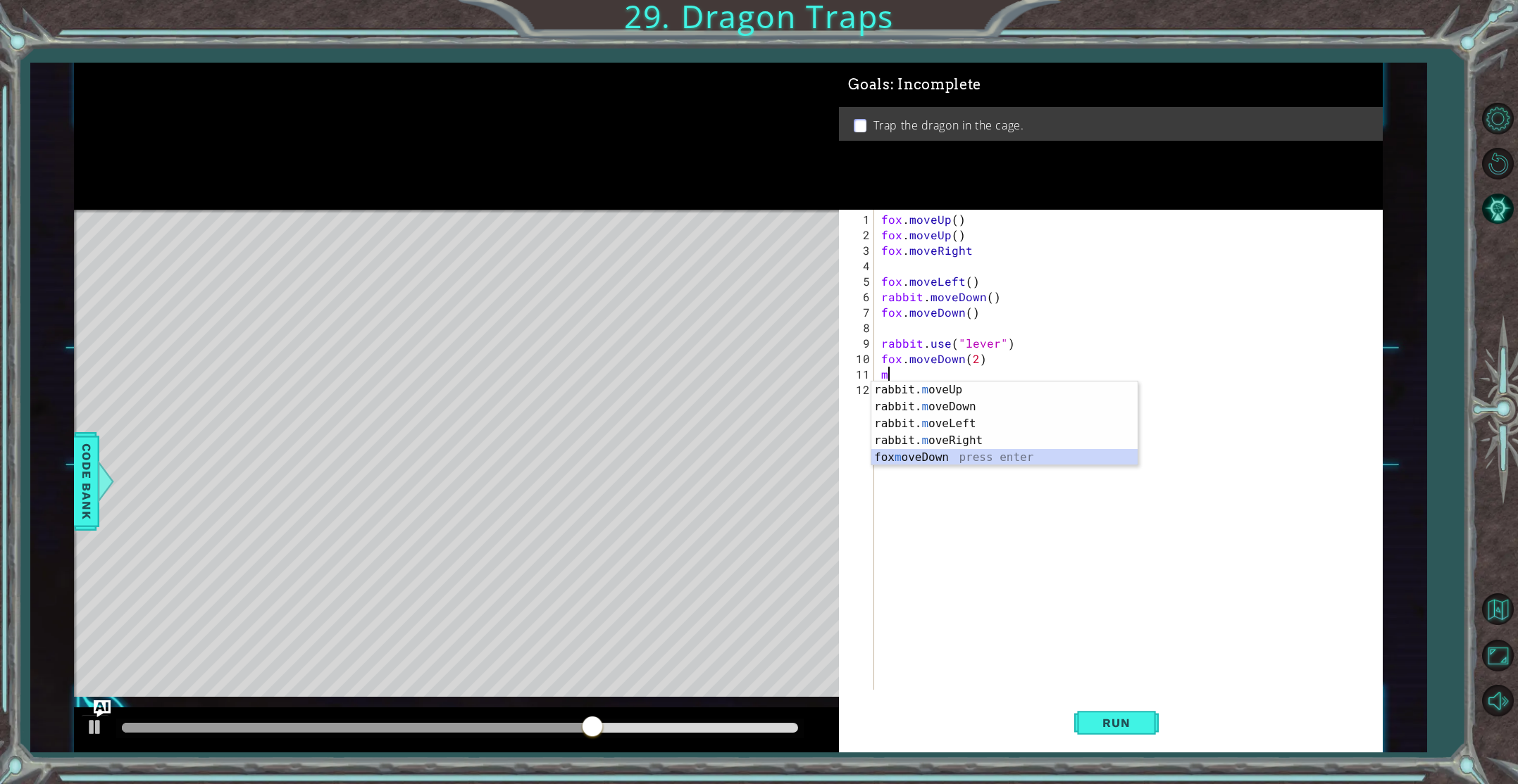
click at [904, 452] on div "rabbit. m oveUp press enter rabbit. m oveDown press enter rabbit. m oveLeft pre…" at bounding box center [1004, 441] width 266 height 118
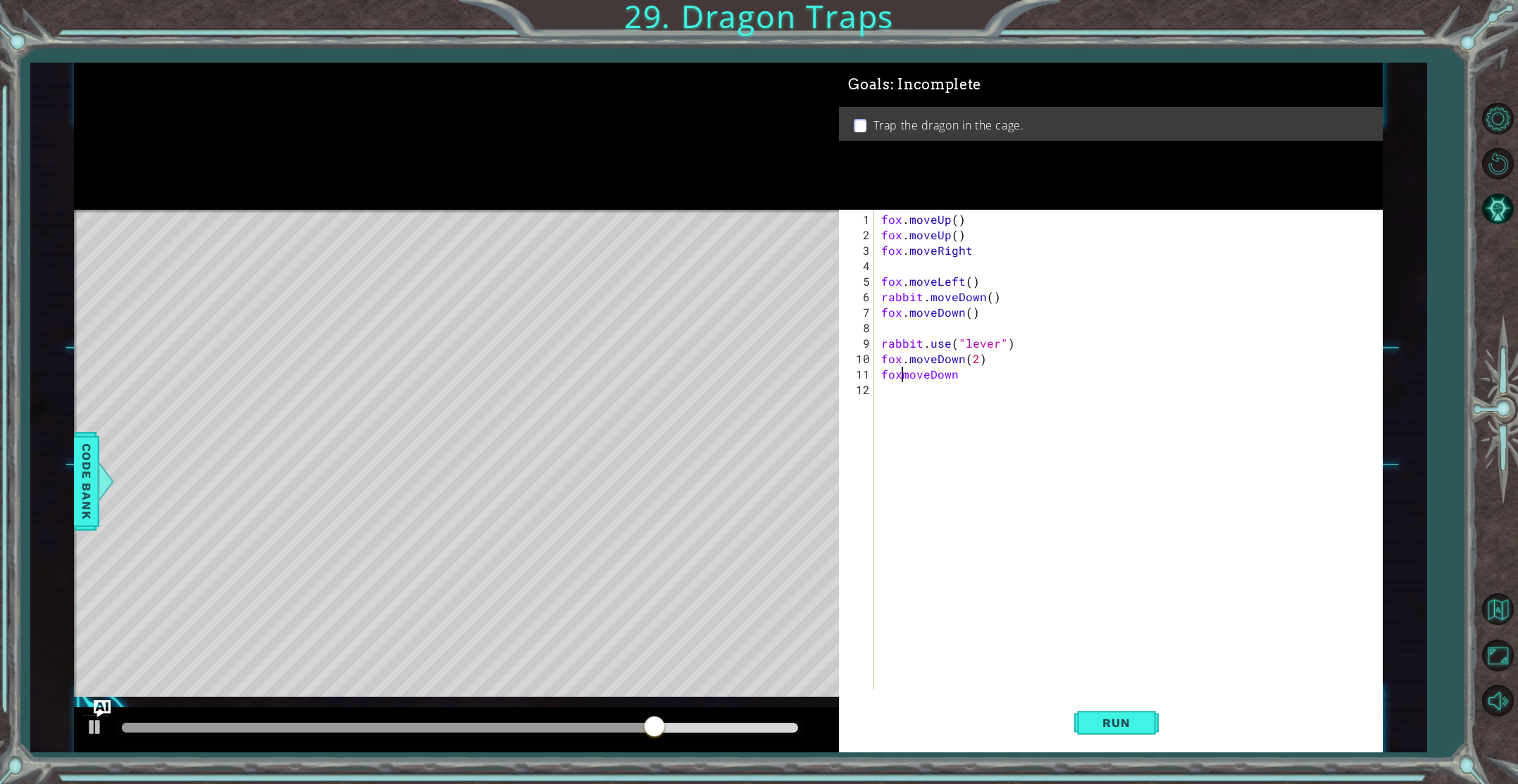
click at [903, 379] on div "fox . moveUp ( ) fox . moveUp ( ) fox . moveRight fox . moveLeft ( ) rabbit . m…" at bounding box center [1131, 467] width 506 height 511
click at [975, 373] on div "fox . moveUp ( ) fox . moveUp ( ) fox . moveRight fox . moveLeft ( ) rabbit . m…" at bounding box center [1131, 467] width 506 height 511
type textarea "fox.moveRight(2)"
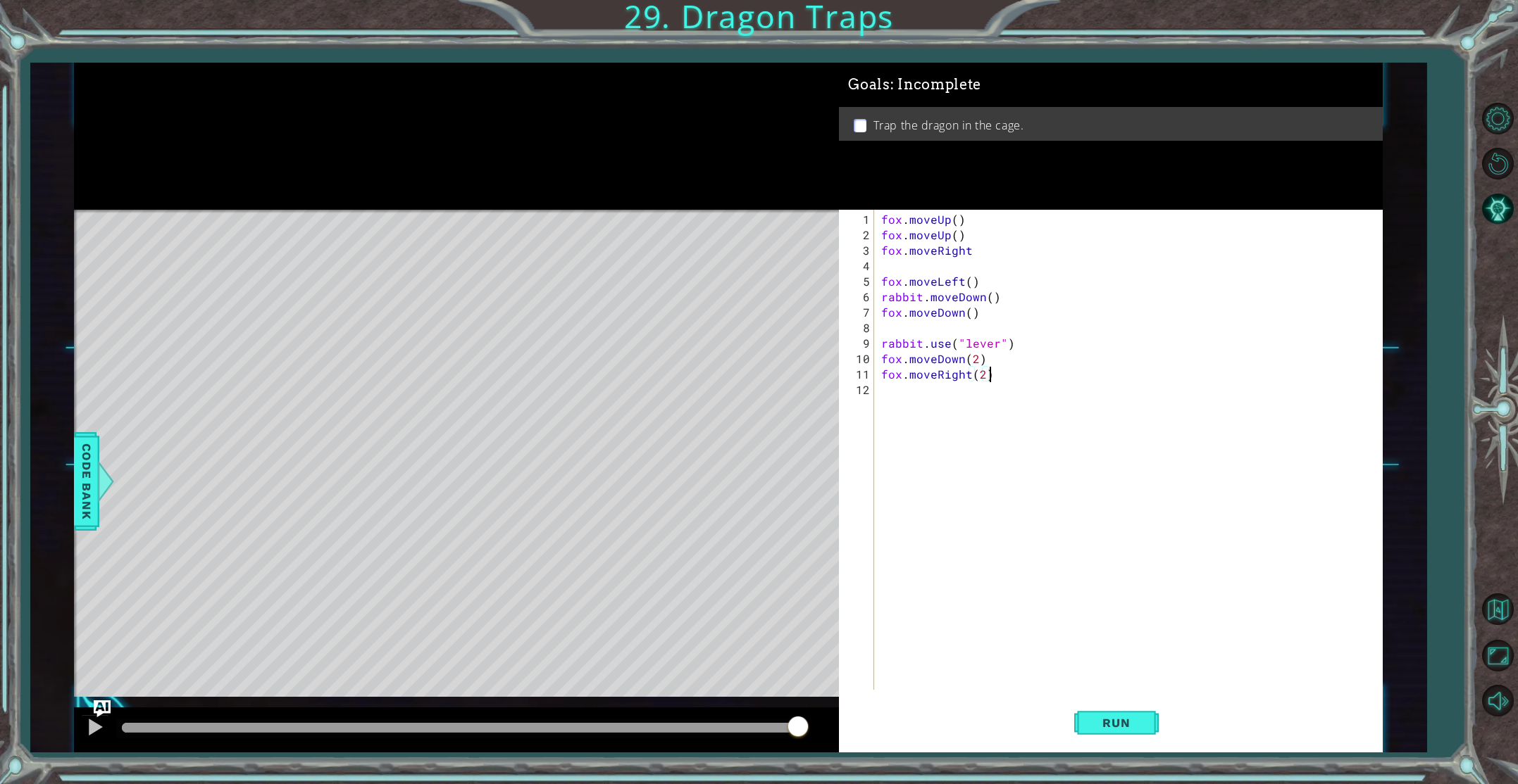
scroll to position [0, 6]
click at [984, 409] on div "fox . moveUp ( ) fox . moveUp ( ) fox . moveRight fox . moveLeft ( ) rabbit . m…" at bounding box center [1131, 467] width 506 height 511
drag, startPoint x: 893, startPoint y: 392, endPoint x: 903, endPoint y: 390, distance: 10.2
click at [871, 394] on div "f 1 2 3 4 5 6 7 8 9 10 11 12 13 fox . moveUp ( ) fox . moveUp ( ) fox . moveRig…" at bounding box center [1107, 450] width 538 height 480
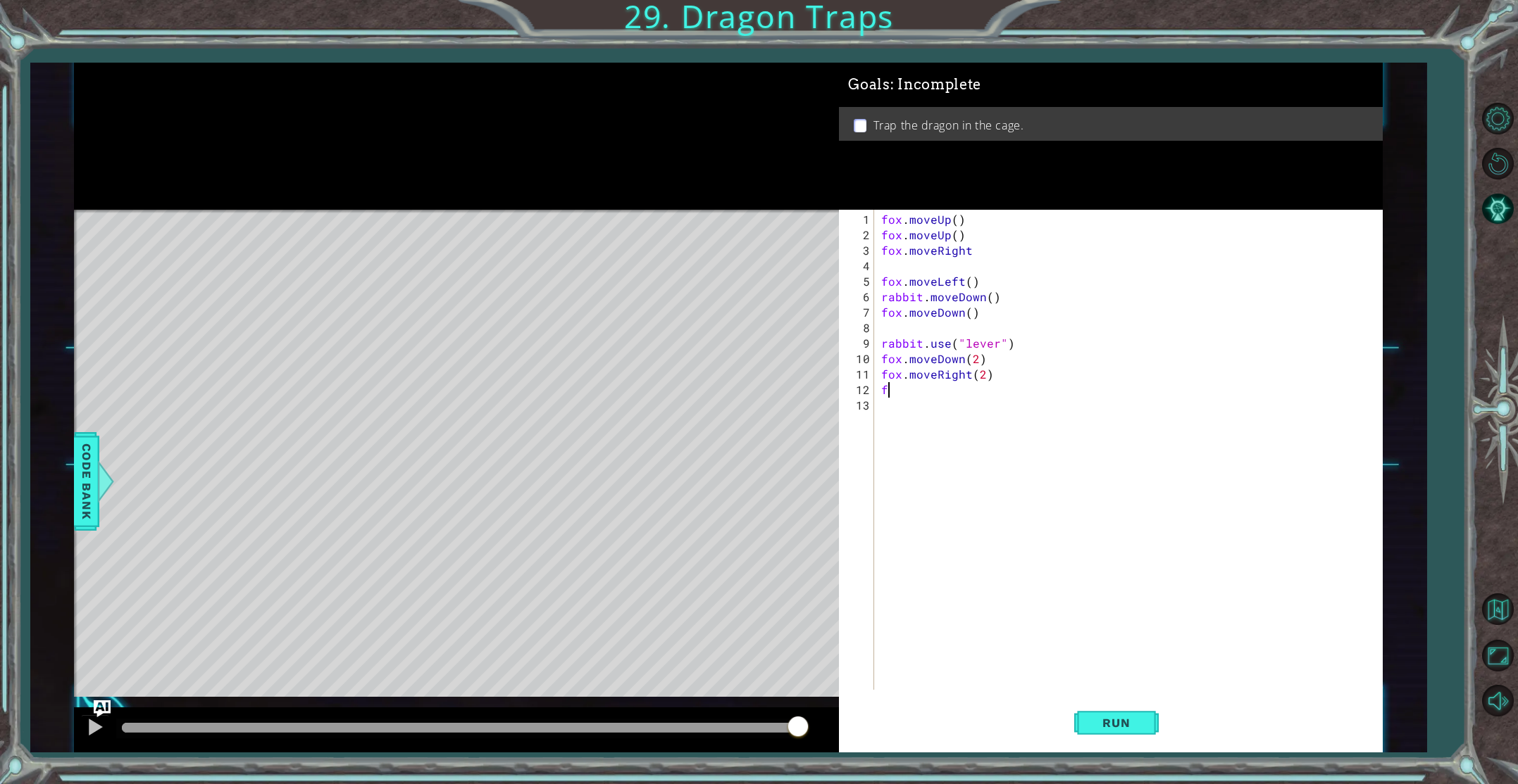
click at [902, 390] on div "fox . moveUp ( ) fox . moveUp ( ) fox . moveRight fox . moveLeft ( ) rabbit . m…" at bounding box center [1131, 467] width 506 height 511
click at [942, 402] on div "fo x press enter fo xmoveDown press enter" at bounding box center [1004, 430] width 266 height 67
type textarea "fox.moveUp"
click at [907, 411] on div "fox . moveUp ( ) fox . moveUp ( ) fox . moveRight fox . moveLeft ( ) rabbit . m…" at bounding box center [1131, 467] width 506 height 511
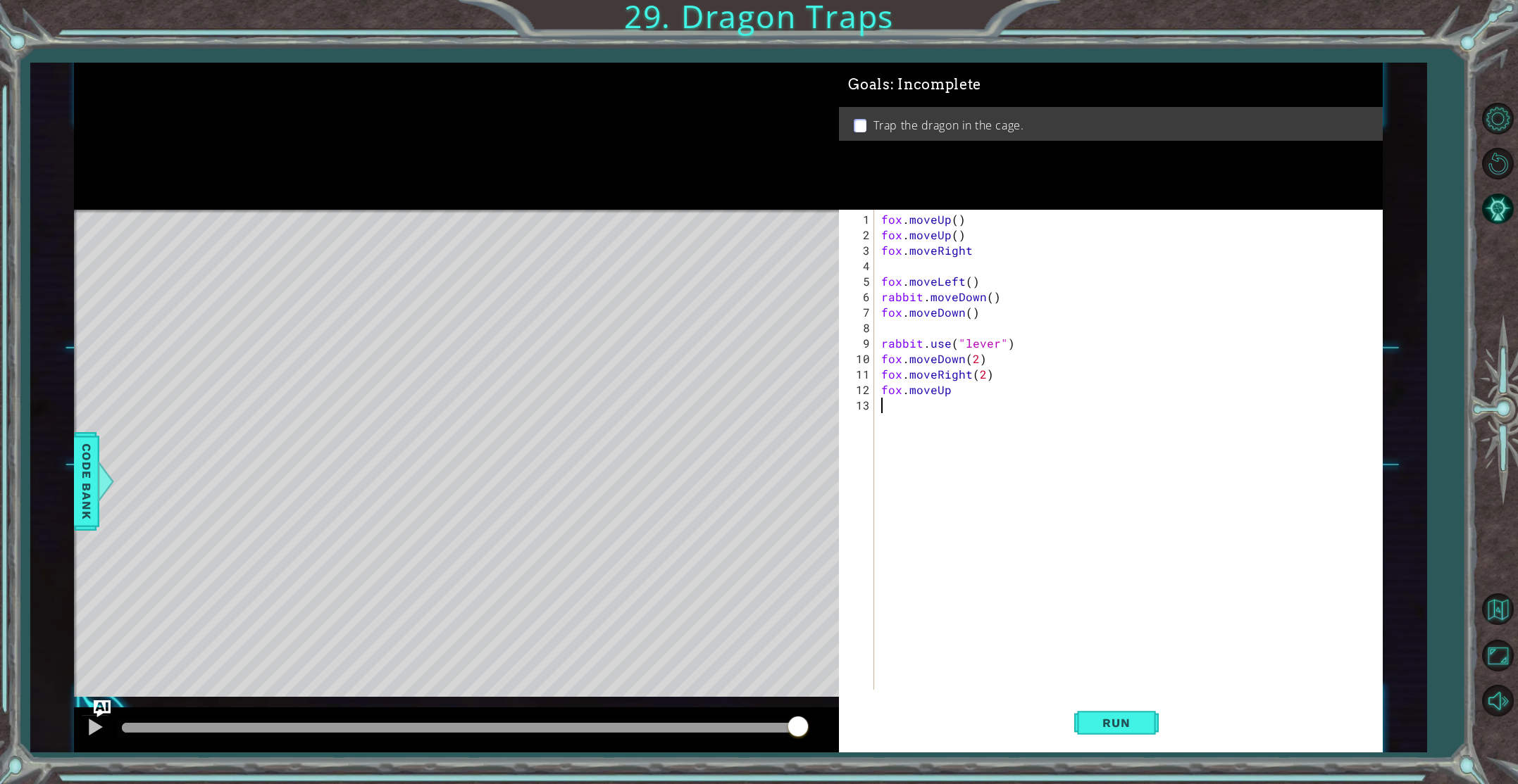
scroll to position [0, 0]
click at [933, 442] on div "f ox press enter f oxmoveDown press enter rabbit.moveLe f t press enter" at bounding box center [1004, 455] width 266 height 85
click at [903, 407] on div "fox . moveUp ( ) fox . moveUp ( ) fox . moveRight fox . moveLeft ( ) rabbit . m…" at bounding box center [1131, 467] width 506 height 511
drag, startPoint x: 961, startPoint y: 410, endPoint x: 936, endPoint y: 408, distance: 25.1
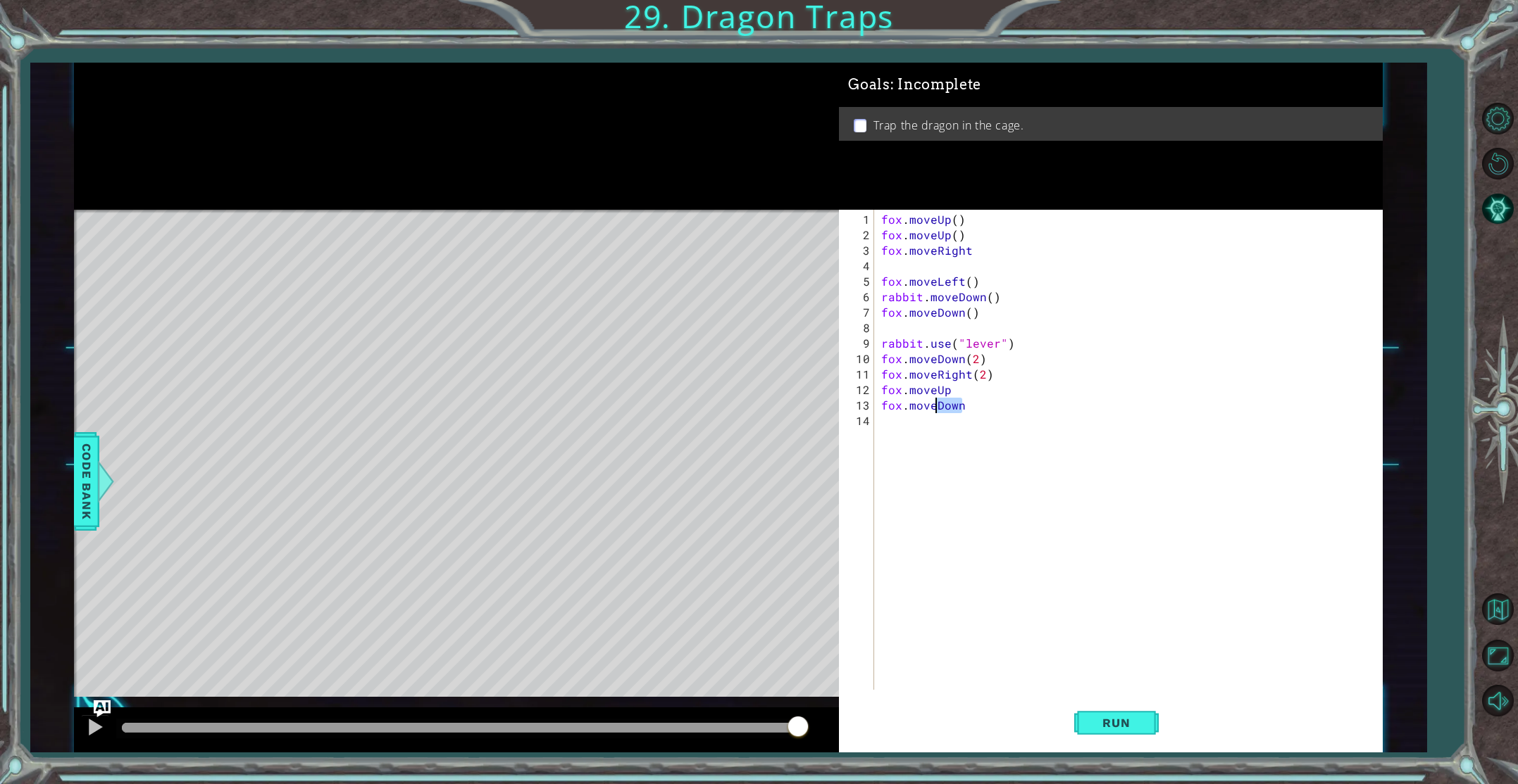
click at [936, 408] on div "fox . moveUp ( ) fox . moveUp ( ) fox . moveRight fox . moveLeft ( ) rabbit . m…" at bounding box center [1131, 467] width 506 height 511
click at [1109, 714] on button "Run" at bounding box center [1116, 723] width 85 height 54
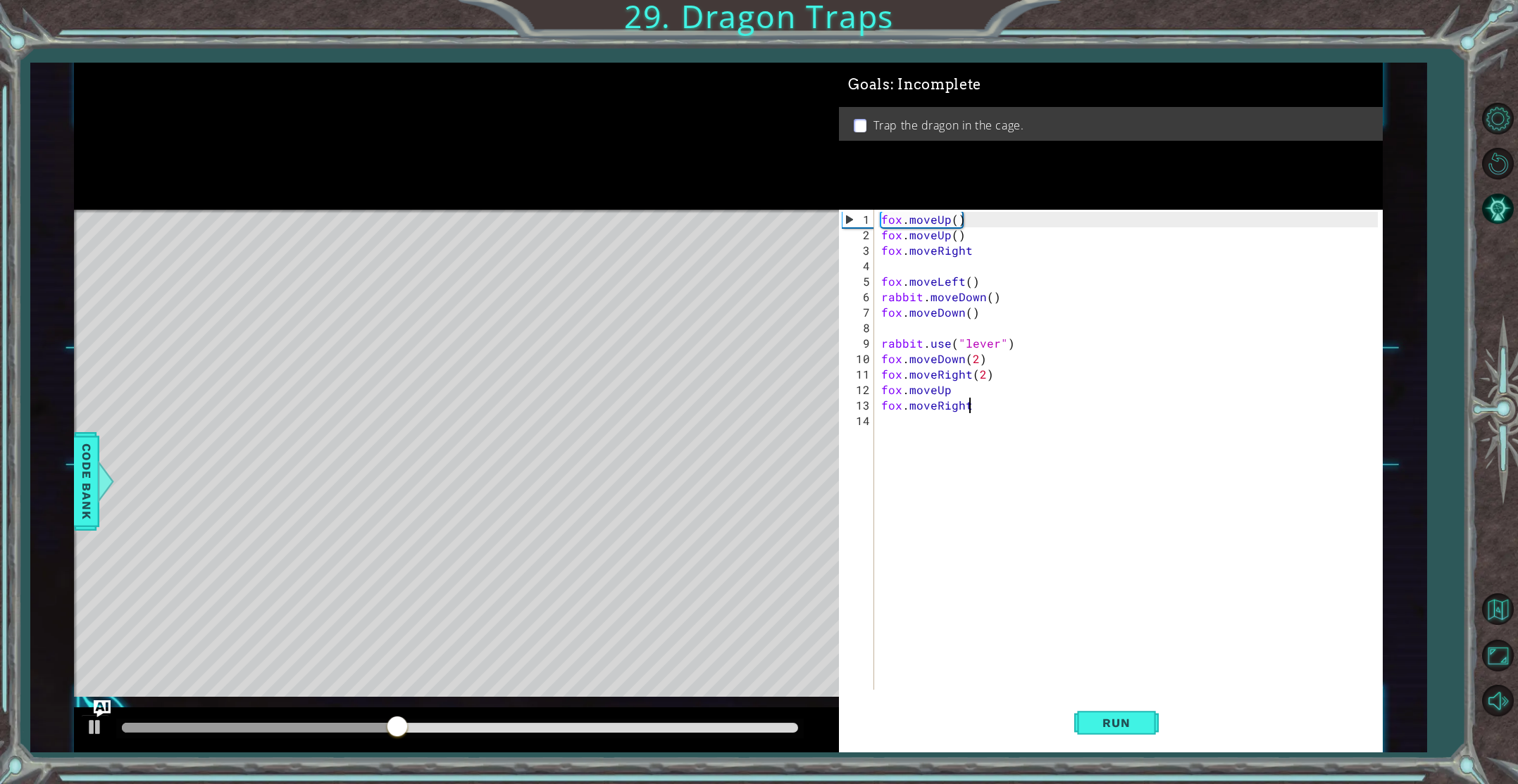
click at [950, 392] on div "fox . moveUp ( ) fox . moveUp ( ) fox . moveRight fox . moveLeft ( ) rabbit . m…" at bounding box center [1131, 467] width 506 height 511
click at [951, 392] on div "fox . moveUp ( ) fox . moveUp ( ) fox . moveRight fox . moveLeft ( ) rabbit . m…" at bounding box center [1131, 467] width 506 height 511
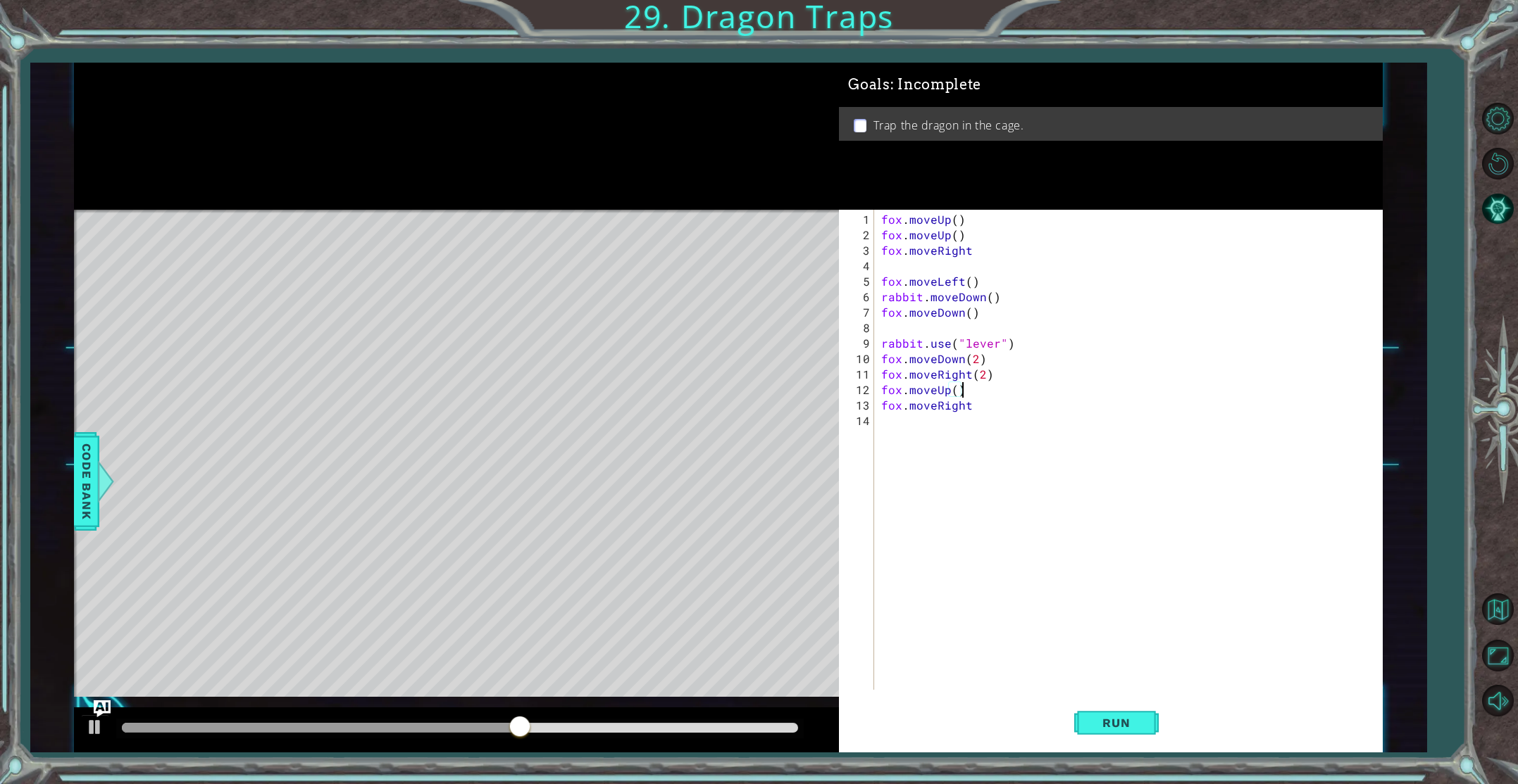
scroll to position [0, 4]
click at [1102, 726] on span "Run" at bounding box center [1116, 723] width 56 height 14
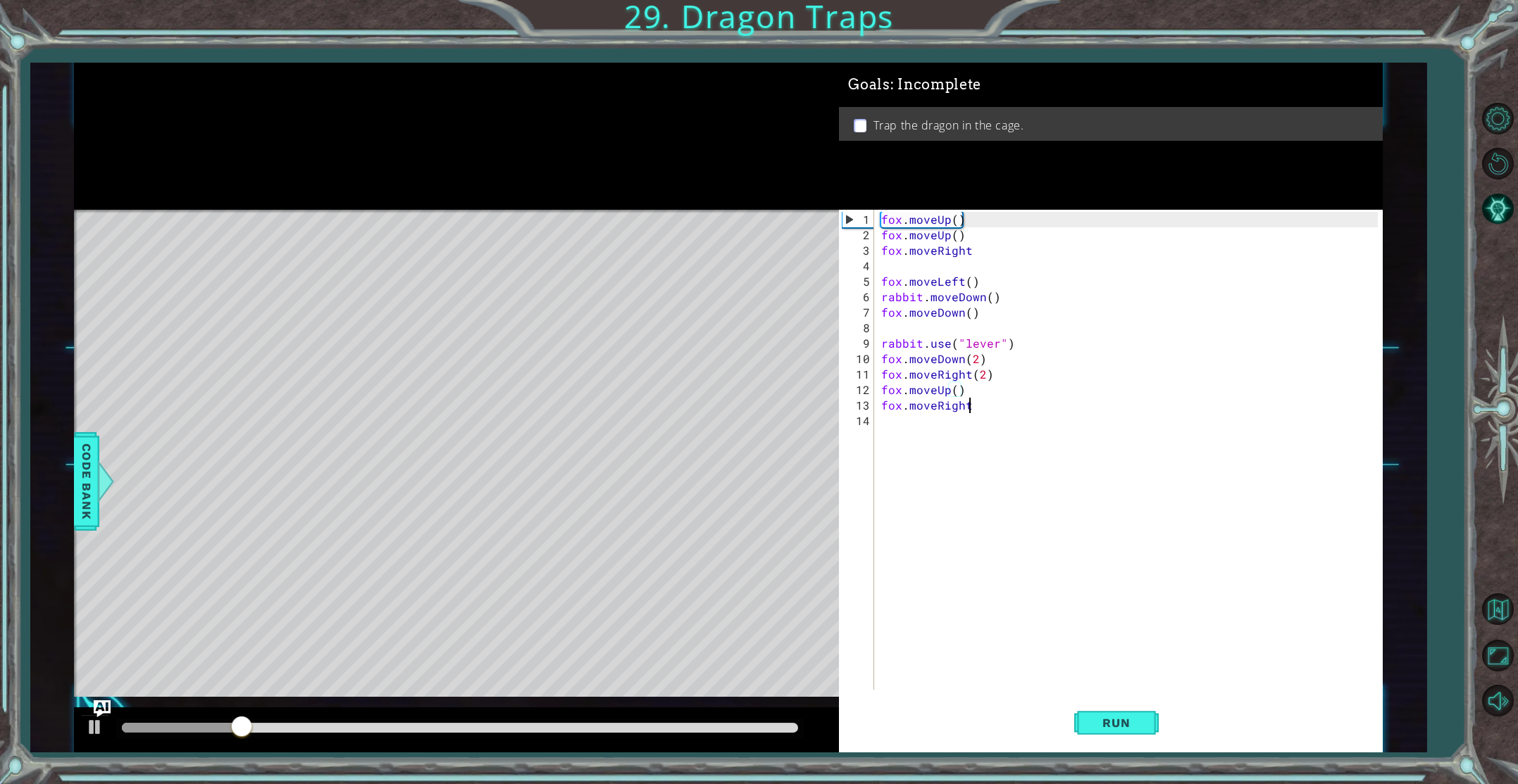
click at [975, 408] on div "fox . moveUp ( ) fox . moveUp ( ) fox . moveRight fox . moveLeft ( ) rabbit . m…" at bounding box center [1131, 467] width 506 height 511
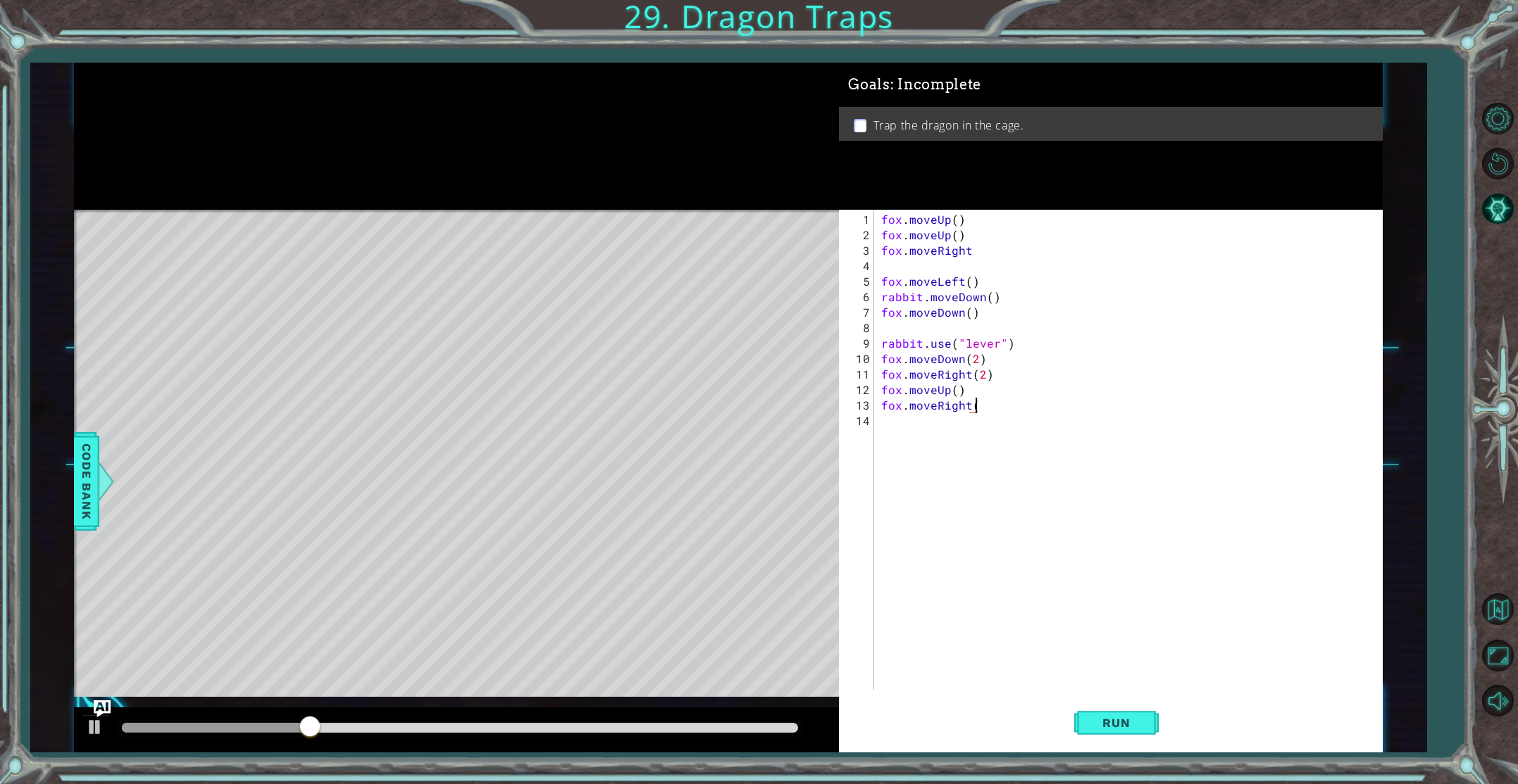
scroll to position [0, 6]
type textarea "fox.moveRight()"
click at [1087, 713] on button "Run" at bounding box center [1116, 723] width 85 height 54
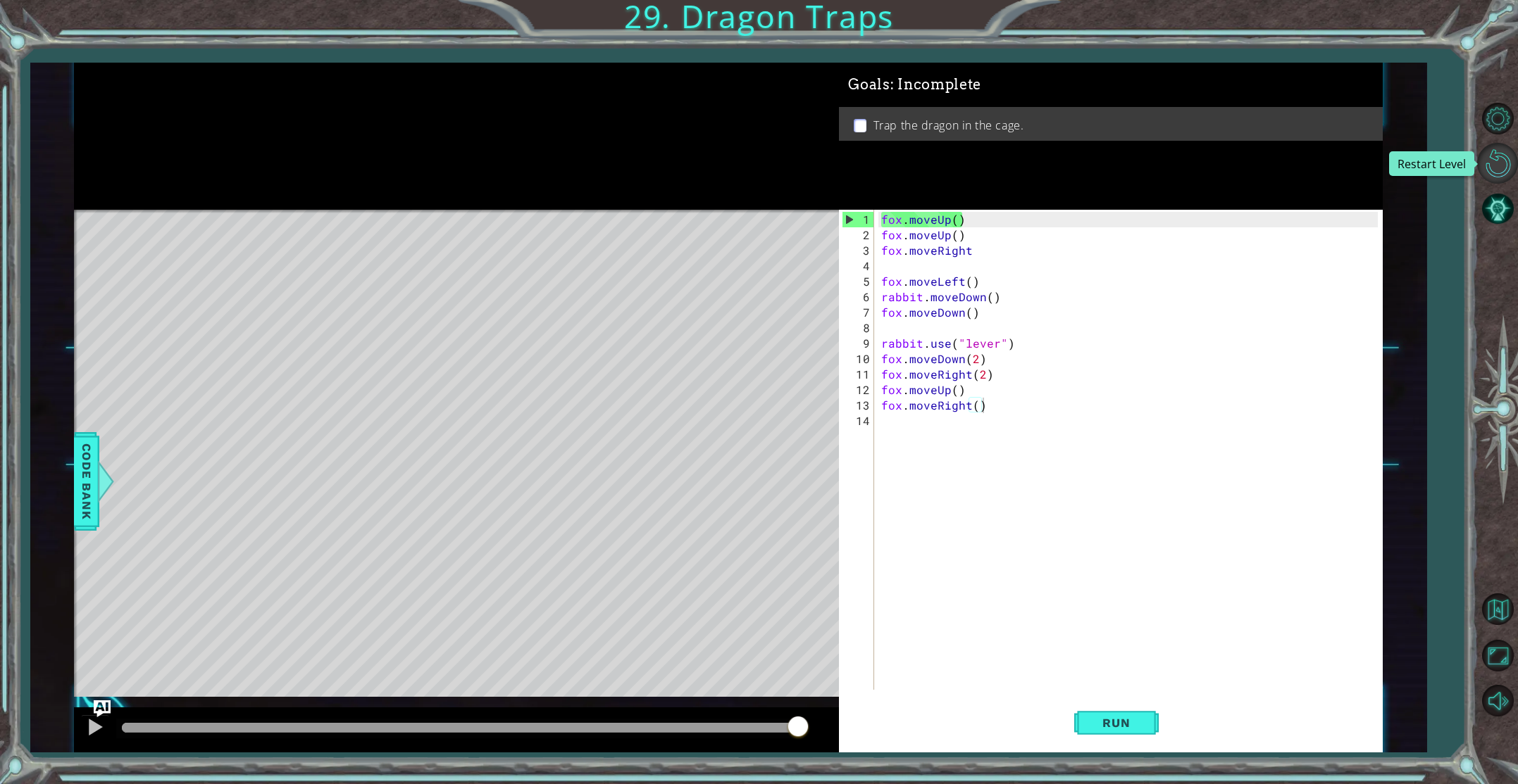
click at [1491, 154] on button "Restart Level" at bounding box center [1497, 163] width 41 height 41
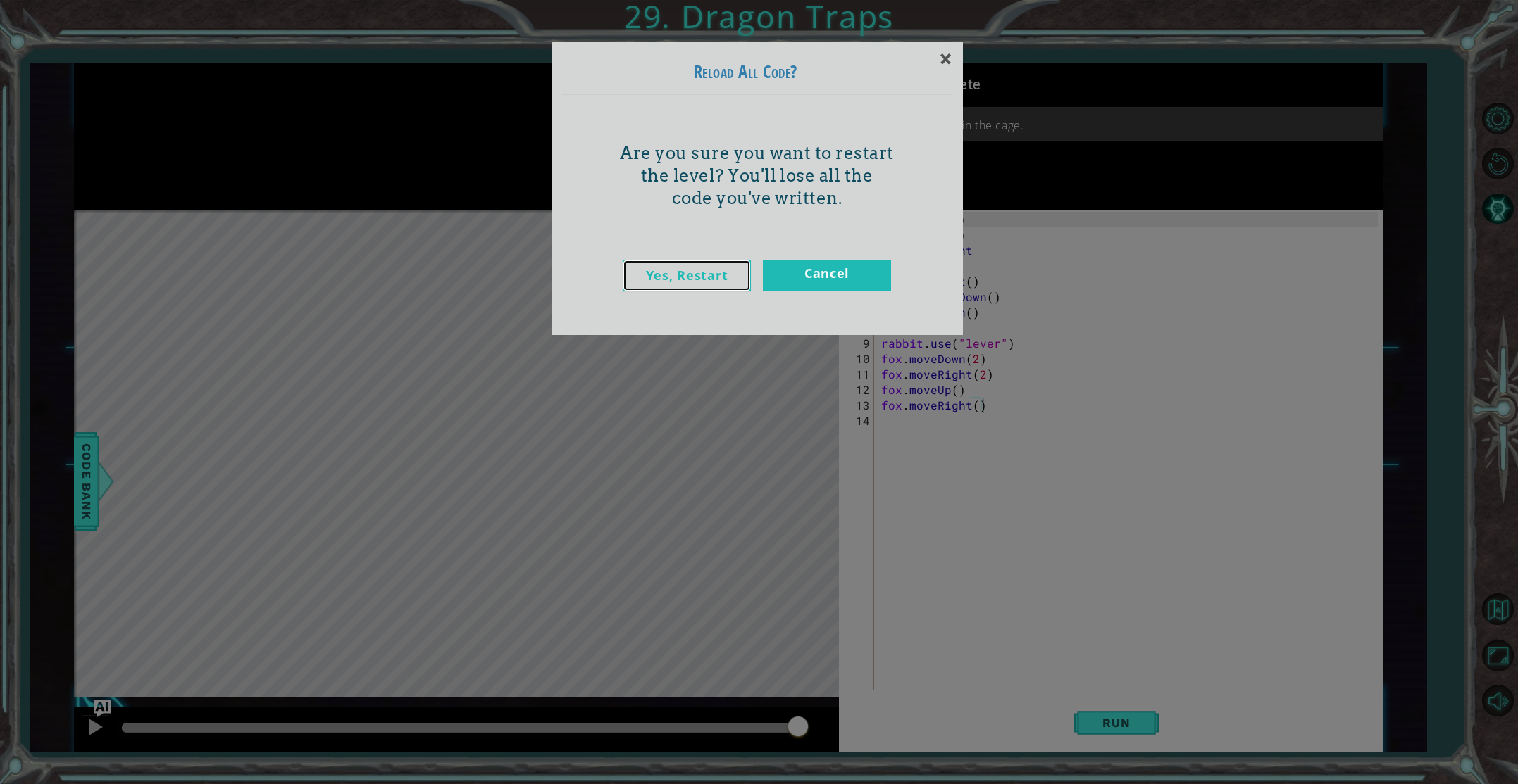
click at [687, 281] on link "Yes, Restart" at bounding box center [687, 276] width 128 height 32
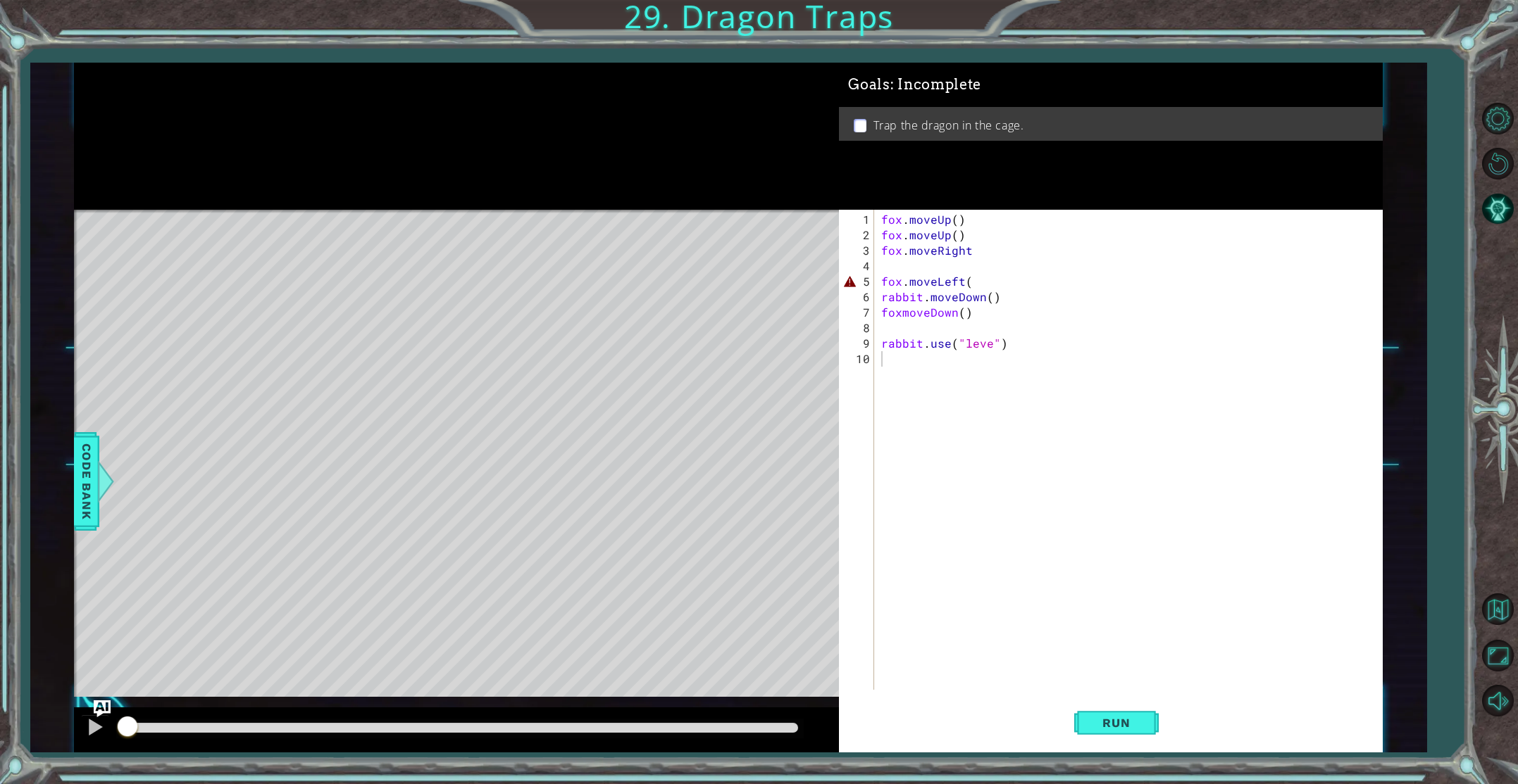
scroll to position [0, 0]
click at [990, 346] on div "fox . moveUp ( ) fox . moveUp ( ) fox . moveRight fox . moveLeft ( rabbit . mov…" at bounding box center [1131, 467] width 506 height 511
click at [973, 284] on div "fox . moveUp ( ) fox . moveUp ( ) fox . moveRight fox . moveLeft ( rabbit . mov…" at bounding box center [1131, 467] width 506 height 511
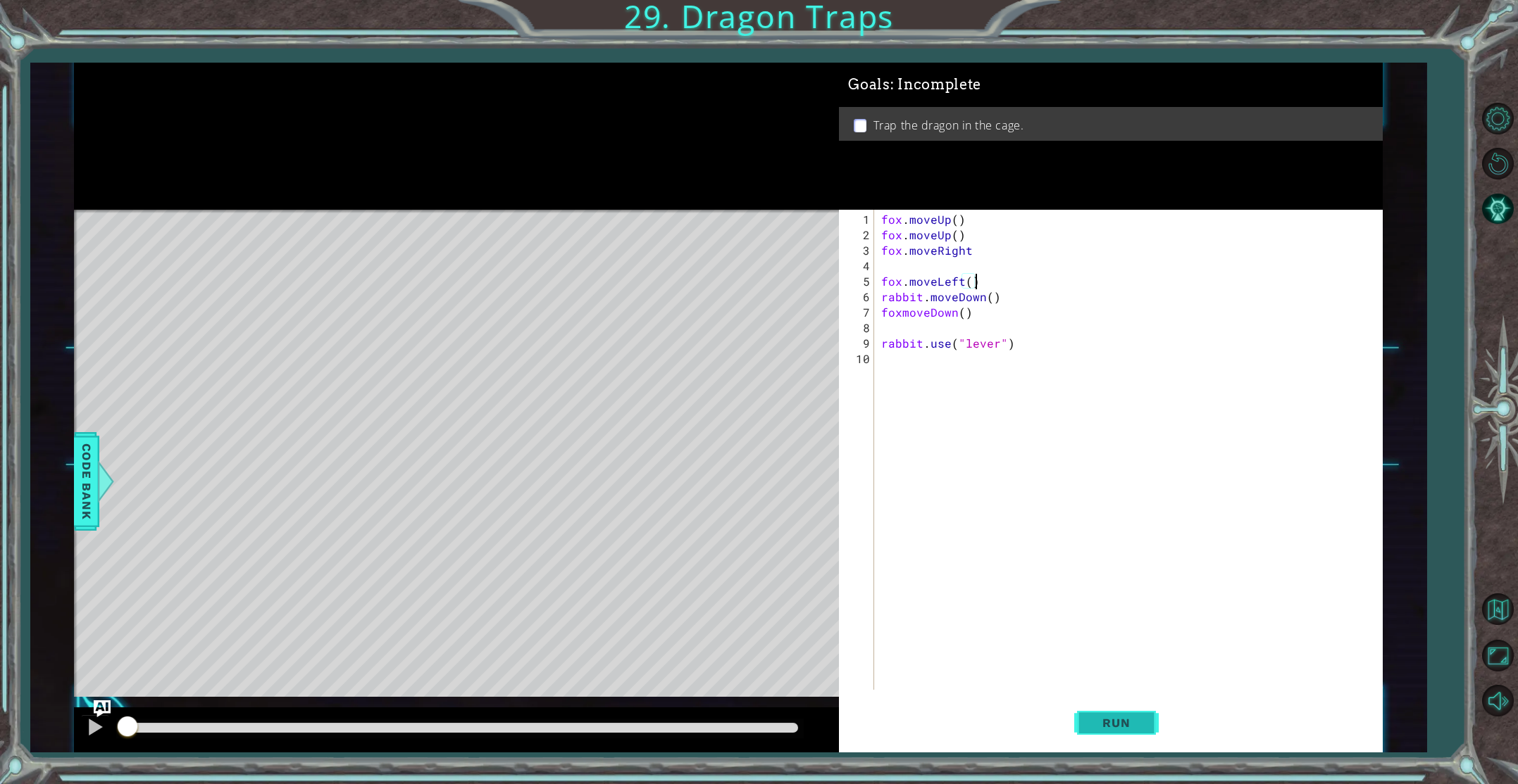
type textarea "fox.moveLeft()"
click at [1113, 724] on span "Run" at bounding box center [1116, 723] width 56 height 14
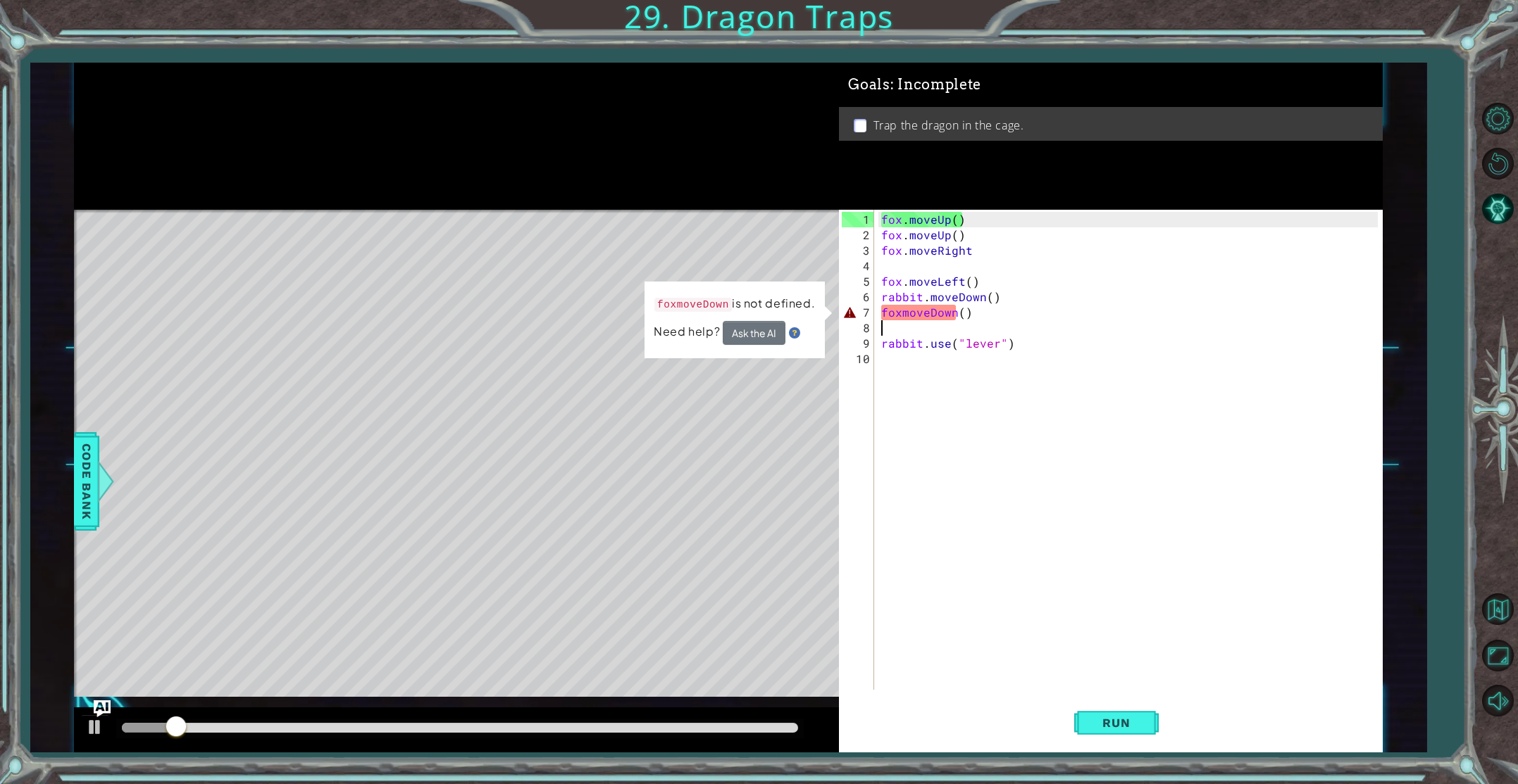
click at [903, 318] on div "fox . moveUp ( ) fox . moveUp ( ) fox . moveRight fox . moveLeft ( ) rabbit . m…" at bounding box center [1131, 467] width 506 height 511
type textarea "."
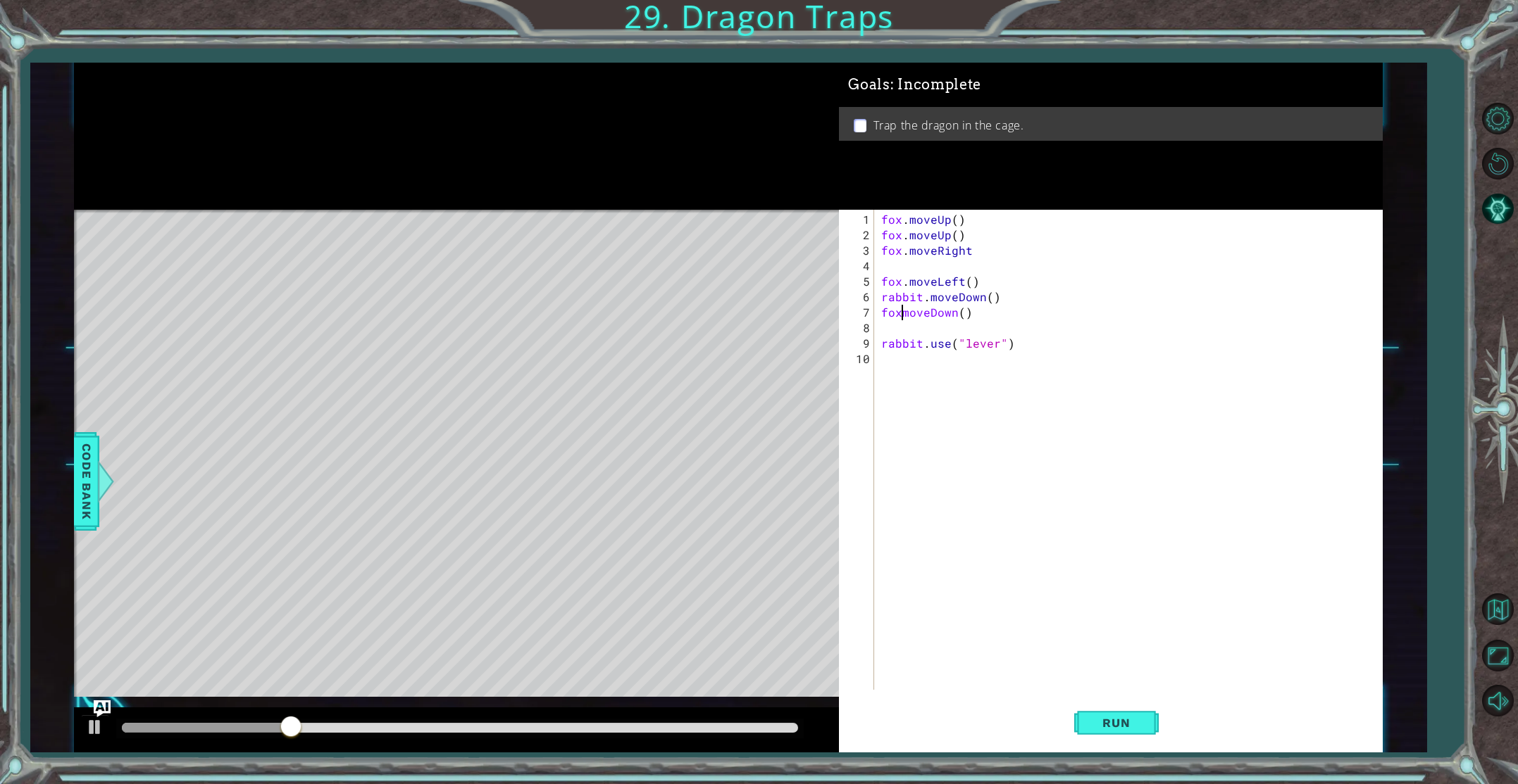
click at [902, 315] on div "fox . moveUp ( ) fox . moveUp ( ) fox . moveRight fox . moveLeft ( ) rabbit . m…" at bounding box center [1131, 467] width 506 height 511
type textarea "fox.moveDown()"
click at [1111, 724] on span "Run" at bounding box center [1116, 723] width 56 height 14
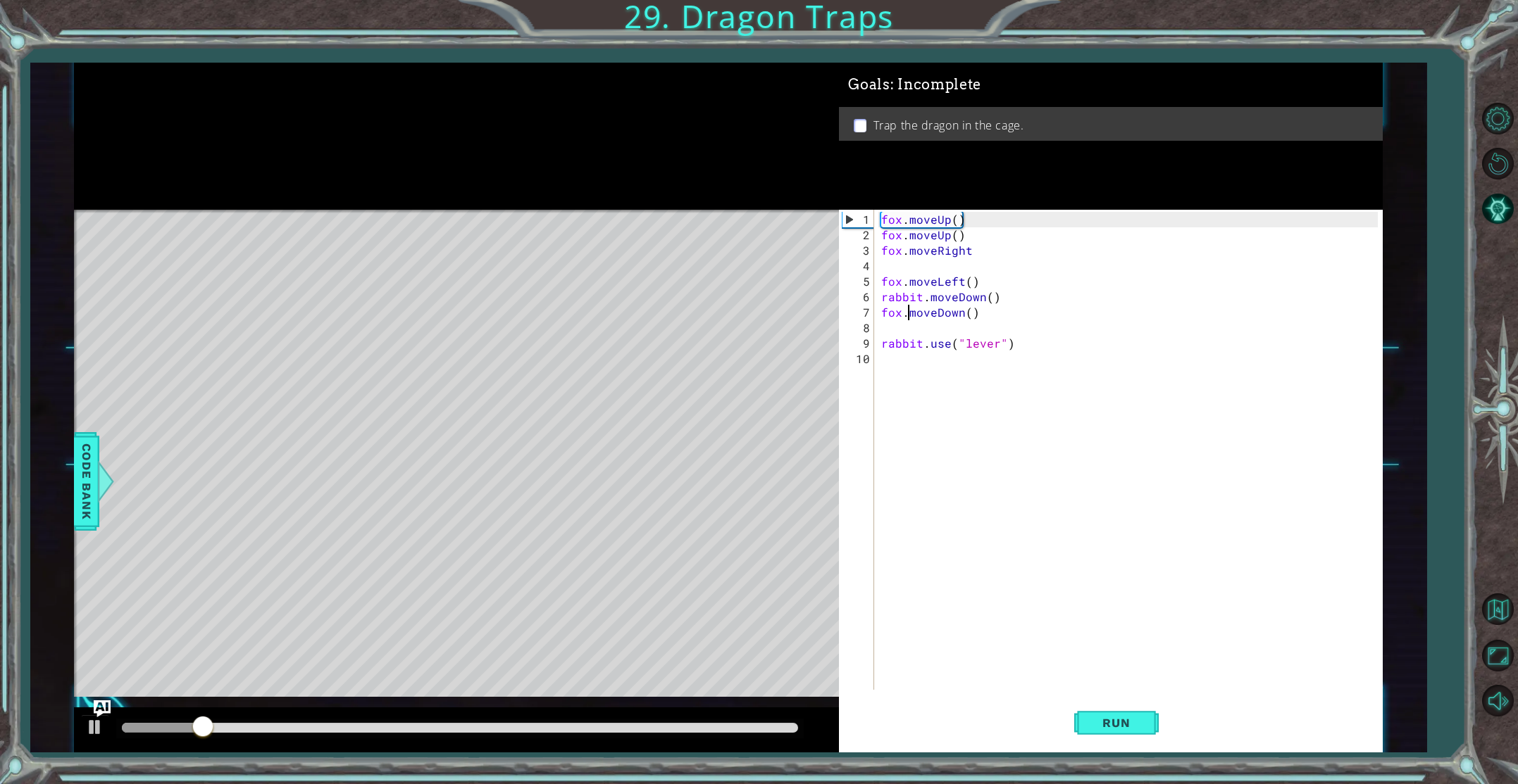
click at [915, 362] on div "fox . moveUp ( ) fox . moveUp ( ) fox . moveRight fox . moveLeft ( ) rabbit . m…" at bounding box center [1131, 467] width 506 height 511
drag, startPoint x: 1019, startPoint y: 344, endPoint x: 879, endPoint y: 346, distance: 140.0
click at [879, 346] on div "fox . moveUp ( ) fox . moveUp ( ) fox . moveRight fox . moveLeft ( ) rabbit . m…" at bounding box center [1131, 467] width 506 height 511
type textarea "rabbit.use("lever")"
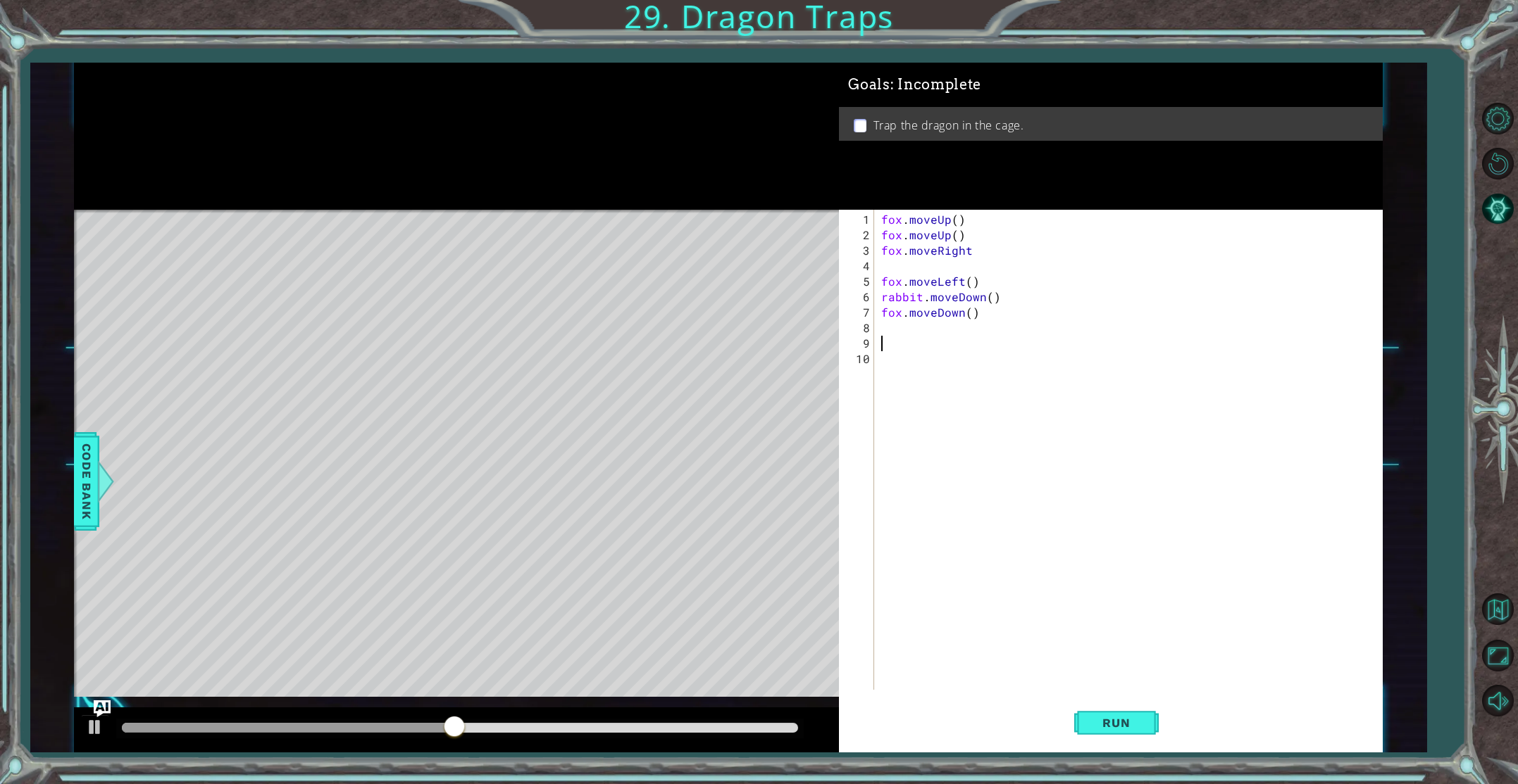
click at [908, 333] on div "fox . moveUp ( ) fox . moveUp ( ) fox . moveRight fox . moveLeft ( ) rabbit . m…" at bounding box center [1131, 467] width 506 height 511
type textarea "fox.moveUp()"
click at [913, 341] on div "fox . moveUp ( ) fox . moveUp ( ) fox . moveRight fox . moveLeft ( ) rabbit . m…" at bounding box center [1131, 467] width 506 height 511
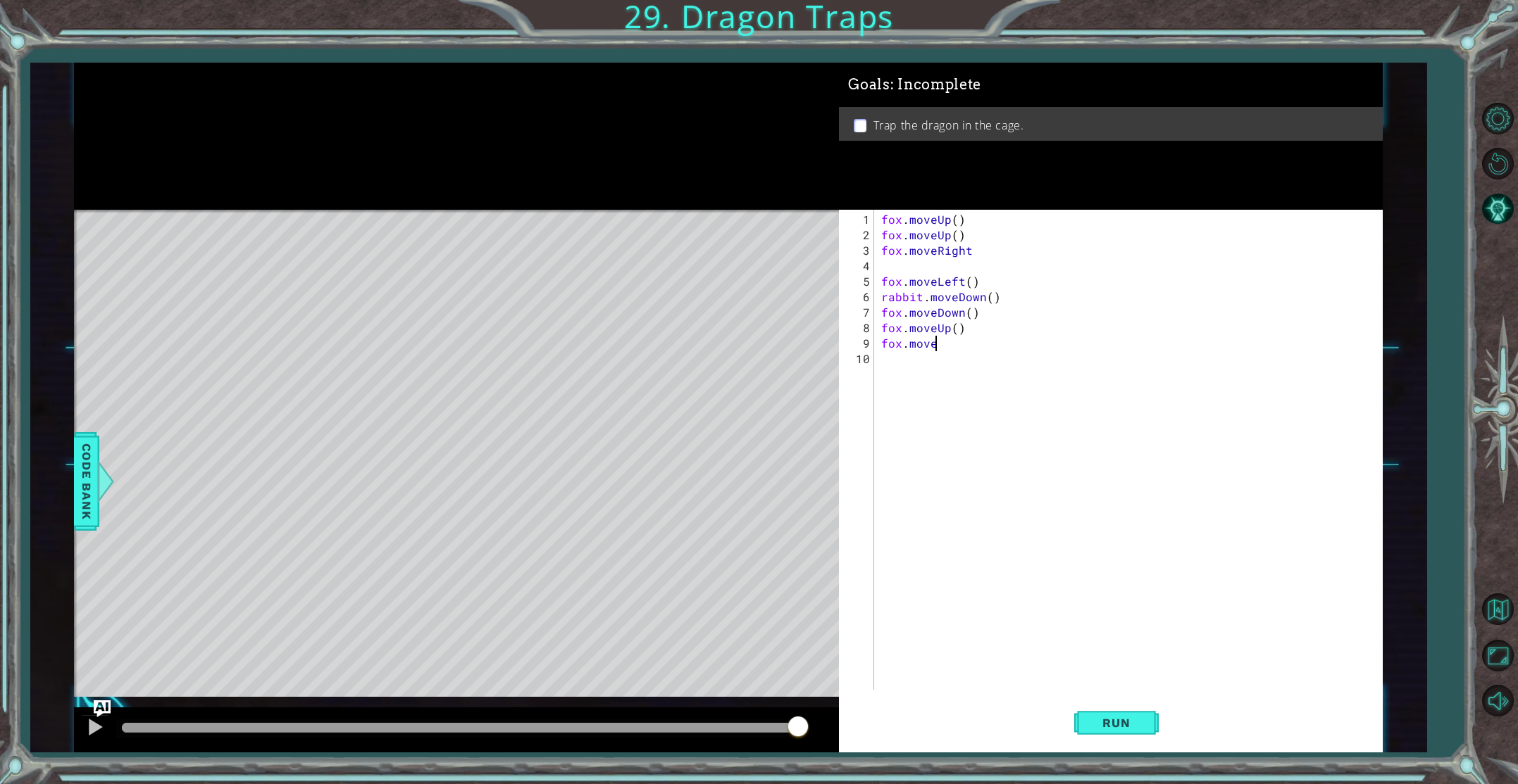
scroll to position [0, 2]
type textarea "fox.moveRight()"
click at [939, 364] on div "fox . moveUp ( ) fox . moveUp ( ) fox . moveRight fox . moveLeft ( ) rabbit . m…" at bounding box center [1131, 467] width 506 height 511
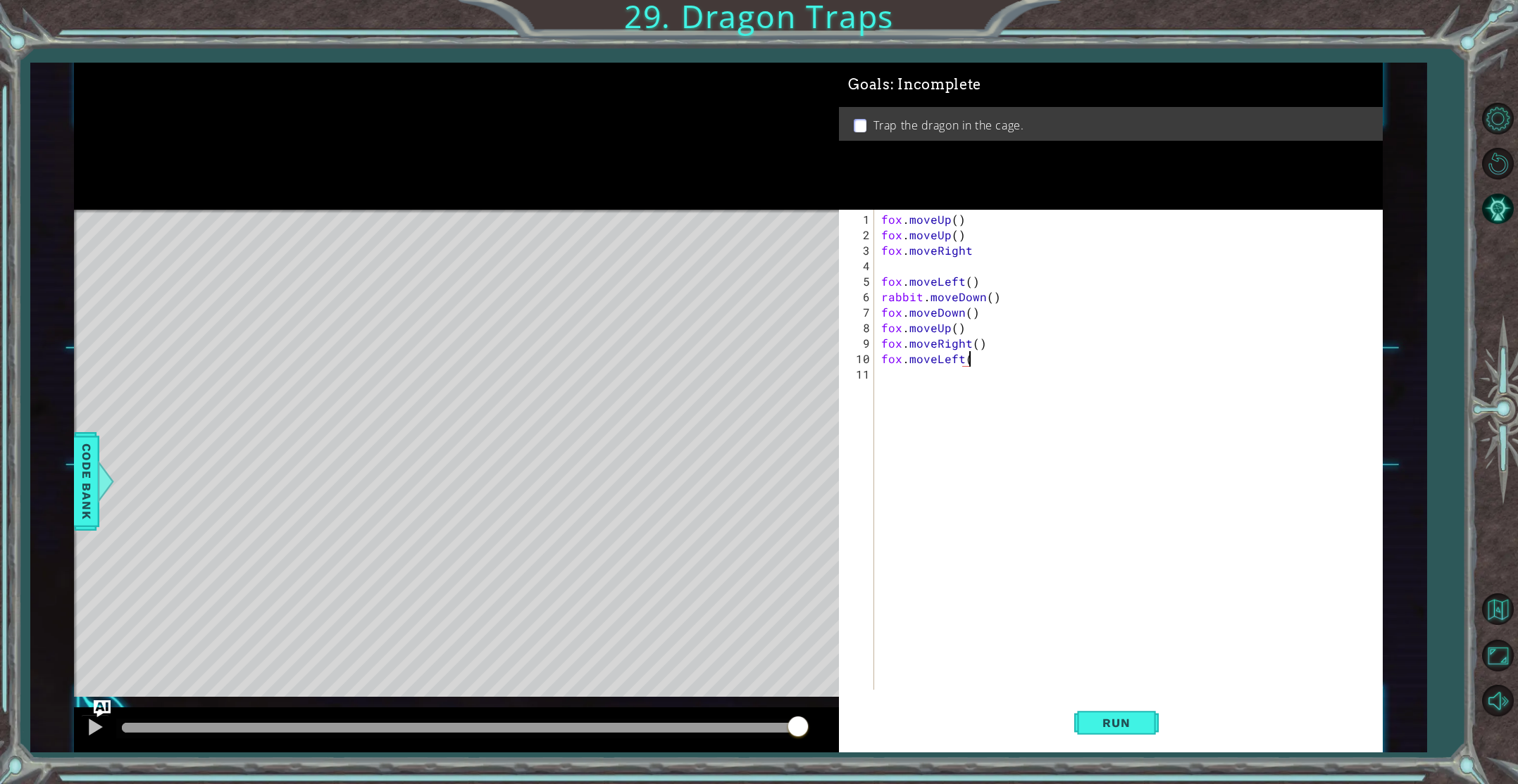
type textarea "fox.moveLeft()"
click at [931, 375] on div "fox . moveUp ( ) fox . moveUp ( ) fox . moveRight fox . moveLeft ( ) rabbit . m…" at bounding box center [1131, 467] width 506 height 511
click at [1095, 714] on button "Run" at bounding box center [1116, 723] width 85 height 54
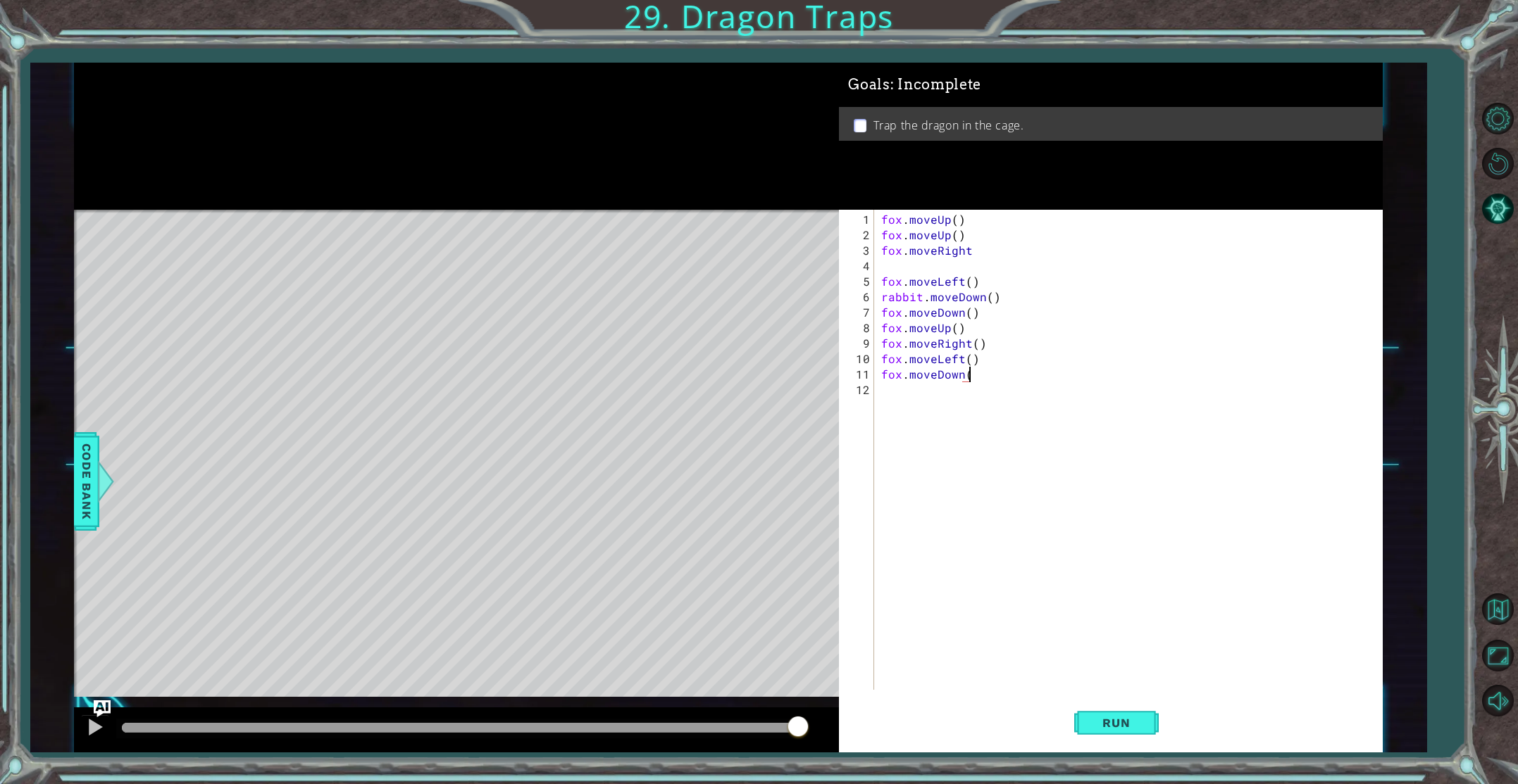
type textarea "fox.moveDown()"
click at [903, 390] on div "fox . moveUp ( ) fox . moveUp ( ) fox . moveRight fox . moveLeft ( ) rabbit . m…" at bounding box center [1131, 467] width 506 height 511
drag, startPoint x: 1167, startPoint y: 722, endPoint x: 1159, endPoint y: 726, distance: 8.9
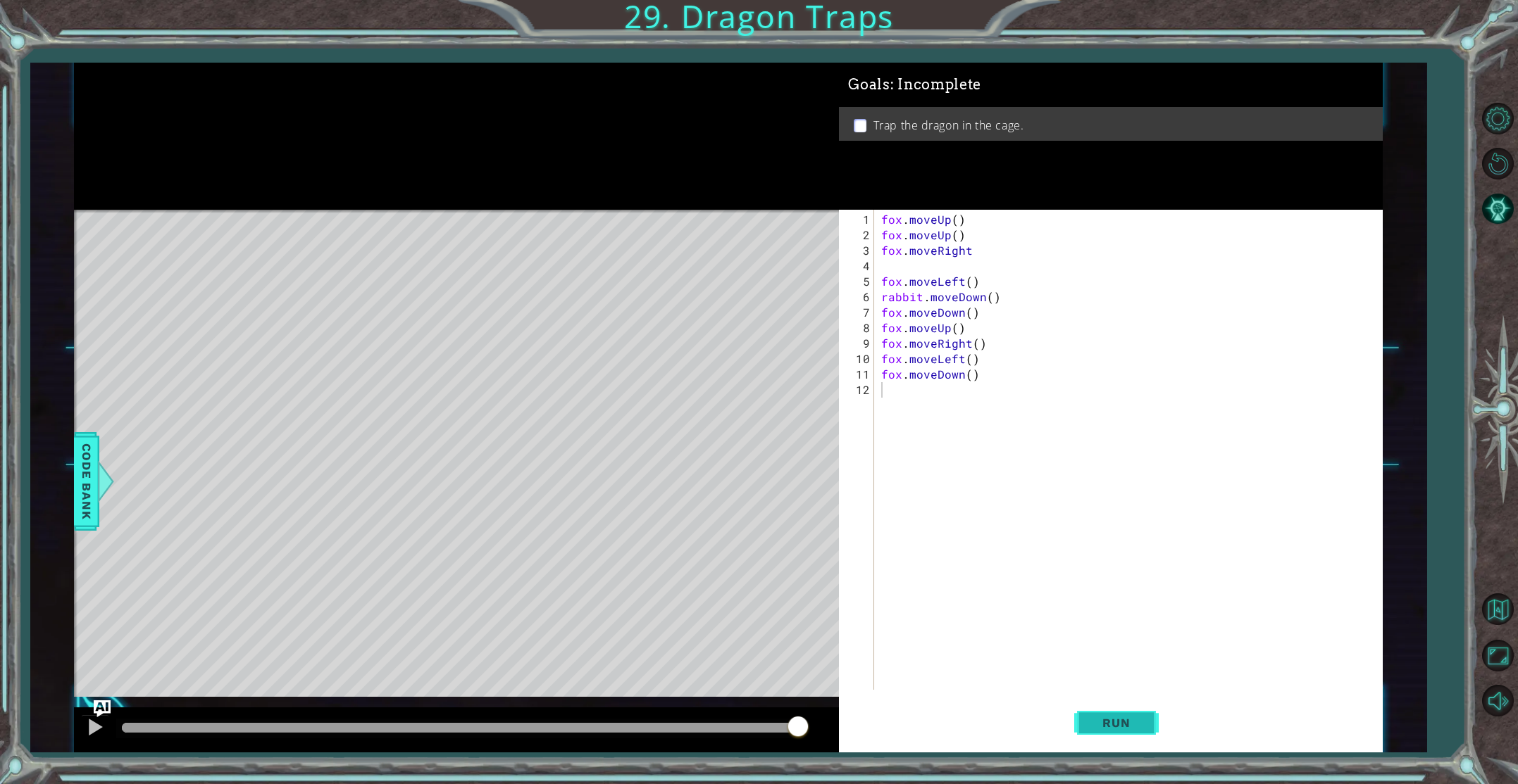
click at [1161, 725] on div "Run" at bounding box center [1115, 723] width 543 height 54
click at [1107, 726] on span "Run" at bounding box center [1116, 723] width 56 height 14
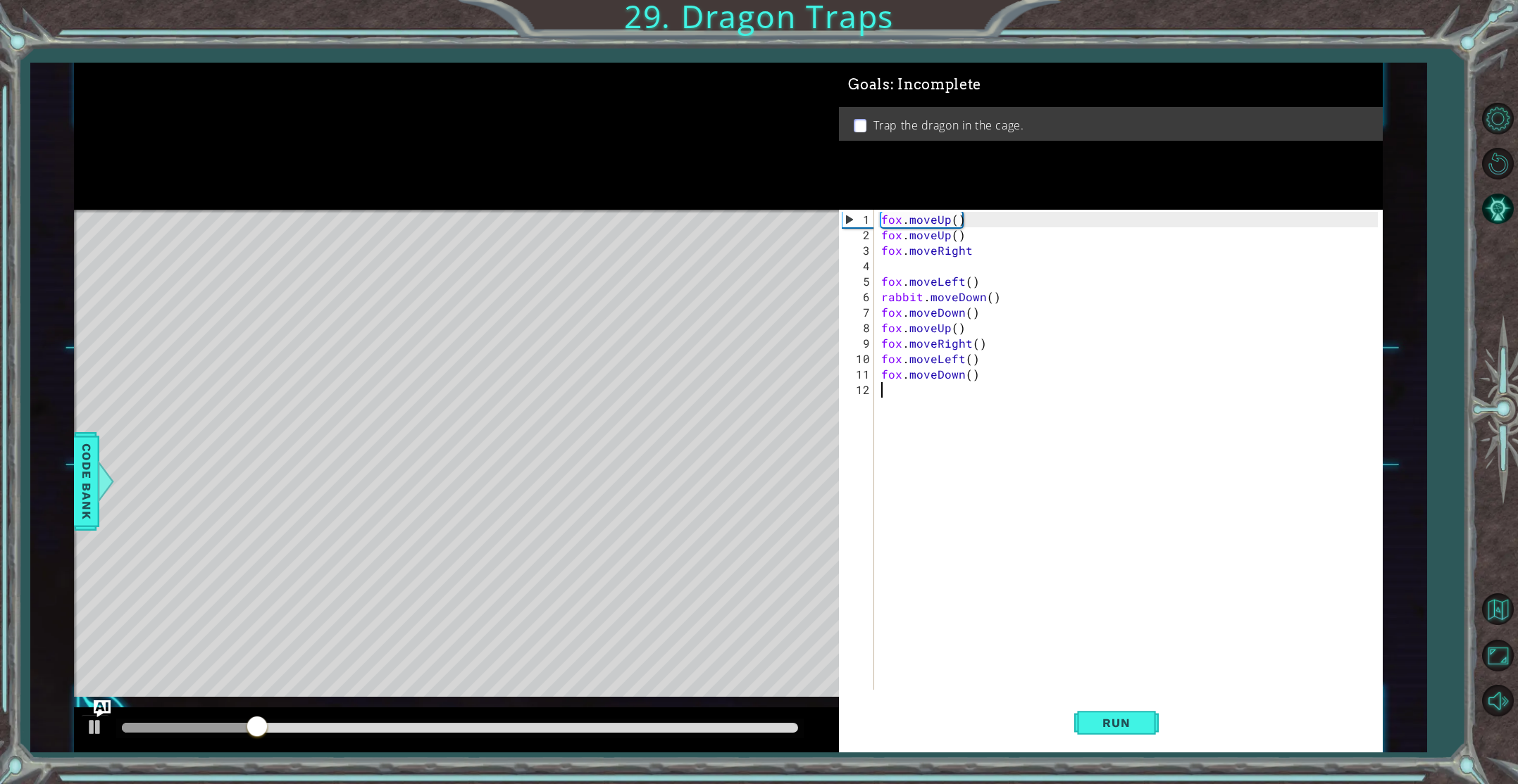
click at [923, 389] on div "fox . moveUp ( ) fox . moveUp ( ) fox . moveRight fox . moveLeft ( ) rabbit . m…" at bounding box center [1131, 467] width 506 height 511
type textarea "F"
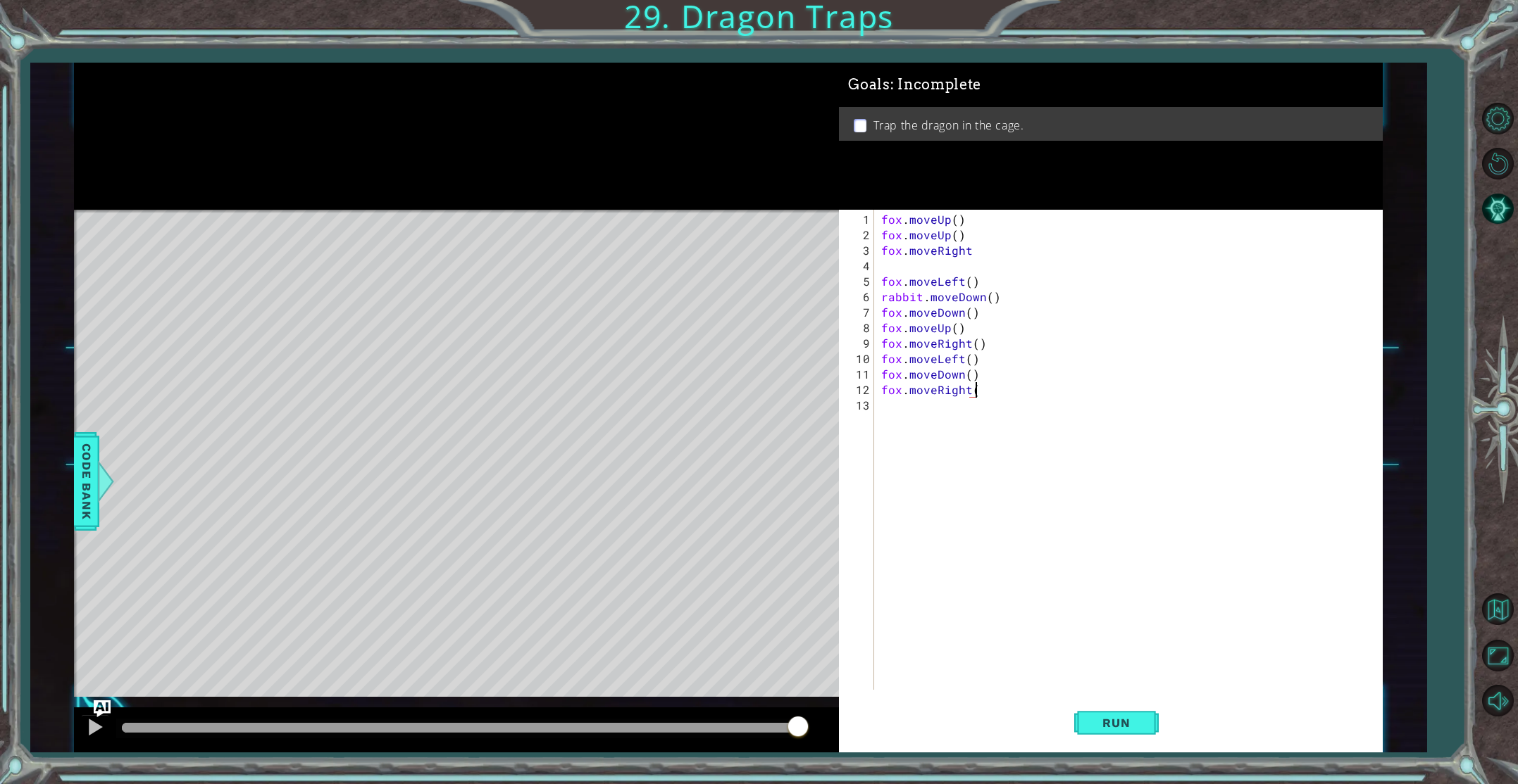
scroll to position [0, 6]
click at [1113, 728] on span "Run" at bounding box center [1116, 723] width 56 height 14
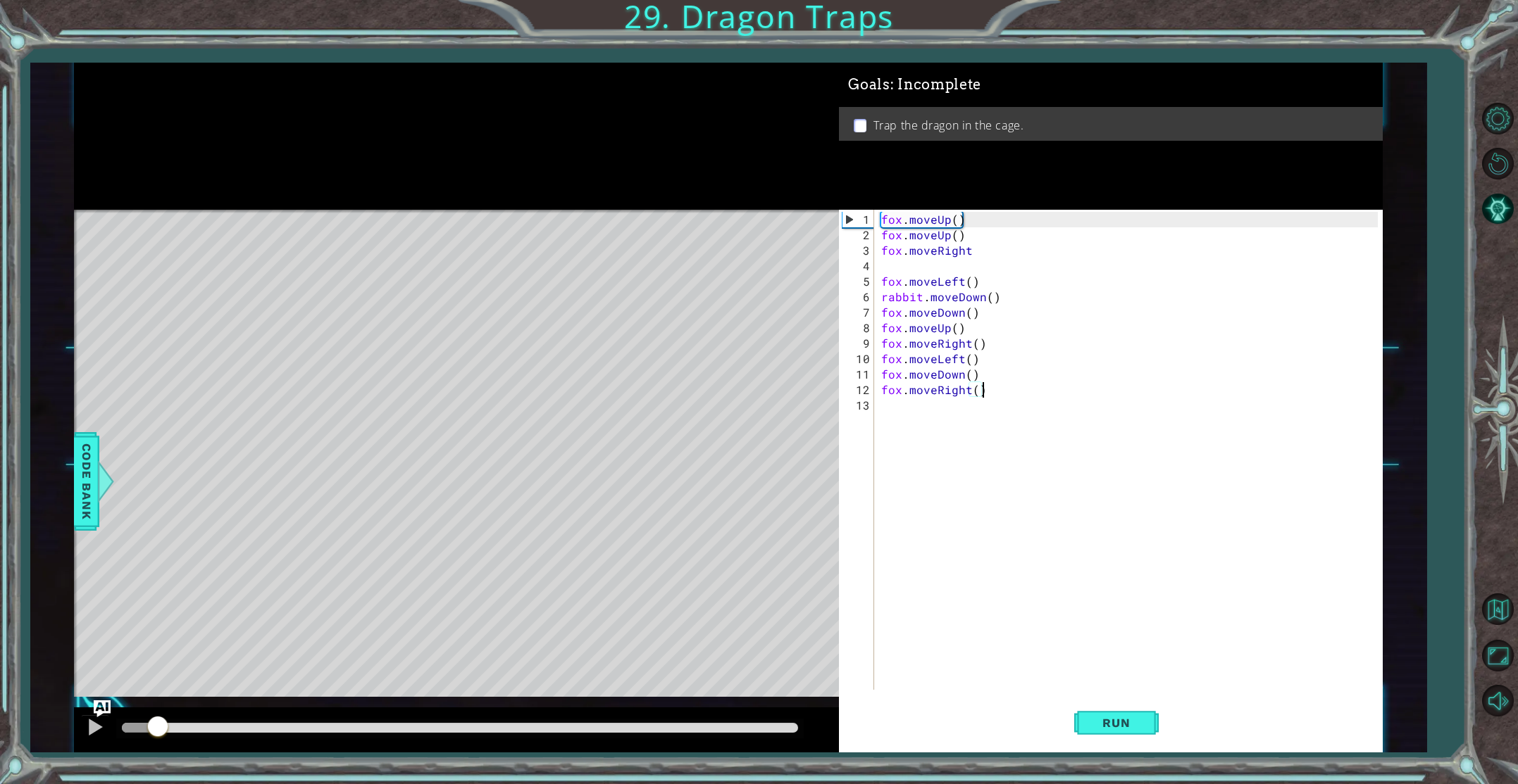
click at [290, 646] on div "methods rabbit moveUp() moveDown() moveLeft() moveRight() use(thing) fox moveUp…" at bounding box center [727, 407] width 1308 height 690
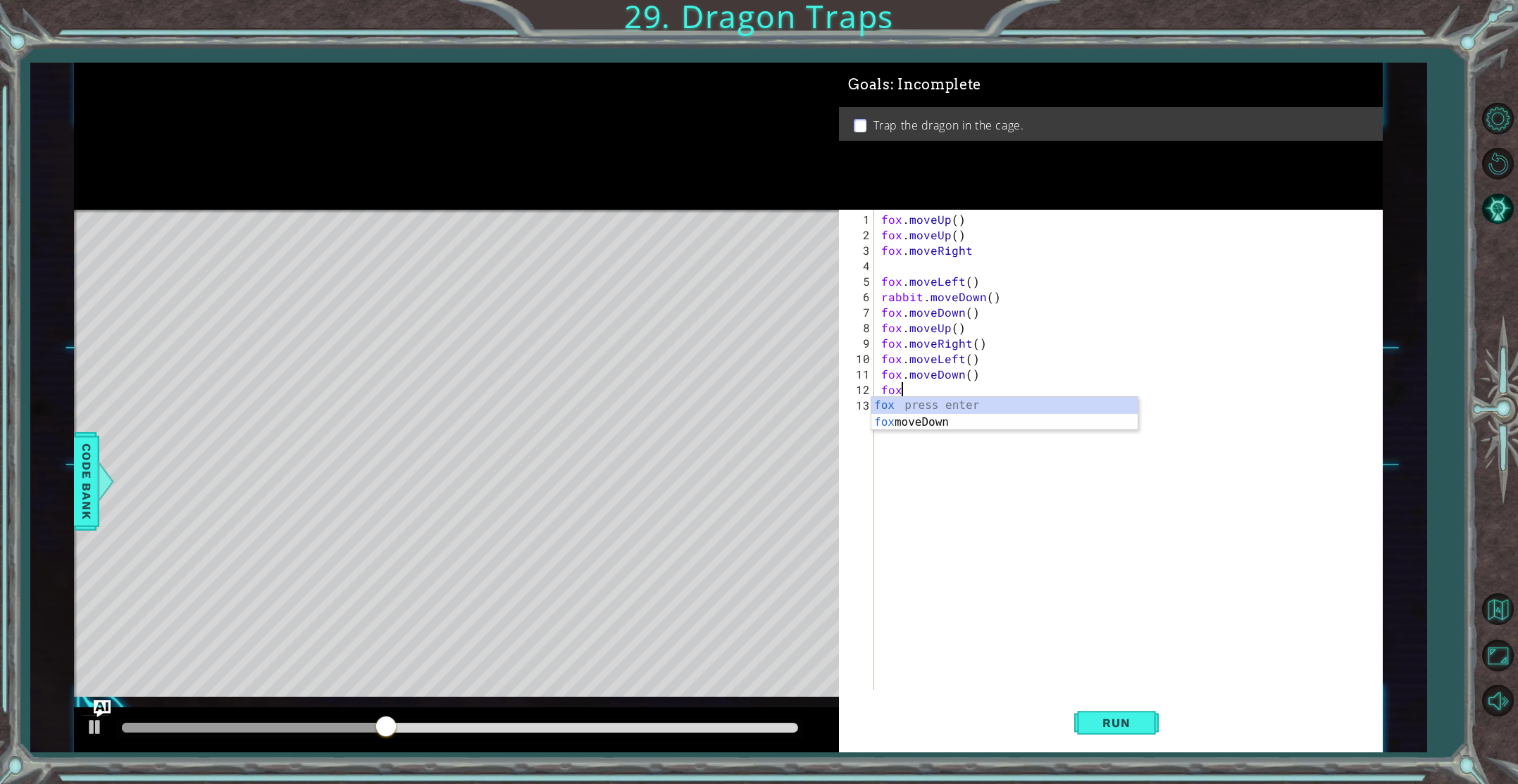
scroll to position [0, 0]
type textarea "f"
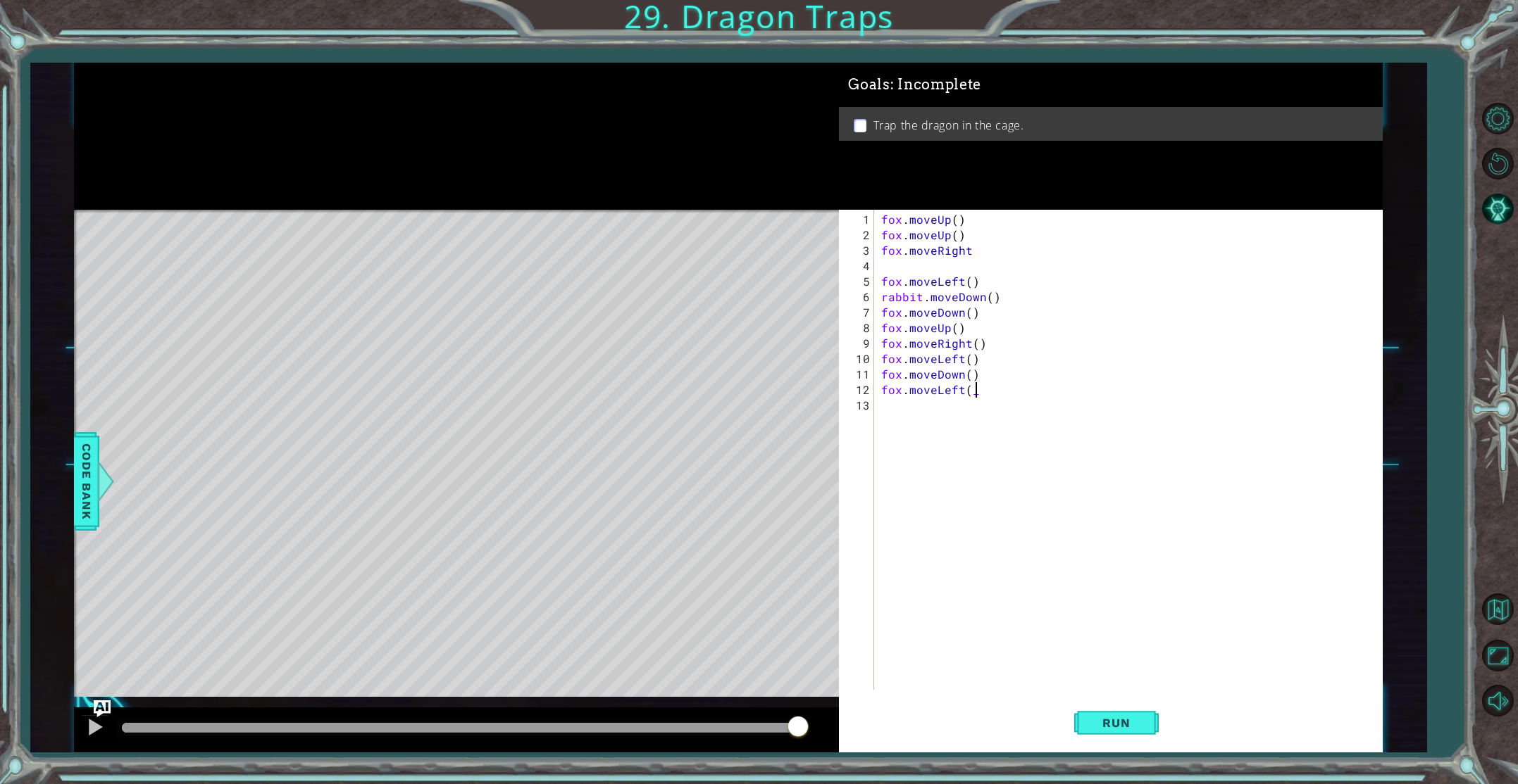
scroll to position [0, 5]
type textarea "fox.moveLeft()"
click at [1077, 726] on button "Run" at bounding box center [1116, 723] width 85 height 54
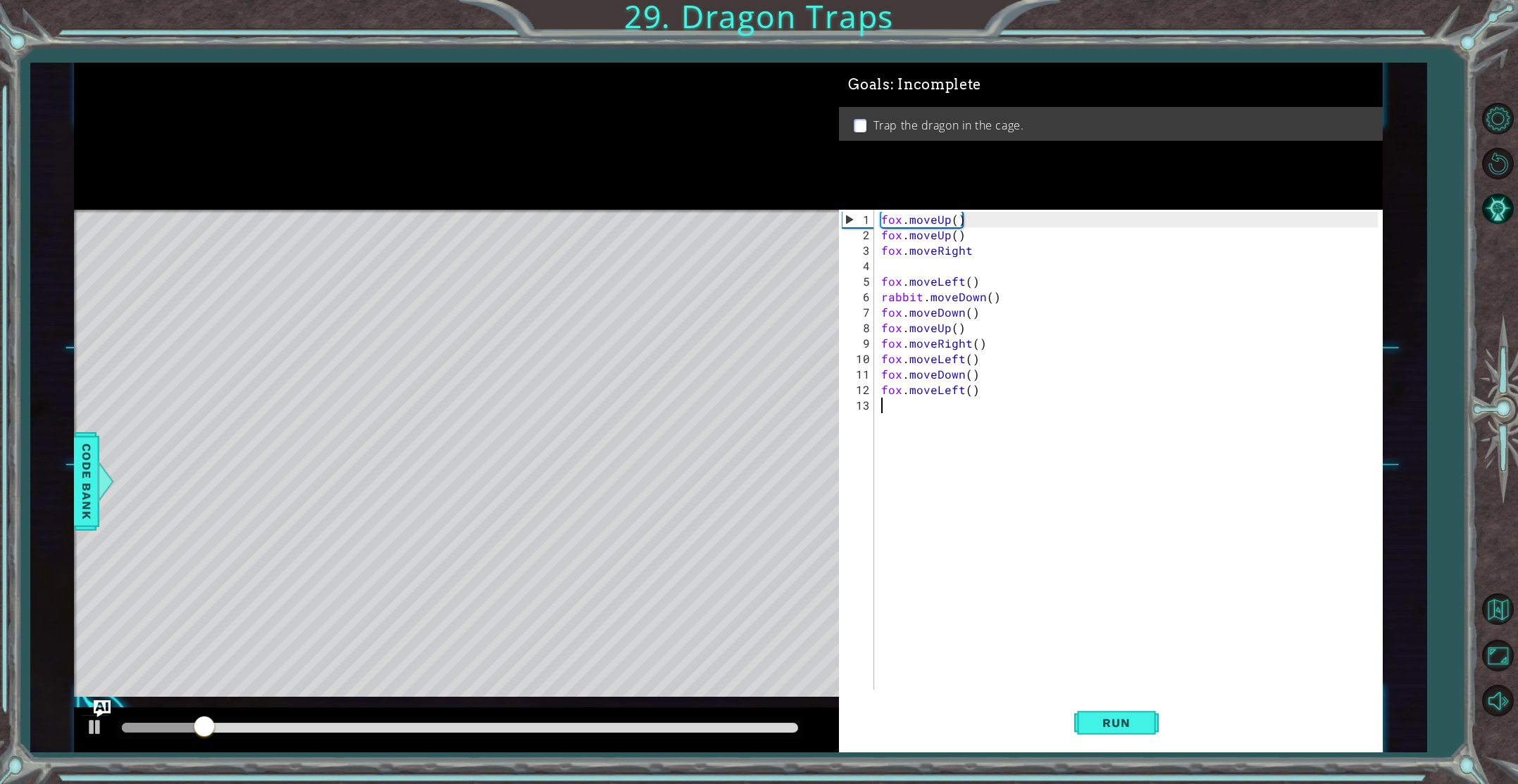
click at [883, 403] on div "fox . moveUp ( ) fox . moveUp ( ) fox . moveRight fox . moveLeft ( ) rabbit . m…" at bounding box center [1131, 467] width 506 height 511
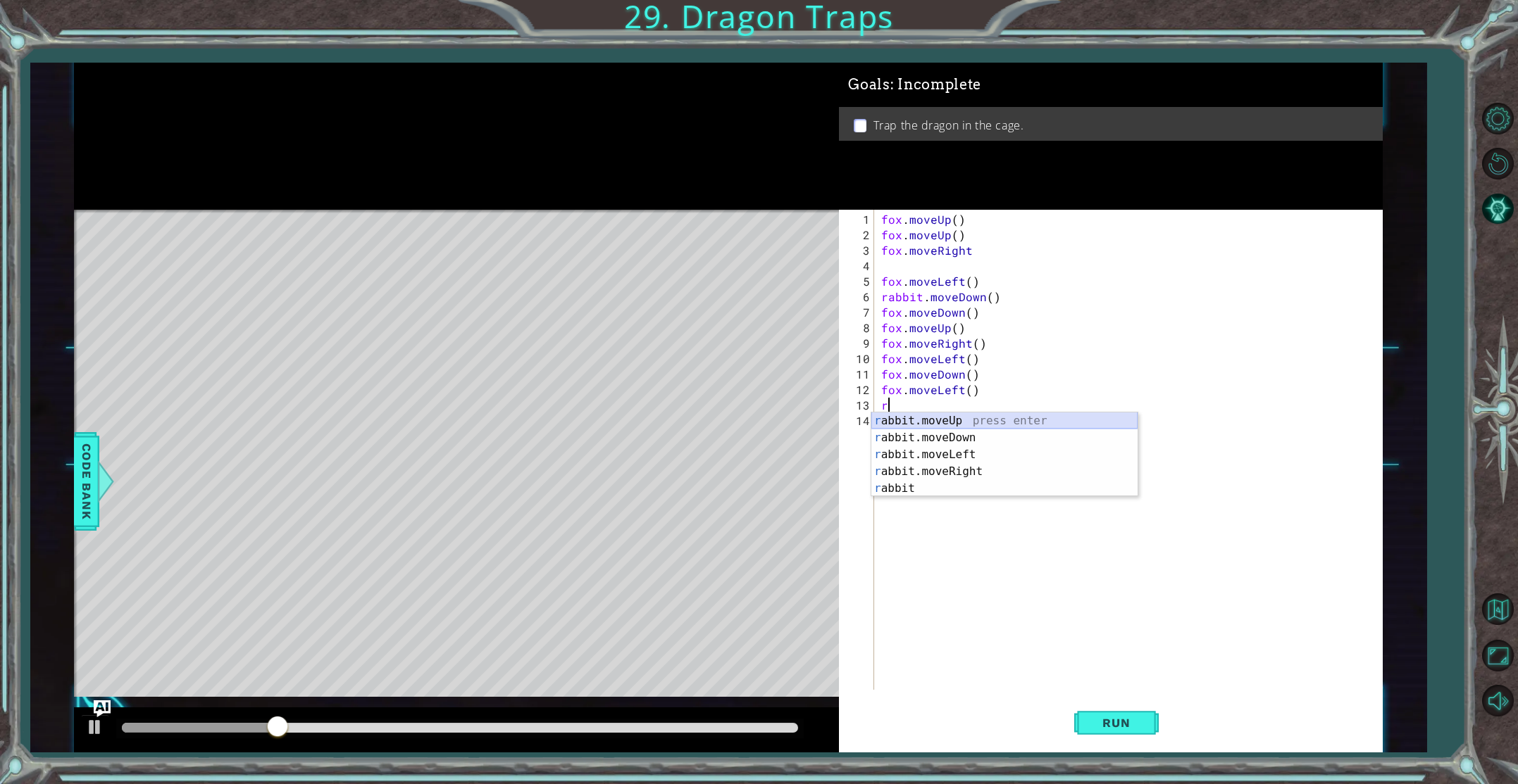
click at [954, 427] on div "r abbit.moveUp press enter r abbit.moveDown press enter r abbit.moveLeft press …" at bounding box center [1004, 472] width 266 height 118
type textarea "rabbit.moveUp(1)"
click at [916, 427] on div "fox . moveUp ( ) fox . moveUp ( ) fox . moveRight fox . moveLeft ( ) rabbit . m…" at bounding box center [1131, 467] width 506 height 511
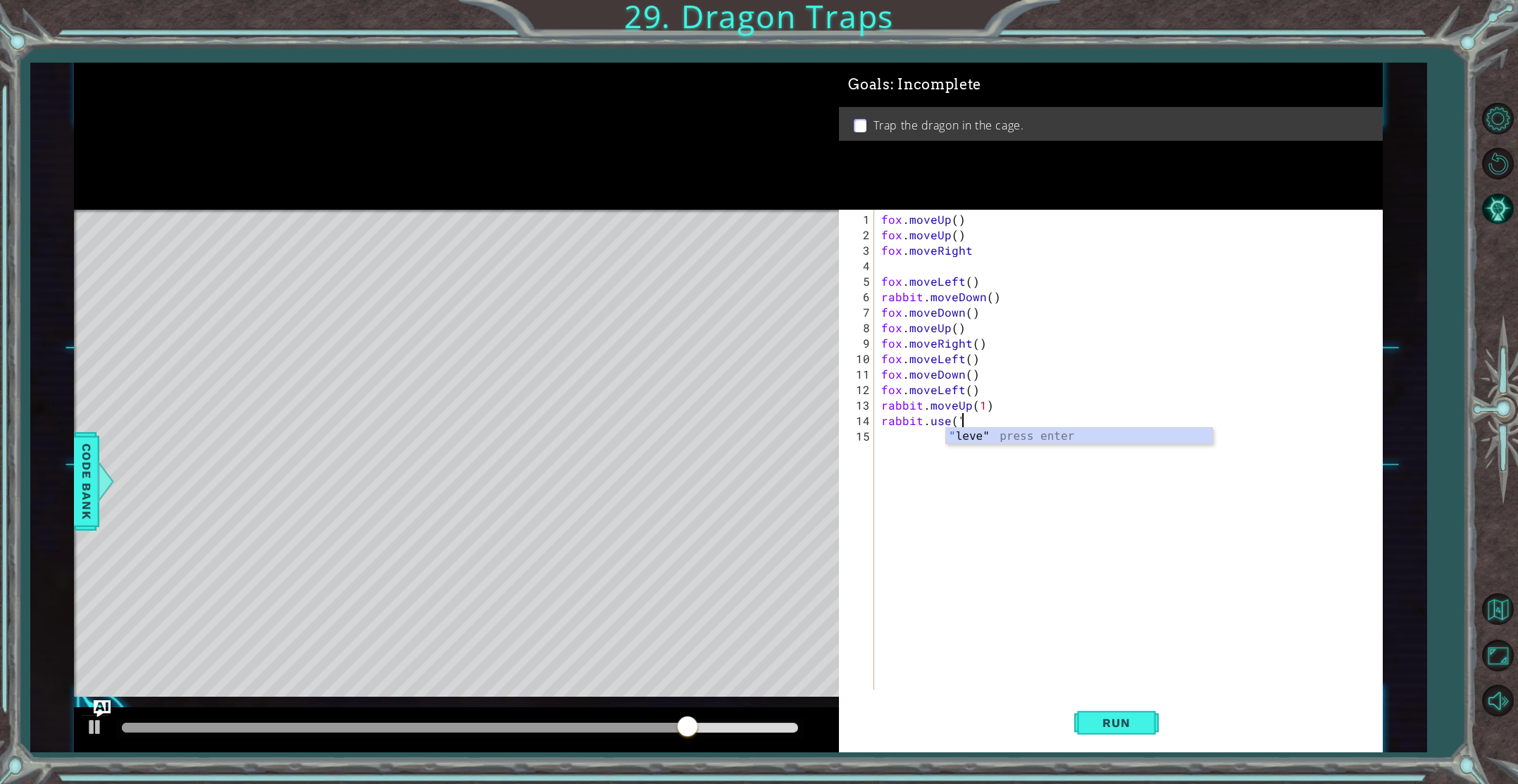
scroll to position [0, 4]
click at [1053, 438] on div "" leve" press enter" at bounding box center [1079, 453] width 266 height 50
click at [990, 425] on div "fox . moveUp ( ) fox . moveUp ( ) fox . moveRight fox . moveLeft ( ) rabbit . m…" at bounding box center [1131, 467] width 506 height 511
click at [1004, 425] on div "fox . moveUp ( ) fox . moveUp ( ) fox . moveRight fox . moveLeft ( ) rabbit . m…" at bounding box center [1131, 467] width 506 height 511
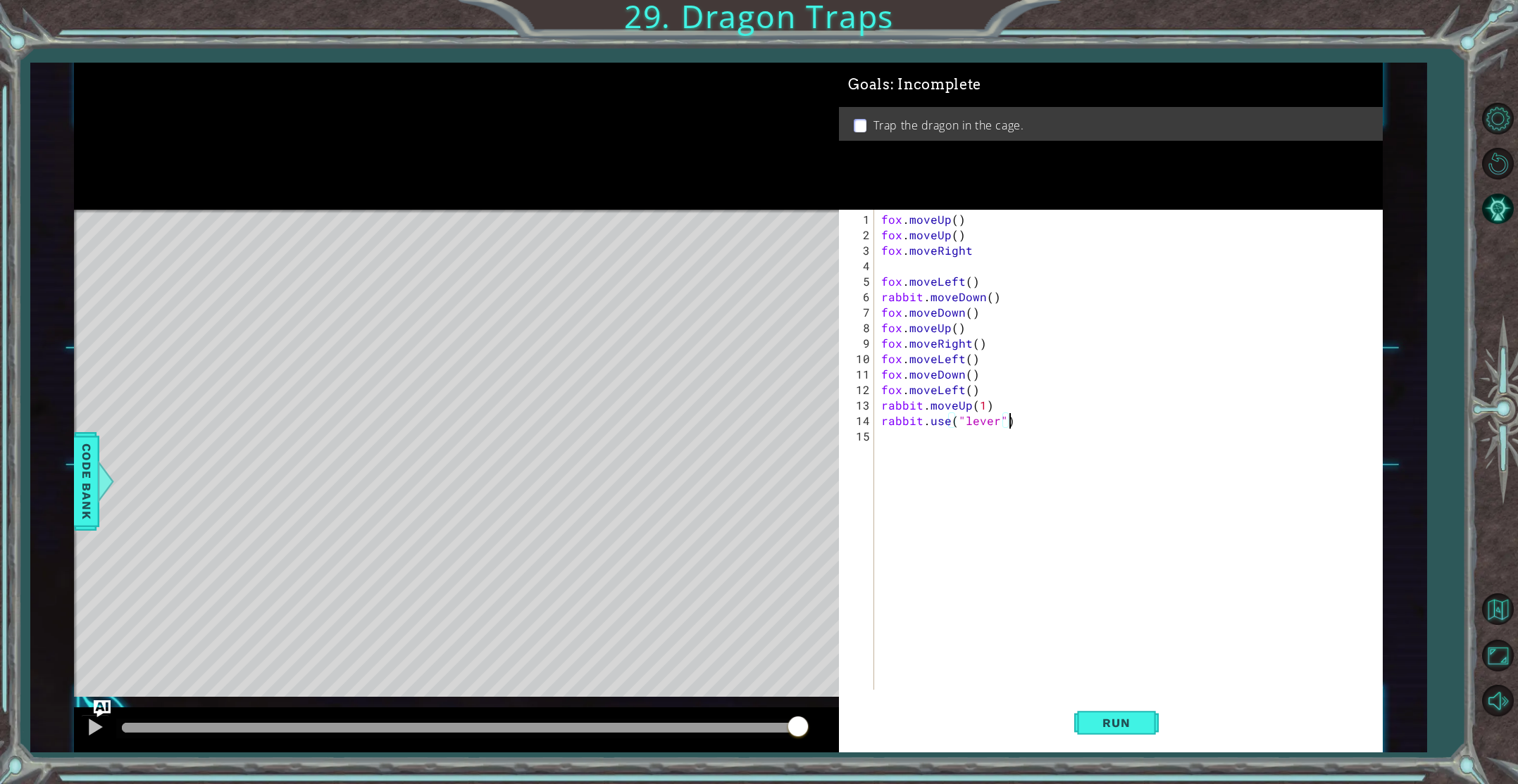
scroll to position [0, 7]
type textarea "rabbit.use("lever")"
click at [1102, 734] on button "Run" at bounding box center [1116, 723] width 85 height 54
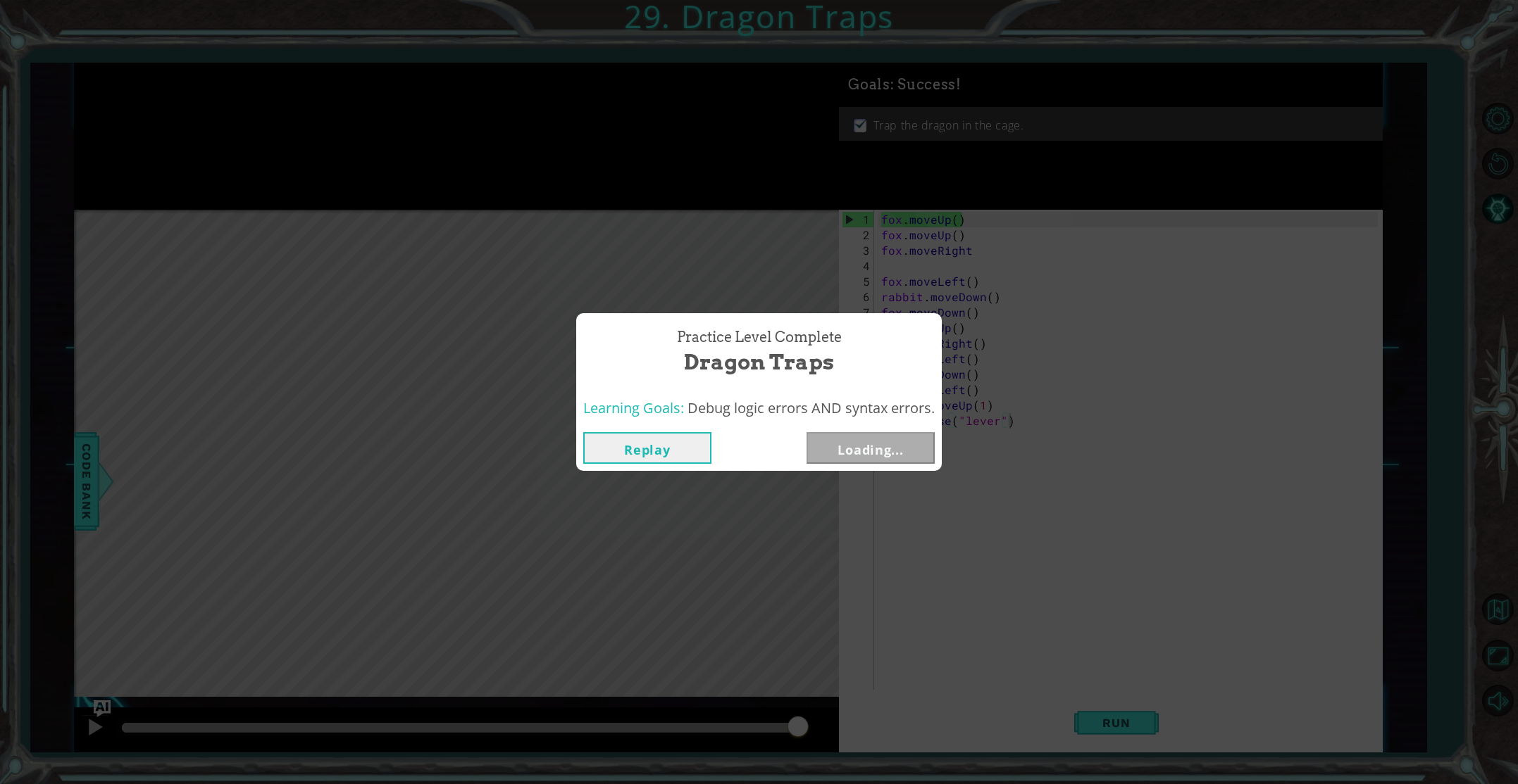
drag, startPoint x: 216, startPoint y: 727, endPoint x: 866, endPoint y: 638, distance: 656.1
click at [865, 637] on body "1 ההההההההההההההההההההההההההההההההההההההההההההההההההההההההההההההההההההההההההההה…" at bounding box center [759, 392] width 1518 height 784
click at [879, 443] on button "Next" at bounding box center [871, 448] width 128 height 32
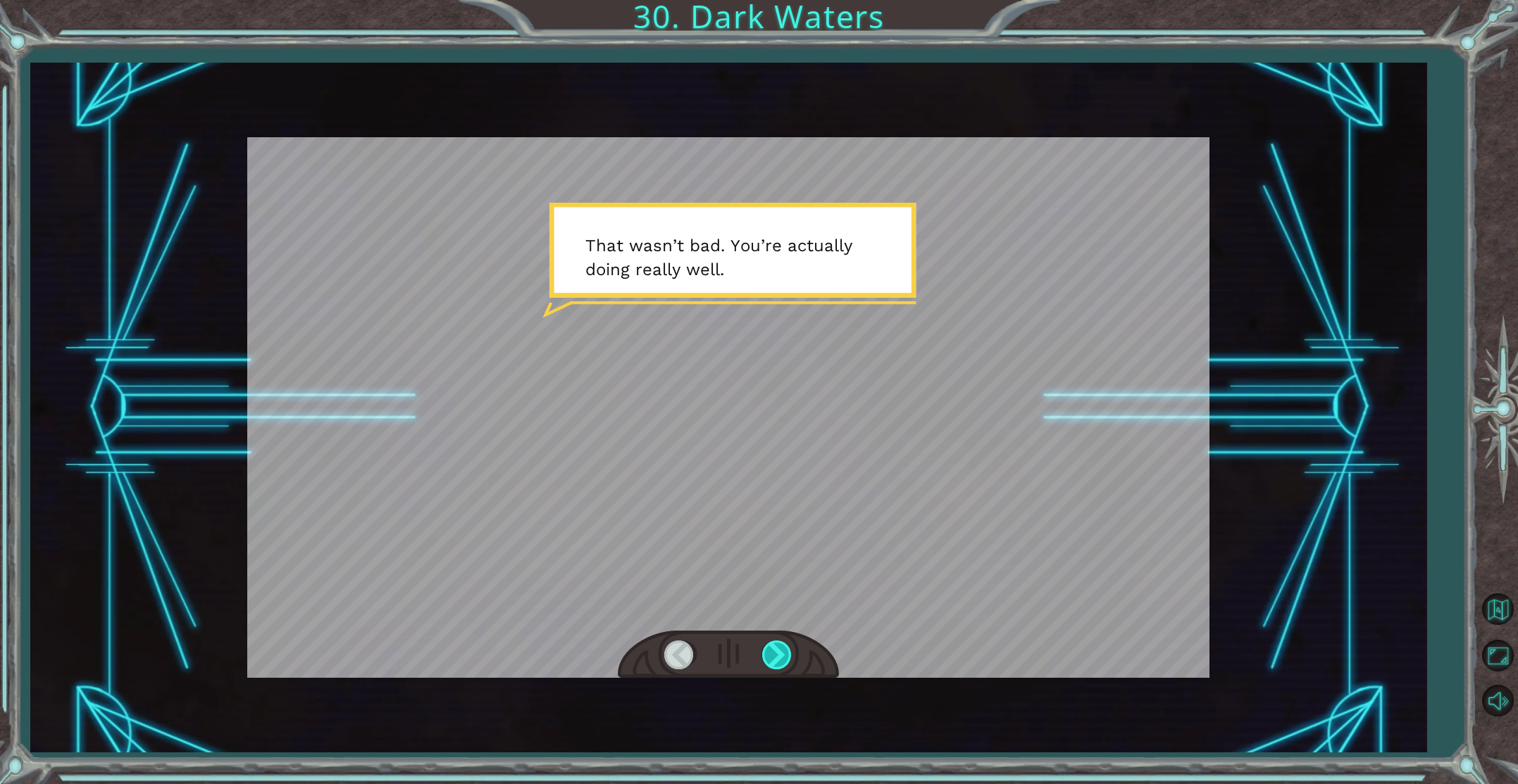
click at [773, 663] on div at bounding box center [778, 655] width 32 height 29
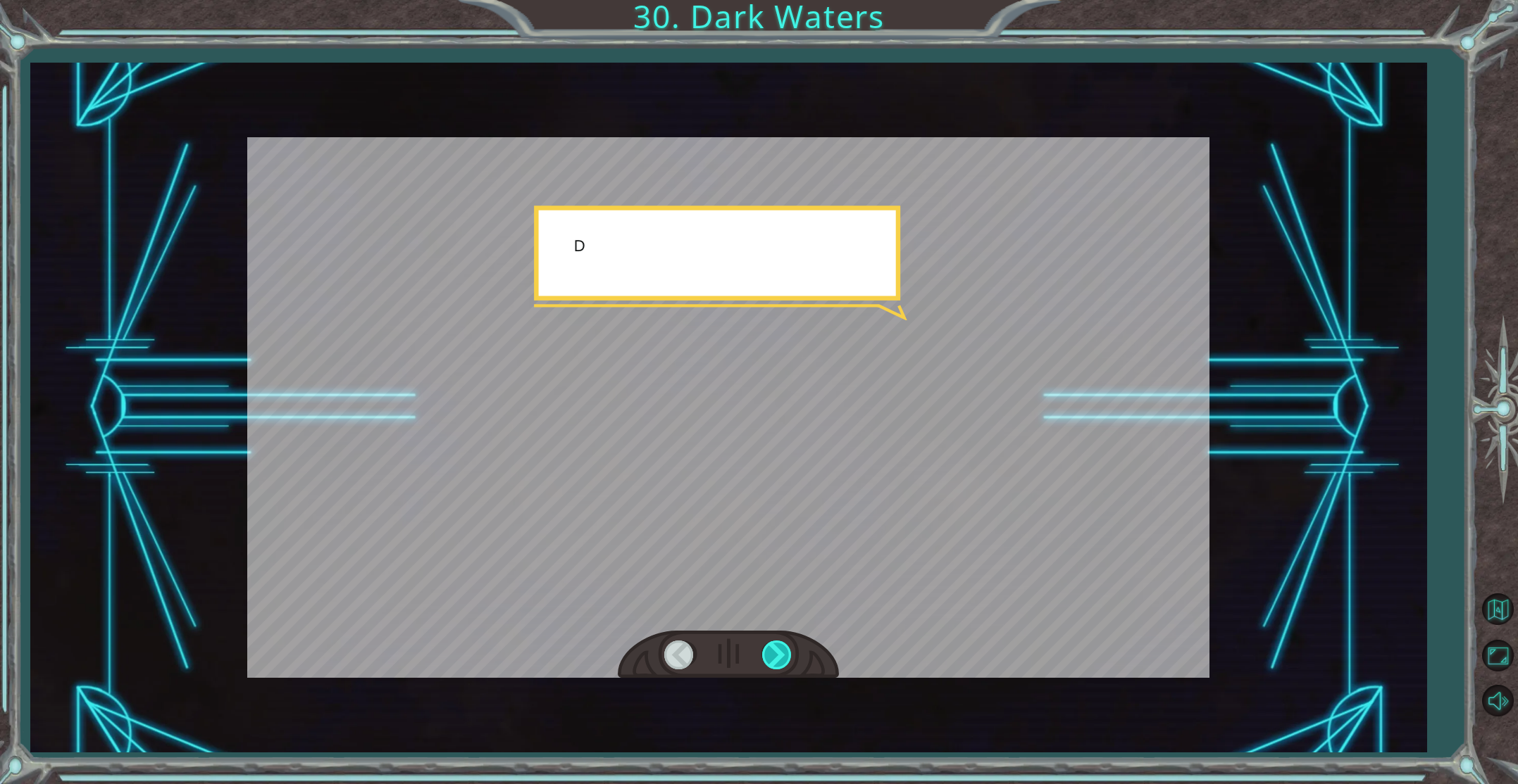
click at [773, 663] on div at bounding box center [778, 655] width 32 height 29
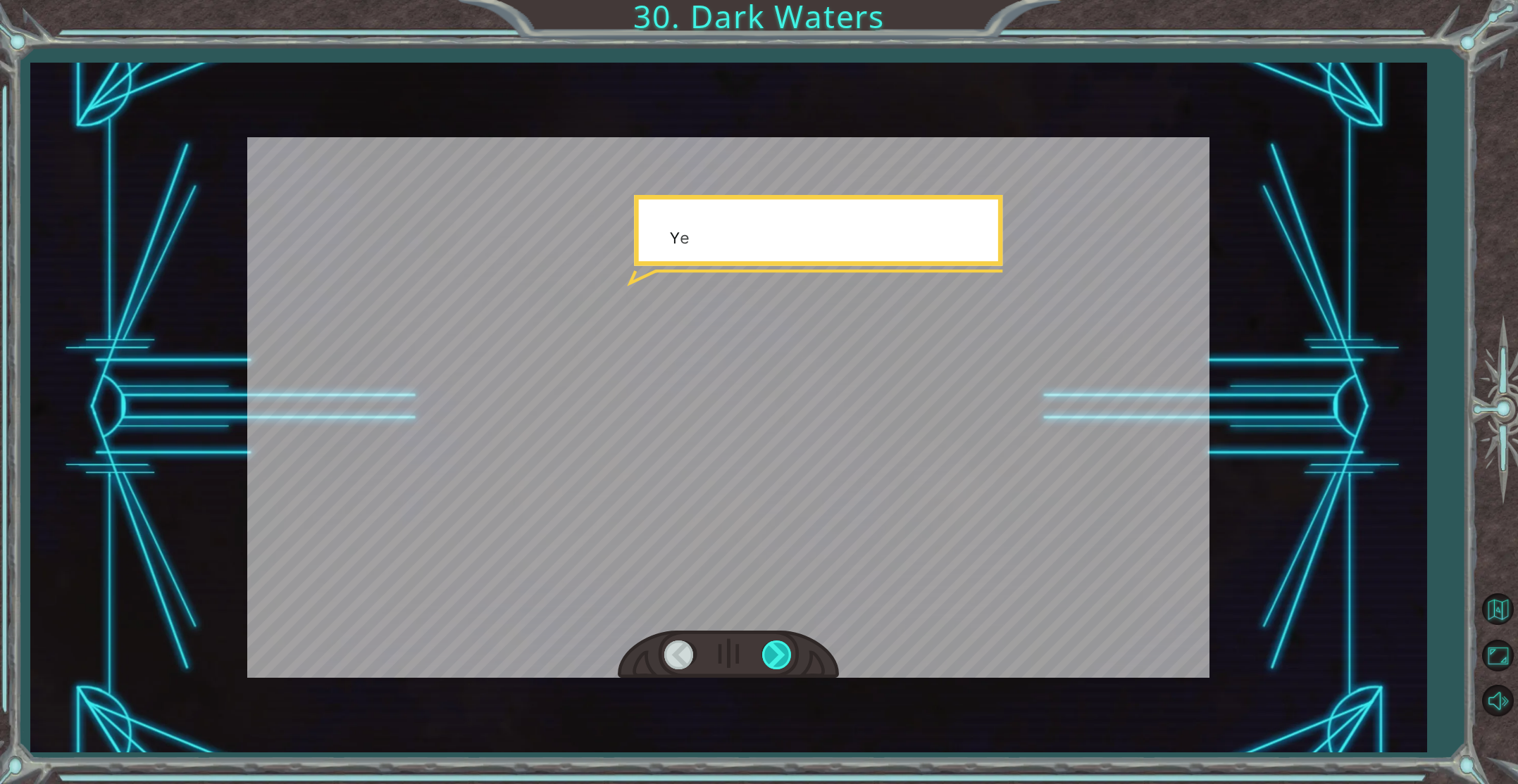
click at [773, 663] on div at bounding box center [778, 655] width 32 height 29
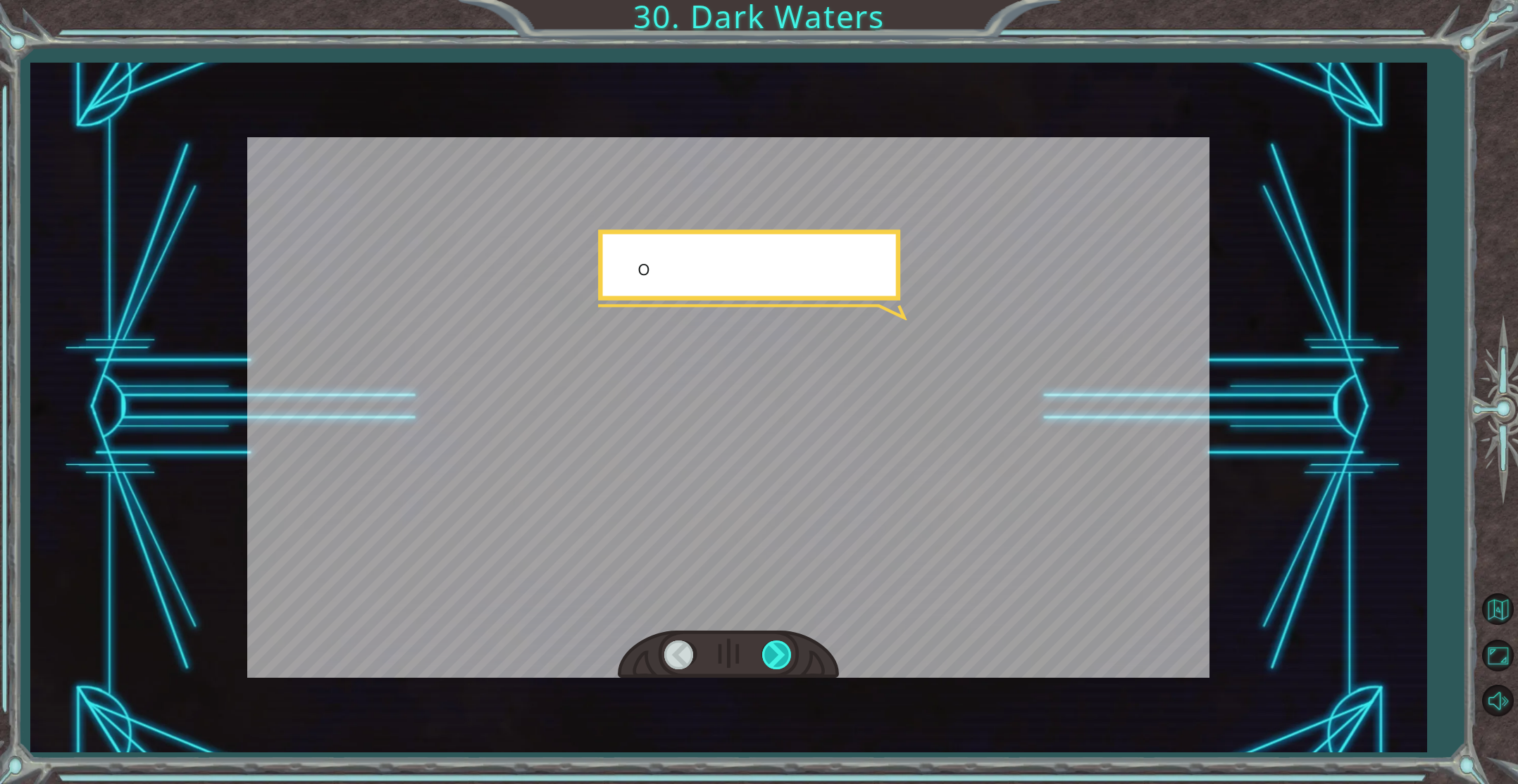
click at [773, 663] on div at bounding box center [778, 655] width 32 height 29
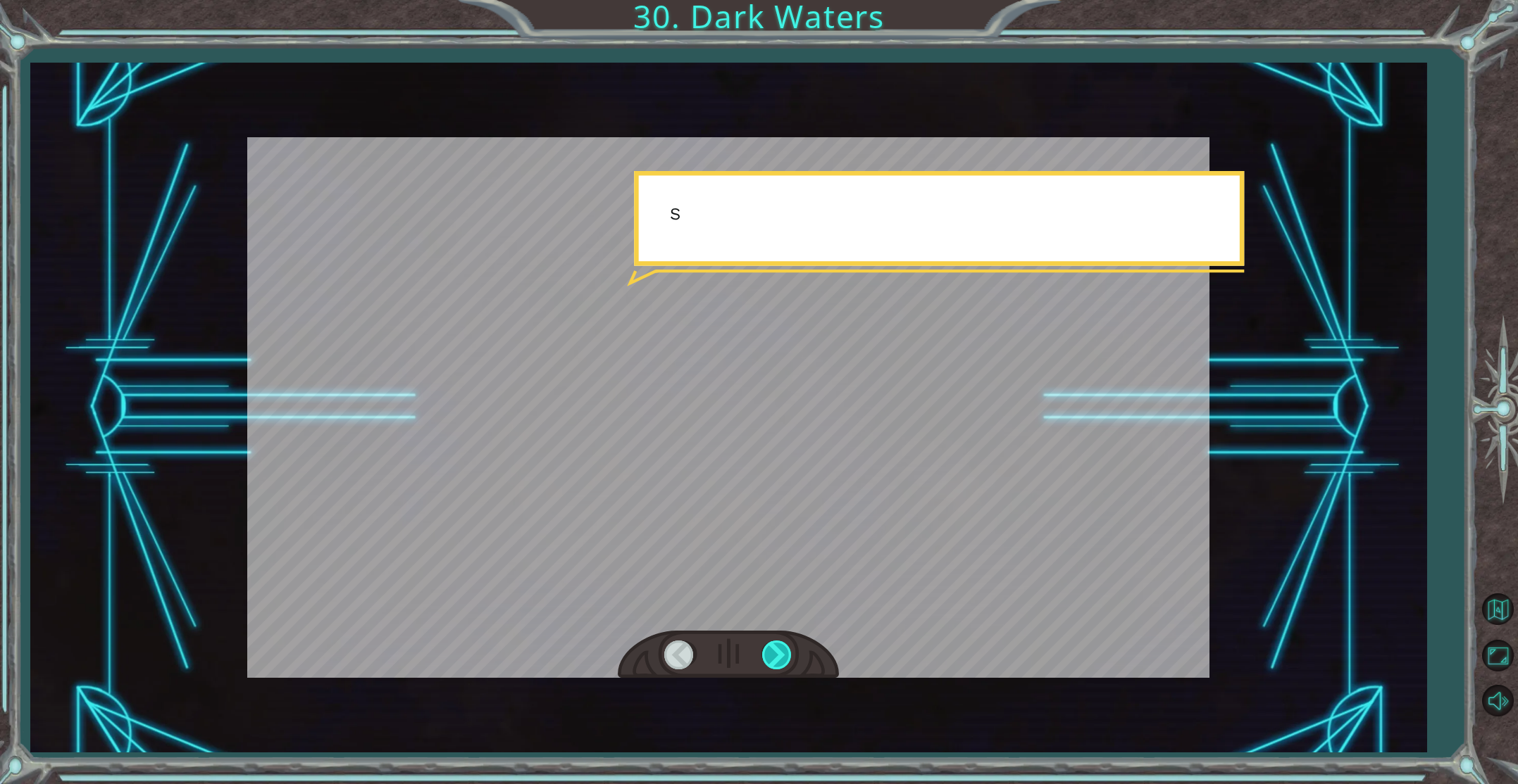
click at [773, 663] on div at bounding box center [778, 655] width 32 height 29
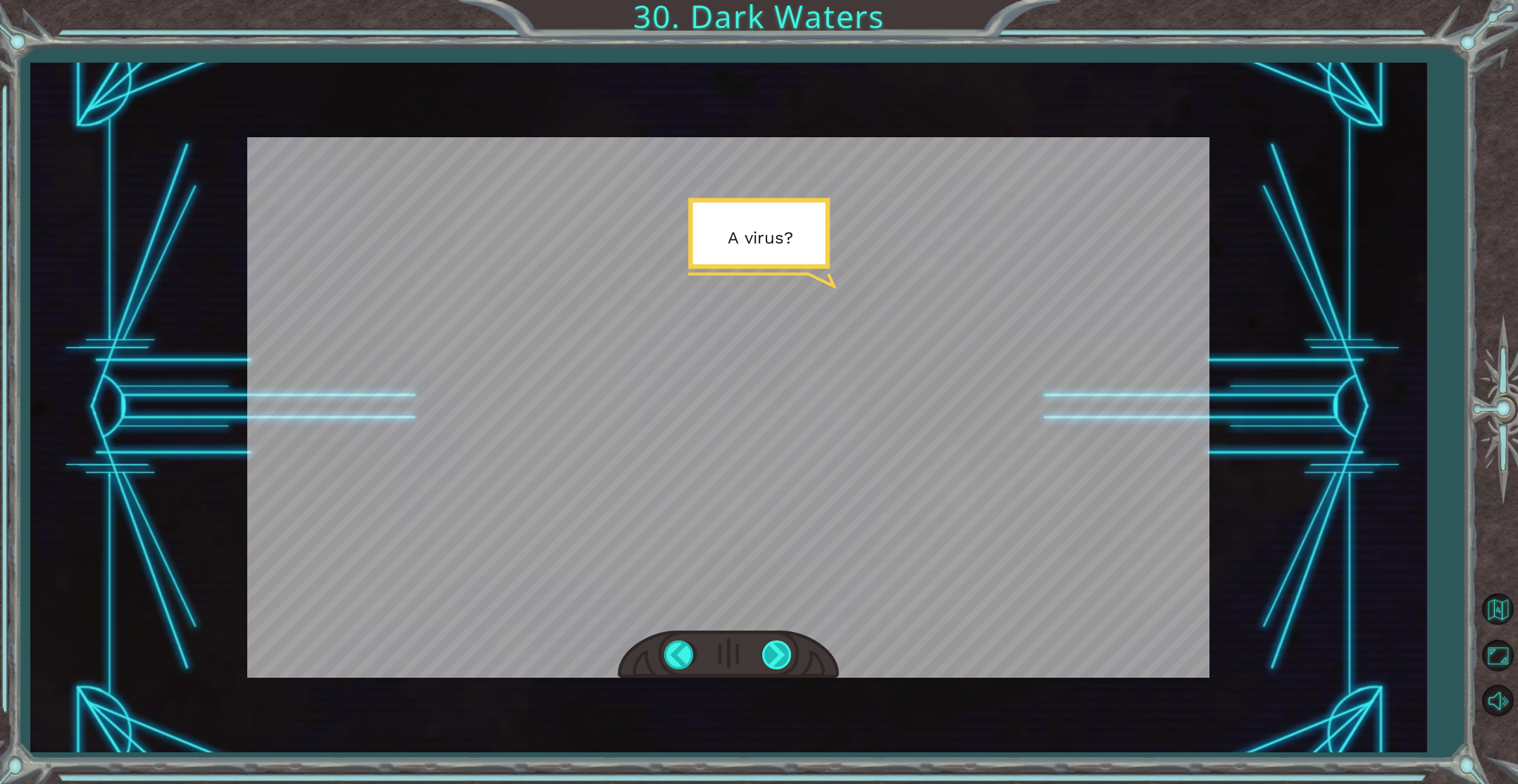
click at [773, 663] on div at bounding box center [778, 655] width 32 height 29
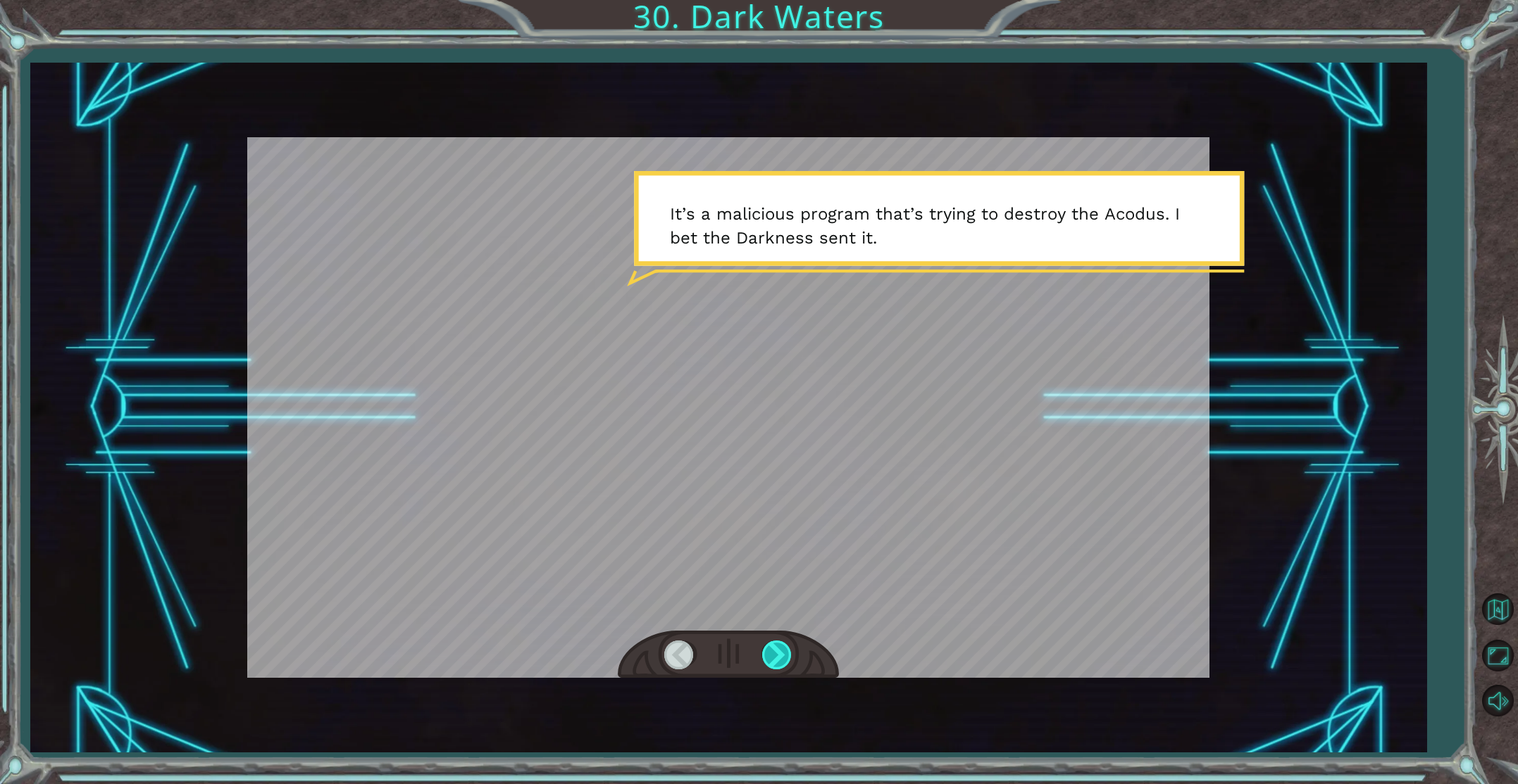
click at [773, 663] on div at bounding box center [778, 655] width 32 height 29
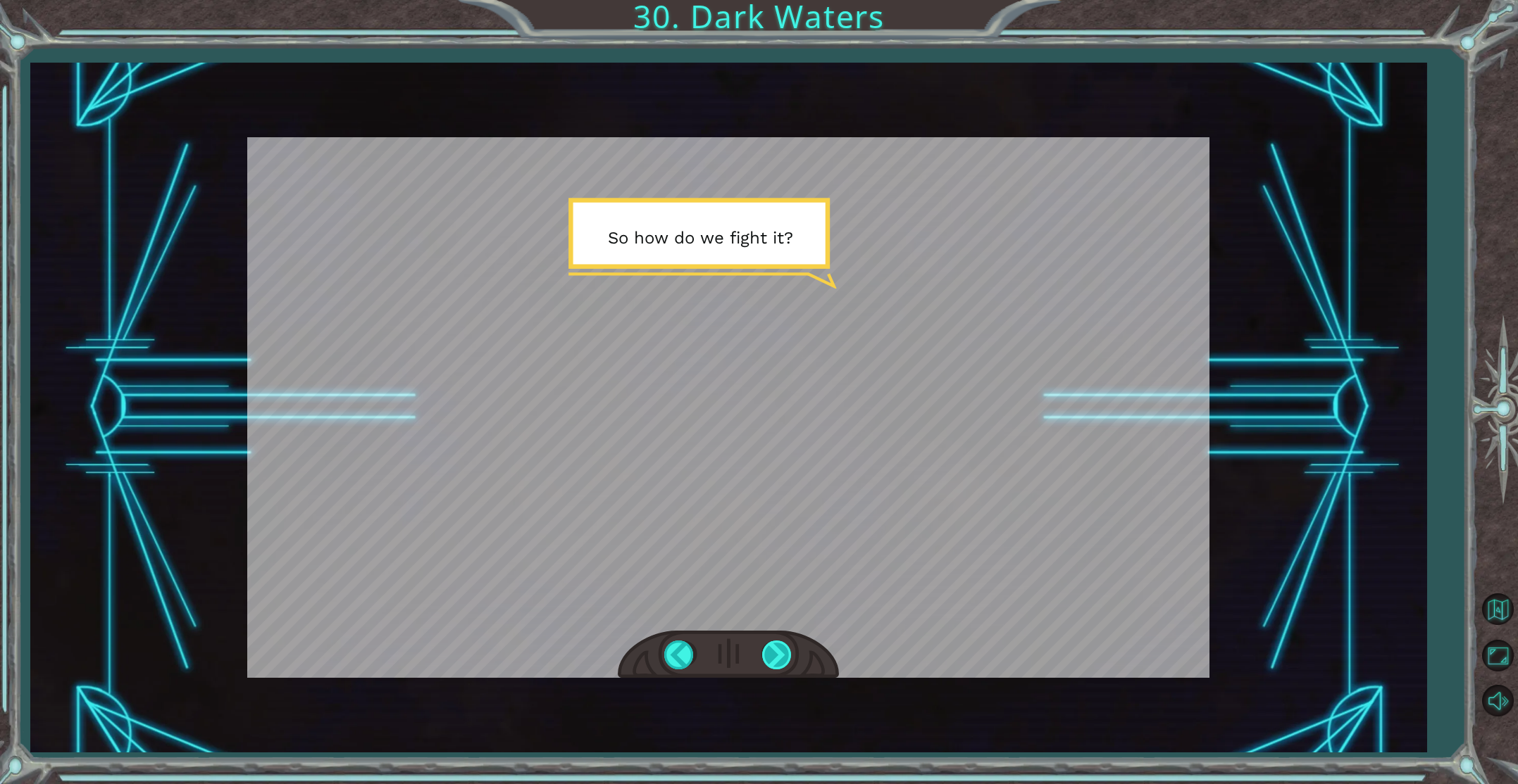
click at [773, 663] on div at bounding box center [778, 655] width 32 height 29
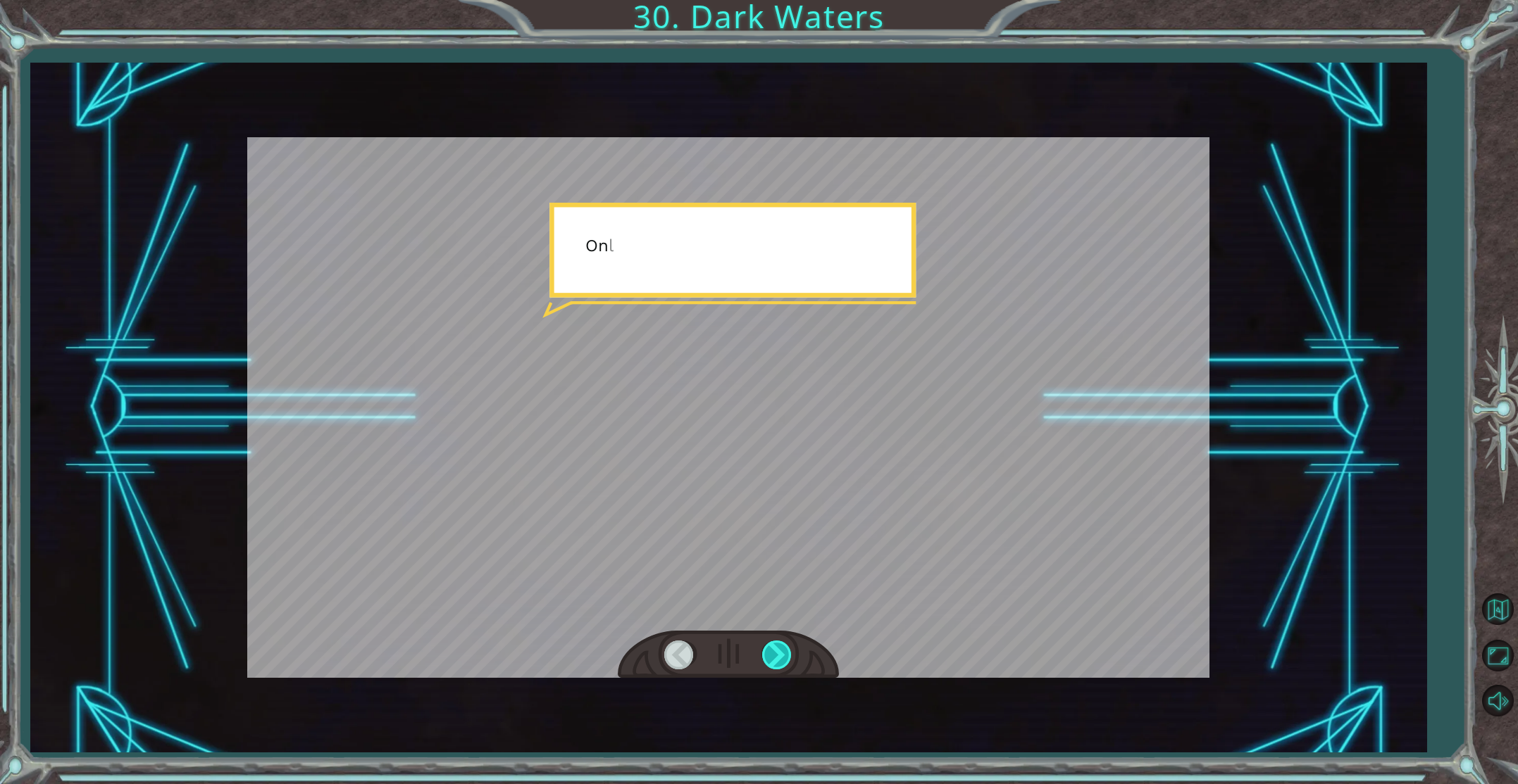
click at [773, 663] on div at bounding box center [778, 655] width 32 height 29
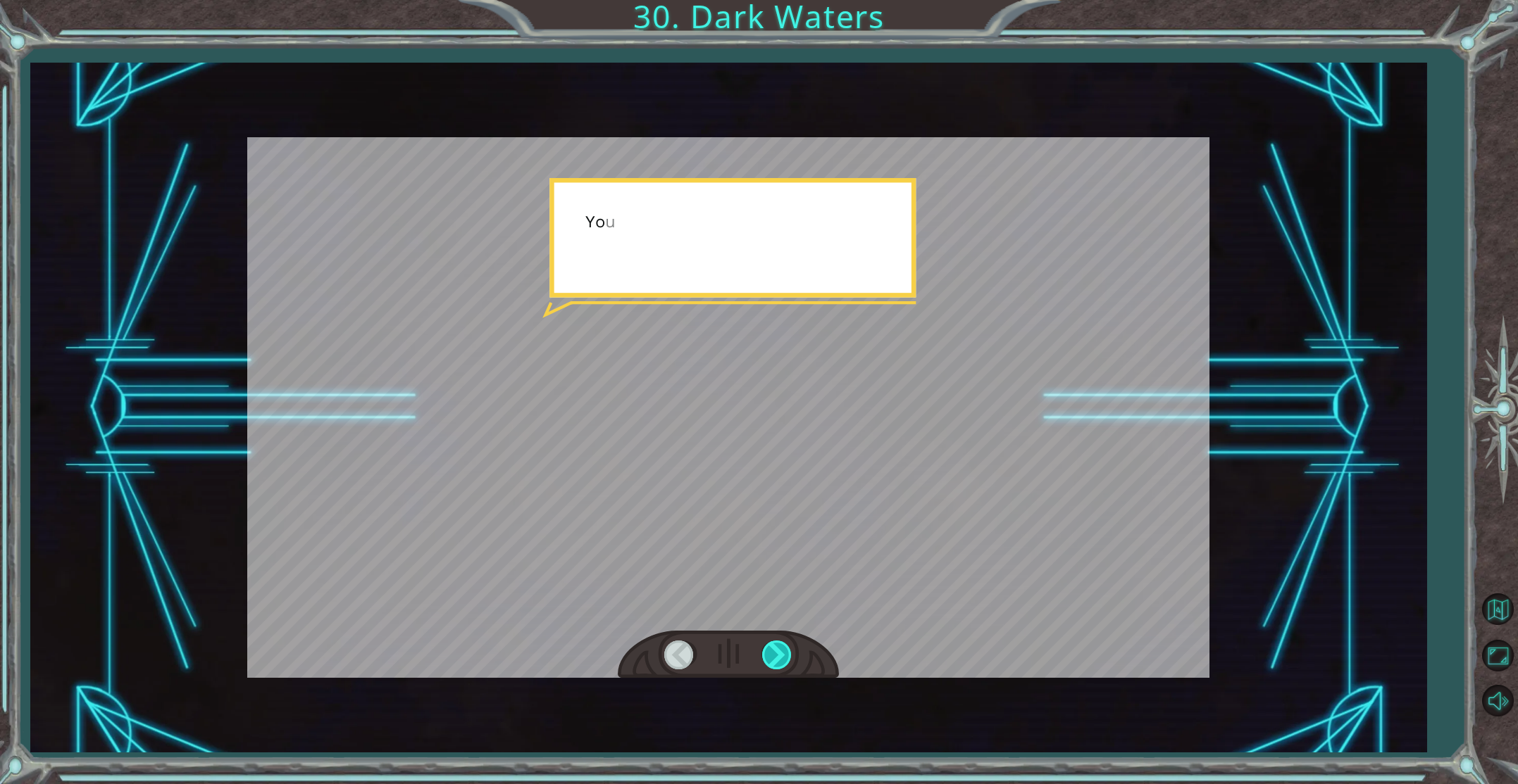
click at [773, 663] on div at bounding box center [778, 655] width 32 height 29
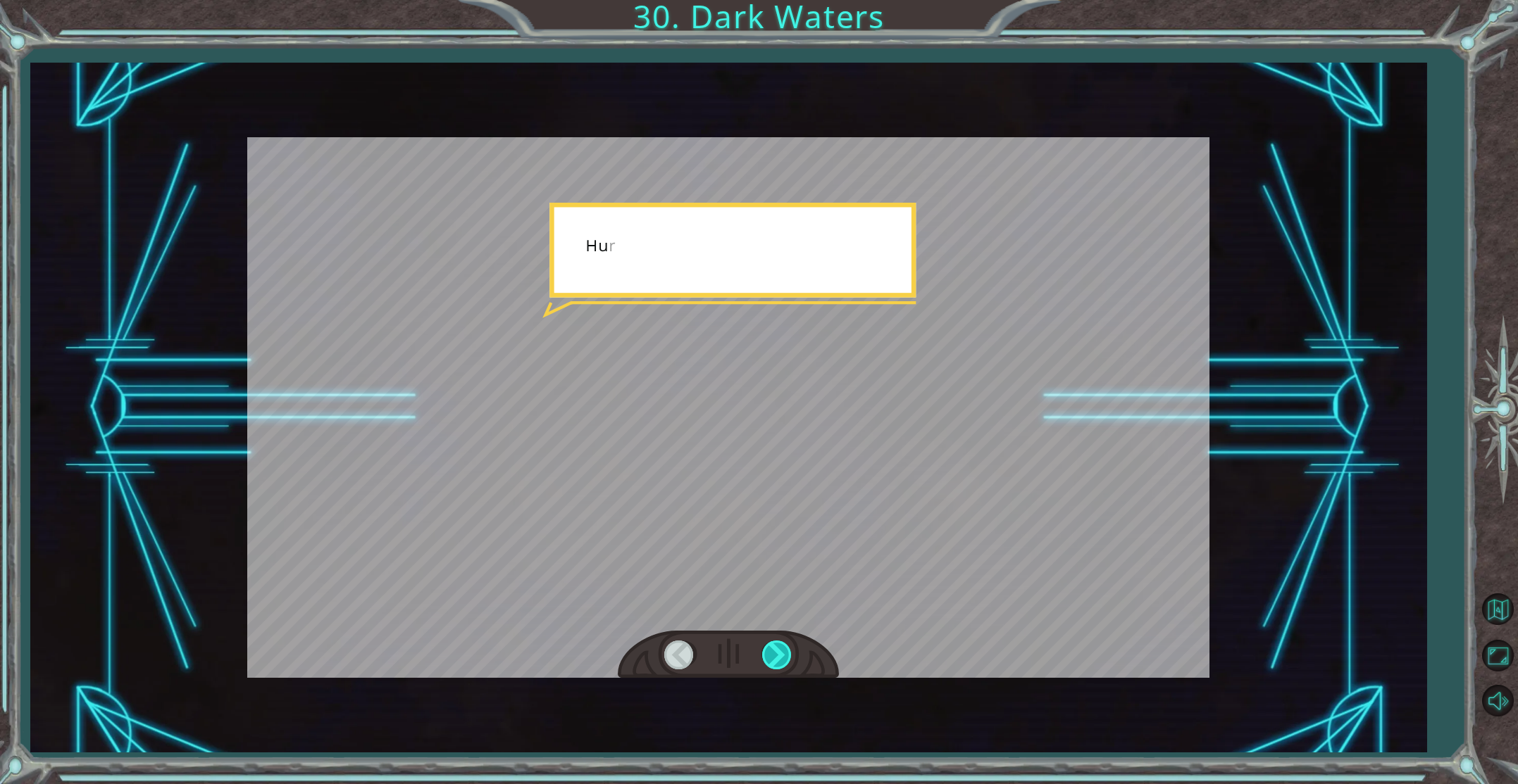
click at [773, 663] on div at bounding box center [778, 655] width 32 height 29
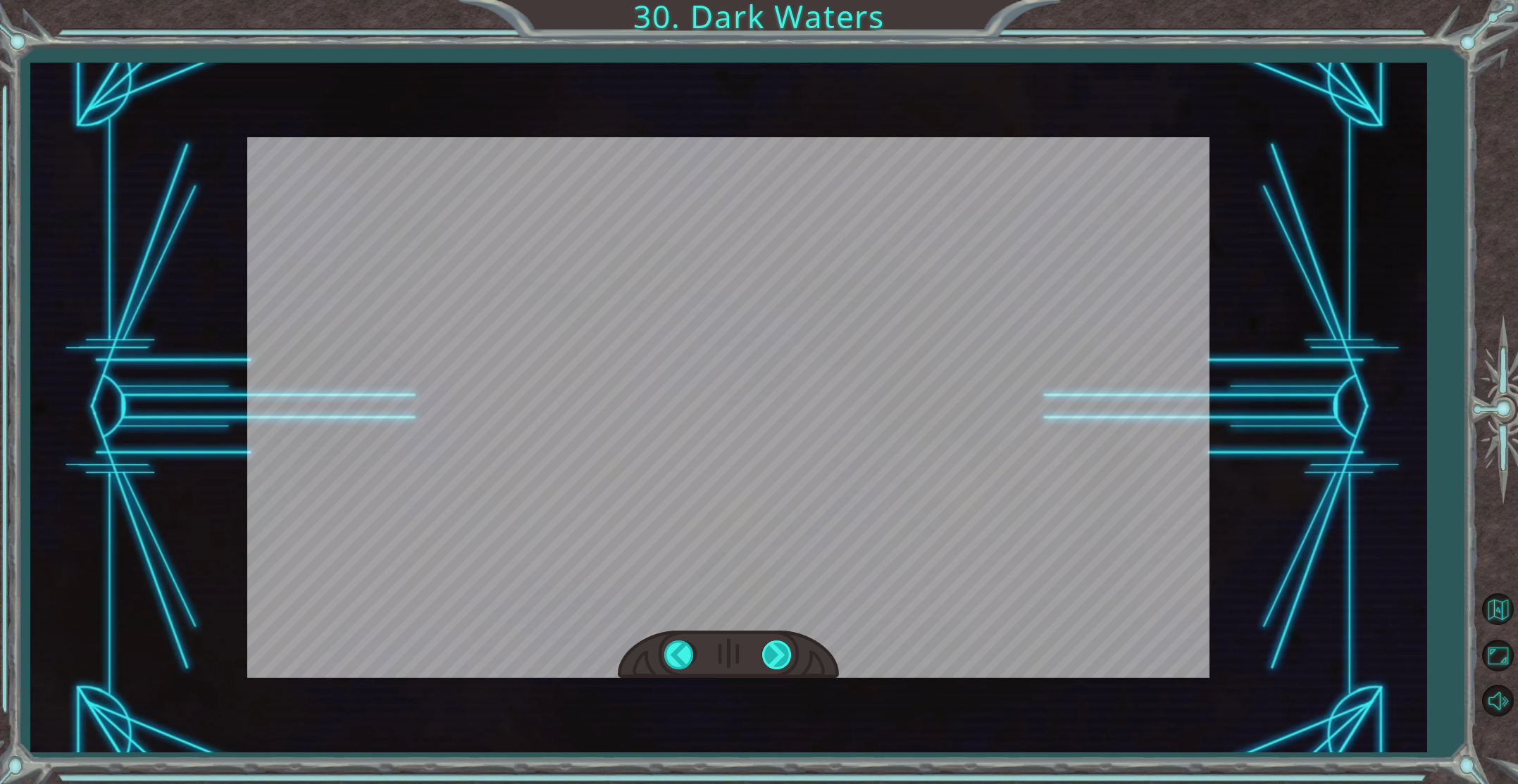
click at [773, 663] on div at bounding box center [778, 655] width 32 height 29
click at [773, 0] on div "Temporary Text T h a t w a s n ’ t b a d . Y o u ’ r e a c t u a l l y d o i n …" at bounding box center [759, 0] width 1518 height 0
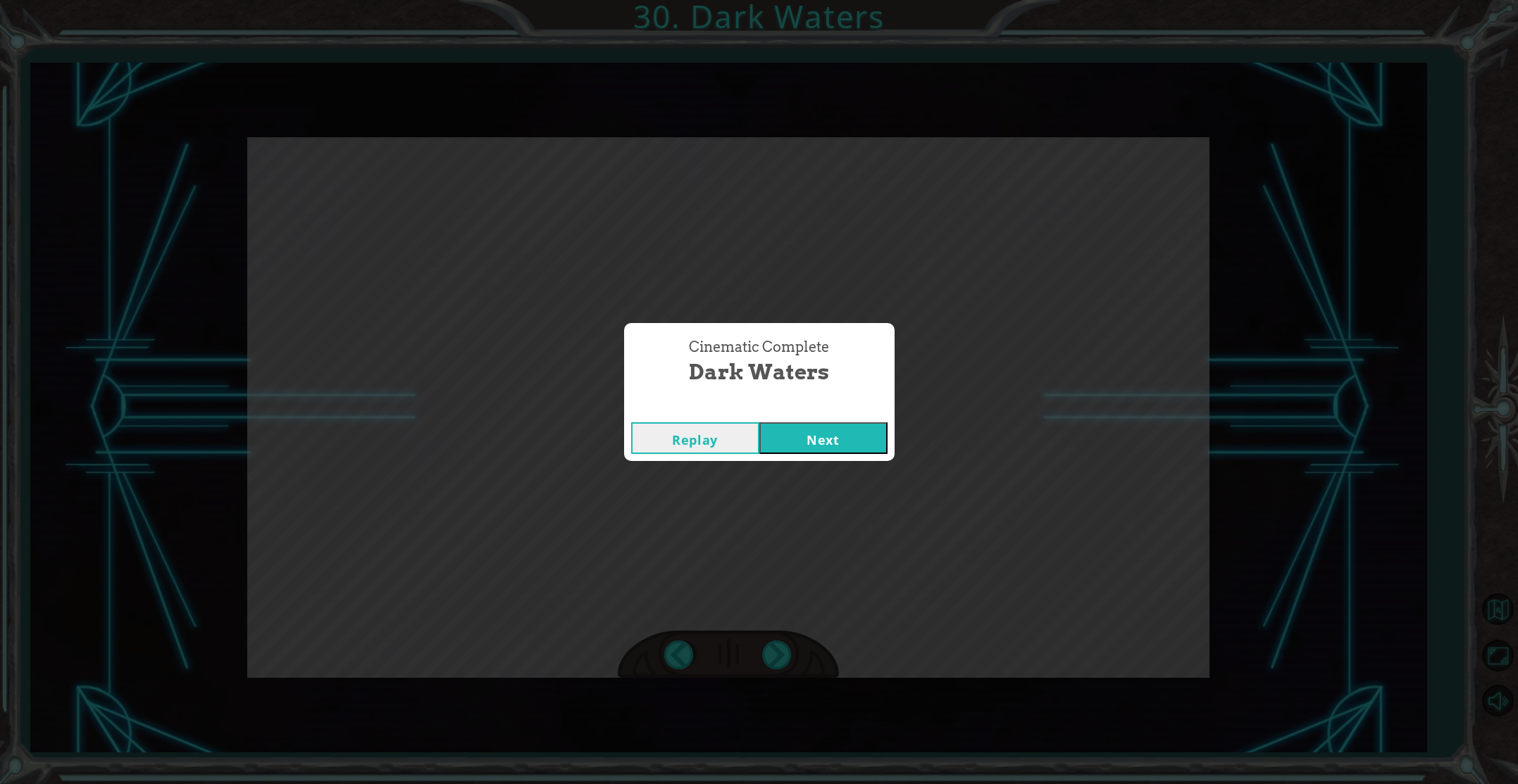
click at [836, 442] on button "Next" at bounding box center [823, 438] width 128 height 32
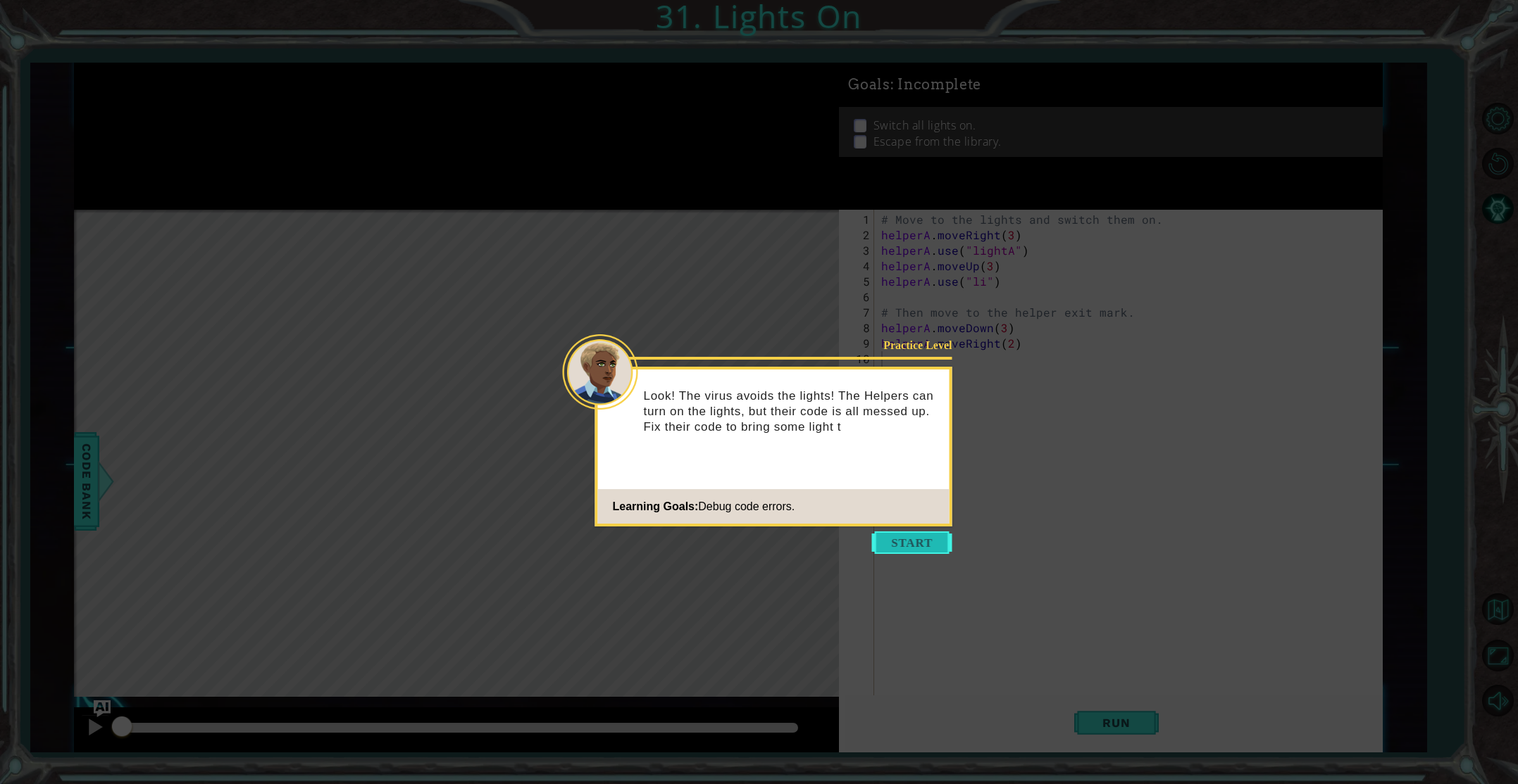
click at [897, 541] on button "Start" at bounding box center [912, 543] width 80 height 22
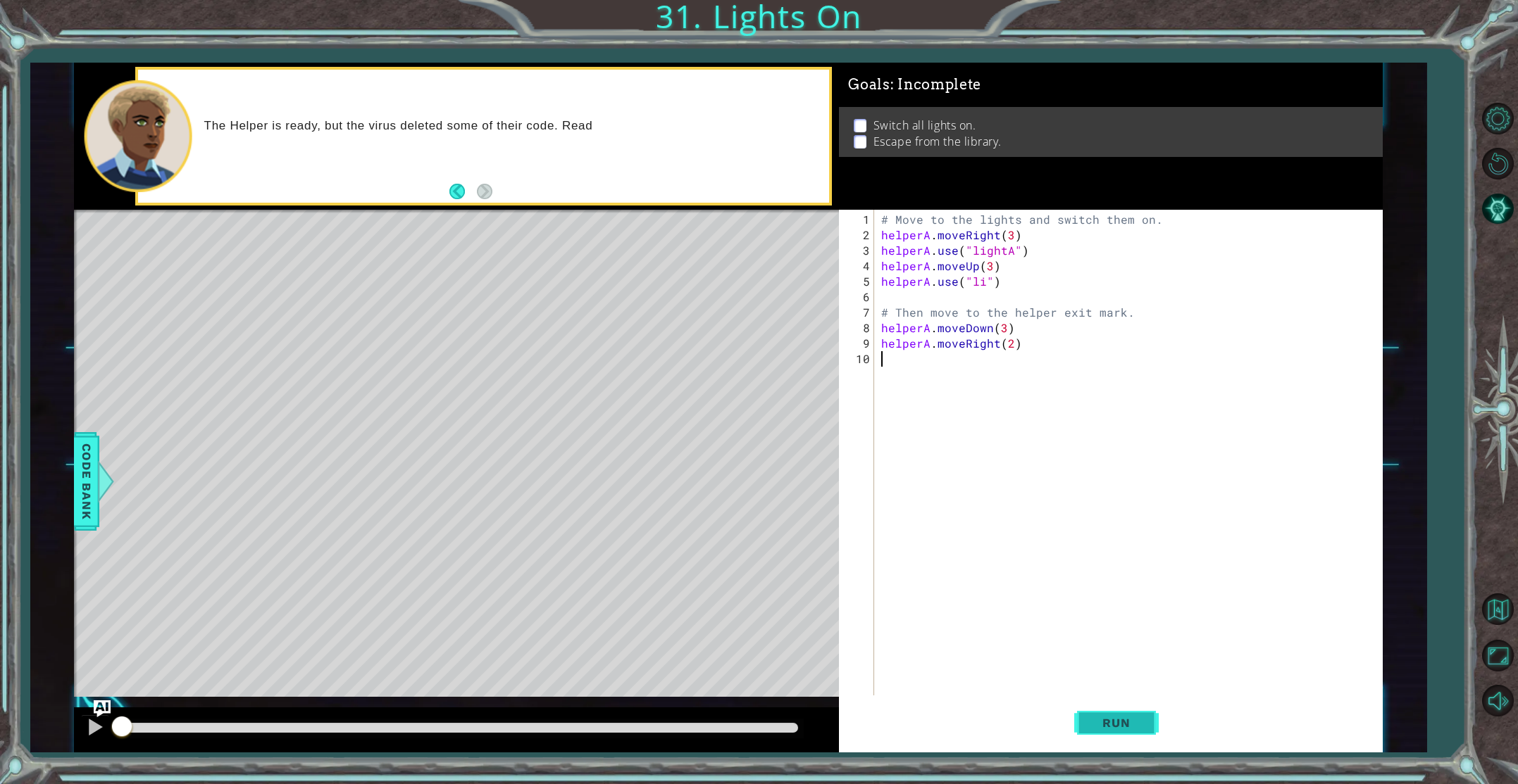
click at [1085, 717] on button "Run" at bounding box center [1116, 723] width 85 height 54
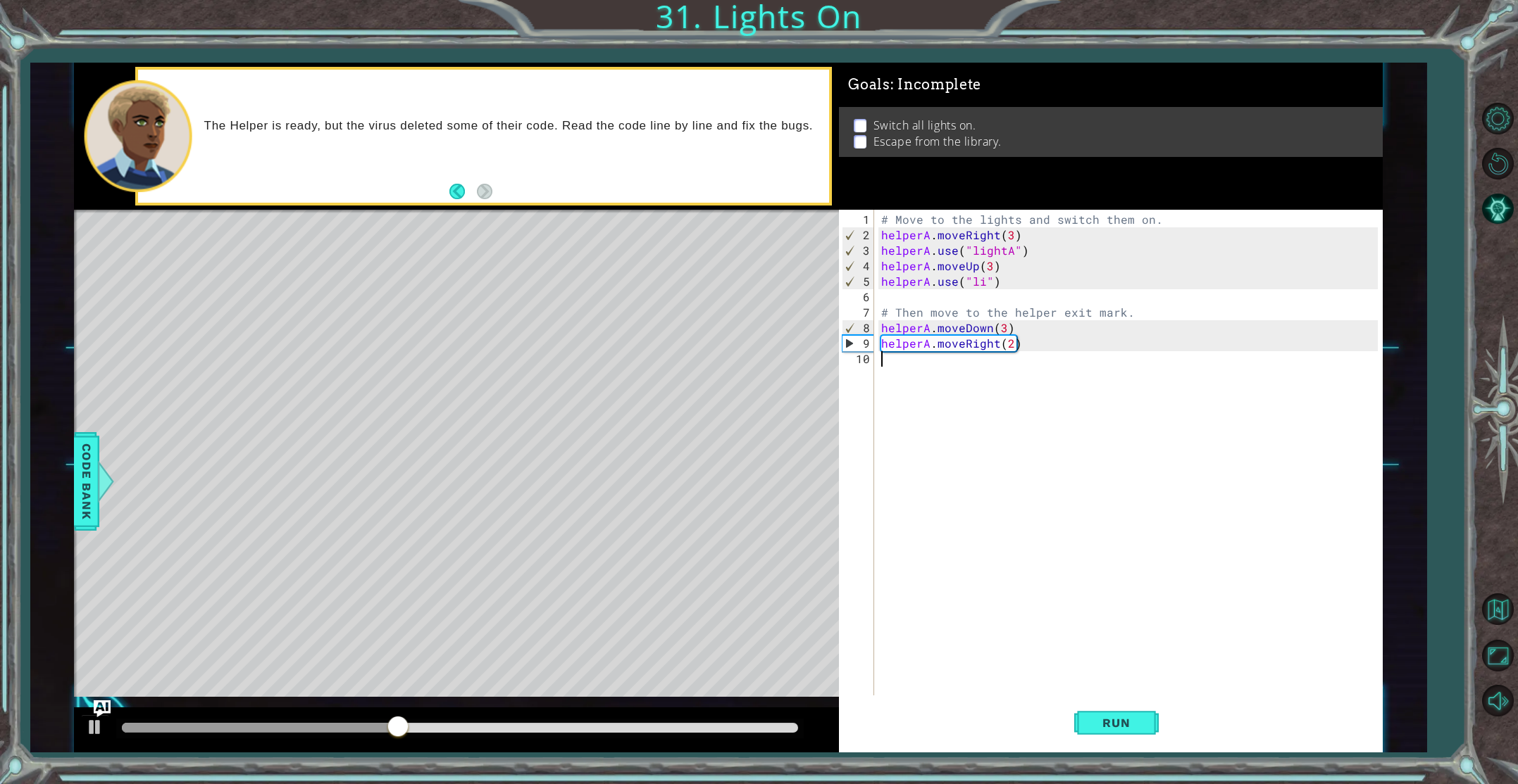
click at [983, 284] on div "# Move to the lights and switch them on. helperA . moveRight ( 3 ) helperA . us…" at bounding box center [1131, 483] width 506 height 542
click at [1106, 732] on button "Run" at bounding box center [1116, 723] width 85 height 54
click at [1002, 327] on div "# Move to the lights and switch them on. helperA . moveRight ( 3 ) helperA . us…" at bounding box center [1131, 483] width 506 height 542
type textarea "helperA.moveDown()"
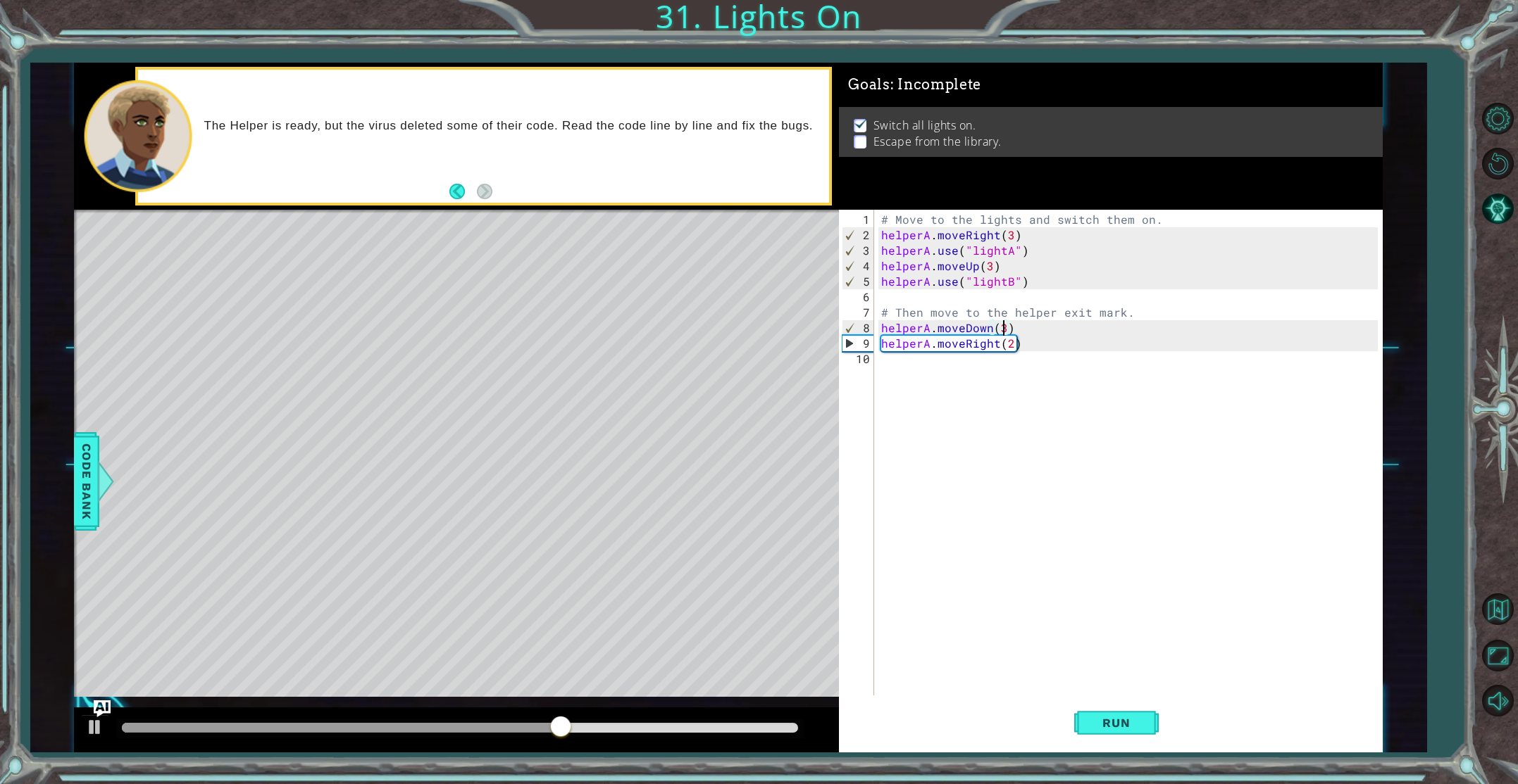
scroll to position [0, 7]
click at [1090, 702] on button "Run" at bounding box center [1116, 723] width 85 height 54
click at [795, 707] on body "1 ההההההההההההההההההההההההההההההההההההההההההההההההההההההההההההההההההההההההההההה…" at bounding box center [759, 392] width 1518 height 784
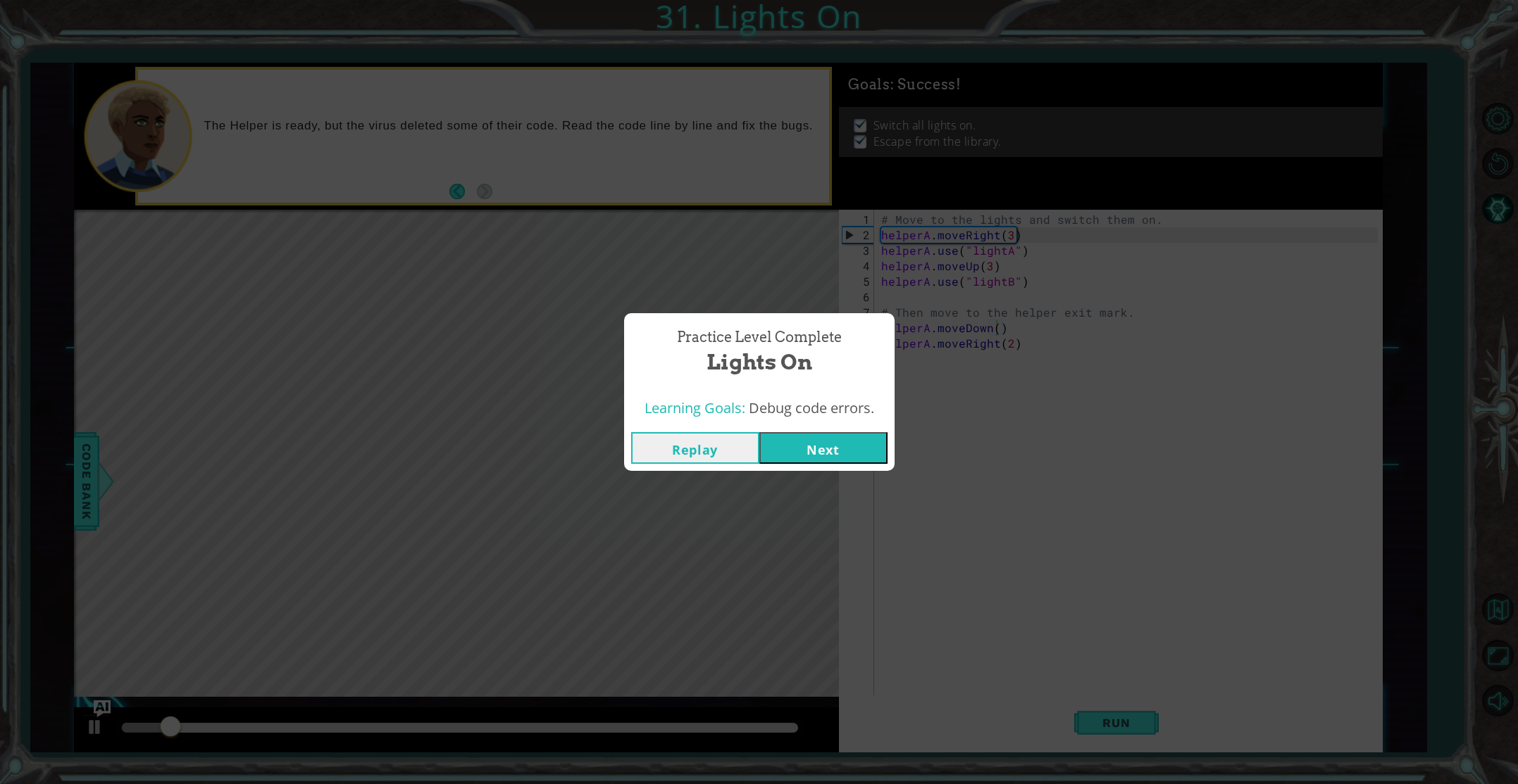
click at [810, 452] on button "Next" at bounding box center [823, 448] width 128 height 32
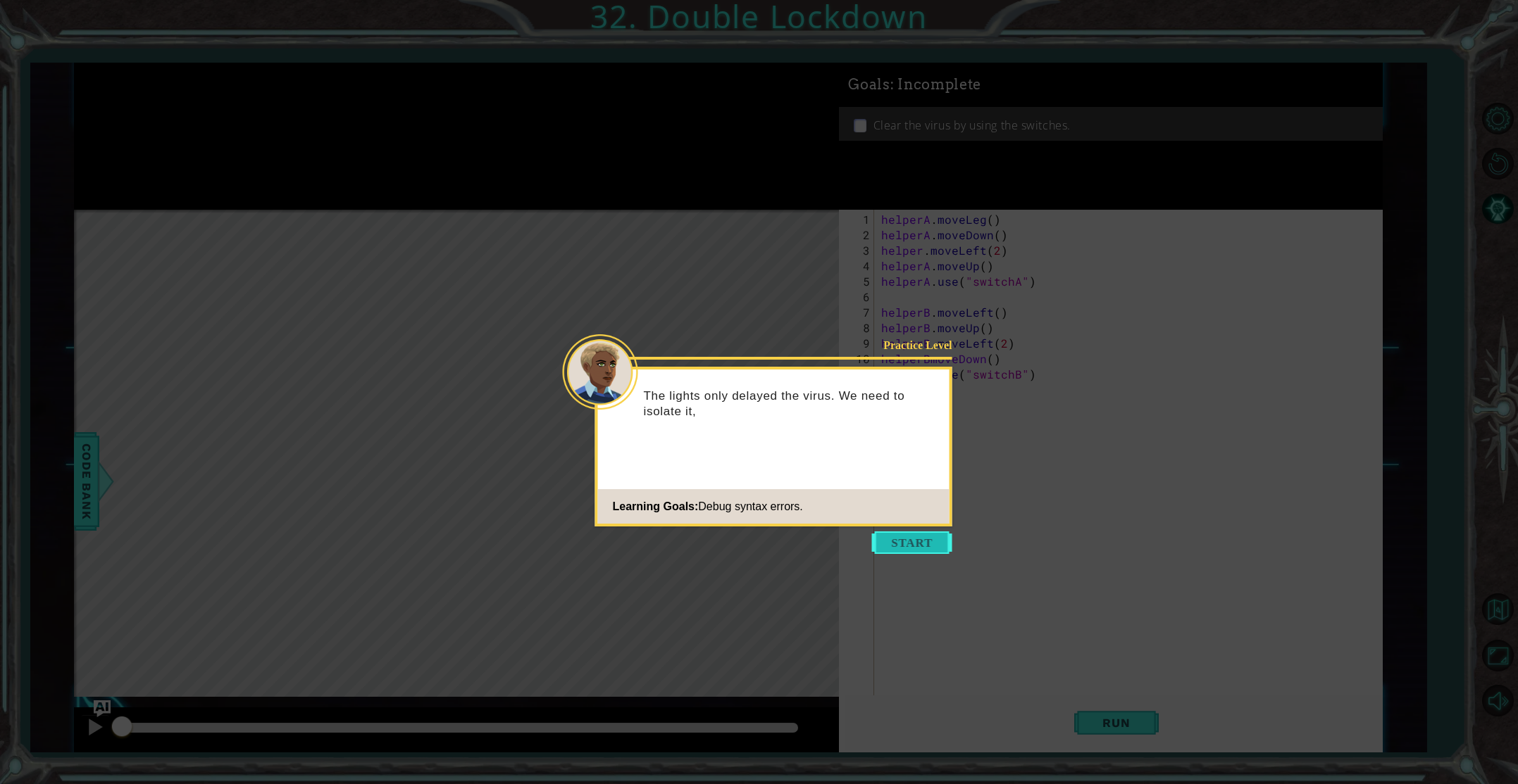
click at [894, 534] on button "Start" at bounding box center [912, 543] width 80 height 22
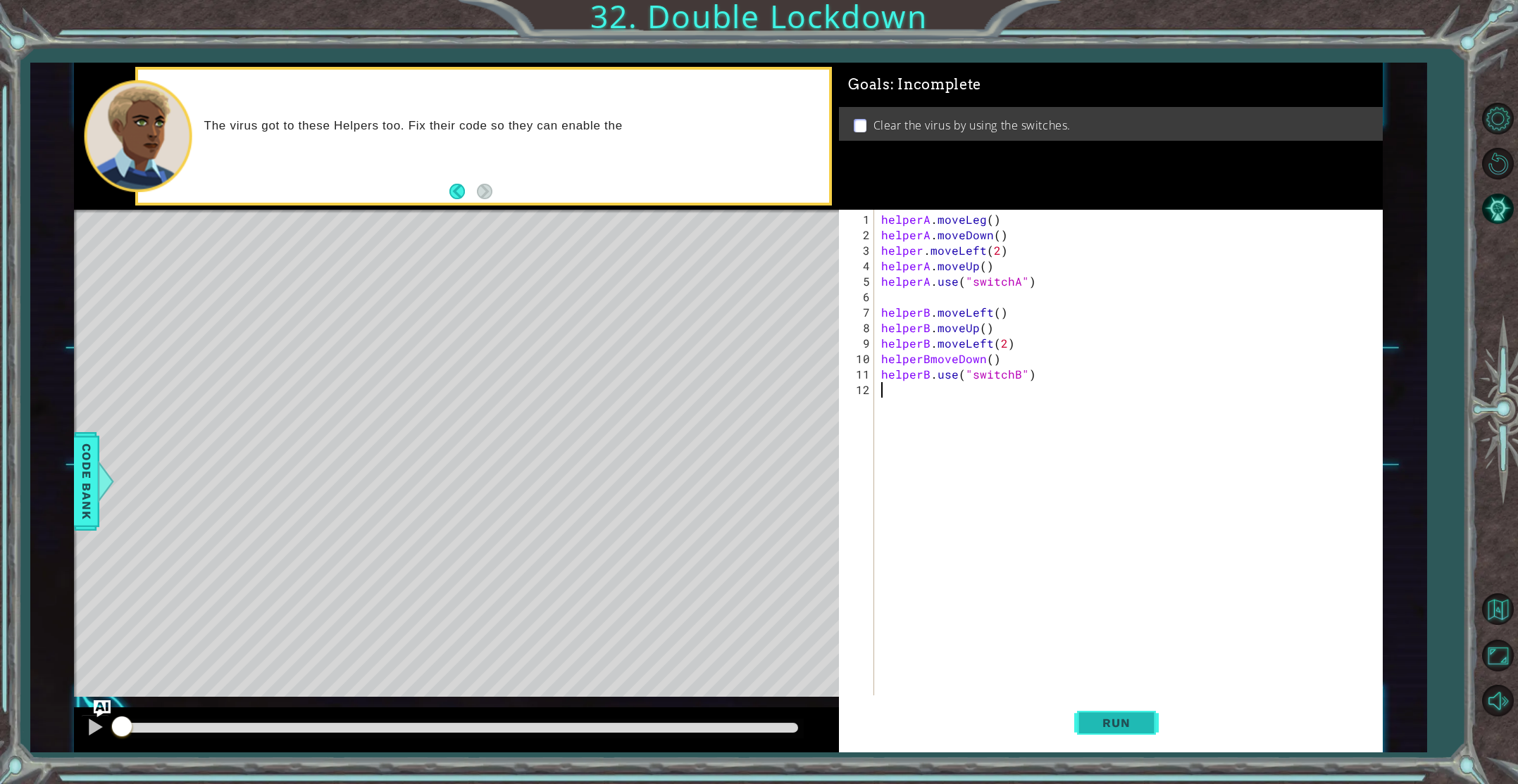
click at [1119, 742] on button "Run" at bounding box center [1116, 723] width 85 height 54
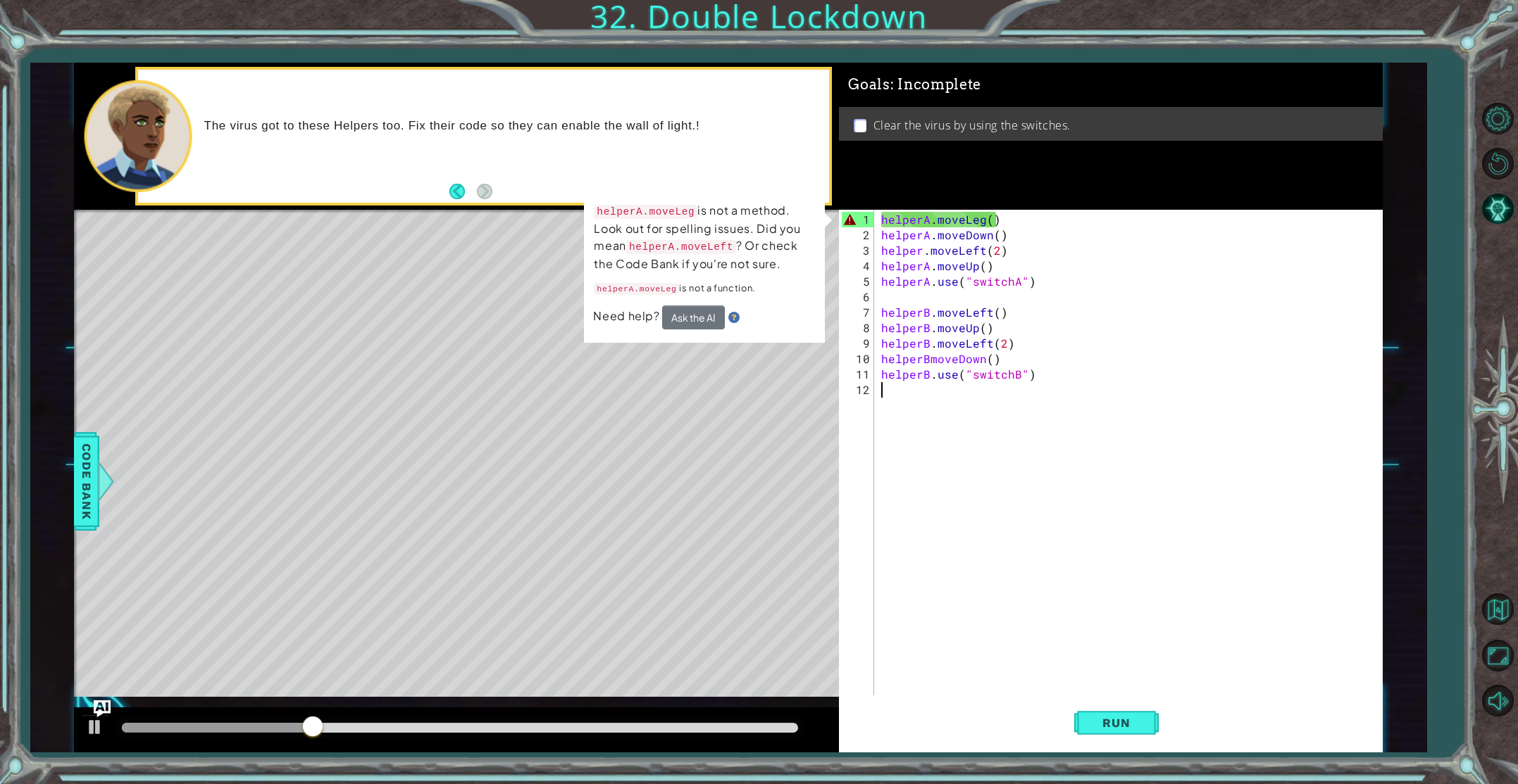
click at [981, 224] on div "helperA . moveLeg ( ) helperA . moveDown ( ) helper . moveLeft ( 2 ) helperA . …" at bounding box center [1131, 483] width 506 height 542
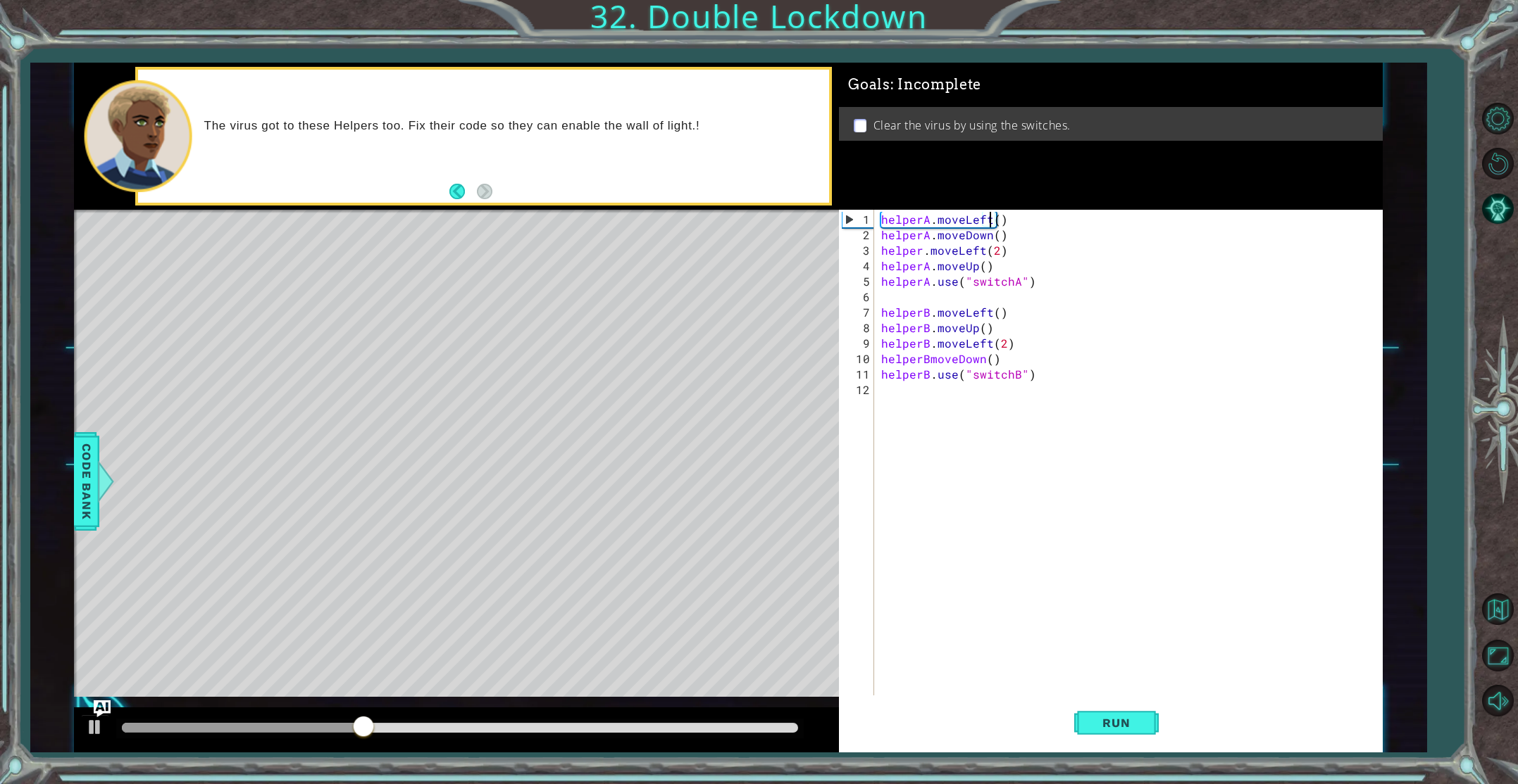
scroll to position [0, 6]
click at [1109, 710] on button "Run" at bounding box center [1116, 723] width 85 height 54
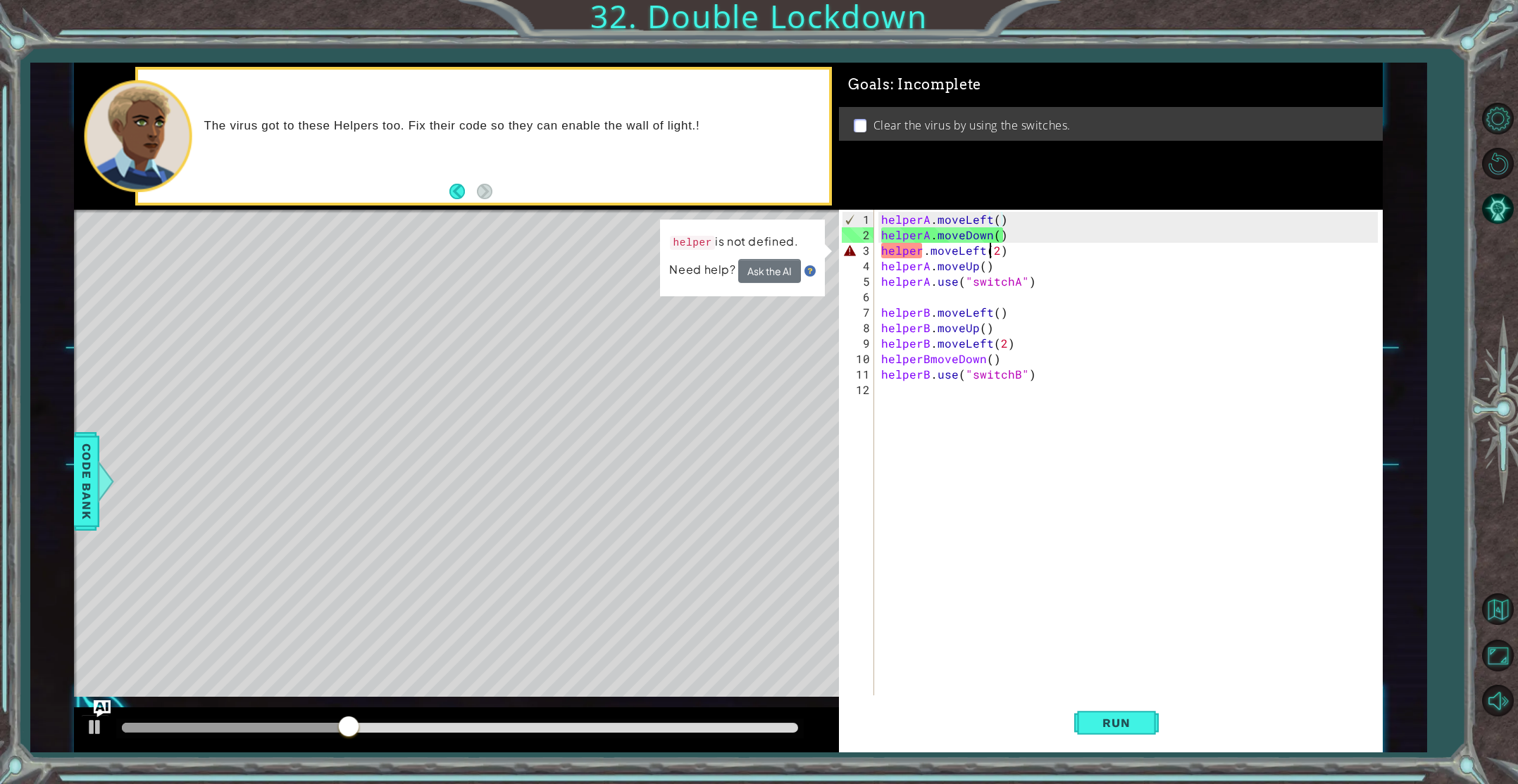
click at [991, 249] on div "helperA . moveLeft ( ) helperA . moveDown ( ) helper . moveLeft ( 2 ) helperA .…" at bounding box center [1131, 483] width 506 height 542
click at [994, 250] on div "helperA . moveLeft ( ) helperA . moveDown ( ) helper . moveLeft ( 2 ) helperA .…" at bounding box center [1131, 483] width 506 height 542
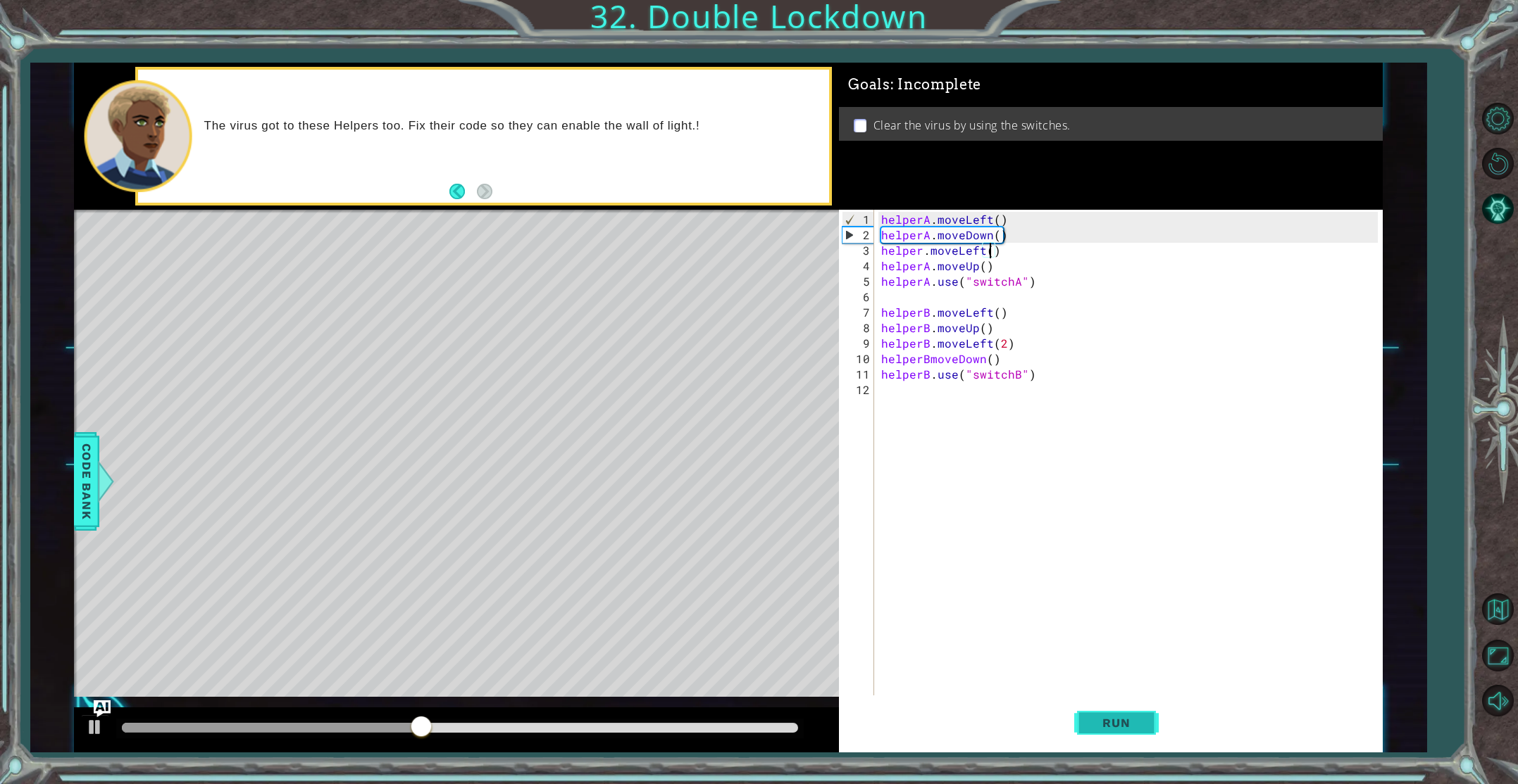
click at [1108, 712] on button "Run" at bounding box center [1116, 723] width 85 height 54
click at [1072, 719] on div "Run" at bounding box center [1115, 723] width 543 height 54
click at [1091, 722] on span "Run" at bounding box center [1116, 723] width 56 height 14
click at [919, 257] on div "helperA . moveLeft ( ) helperA . moveDown ( ) helper . moveLeft ( ) helperA . m…" at bounding box center [1131, 483] width 506 height 542
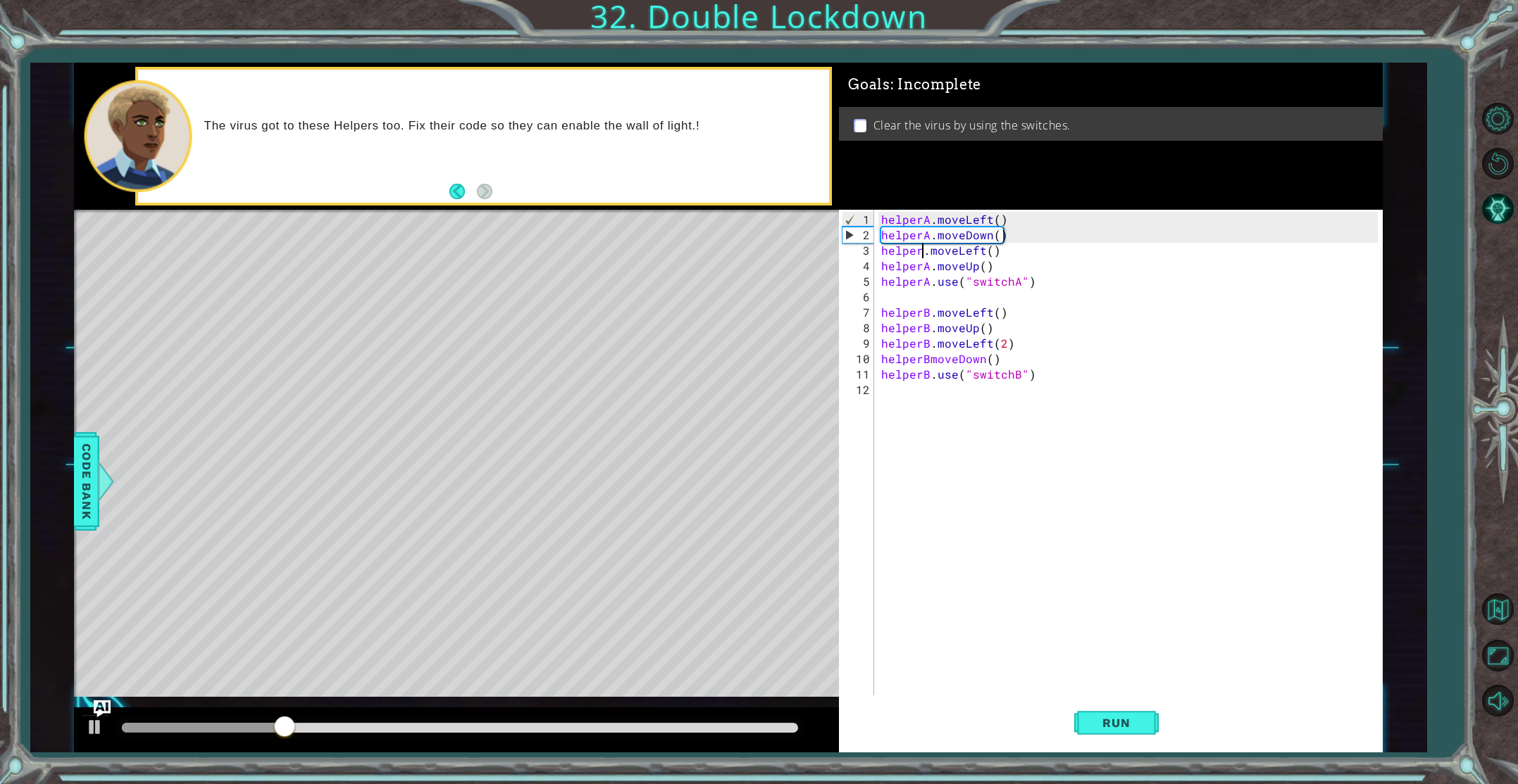
click at [920, 249] on div "helperA . moveLeft ( ) helperA . moveDown ( ) helper . moveLeft ( ) helperA . m…" at bounding box center [1131, 483] width 506 height 542
click at [1147, 721] on button "Run" at bounding box center [1116, 723] width 85 height 54
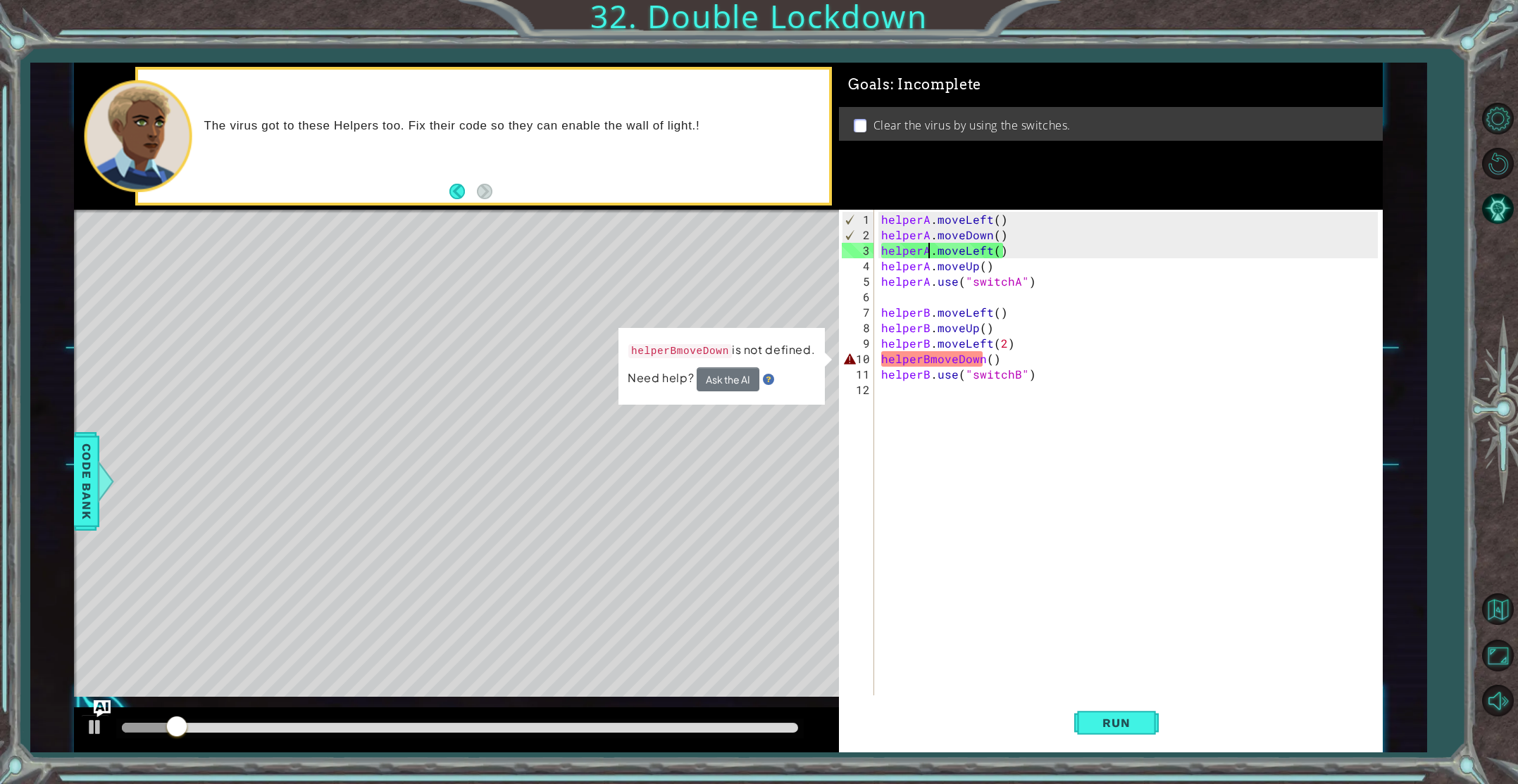
click at [929, 363] on div "helperA . moveLeft ( ) helperA . moveDown ( ) helperA . moveLeft ( ) helperA . …" at bounding box center [1131, 483] width 506 height 542
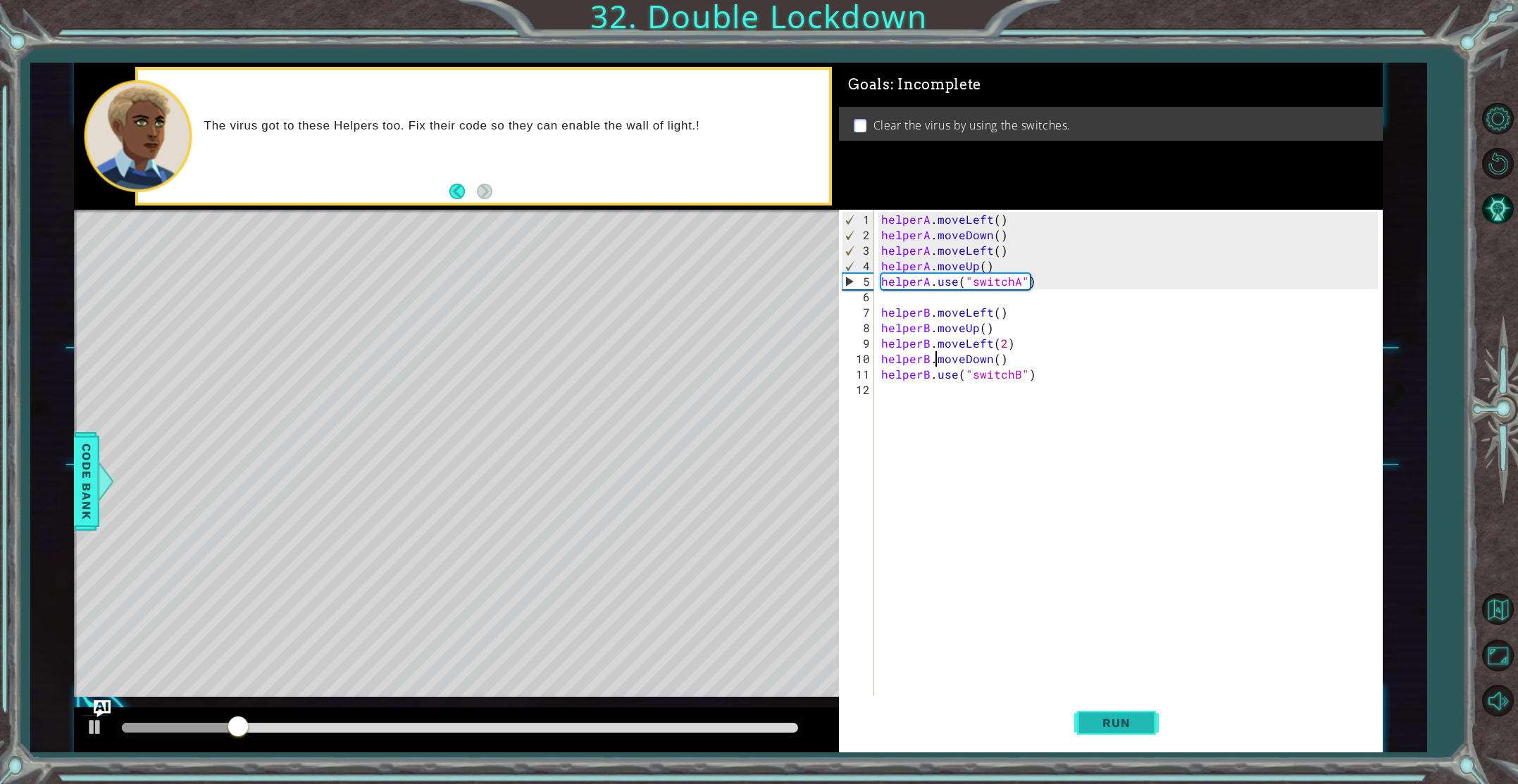
click at [1100, 706] on button "Run" at bounding box center [1116, 723] width 85 height 54
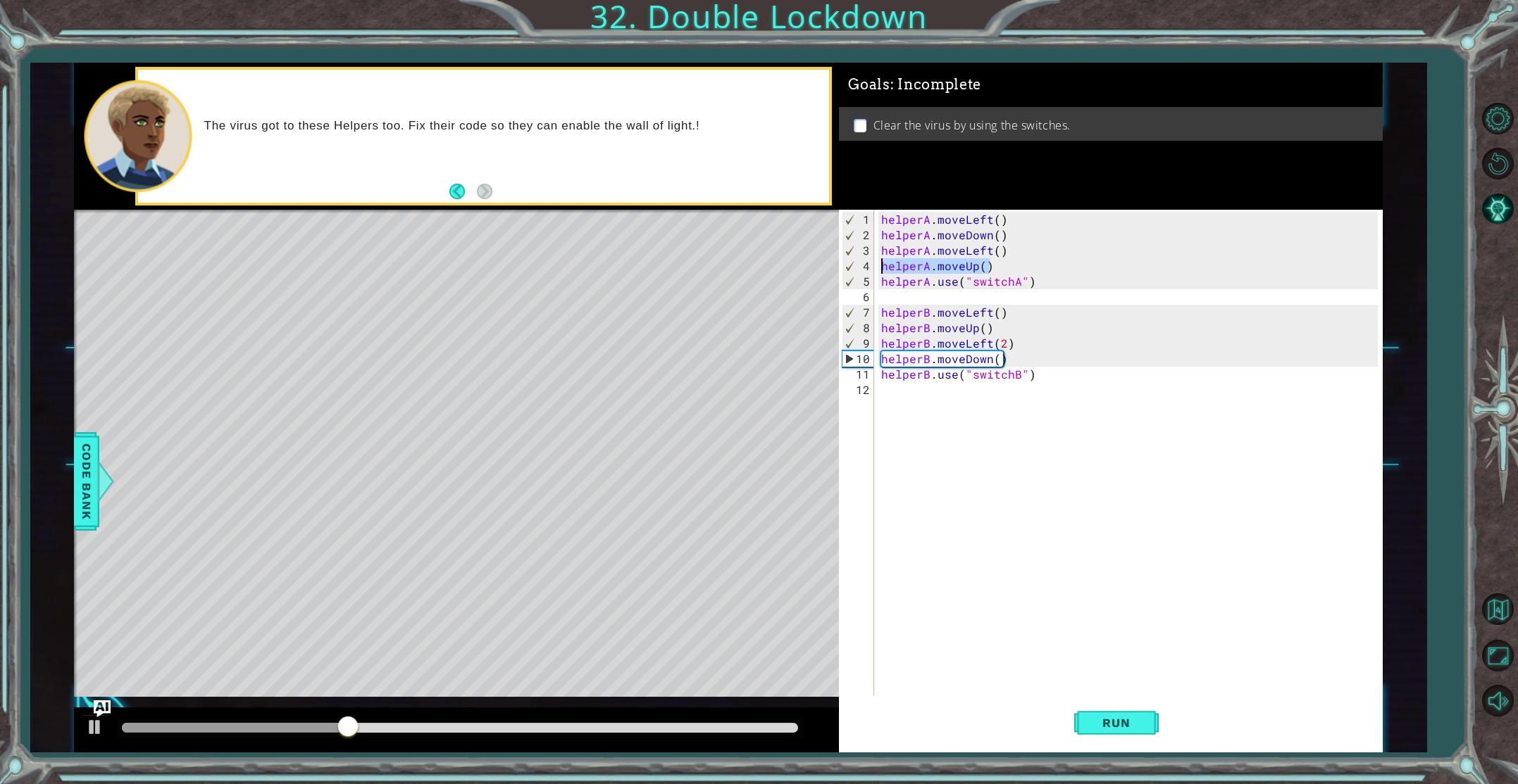
drag, startPoint x: 990, startPoint y: 268, endPoint x: 881, endPoint y: 268, distance: 109.0
click at [881, 268] on div "helperA . moveLeft ( ) helperA . moveDown ( ) helperA . moveLeft ( ) helperA . …" at bounding box center [1131, 483] width 506 height 542
type textarea "helperA.moveUp()"
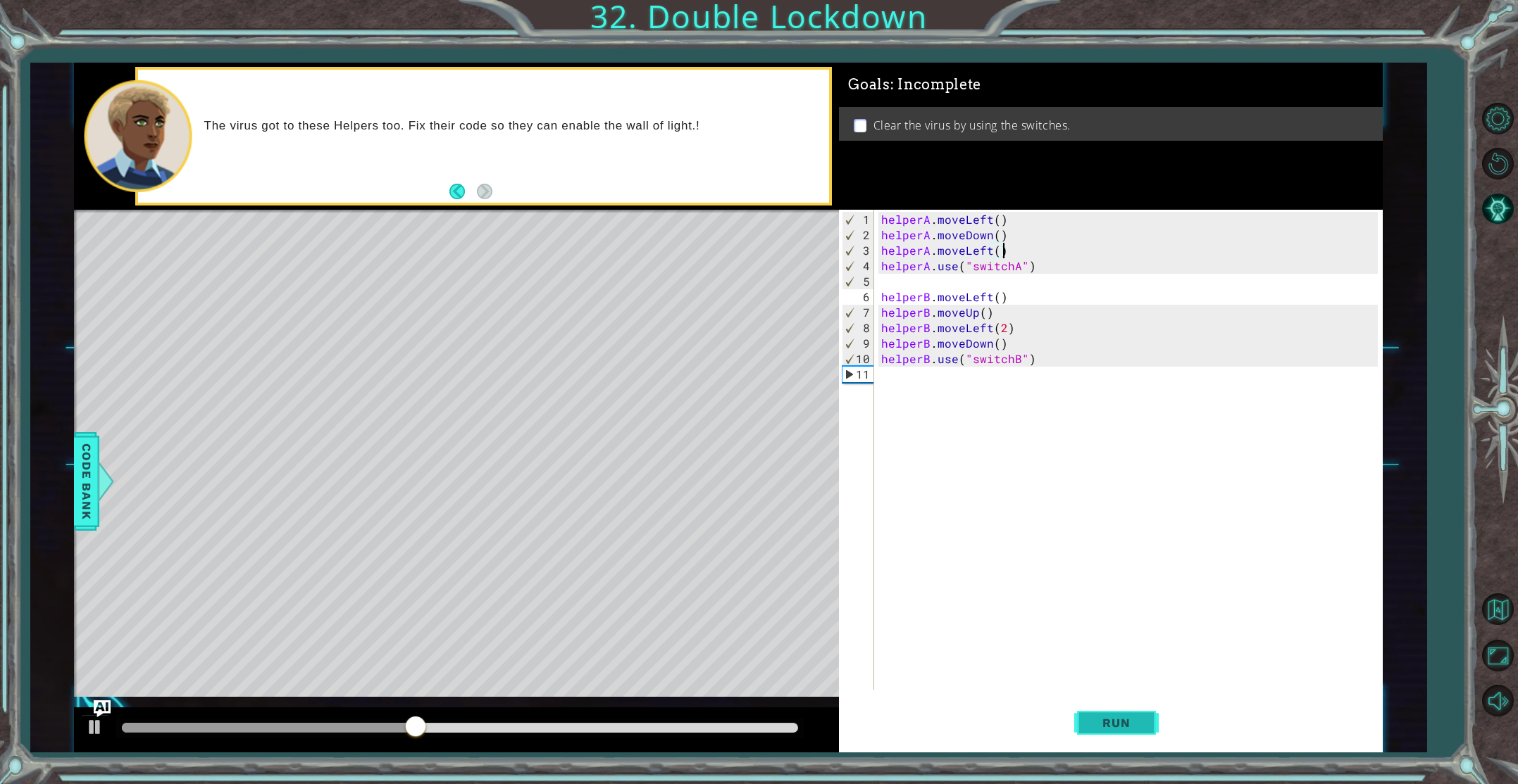
click at [1095, 710] on button "Run" at bounding box center [1116, 723] width 85 height 54
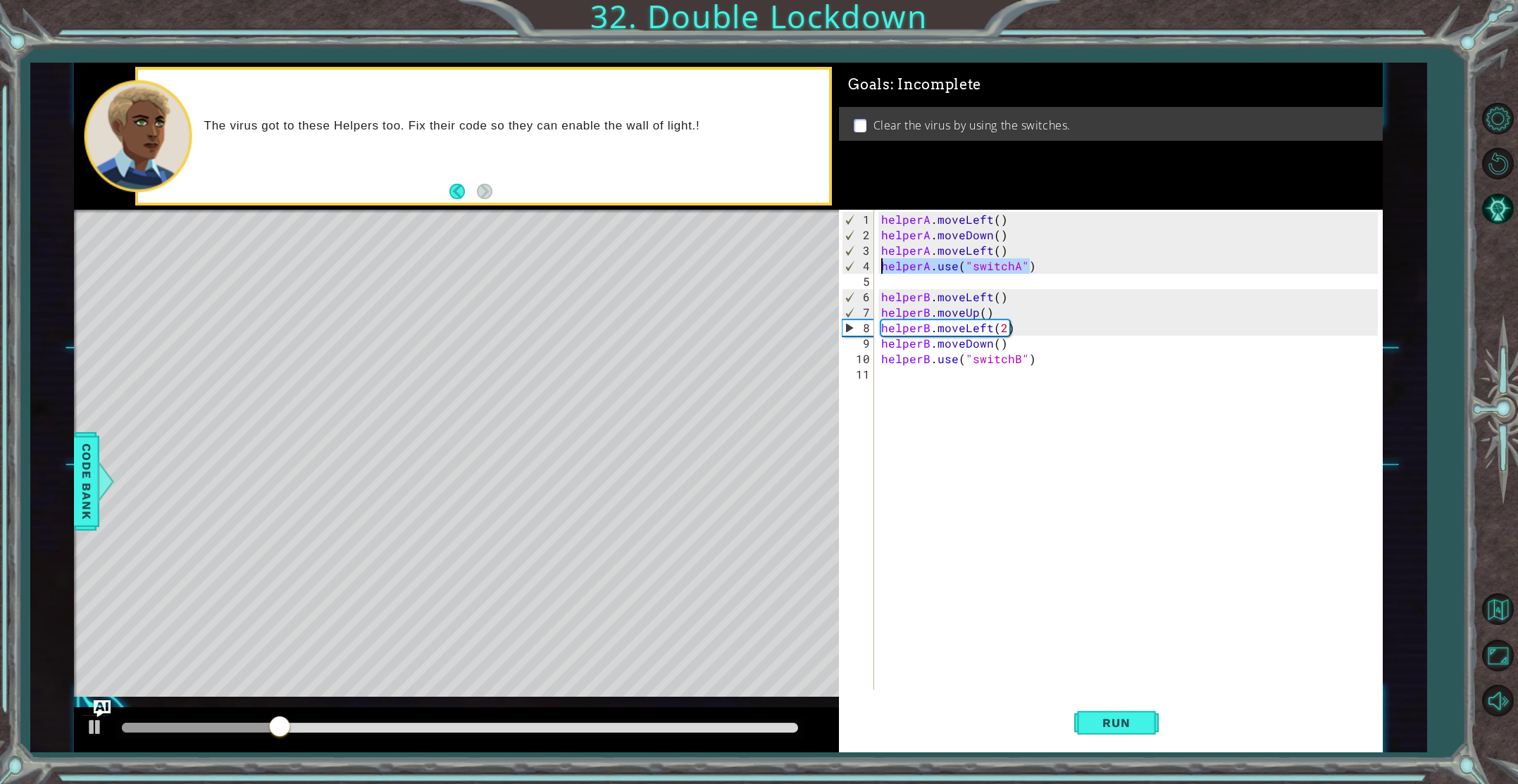
drag, startPoint x: 1035, startPoint y: 267, endPoint x: 873, endPoint y: 267, distance: 162.0
click at [873, 267] on div "helperA.moveLeft() 1 2 3 4 5 6 7 8 9 10 11 helperA . moveLeft ( ) helperA . mov…" at bounding box center [1107, 450] width 538 height 480
type textarea "helperA.use("switchA")"
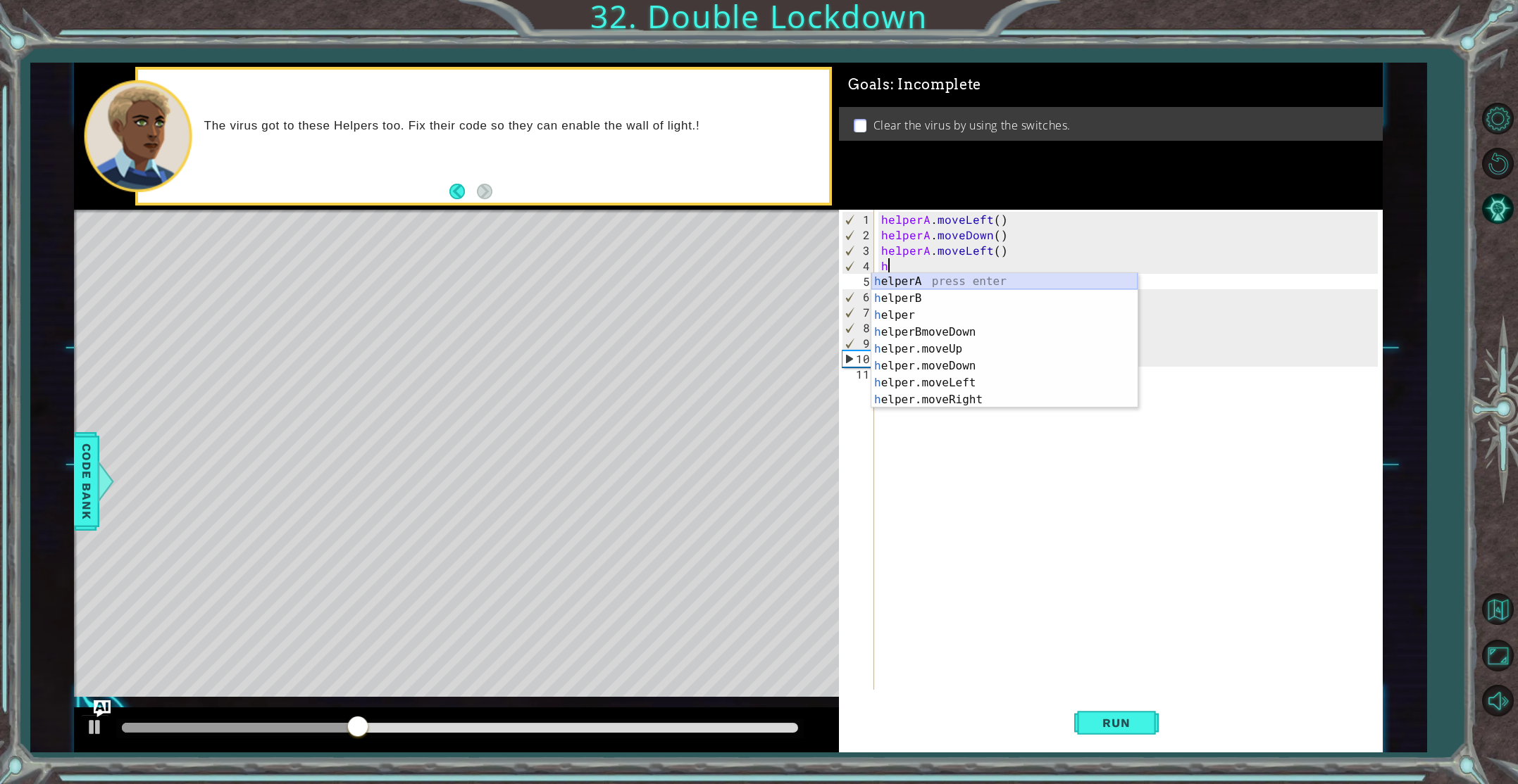
click at [942, 285] on div "h elperA press enter h elperB press enter h elper press enter h elperBmoveDown …" at bounding box center [1004, 357] width 266 height 169
type textarea "h"
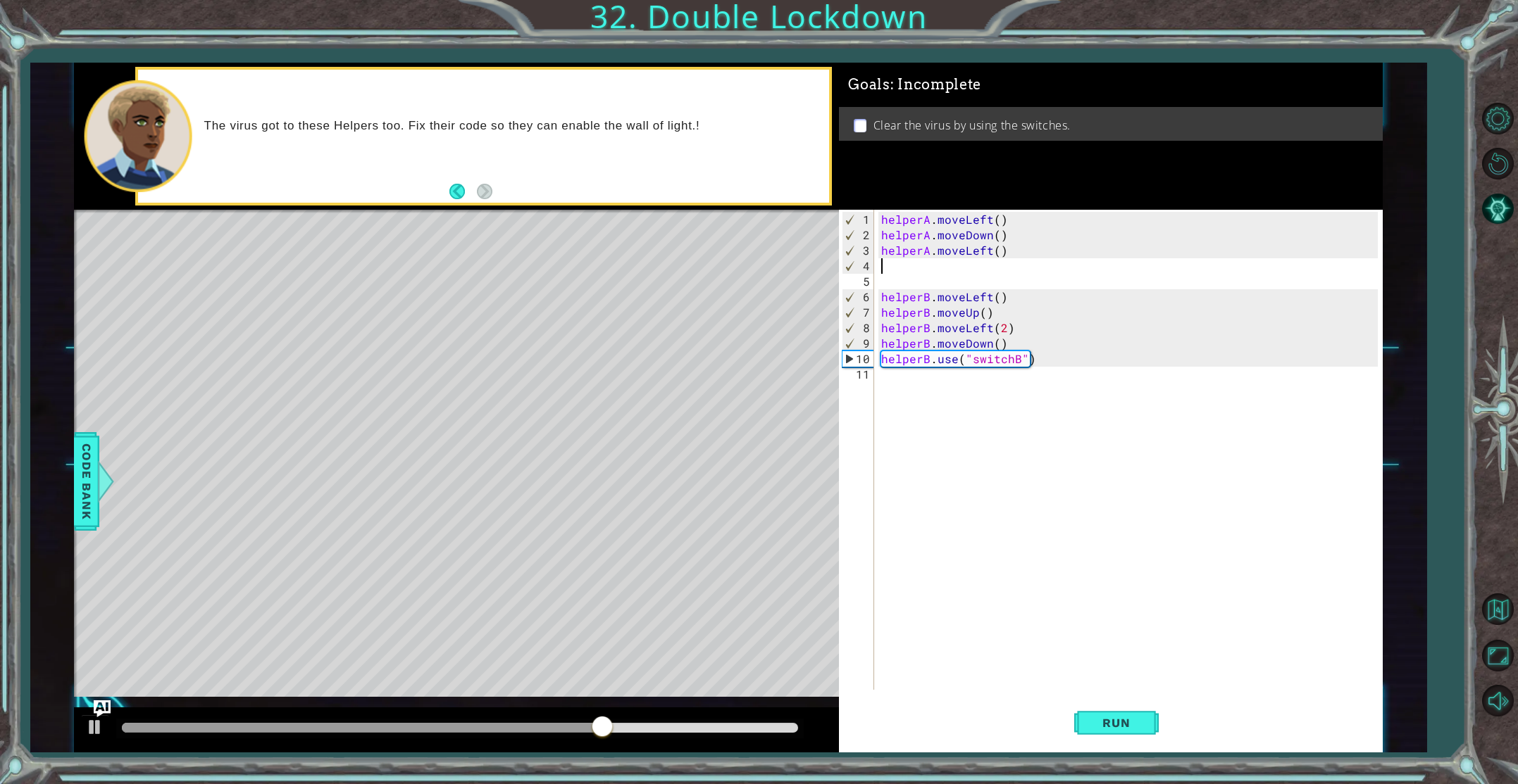
click at [995, 254] on div "helperA . moveLeft ( ) helperA . moveDown ( ) helperA . moveLeft ( ) helperB . …" at bounding box center [1131, 467] width 506 height 511
type textarea "helperA.moveLeft(2)"
click at [936, 264] on div "helperA . moveLeft ( ) helperA . moveDown ( ) helperA . moveLeft ( 2 ) helperB …" at bounding box center [1131, 467] width 506 height 511
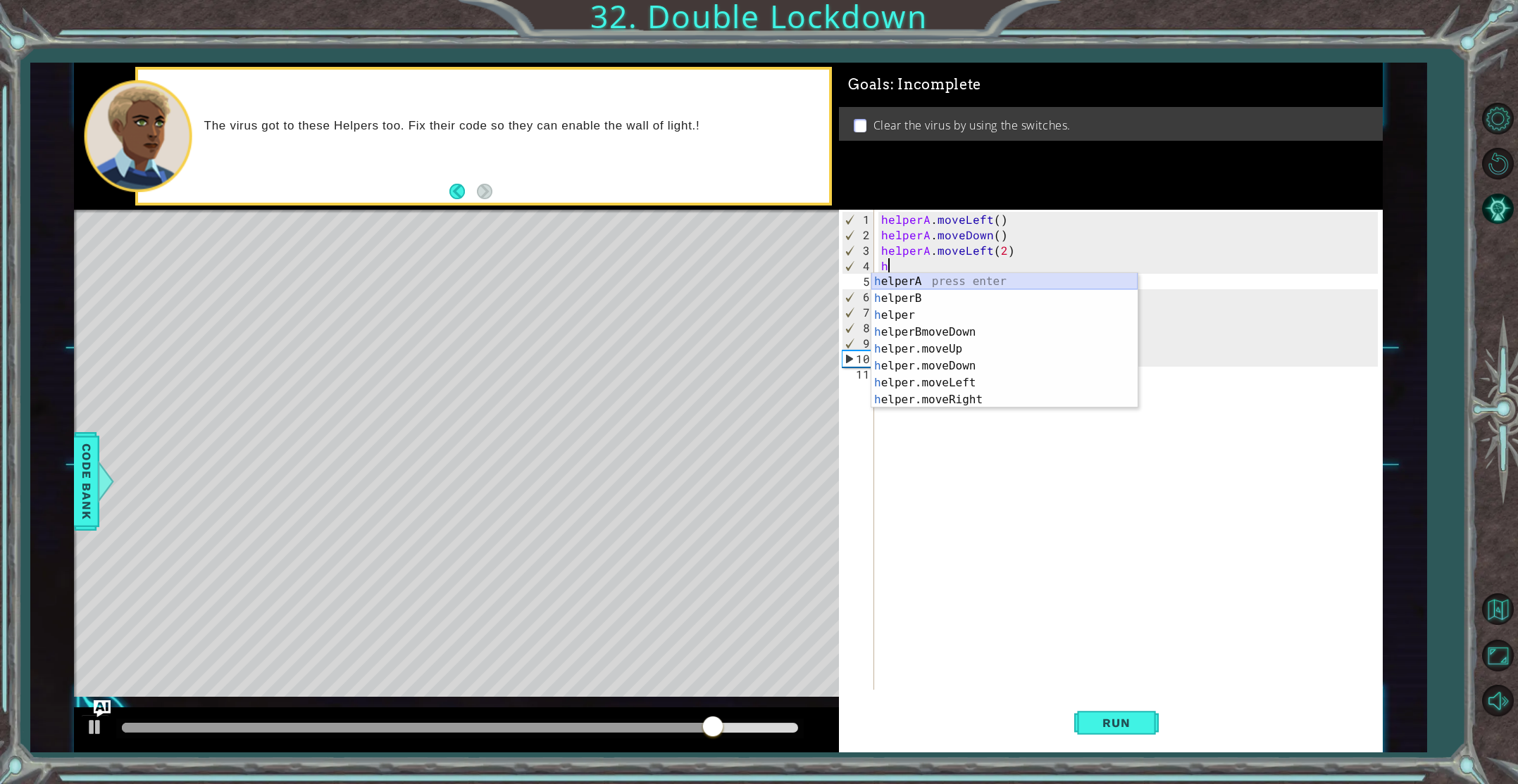
click at [975, 279] on div "h elperA press enter h elperB press enter h elper press enter h elperBmoveDown …" at bounding box center [1004, 357] width 266 height 169
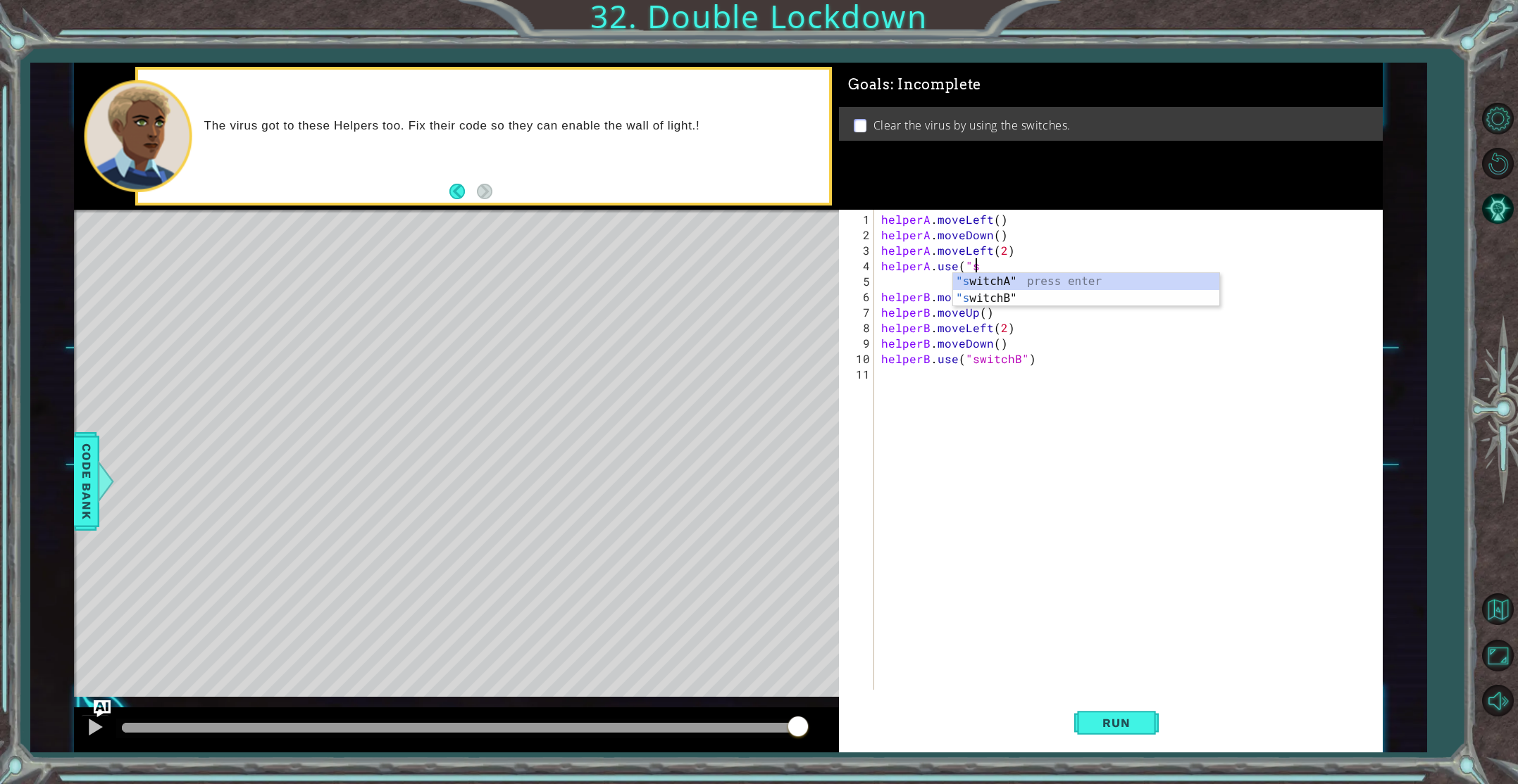
scroll to position [0, 6]
click at [1036, 276] on div ""sw itchA" press enter "sw itchB" press enter" at bounding box center [1086, 306] width 266 height 67
click at [1109, 726] on span "Run" at bounding box center [1116, 723] width 56 height 14
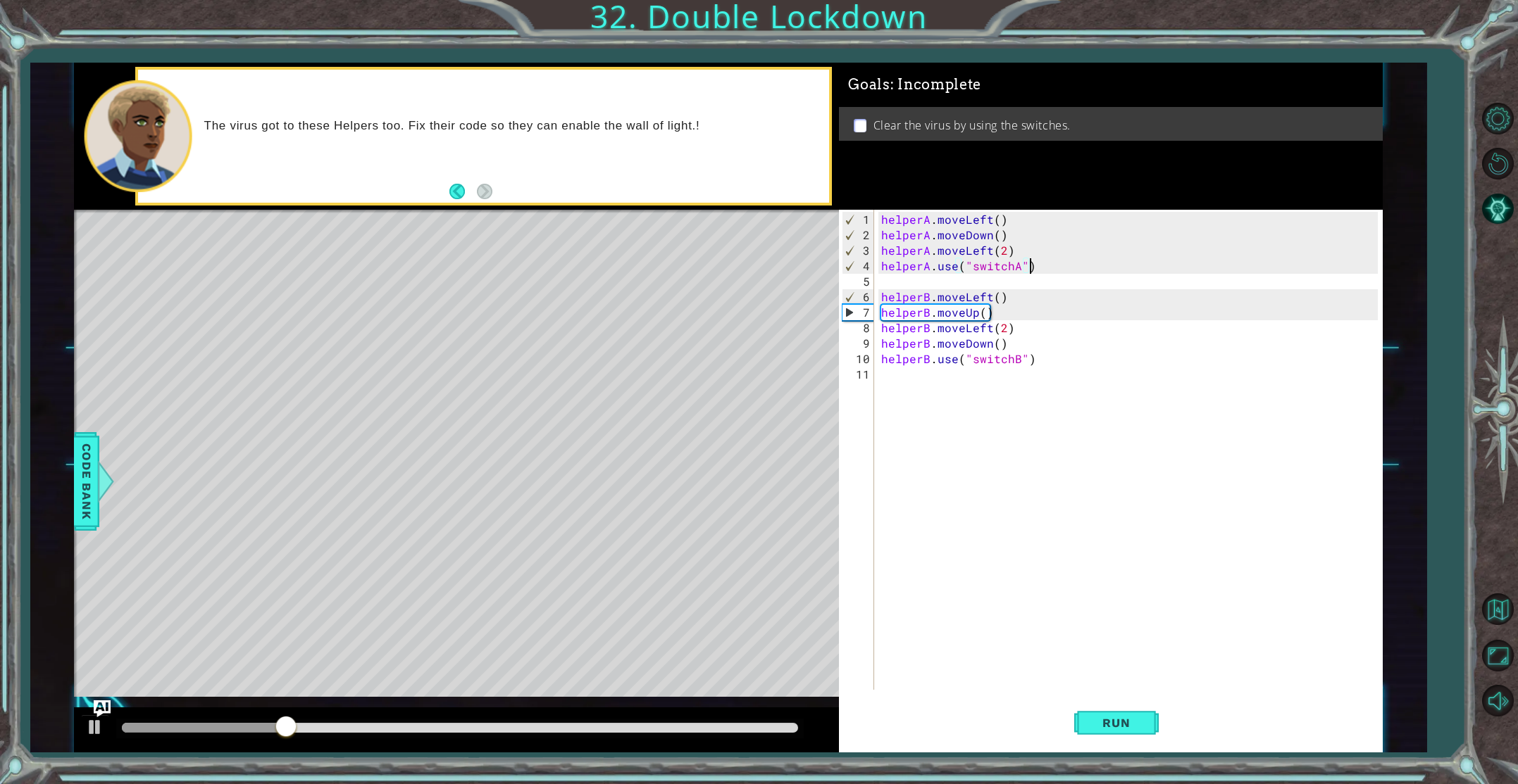
click at [1009, 253] on div "helperA . moveLeft ( ) helperA . moveDown ( ) helperA . moveLeft ( 2 ) helperA …" at bounding box center [1131, 467] width 506 height 511
type textarea "helperA.moveLeft(2)"
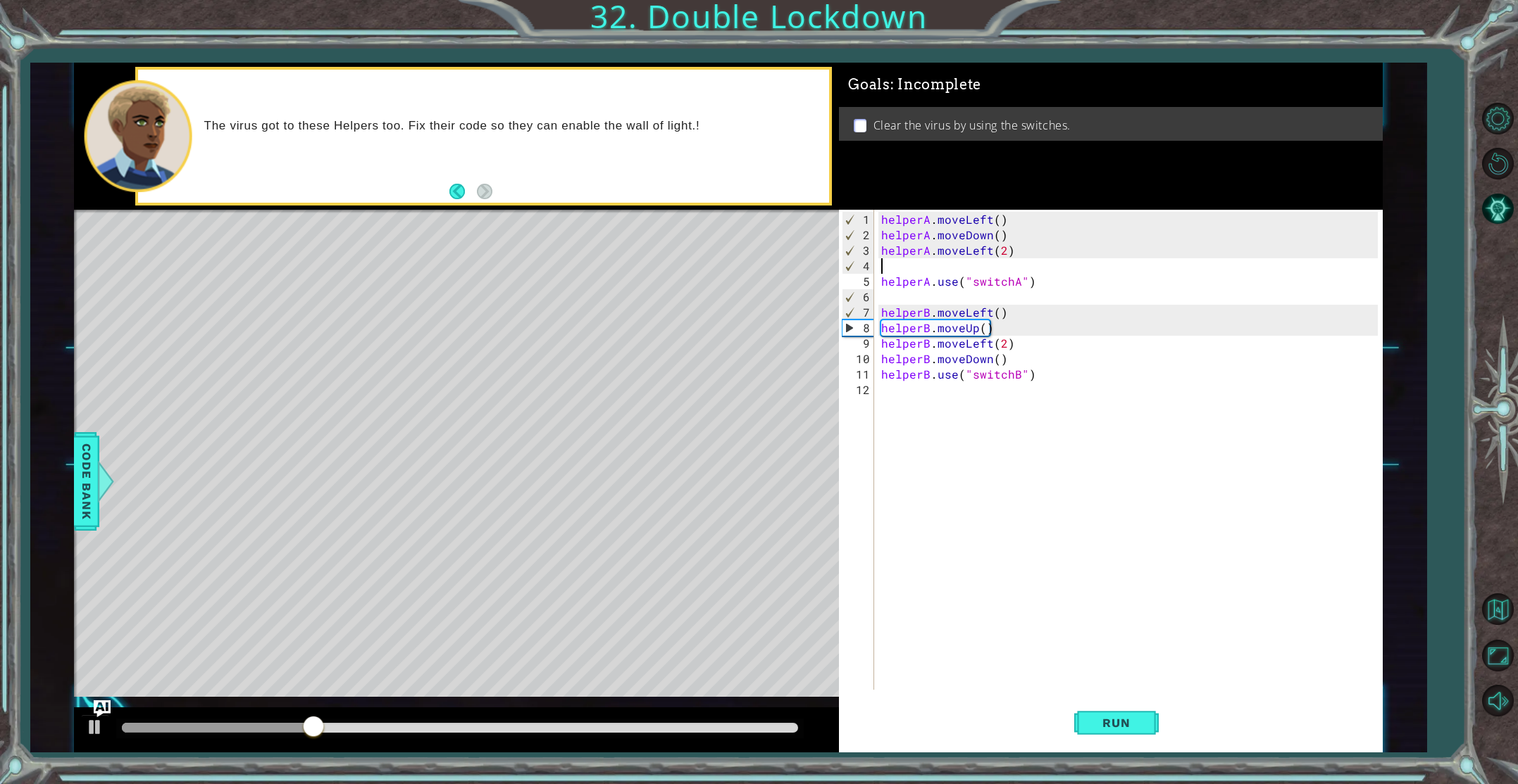
scroll to position [0, 0]
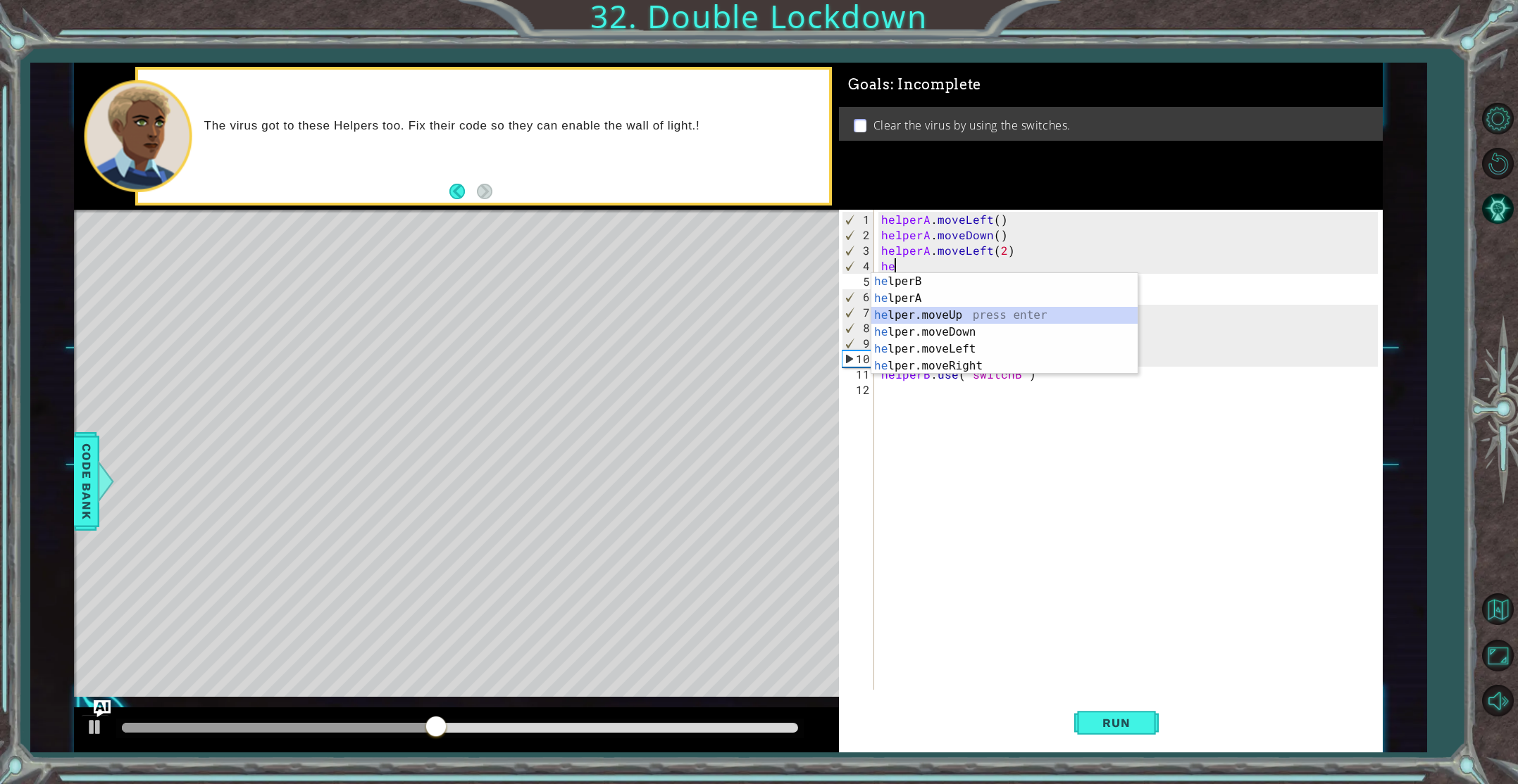
click at [949, 317] on div "he lperB press enter he lperA press enter he lper.moveUp press enter he lper.mo…" at bounding box center [1004, 340] width 266 height 135
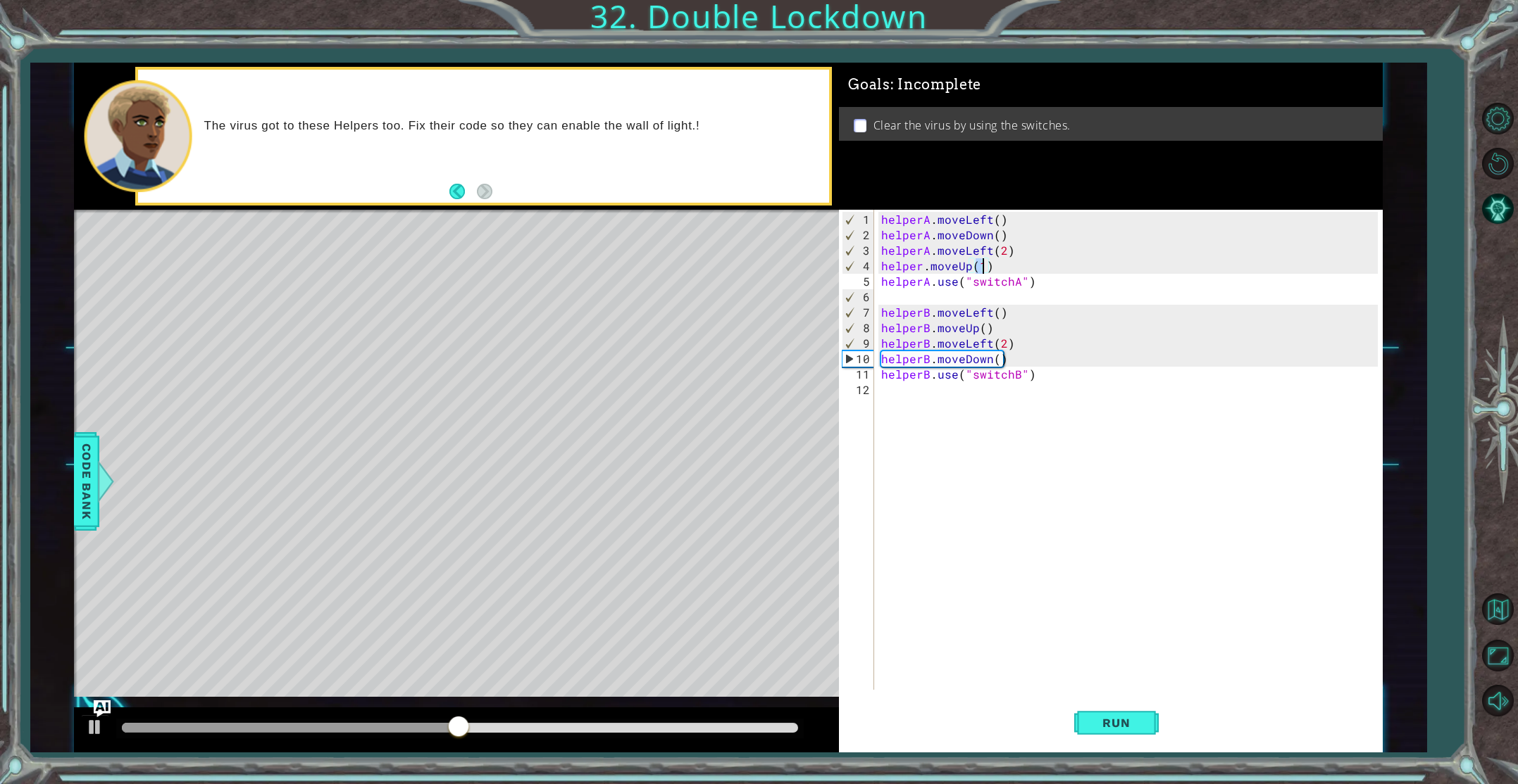
click at [919, 266] on div "helperA . moveLeft ( ) helperA . moveDown ( ) helperA . moveLeft ( 2 ) helper .…" at bounding box center [1131, 467] width 506 height 511
type textarea "helperA.moveUp(1)"
click at [1110, 726] on span "Run" at bounding box center [1116, 723] width 56 height 14
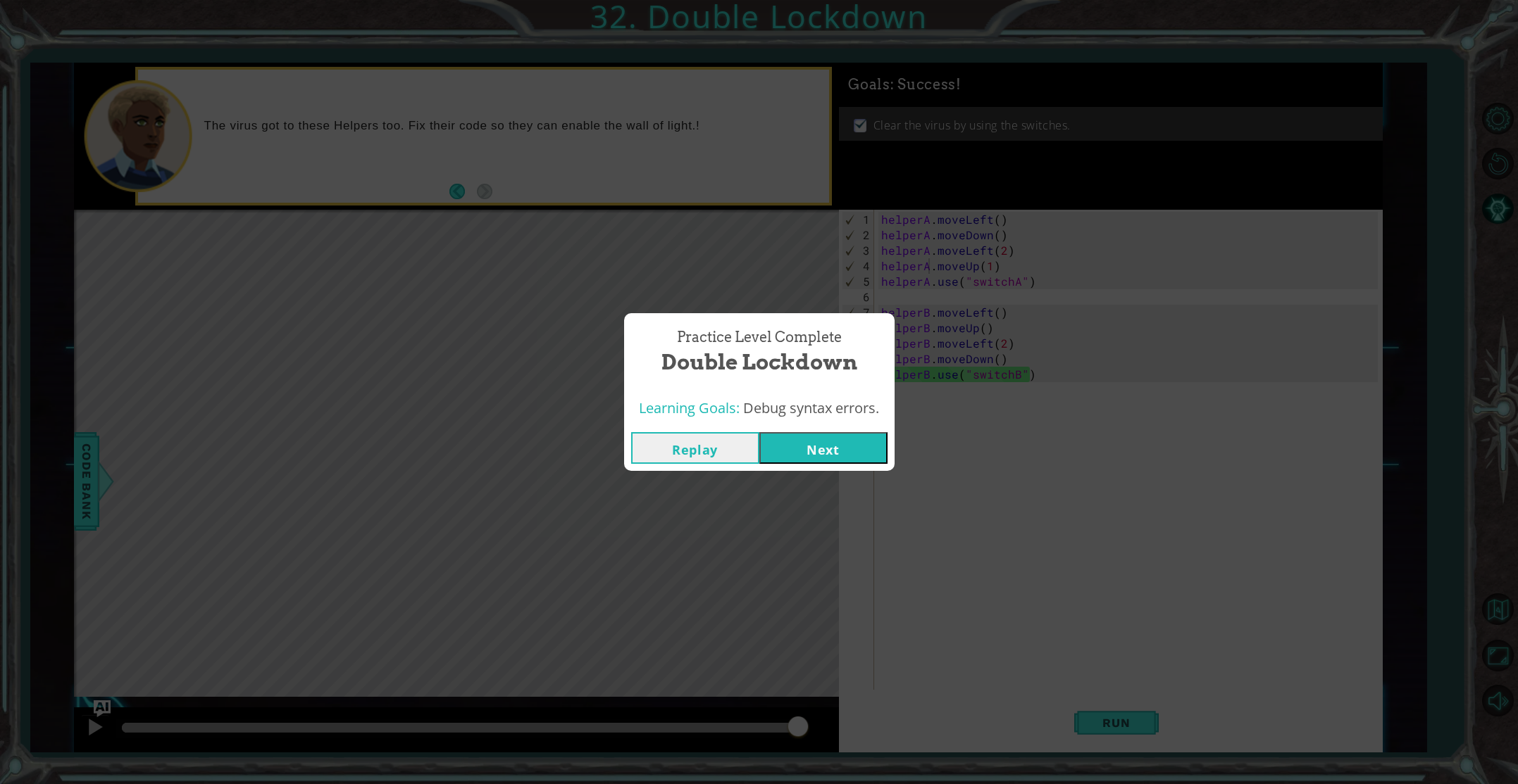
click at [839, 451] on button "Next" at bounding box center [823, 448] width 128 height 32
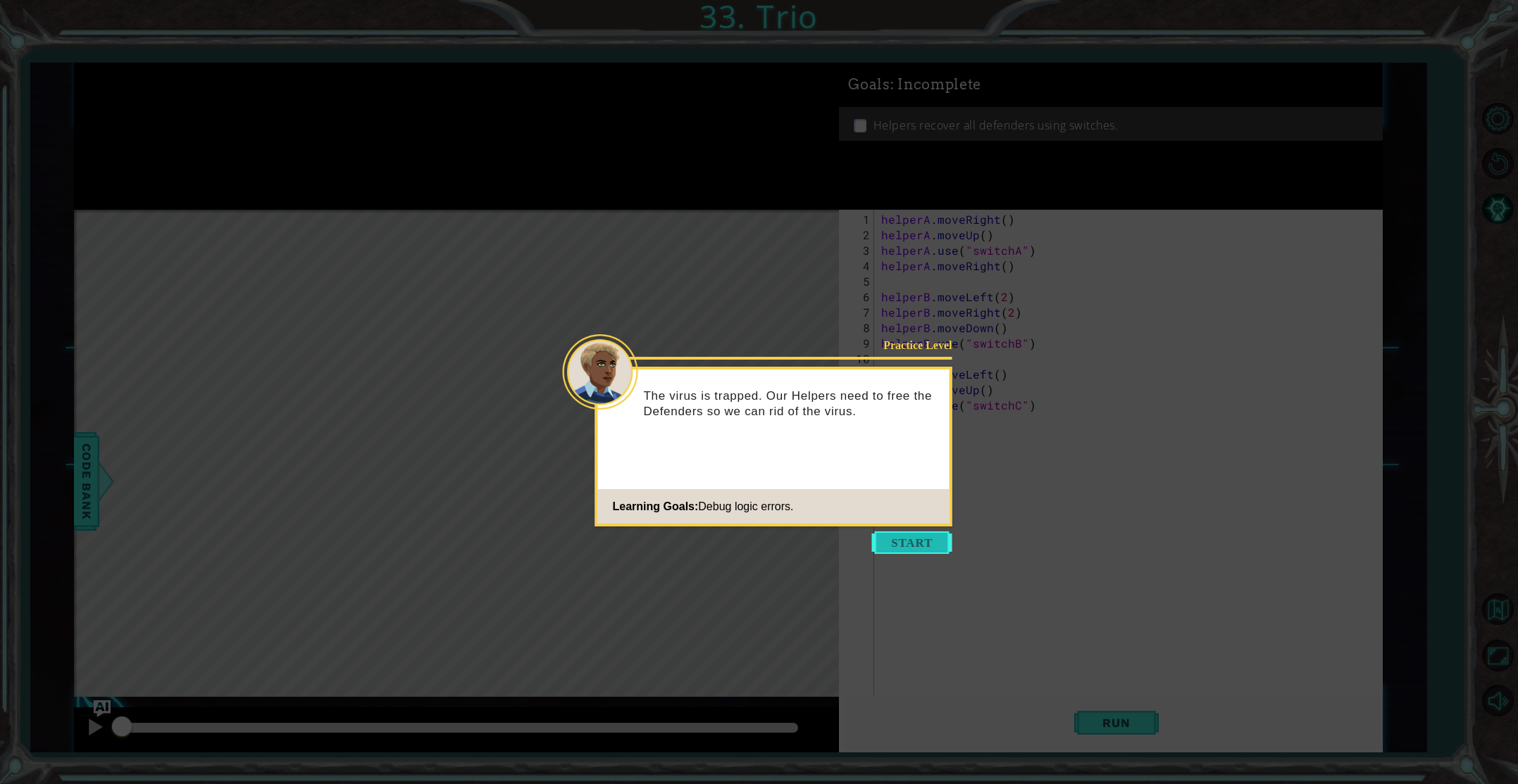
click at [922, 550] on button "Start" at bounding box center [912, 543] width 80 height 22
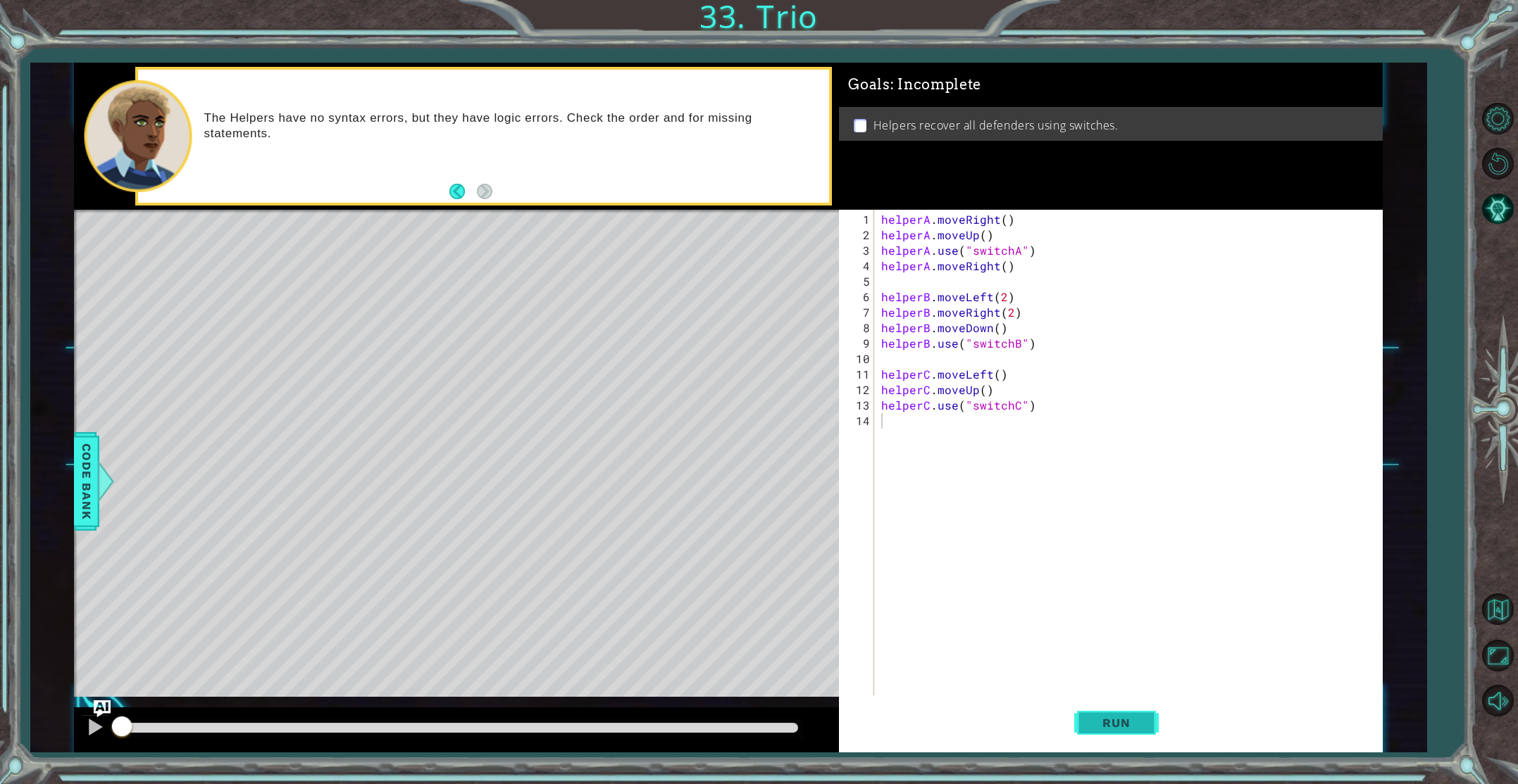
click at [1124, 725] on span "Run" at bounding box center [1116, 723] width 56 height 14
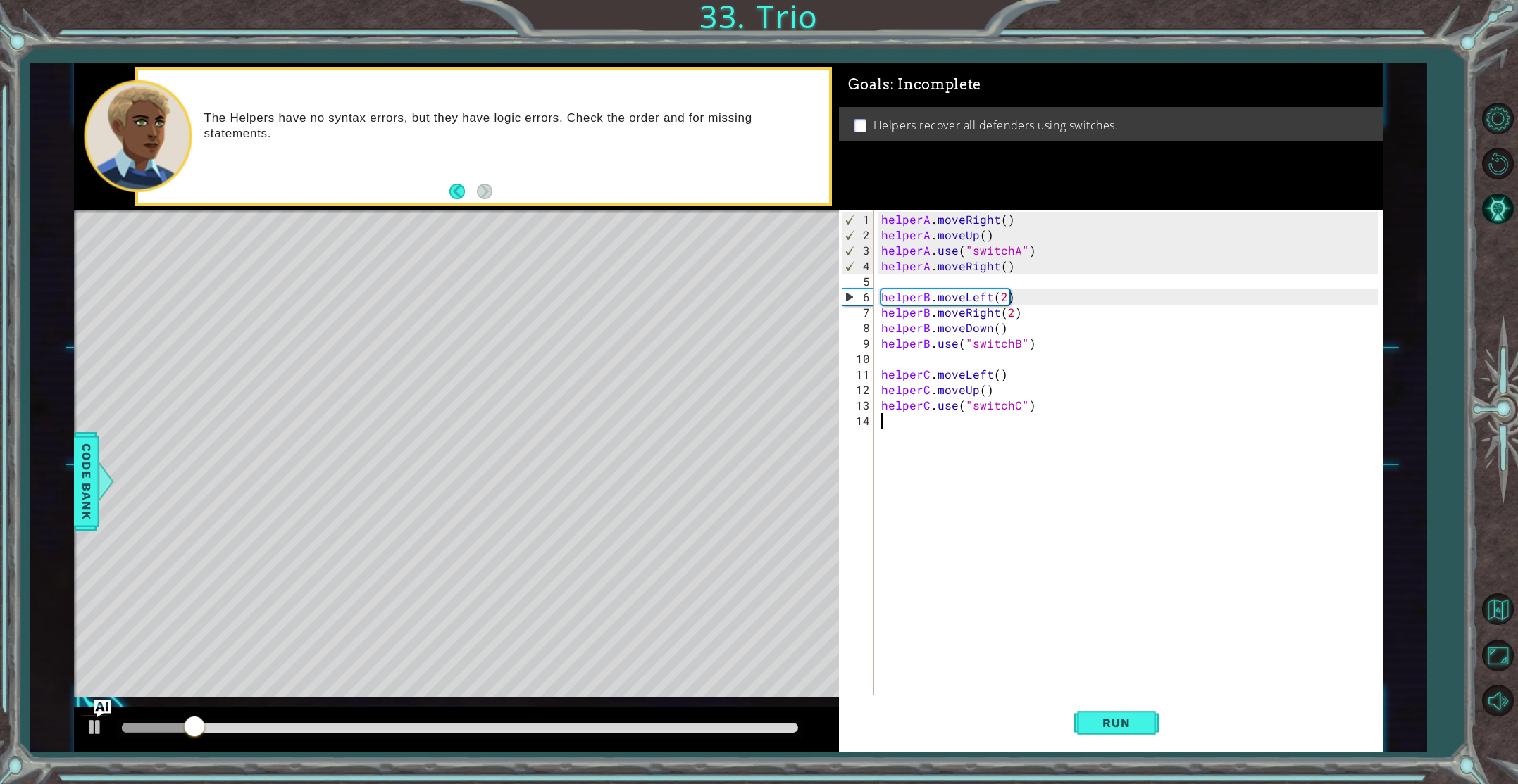
click at [990, 232] on div "helperA . moveRight ( ) helperA . moveUp ( ) helperA . use ( "switchA" ) helper…" at bounding box center [1131, 483] width 506 height 542
type textarea "helperA.moveUp()"
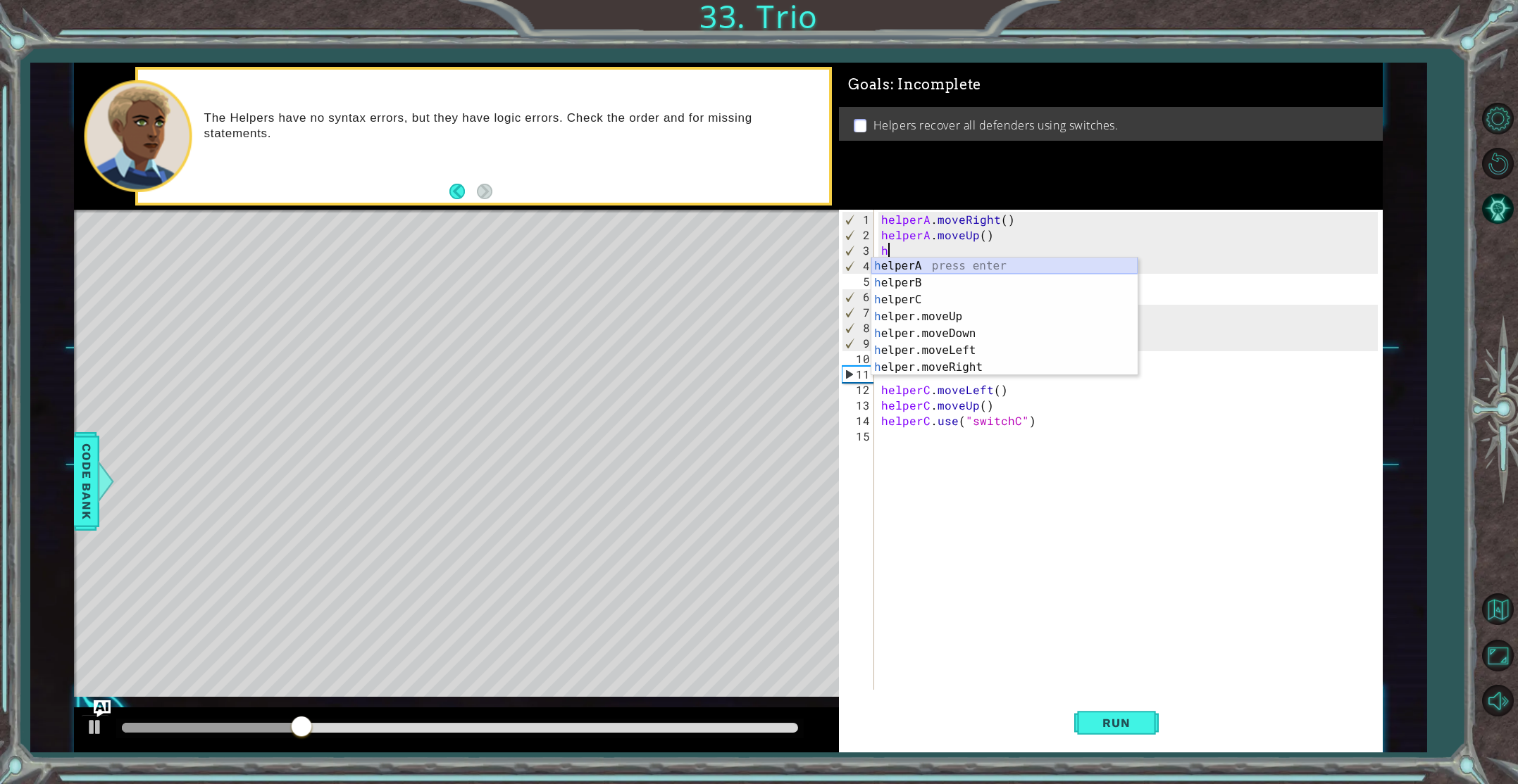
click at [1038, 265] on div "h elperA press enter h elperB press enter h elperC press enter h elper.moveUp p…" at bounding box center [1004, 334] width 266 height 152
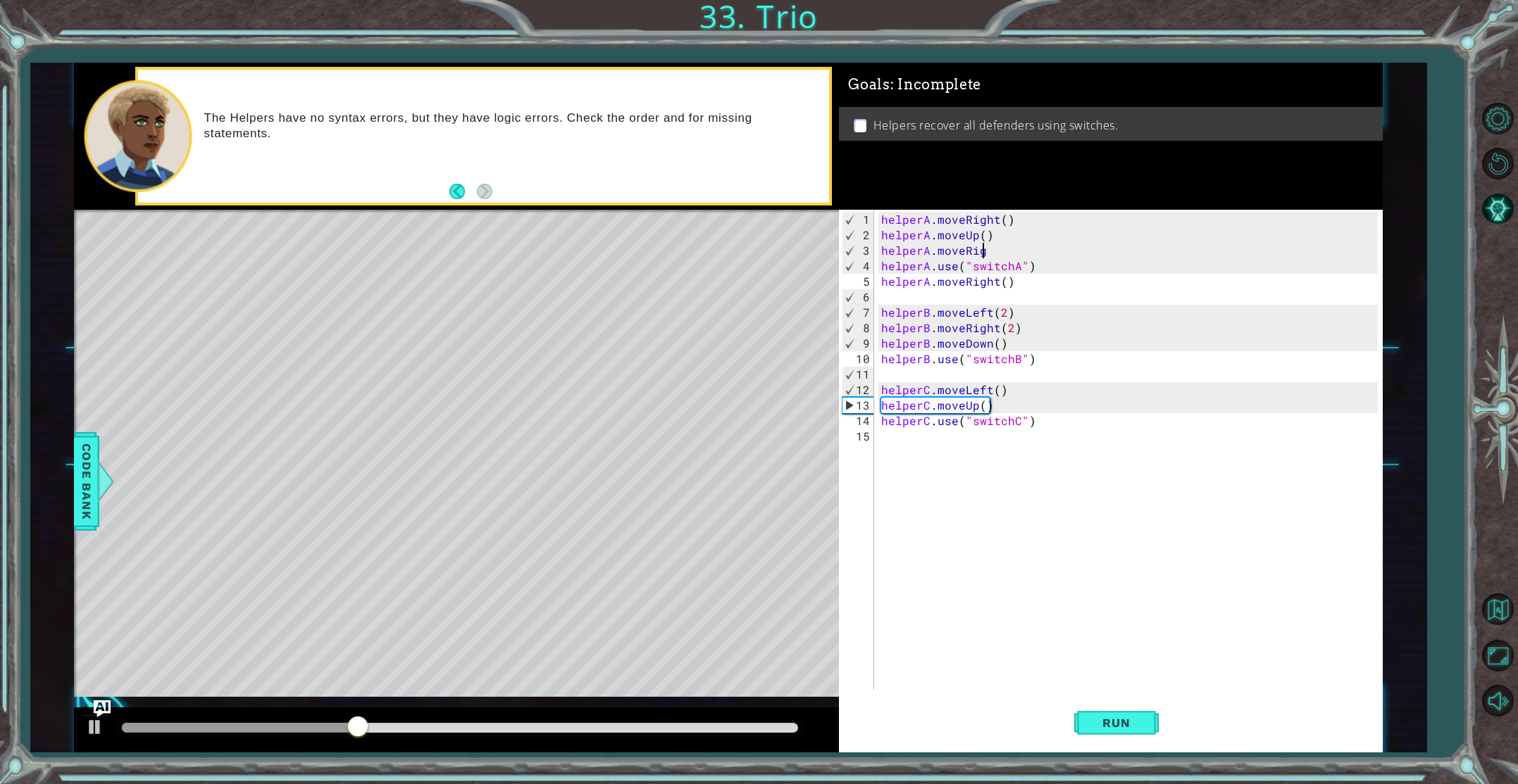
scroll to position [0, 6]
click at [1136, 727] on span "Run" at bounding box center [1116, 723] width 56 height 14
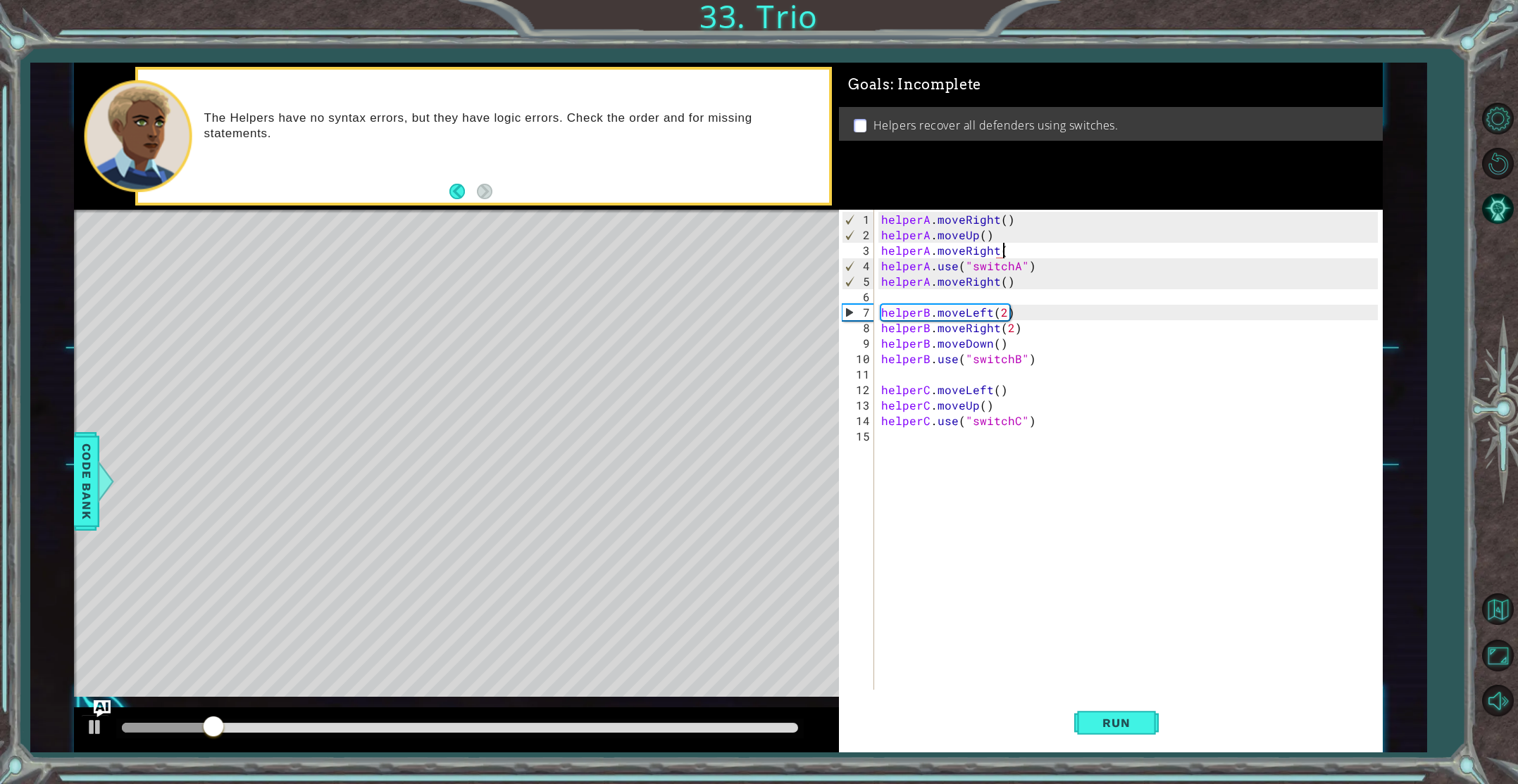
scroll to position [0, 7]
click at [1103, 736] on button "Run" at bounding box center [1116, 723] width 85 height 54
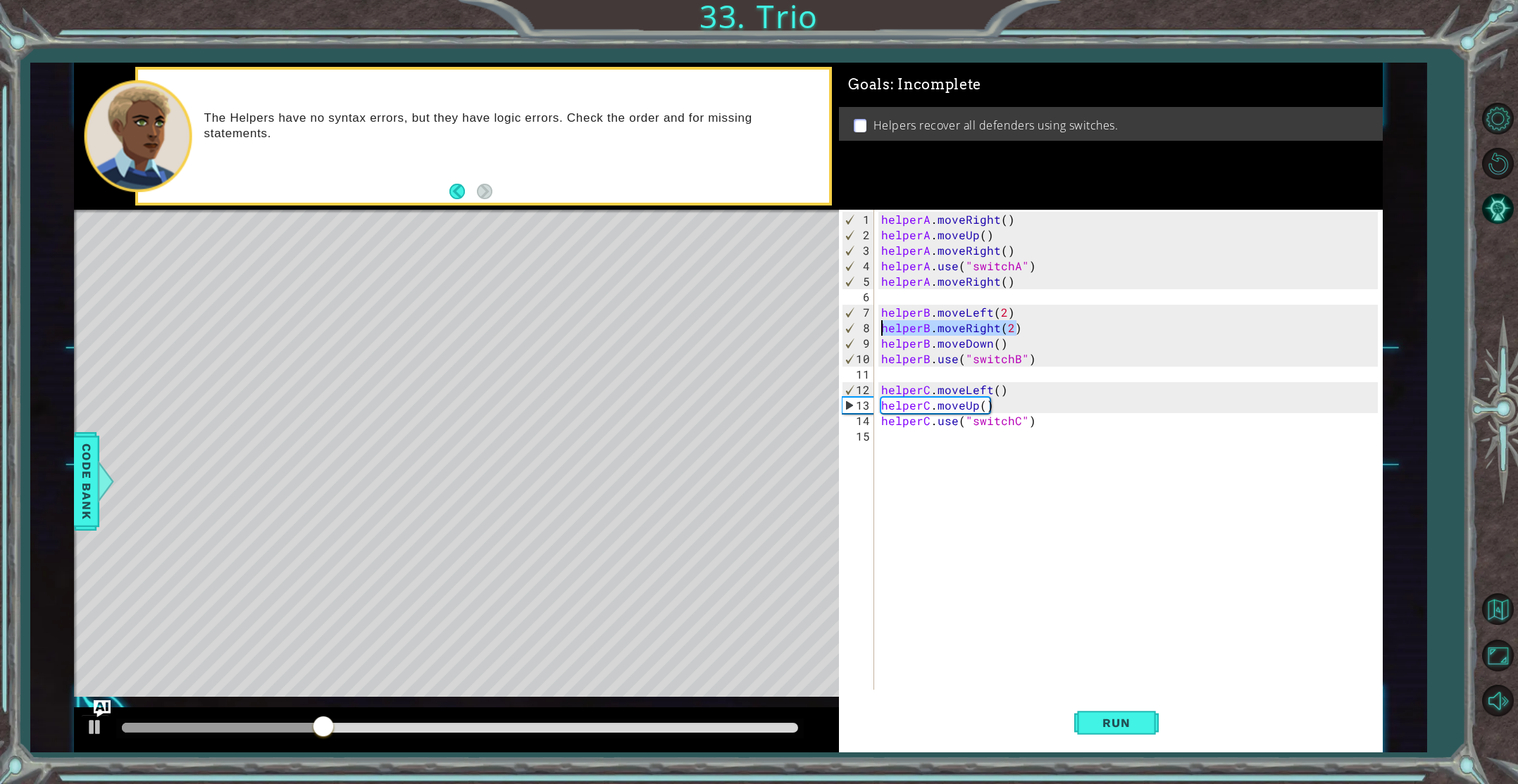
drag, startPoint x: 1019, startPoint y: 330, endPoint x: 879, endPoint y: 327, distance: 140.0
click at [879, 327] on div "helperA . moveRight ( ) helperA . moveUp ( ) helperA . moveRight ( ) helperA . …" at bounding box center [1131, 467] width 506 height 511
type textarea "helperB.moveRight(2)"
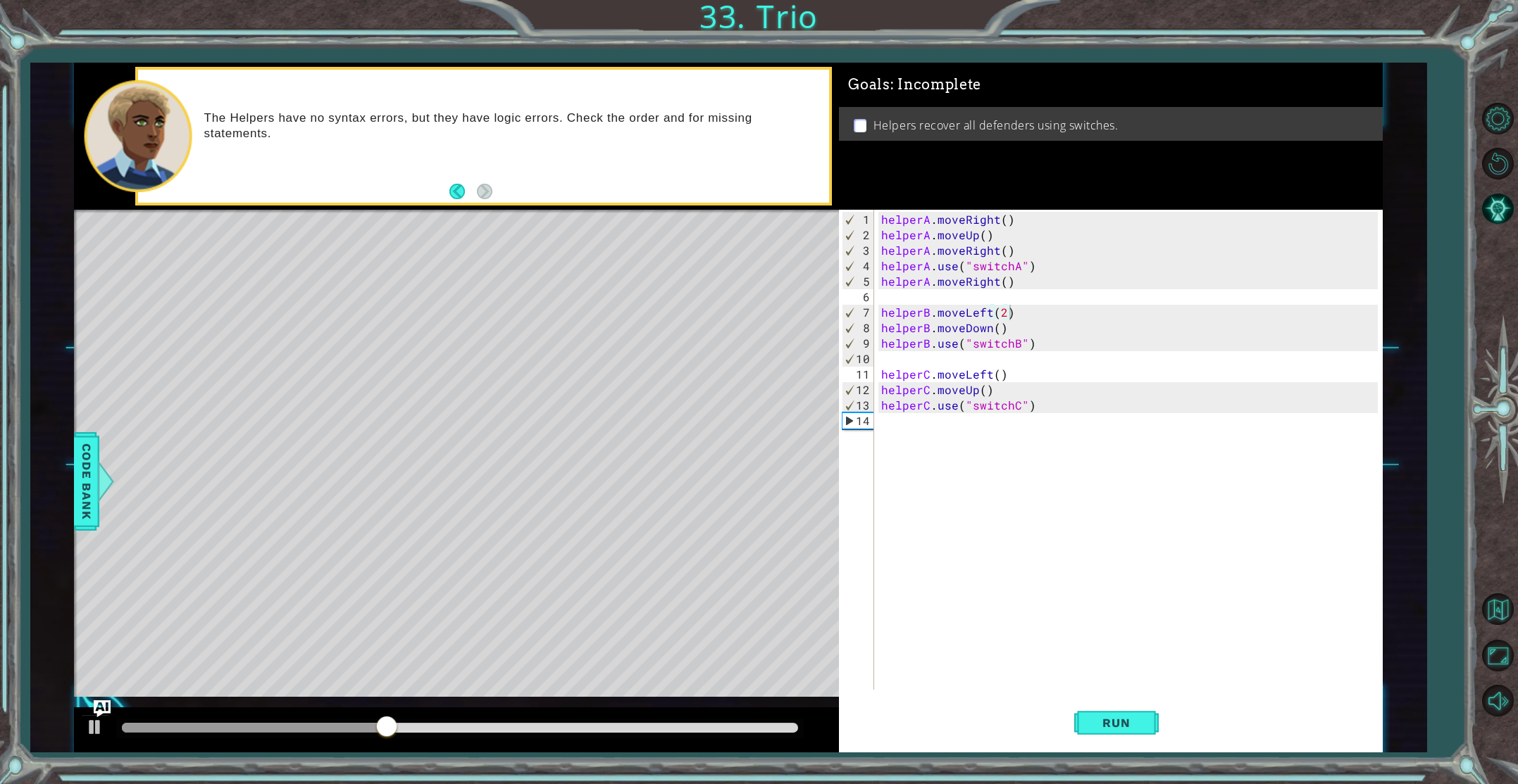
drag, startPoint x: 1143, startPoint y: 722, endPoint x: 984, endPoint y: 709, distance: 159.5
click at [1143, 722] on span "Run" at bounding box center [1116, 723] width 56 height 14
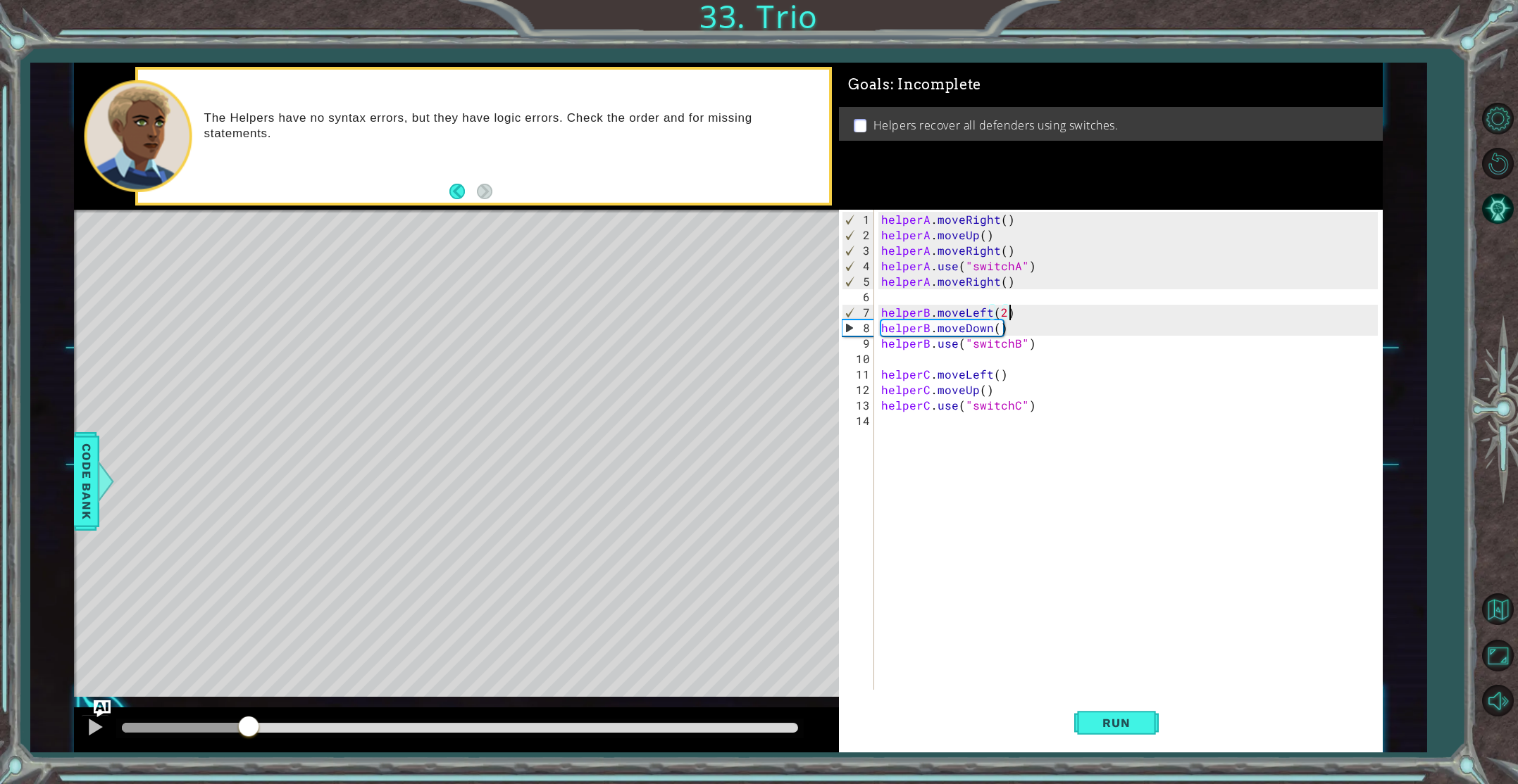
drag, startPoint x: 138, startPoint y: 731, endPoint x: 249, endPoint y: 734, distance: 111.0
click at [249, 734] on div at bounding box center [249, 728] width 26 height 26
click at [1015, 325] on div "helperA . moveRight ( ) helperA . moveUp ( ) helperA . moveRight ( ) helperA . …" at bounding box center [1131, 467] width 506 height 511
type textarea "helperB.moveDown()"
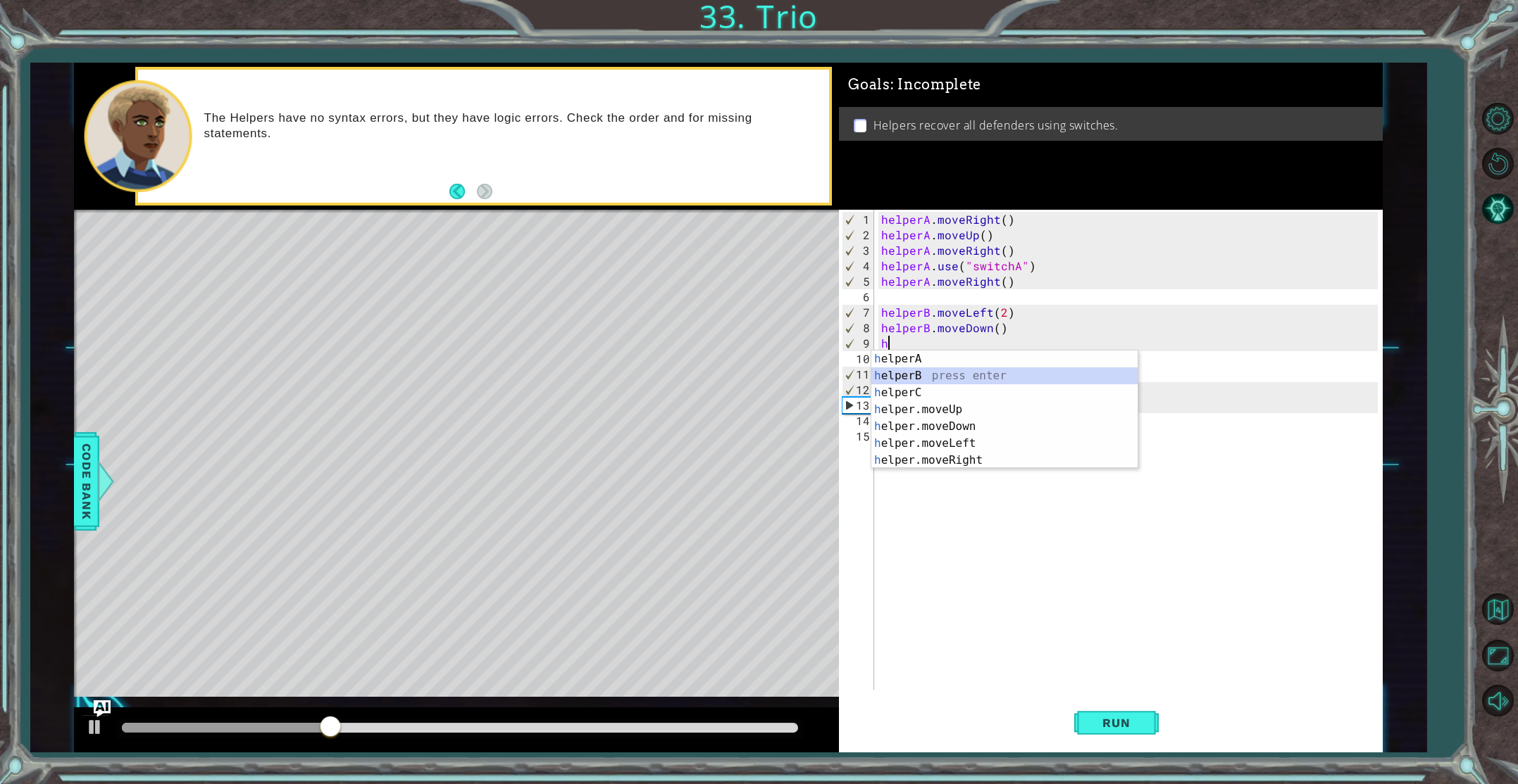
click at [1003, 373] on div "h elperA press enter h elperB press enter h elperC press enter h elper.moveUp p…" at bounding box center [1004, 426] width 266 height 152
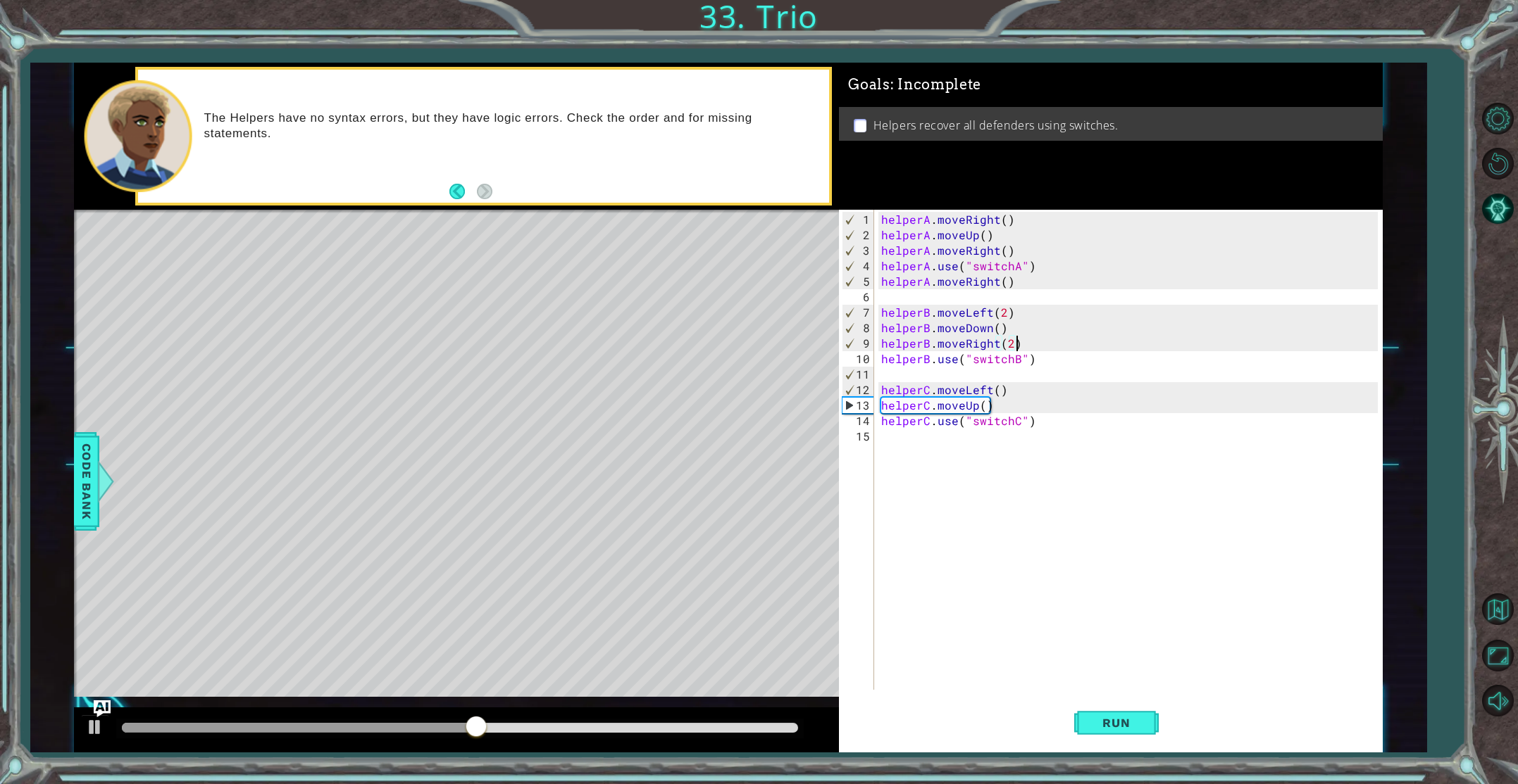
scroll to position [0, 8]
click at [1139, 714] on button "Run" at bounding box center [1116, 723] width 85 height 54
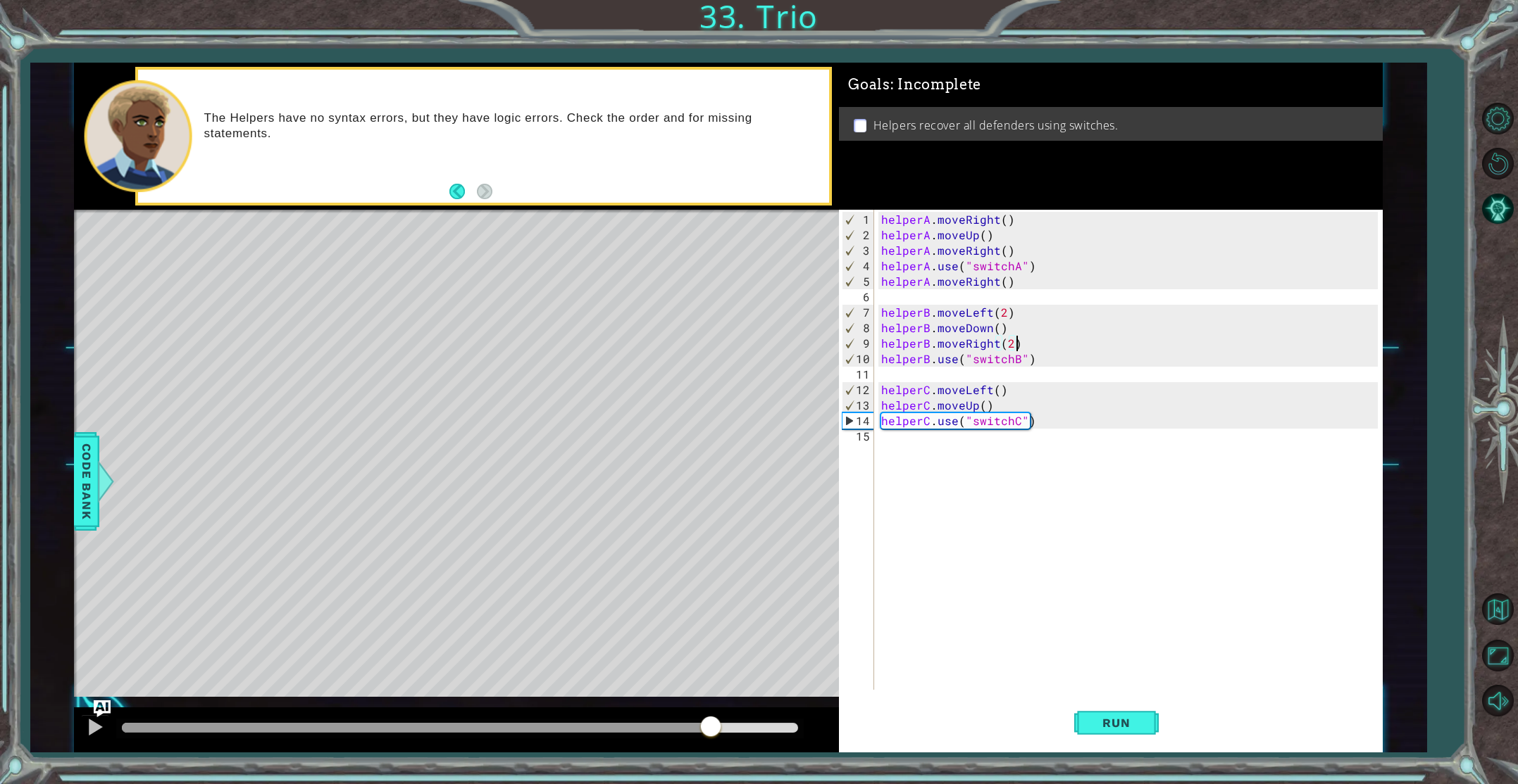
click at [710, 514] on div "methods helper moveUp() moveDown() moveLeft() moveRight() use(thing) Code Bank …" at bounding box center [727, 407] width 1308 height 690
click at [992, 406] on div "helperA . moveRight ( ) helperA . moveUp ( ) helperA . moveRight ( ) helperA . …" at bounding box center [1131, 467] width 506 height 511
type textarea "helperC.moveUp()"
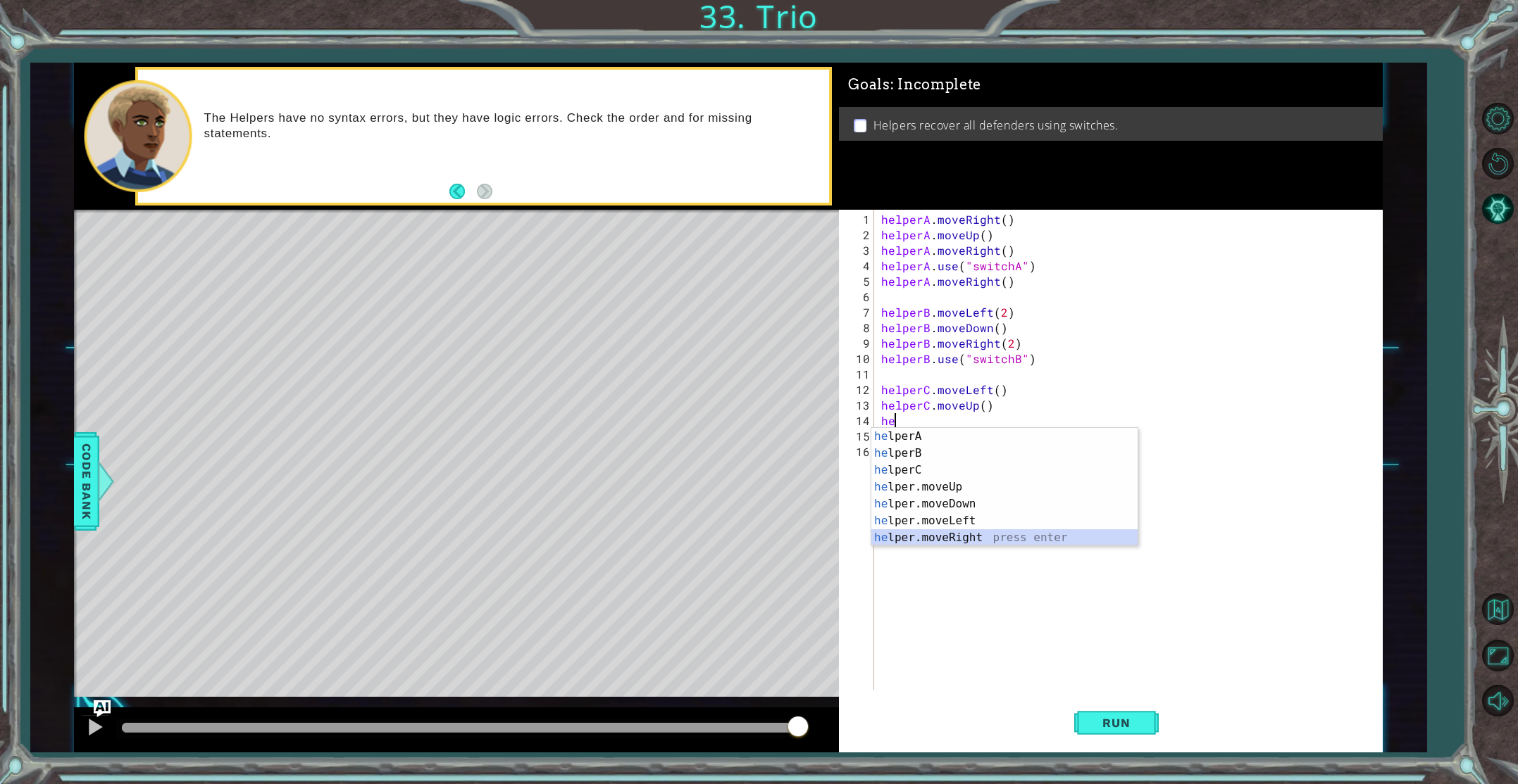
drag, startPoint x: 1015, startPoint y: 532, endPoint x: 963, endPoint y: 503, distance: 59.5
click at [1015, 532] on div "he lperA press enter he lperB press enter he lperC press enter he lper.moveUp p…" at bounding box center [1004, 504] width 266 height 152
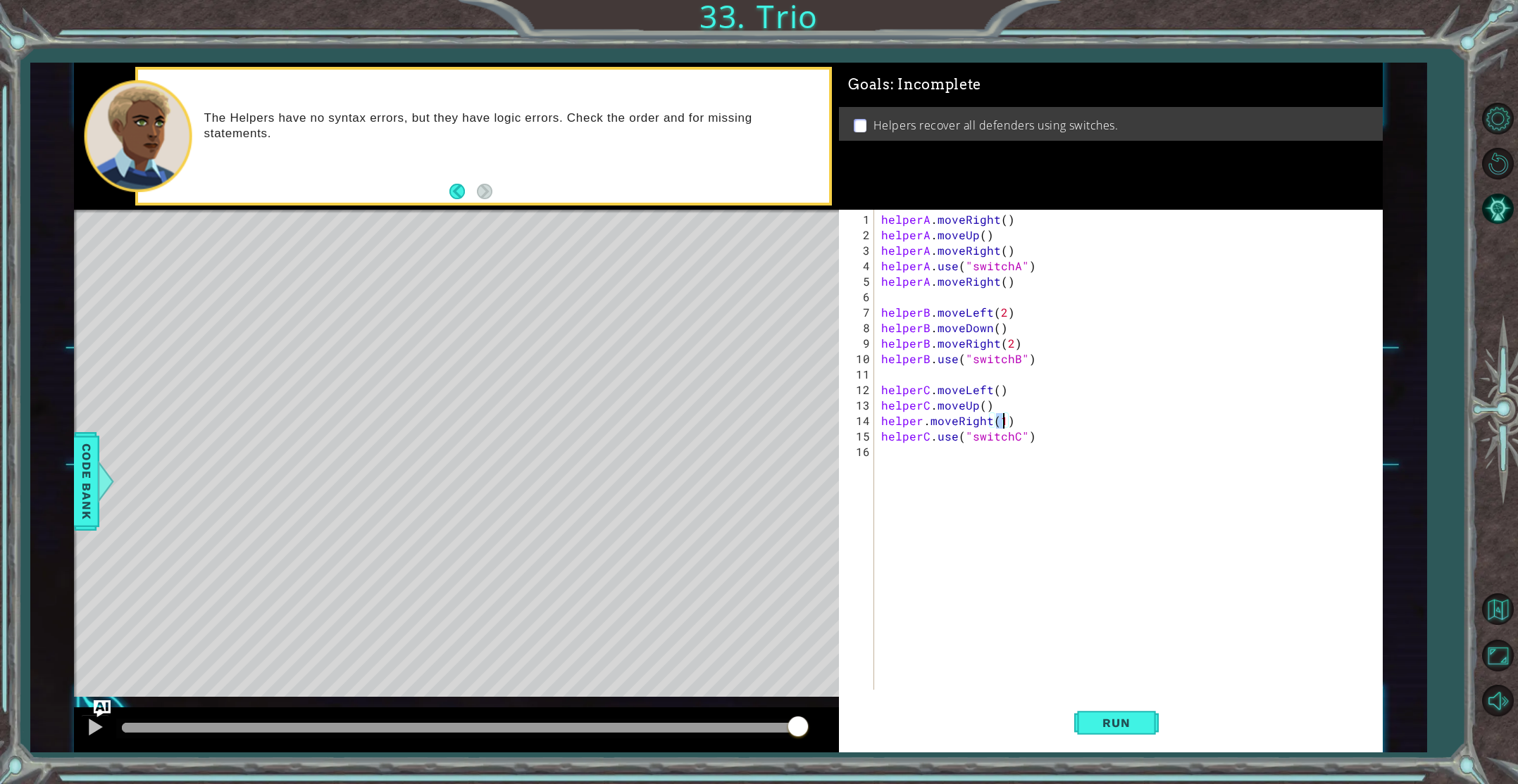
click at [923, 423] on div "helperA . moveRight ( ) helperA . moveUp ( ) helperA . moveRight ( ) helperA . …" at bounding box center [1131, 467] width 506 height 511
type textarea "helperC.moveRight(1)"
click at [1107, 730] on button "Run" at bounding box center [1116, 723] width 85 height 54
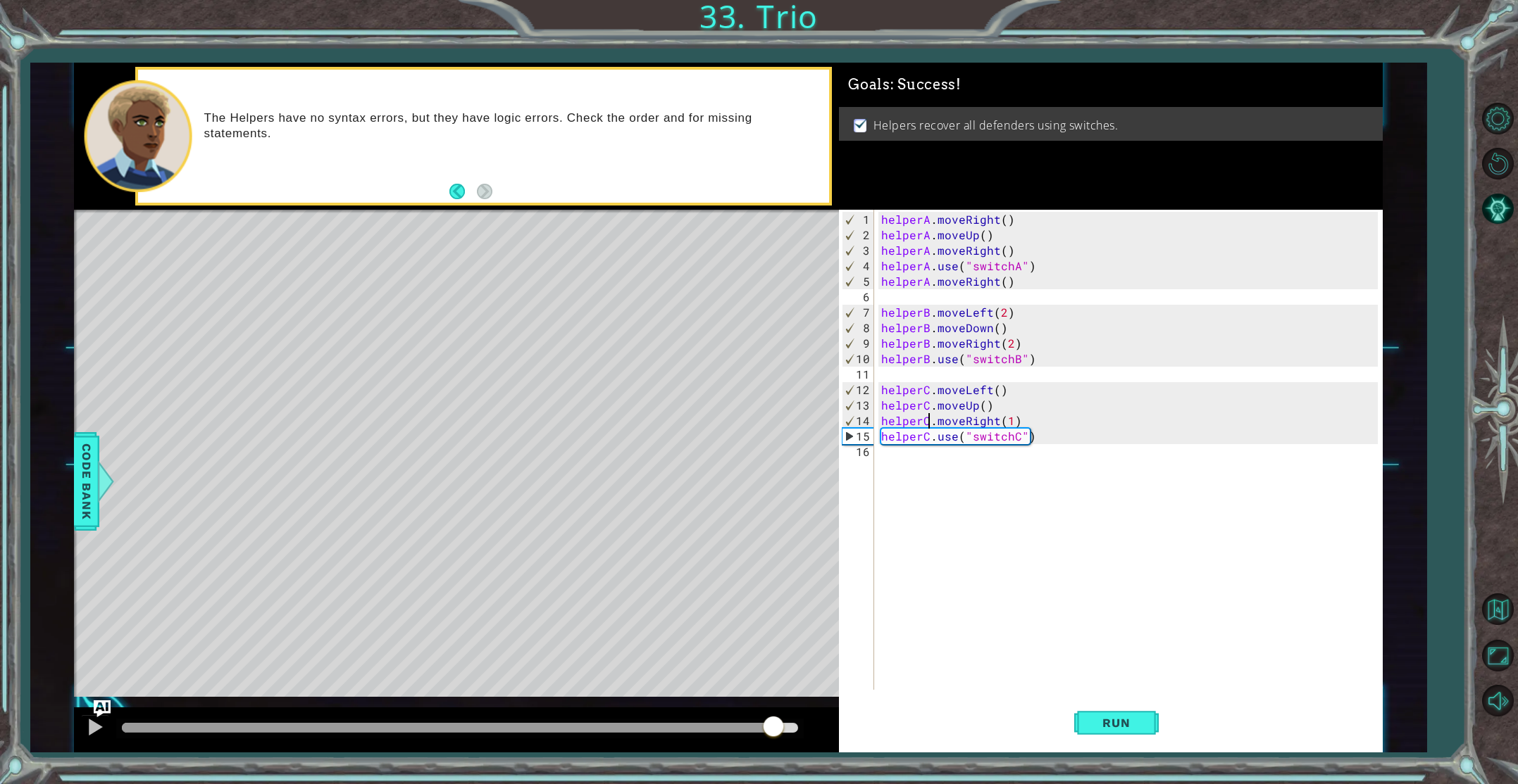
click at [773, 561] on div "methods helper moveUp() moveDown() moveLeft() moveRight() use(thing) Code Bank …" at bounding box center [727, 407] width 1308 height 690
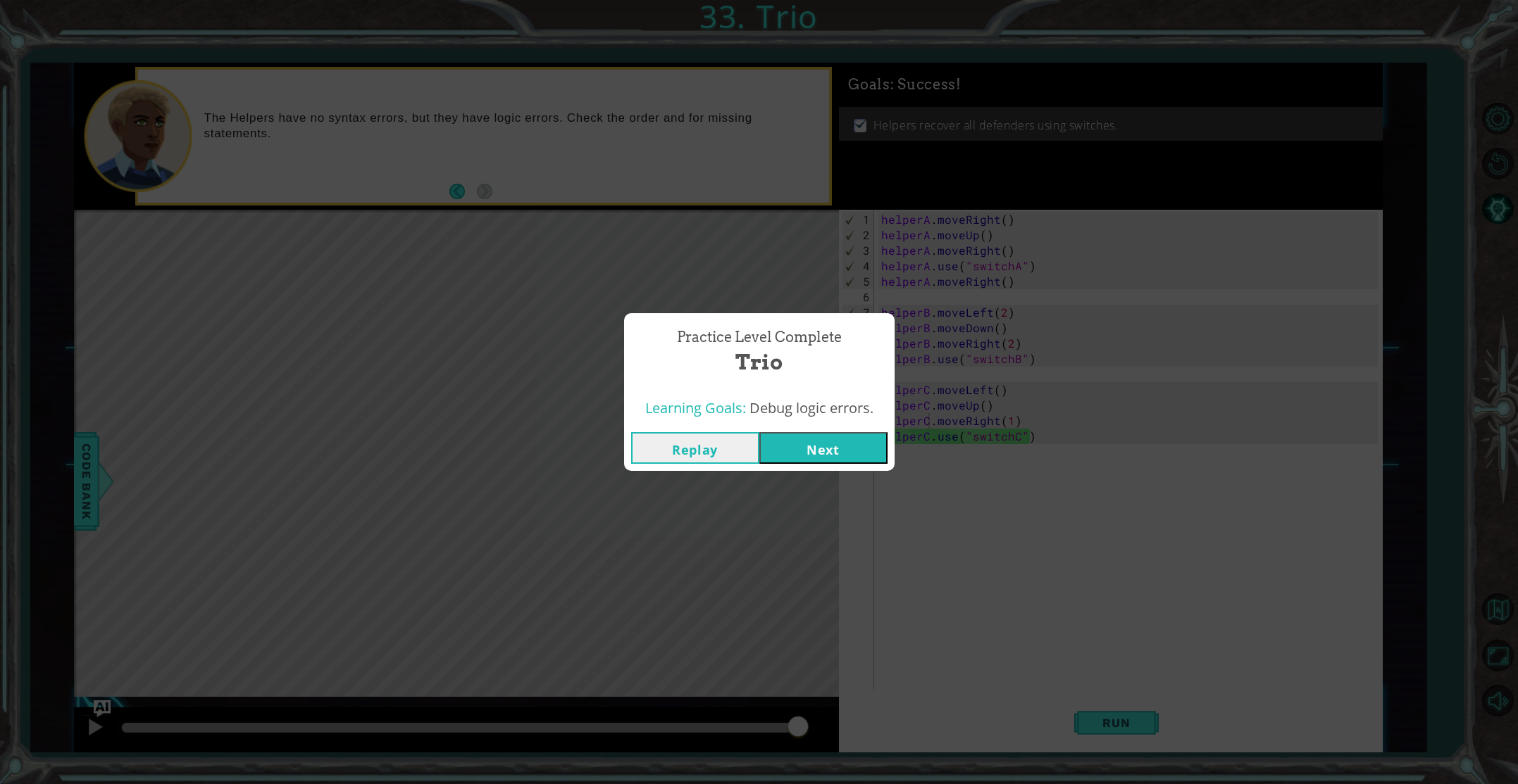
click at [802, 451] on button "Next" at bounding box center [823, 448] width 128 height 32
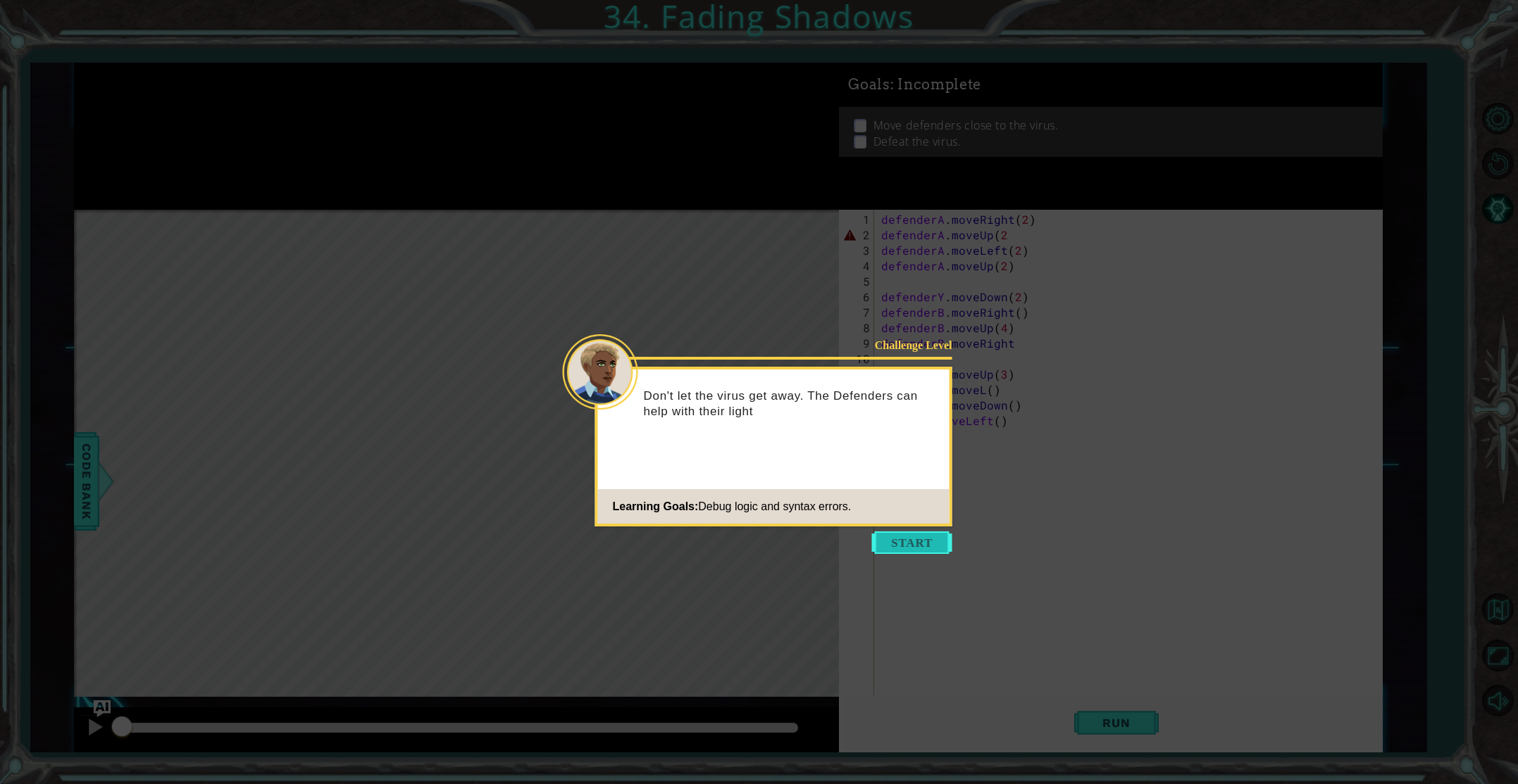
click at [919, 550] on button "Start" at bounding box center [912, 543] width 80 height 22
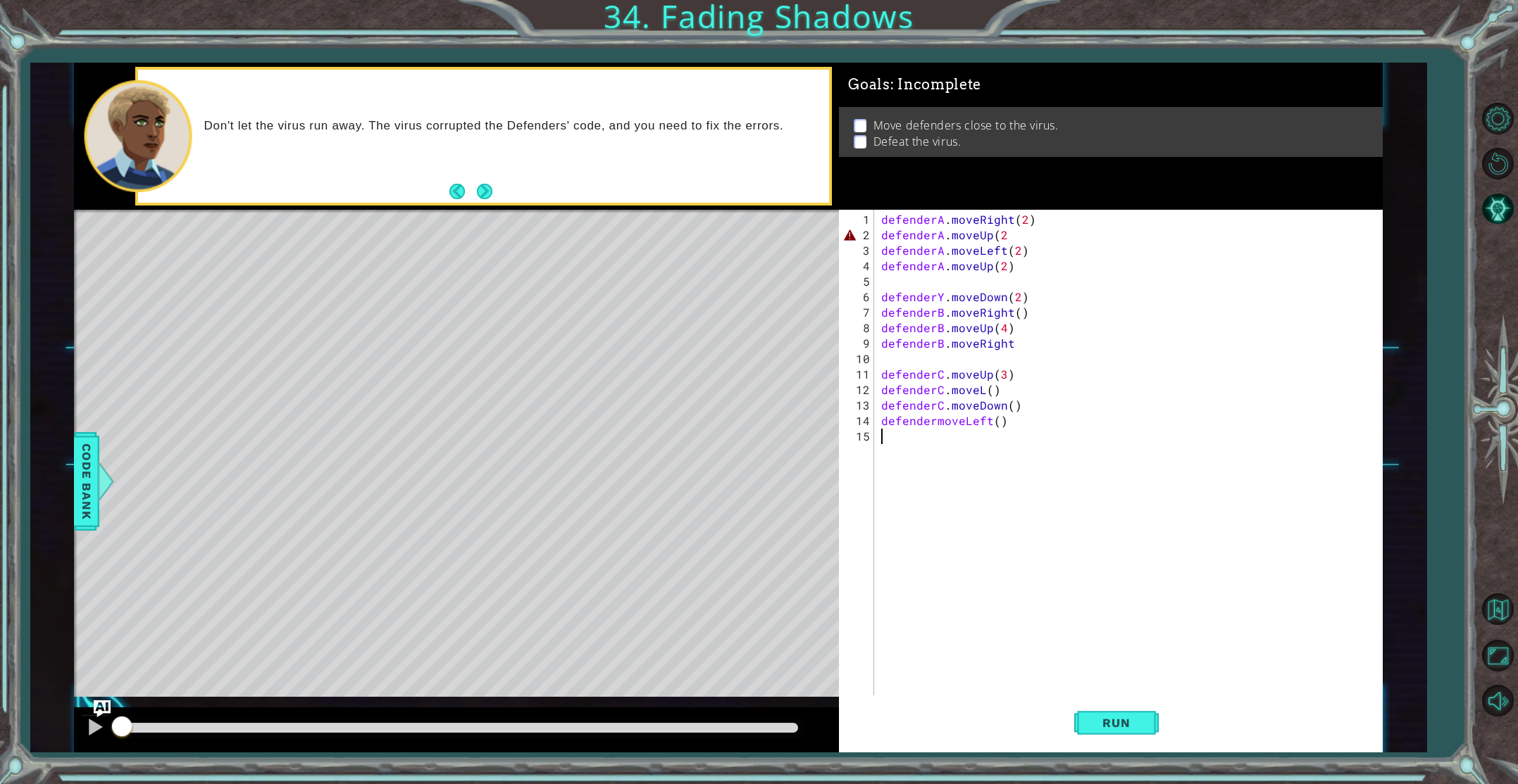
click at [503, 195] on div "Don't let the virus run away. The virus corrupted the Defenders' code, and you …" at bounding box center [483, 135] width 691 height 132
click at [491, 192] on button "Next" at bounding box center [484, 191] width 15 height 15
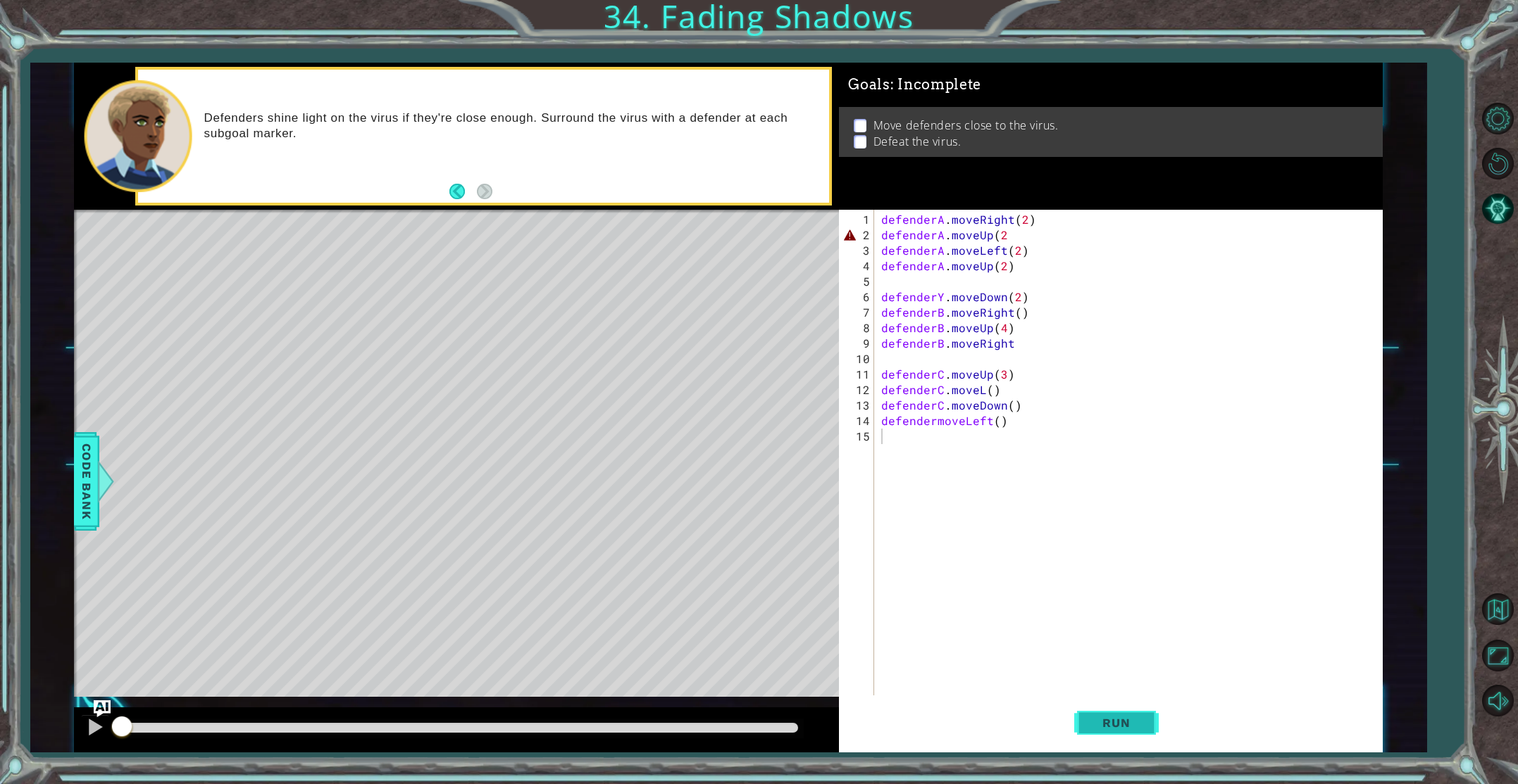
click at [1095, 724] on span "Run" at bounding box center [1116, 723] width 56 height 14
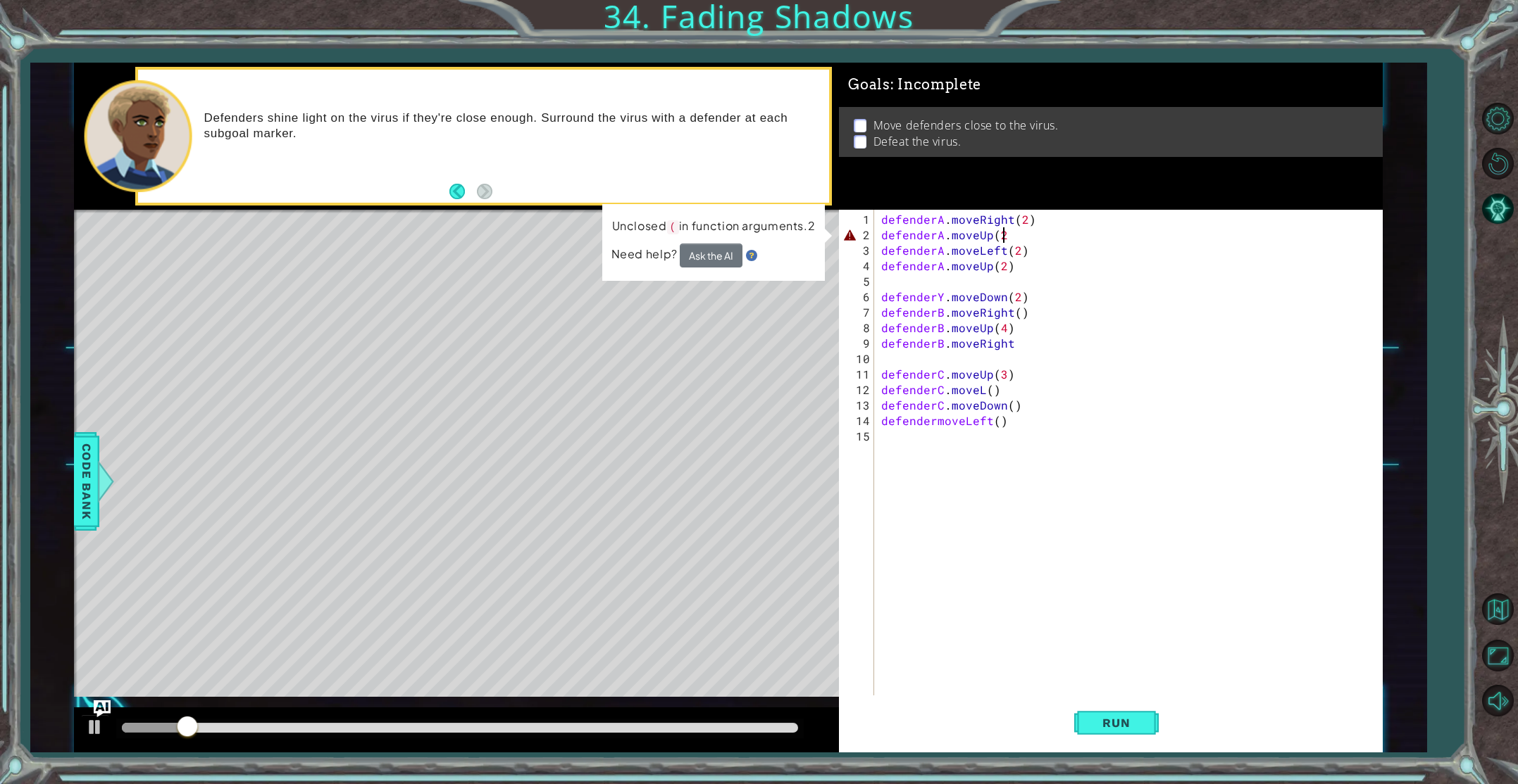
click at [1003, 234] on div "defenderA . moveRight ( 2 ) defenderA . moveUp ( 2 defenderA . moveLeft ( 2 ) d…" at bounding box center [1131, 483] width 506 height 542
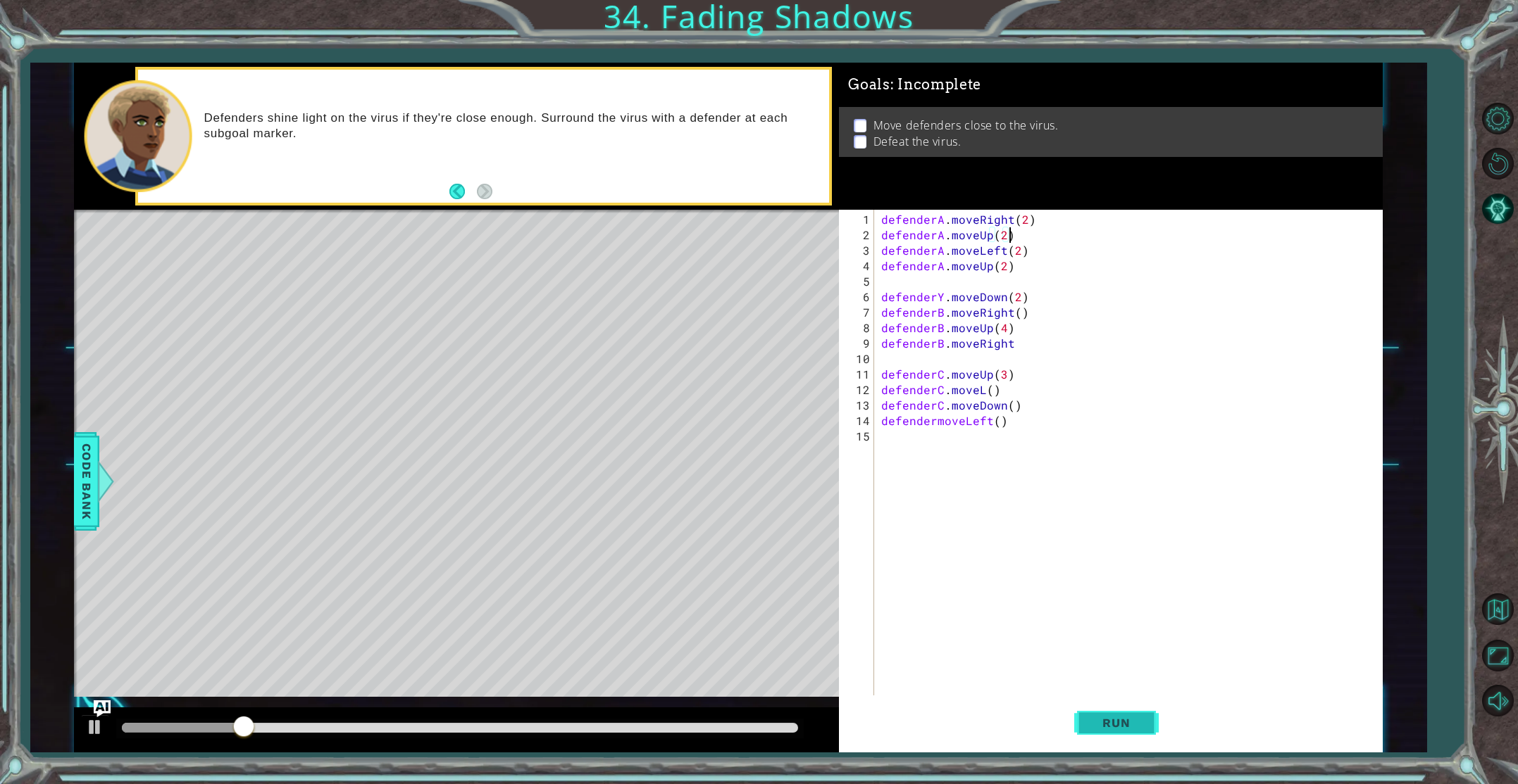
click at [1083, 722] on button "Run" at bounding box center [1116, 723] width 85 height 54
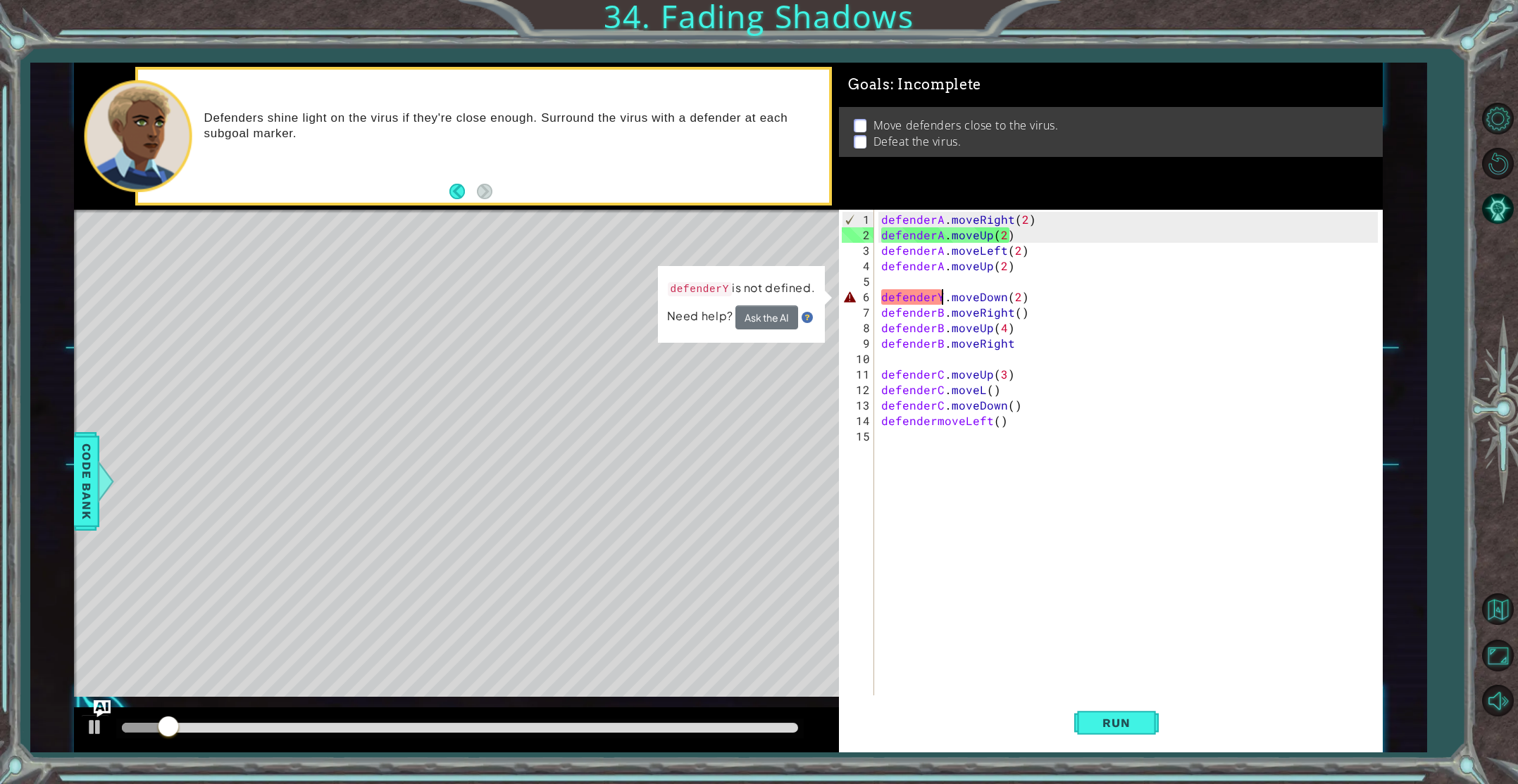
click at [940, 299] on div "defenderA . moveRight ( 2 ) defenderA . moveUp ( 2 ) defenderA . moveLeft ( 2 )…" at bounding box center [1131, 483] width 506 height 542
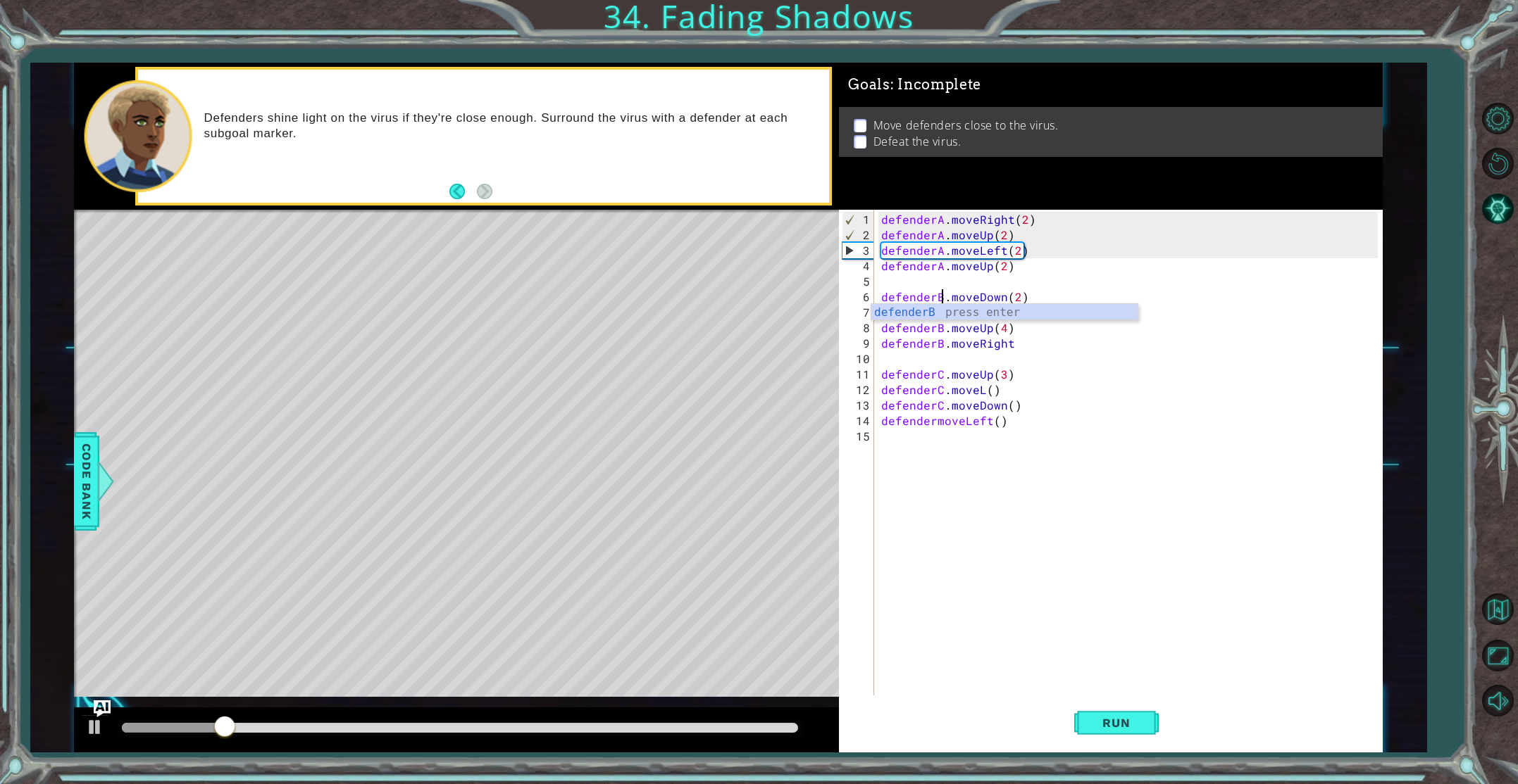
scroll to position [0, 3]
click at [1111, 722] on span "Run" at bounding box center [1116, 723] width 56 height 14
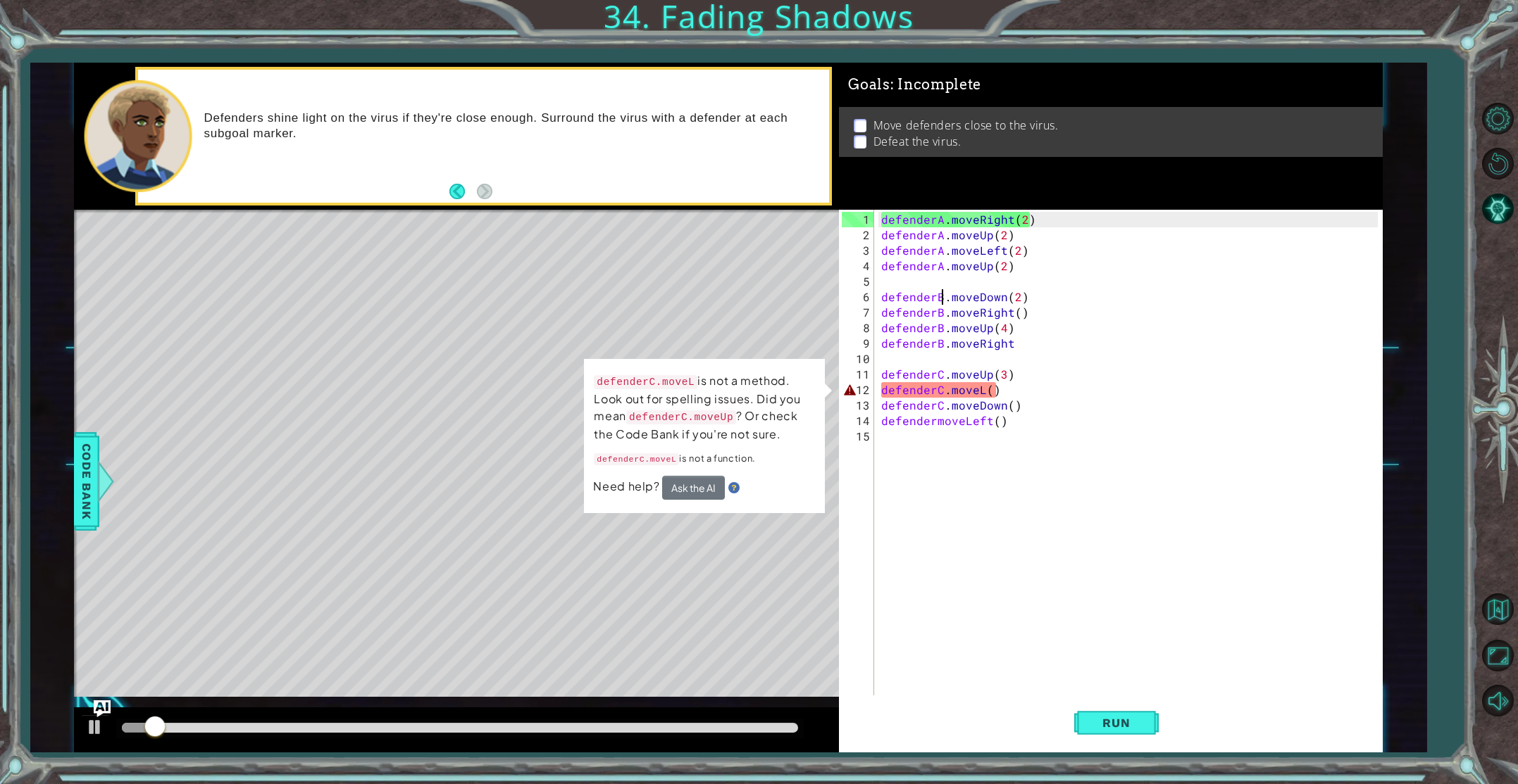
click at [983, 393] on div "defenderA . moveRight ( 2 ) defenderA . moveUp ( 2 ) defenderA . moveLeft ( 2 )…" at bounding box center [1131, 483] width 506 height 542
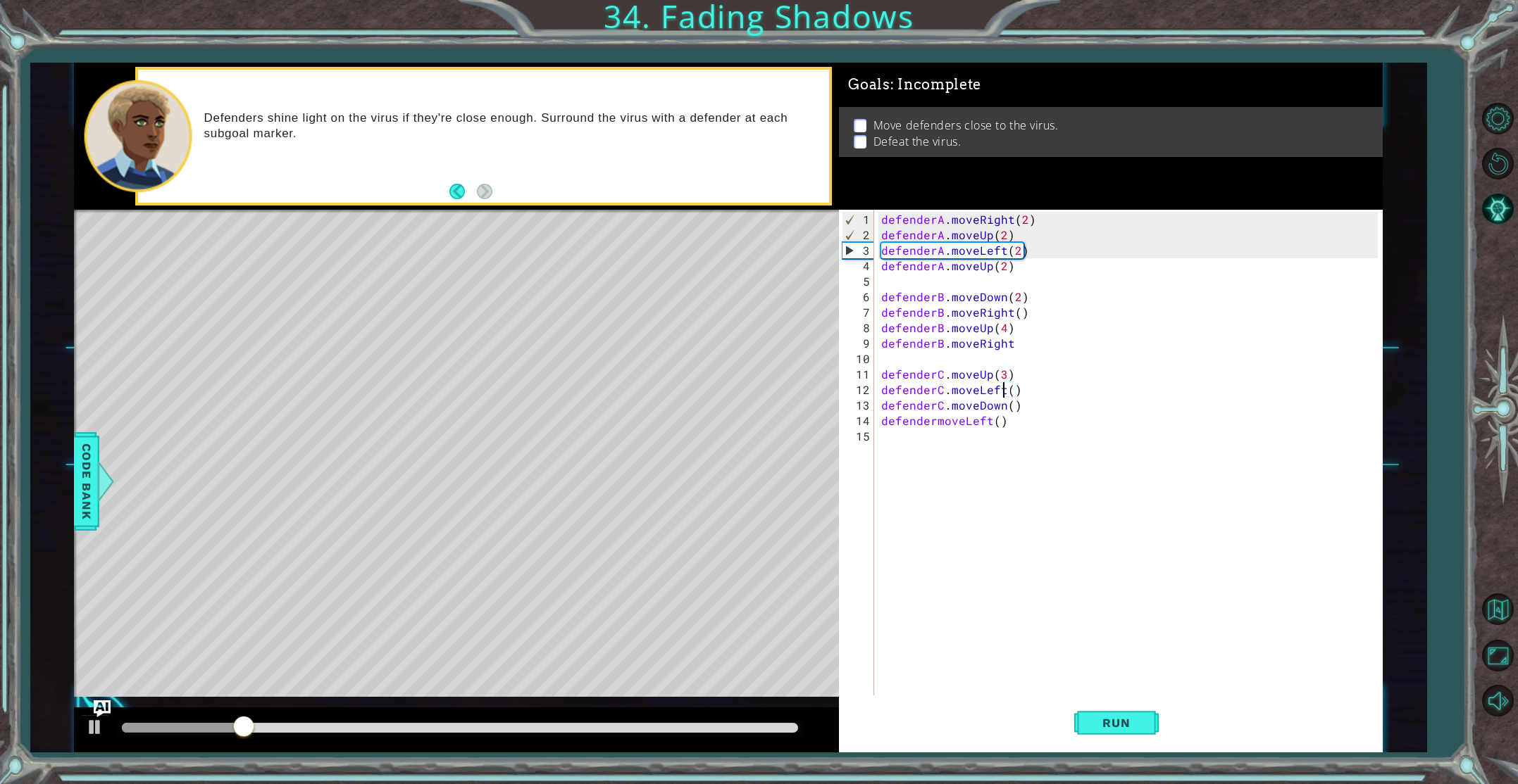
scroll to position [0, 7]
click at [1102, 718] on span "Run" at bounding box center [1116, 723] width 56 height 14
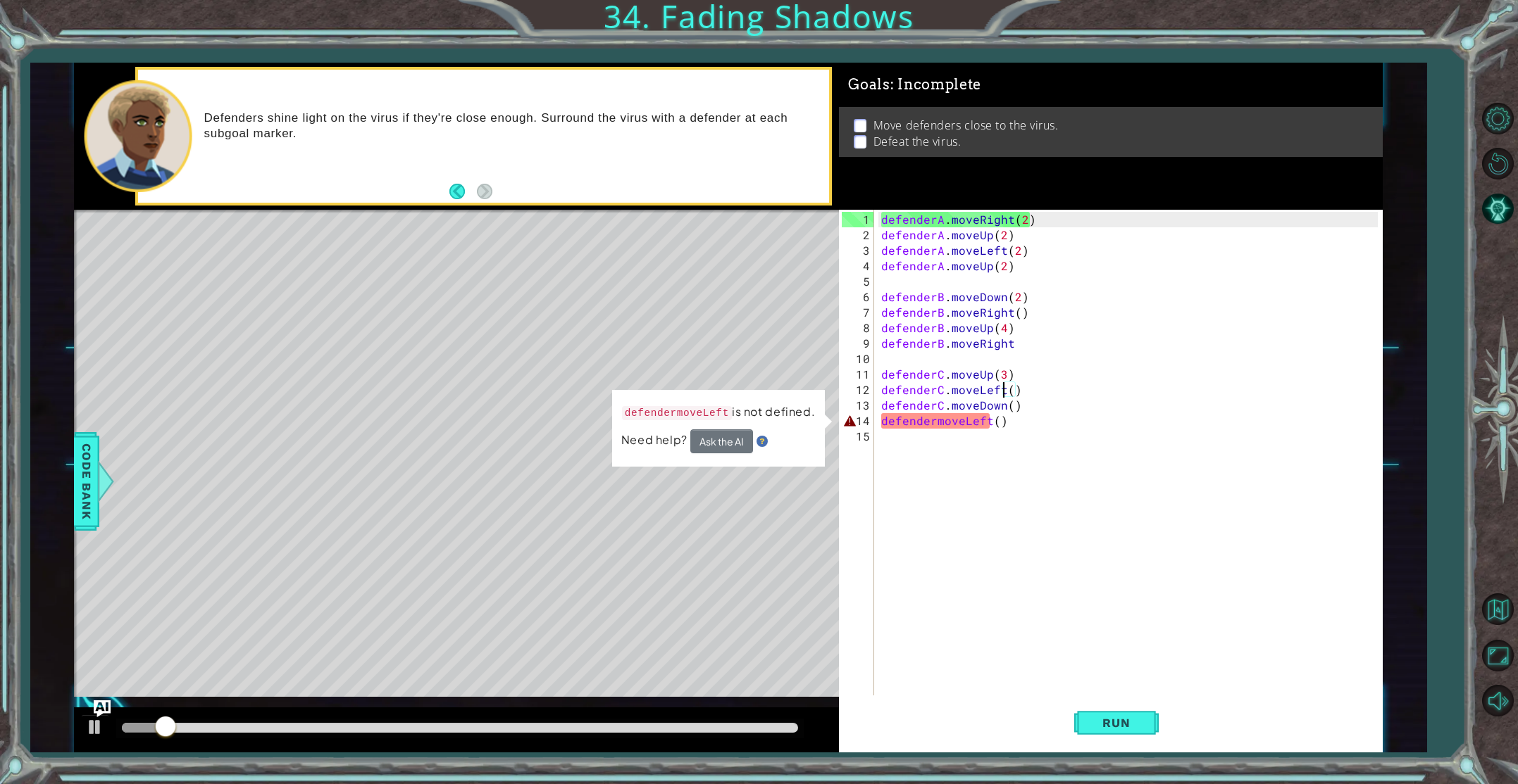
click at [935, 426] on div "defenderA . moveRight ( 2 ) defenderA . moveUp ( 2 ) defenderA . moveLeft ( 2 )…" at bounding box center [1131, 483] width 506 height 542
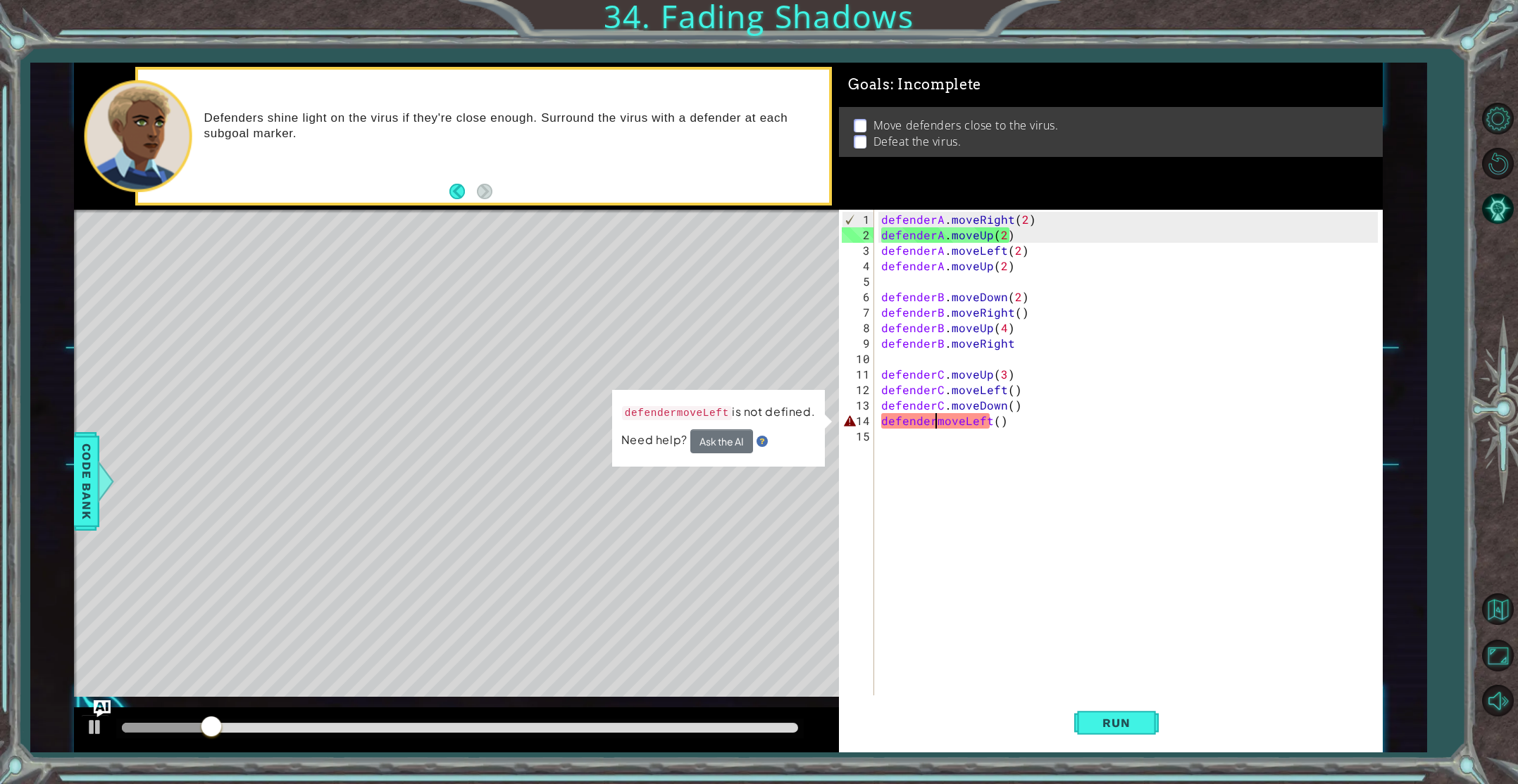
scroll to position [0, 3]
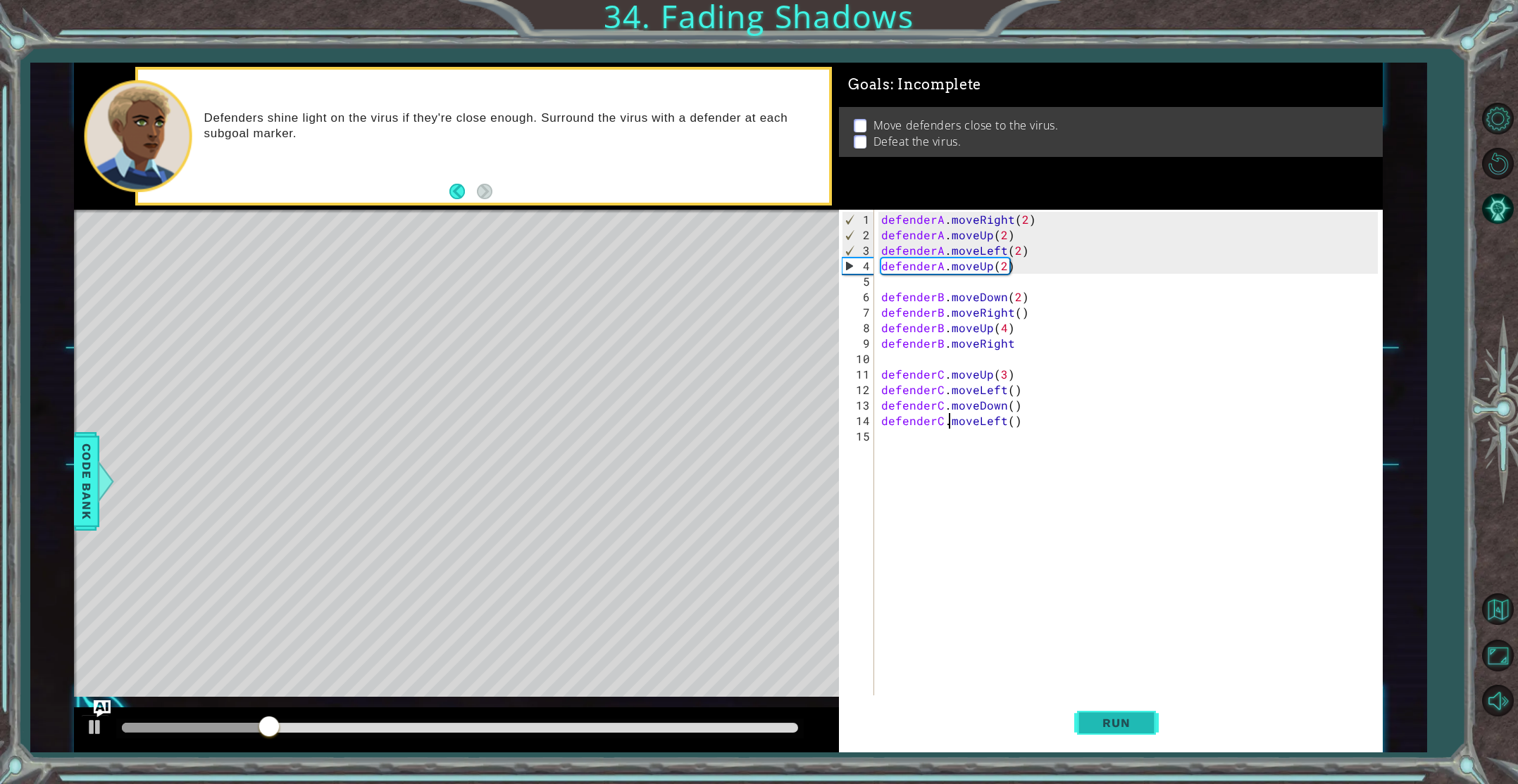
click at [1137, 723] on span "Run" at bounding box center [1116, 723] width 56 height 14
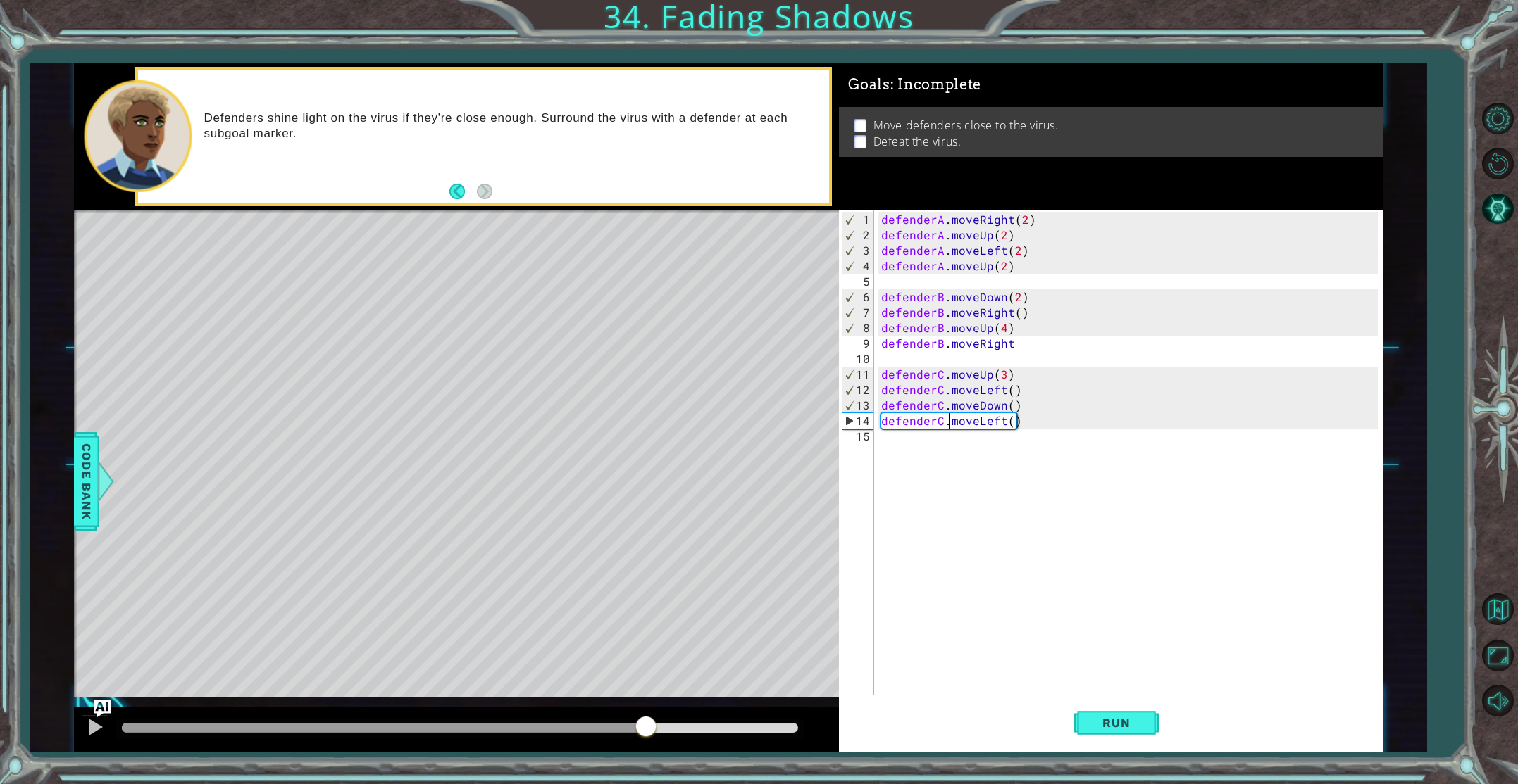
click at [646, 663] on div "methods defender moveUp() moveDown() moveLeft() moveRight() Code Bank Defenders…" at bounding box center [727, 407] width 1308 height 690
click at [1007, 267] on div "defenderA . moveRight ( 2 ) defenderA . moveUp ( 2 ) defenderA . moveLeft ( 2 )…" at bounding box center [1131, 483] width 506 height 542
type textarea "defenderA.moveUp(2)"
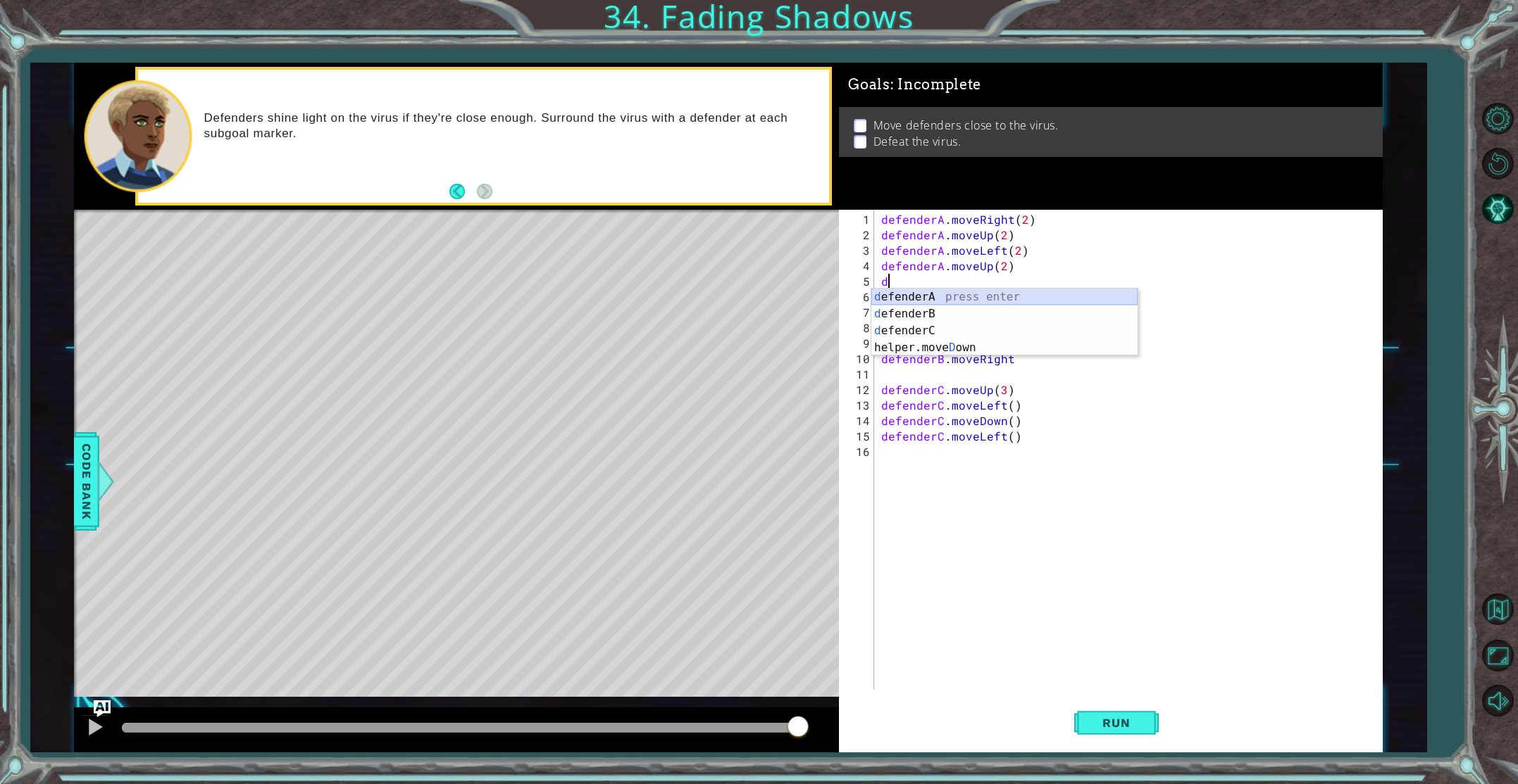
click at [920, 296] on div "d efenderA press enter d efenderB press enter d efenderC press enter helper.[PE…" at bounding box center [1004, 339] width 266 height 102
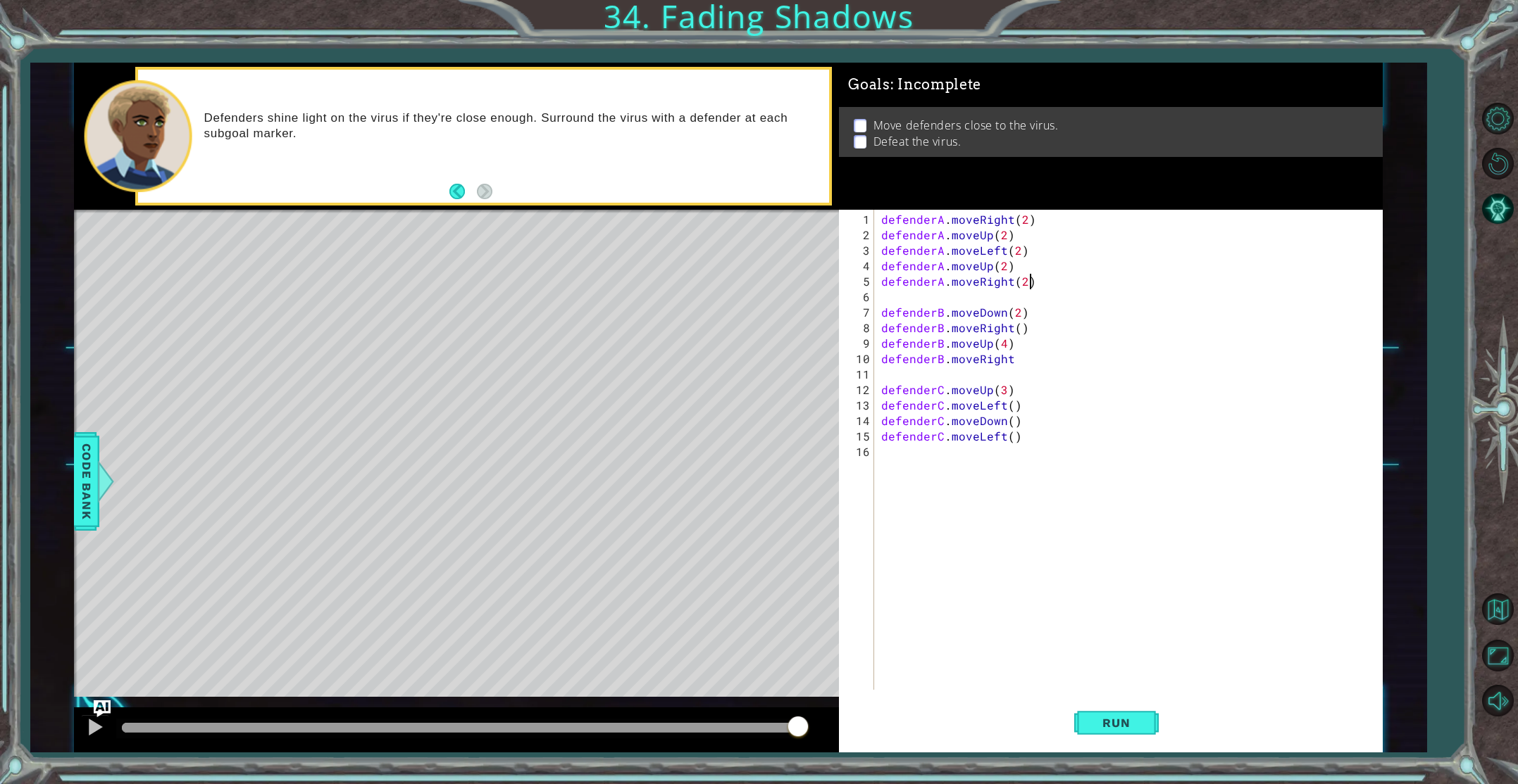
scroll to position [0, 9]
type textarea "defenderA.moveRight(2)"
drag, startPoint x: 1135, startPoint y: 732, endPoint x: 1106, endPoint y: 727, distance: 29.4
click at [1132, 731] on button "Run" at bounding box center [1116, 723] width 85 height 54
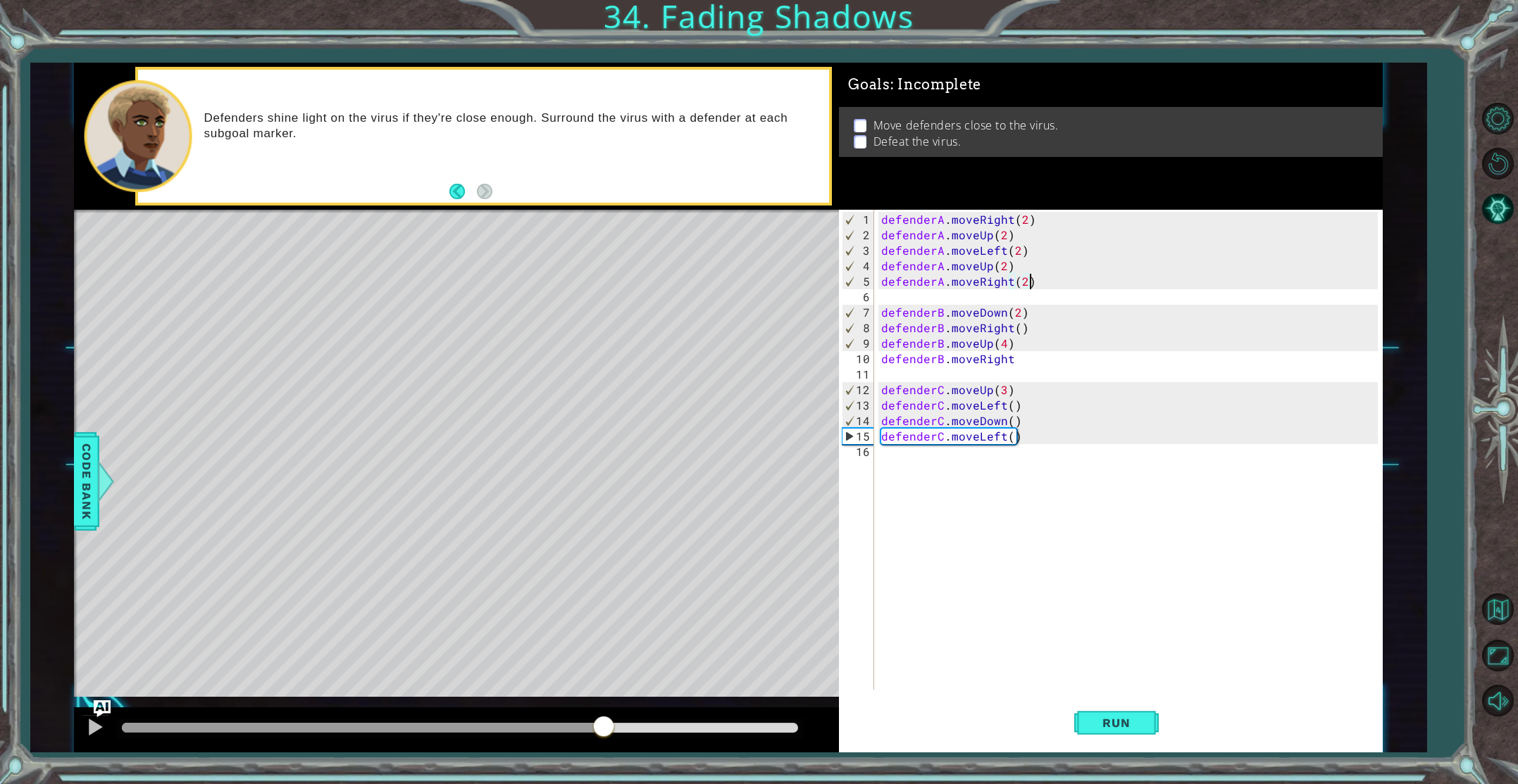
click at [591, 564] on div "methods defender moveUp() moveDown() moveLeft() moveRight() Code Bank Defenders…" at bounding box center [727, 407] width 1308 height 690
click at [919, 476] on div "defenderA . moveRight ( 2 ) defenderA . moveUp ( 2 ) defenderA . moveLeft ( 2 )…" at bounding box center [1131, 467] width 506 height 511
click at [1027, 366] on div "defenderA . moveRight ( 2 ) defenderA . moveUp ( 2 ) defenderA . moveLeft ( 2 )…" at bounding box center [1131, 467] width 506 height 511
click at [1018, 358] on div "defenderA . moveRight ( 2 ) defenderA . moveUp ( 2 ) defenderA . moveLeft ( 2 )…" at bounding box center [1131, 467] width 506 height 511
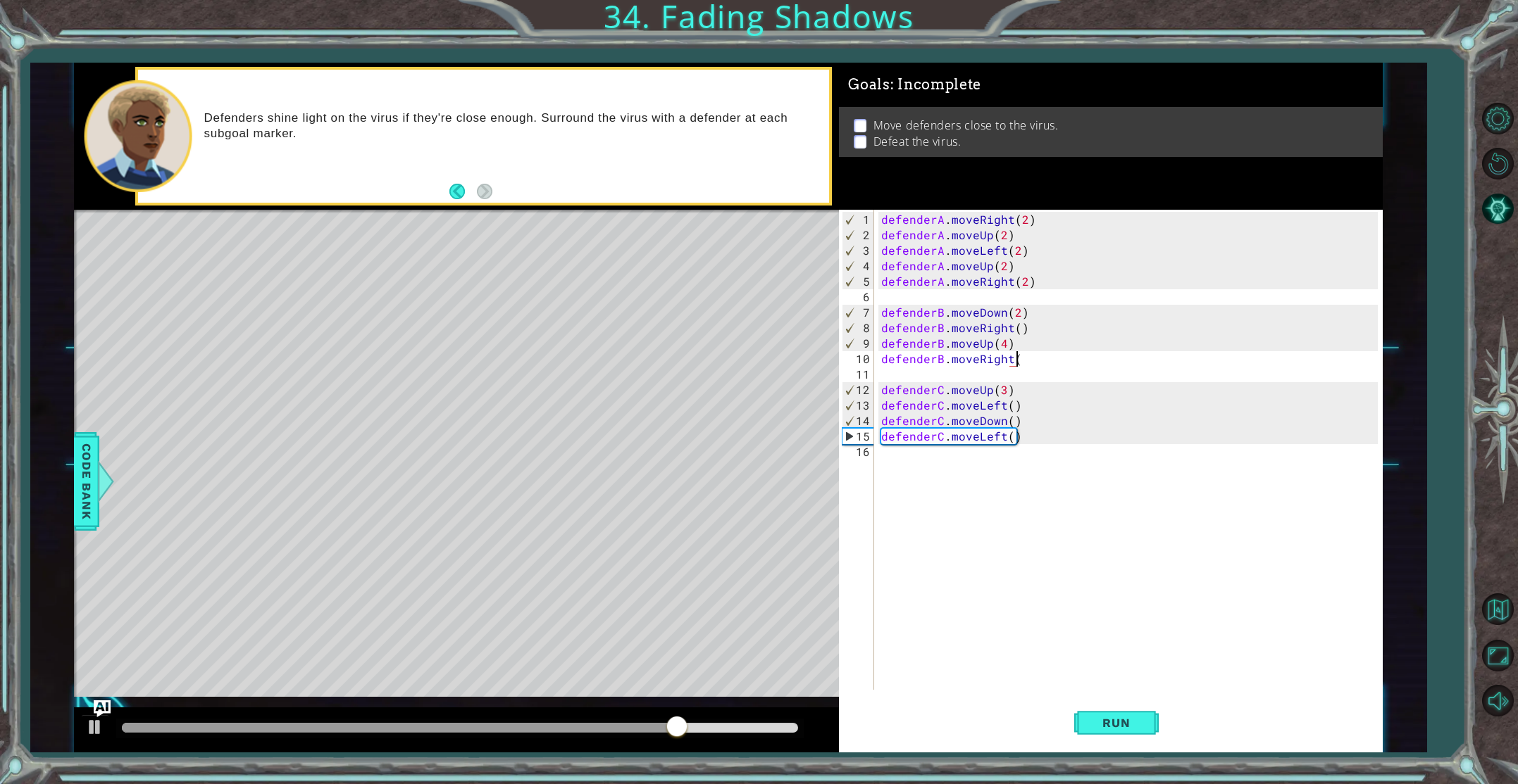
scroll to position [0, 8]
type textarea "defenderB.moveRight()"
click at [1126, 730] on span "Run" at bounding box center [1116, 723] width 56 height 14
click at [703, 688] on div "methods defender moveUp() moveDown() moveLeft() moveRight() Code Bank Defenders…" at bounding box center [727, 407] width 1308 height 690
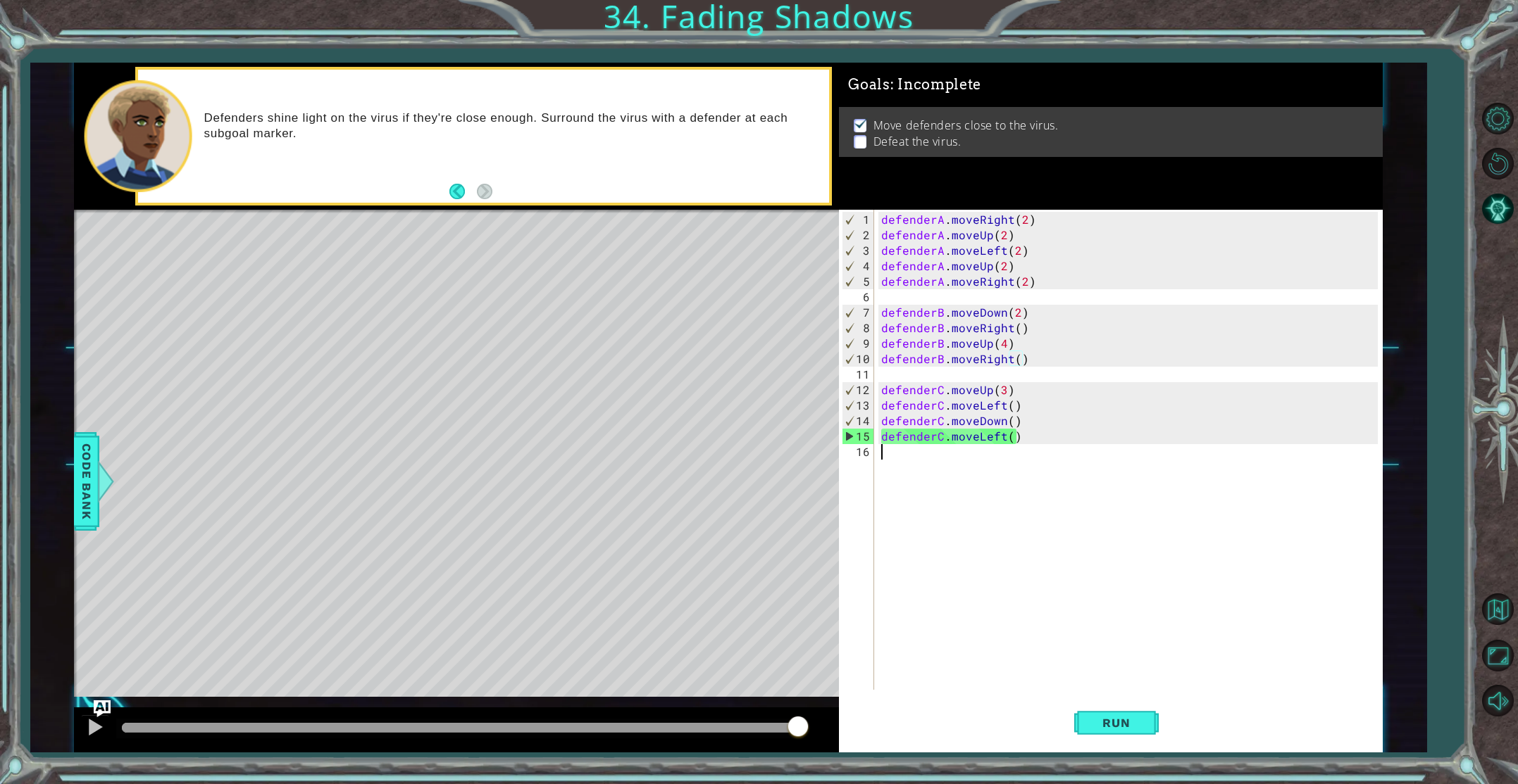
click at [1041, 443] on div "defenderA . moveRight ( 2 ) defenderA . moveUp ( 2 ) defenderA . moveLeft ( 2 )…" at bounding box center [1131, 467] width 506 height 511
type textarea "m"
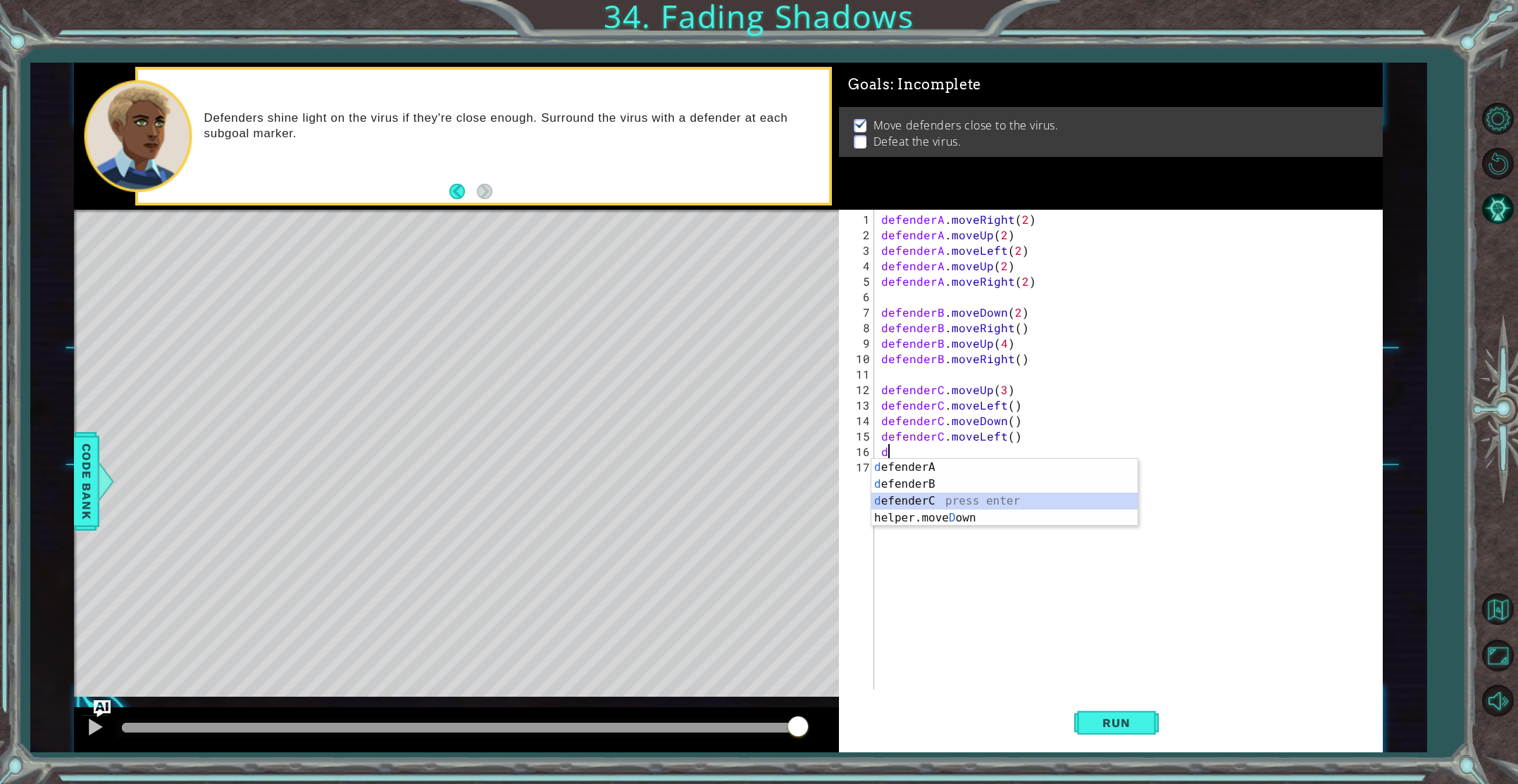
click at [987, 500] on div "d efenderA press enter d efenderB press enter d efenderC press enter helper.[PE…" at bounding box center [1004, 510] width 266 height 102
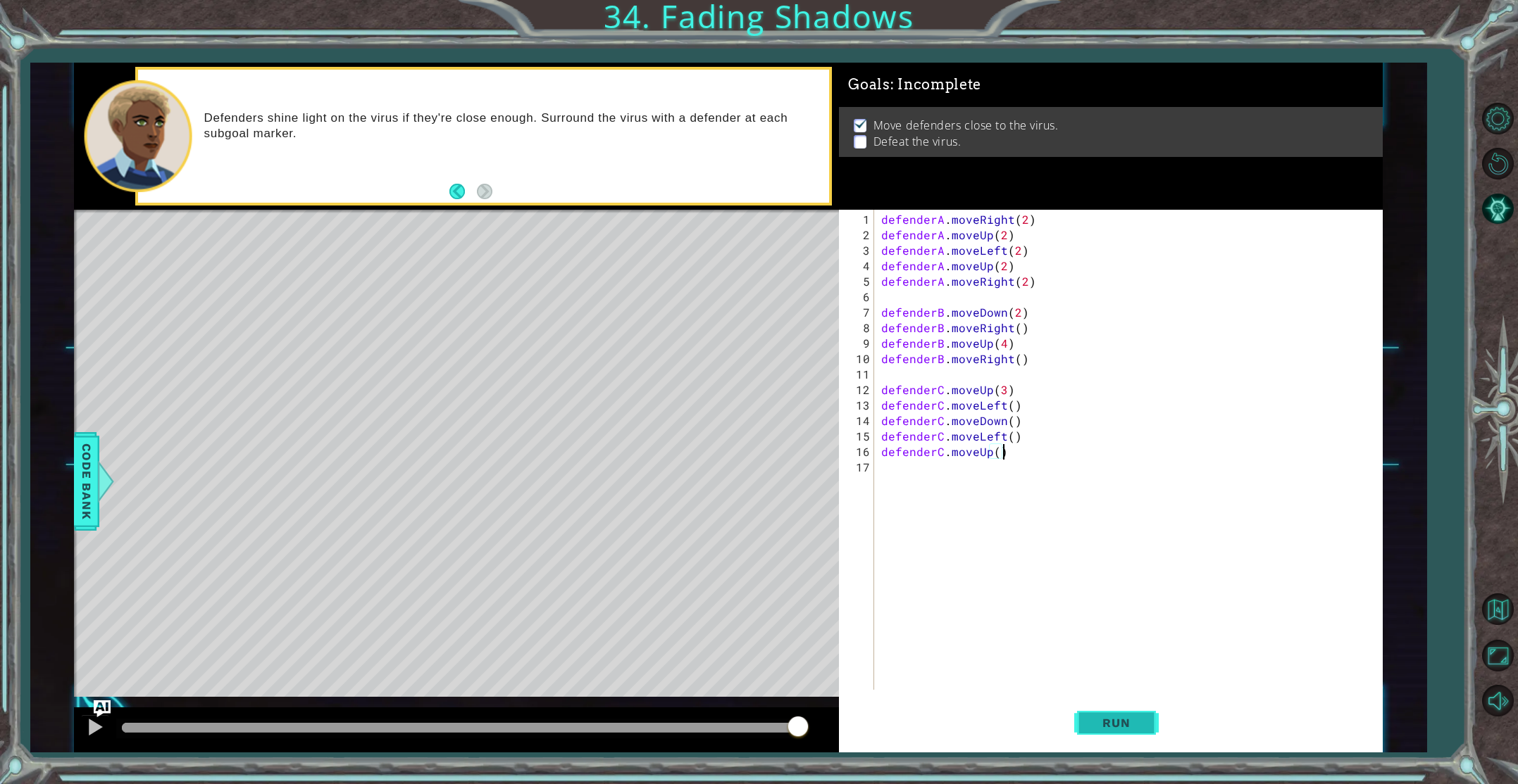
type textarea "defenderC.moveUp()"
click at [1099, 722] on span "Run" at bounding box center [1116, 723] width 56 height 14
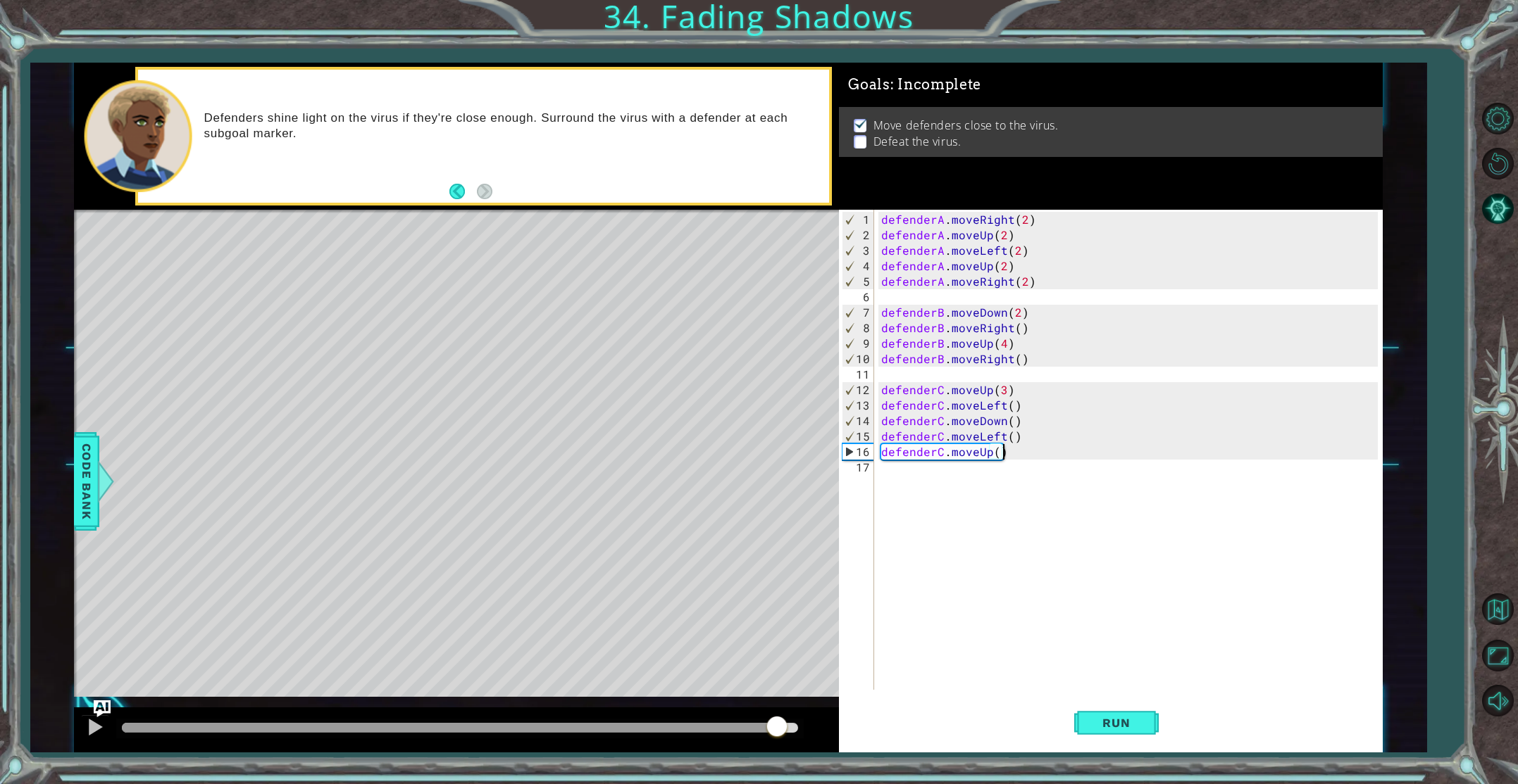
click at [777, 668] on div "methods defender moveUp() moveDown() moveLeft() moveRight() Code Bank Defenders…" at bounding box center [727, 407] width 1308 height 690
